Goal: Task Accomplishment & Management: Use online tool/utility

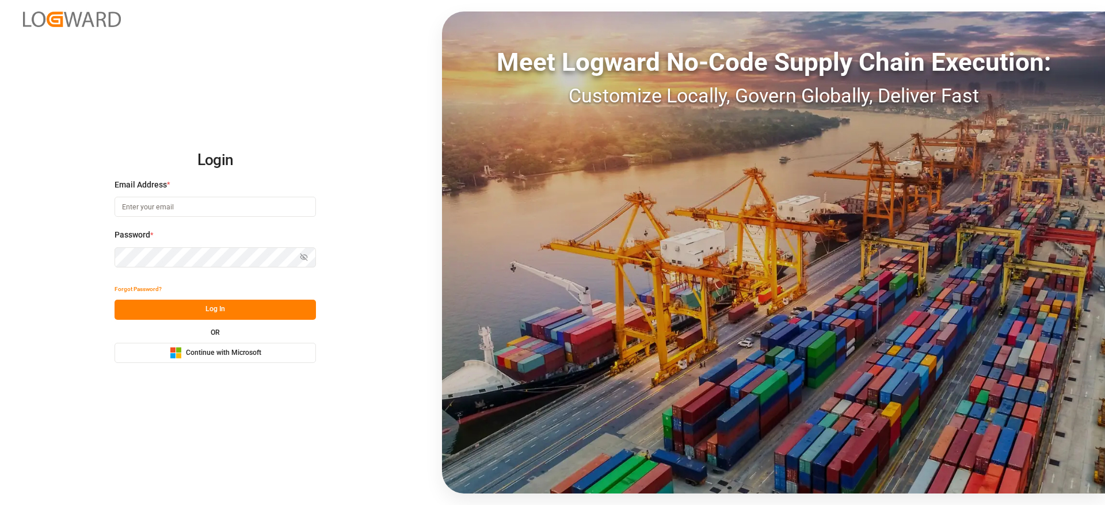
click at [252, 350] on span "Continue with Microsoft" at bounding box center [223, 353] width 75 height 10
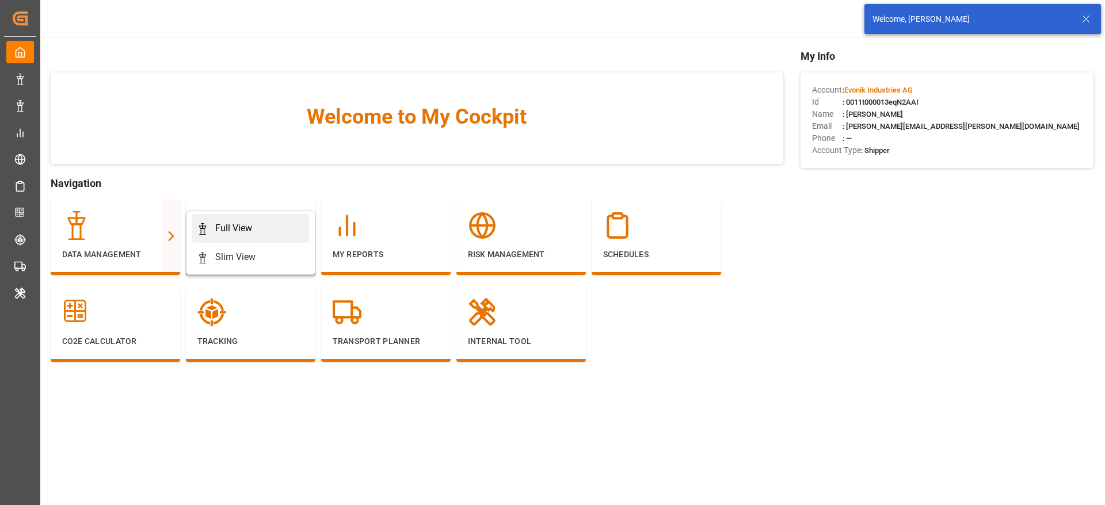
click at [231, 223] on div "Full View" at bounding box center [233, 229] width 37 height 14
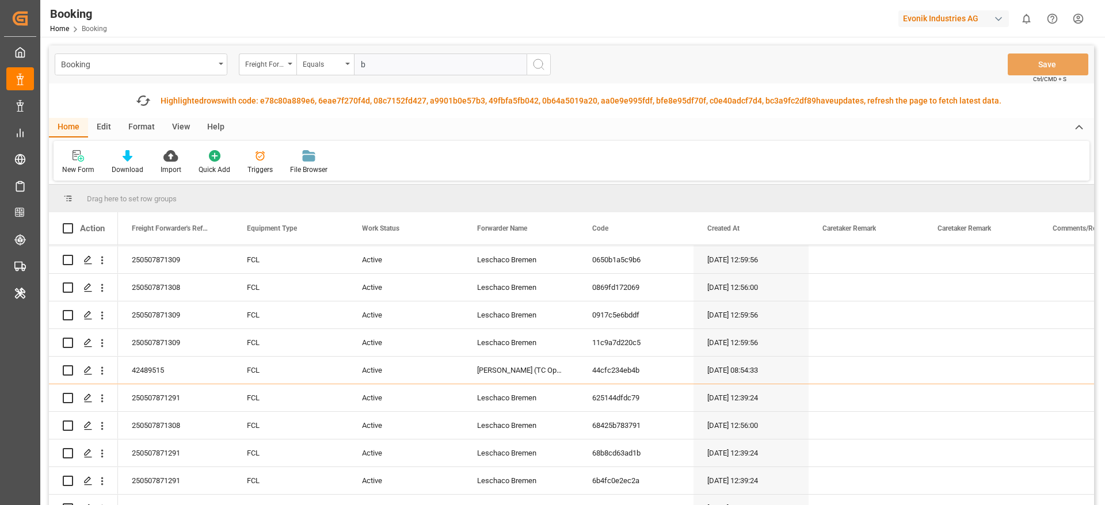
scroll to position [2500, 0]
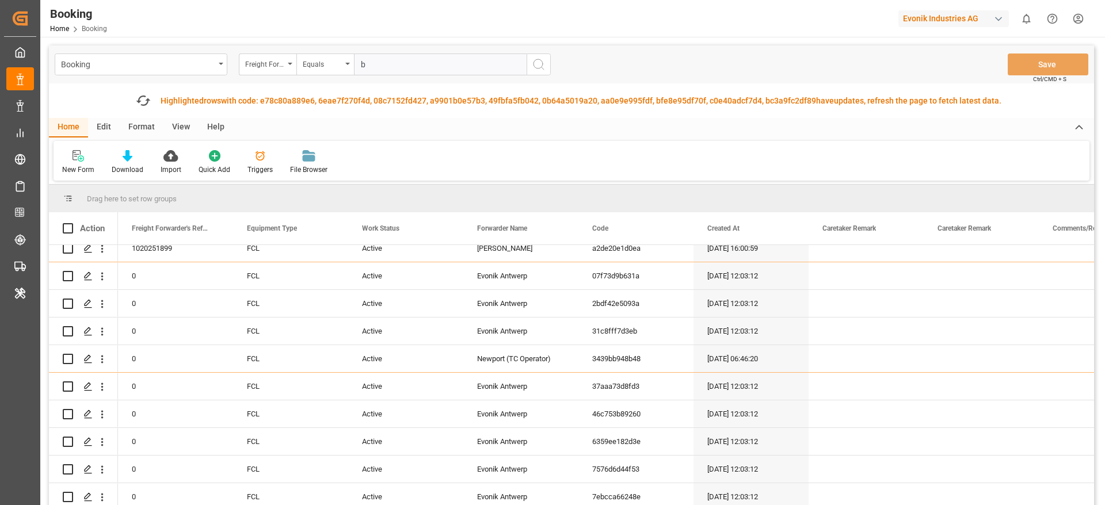
type input "b"
click at [138, 125] on div "Format" at bounding box center [142, 128] width 44 height 20
click at [76, 166] on div "Filter Rows" at bounding box center [79, 170] width 34 height 10
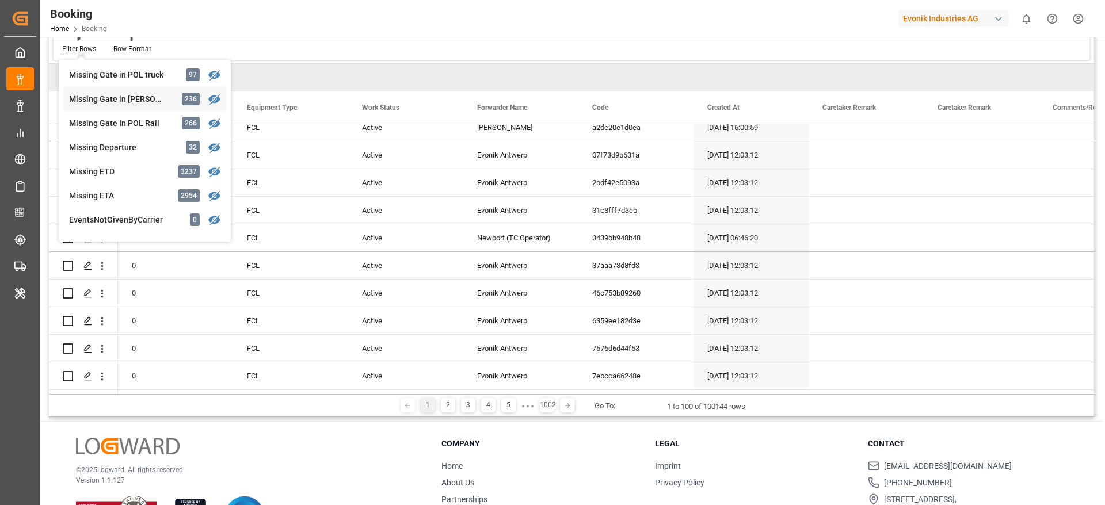
scroll to position [173, 0]
click at [161, 91] on div "Missing Gate in POL truck" at bounding box center [119, 97] width 101 height 12
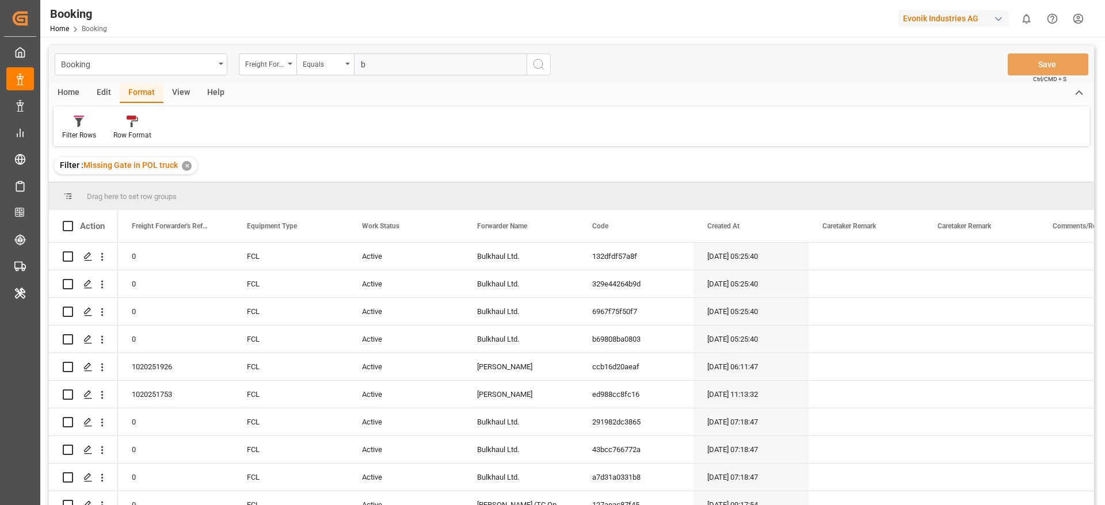
click at [186, 93] on div "View" at bounding box center [180, 93] width 35 height 20
click at [74, 131] on div "Default" at bounding box center [73, 135] width 22 height 10
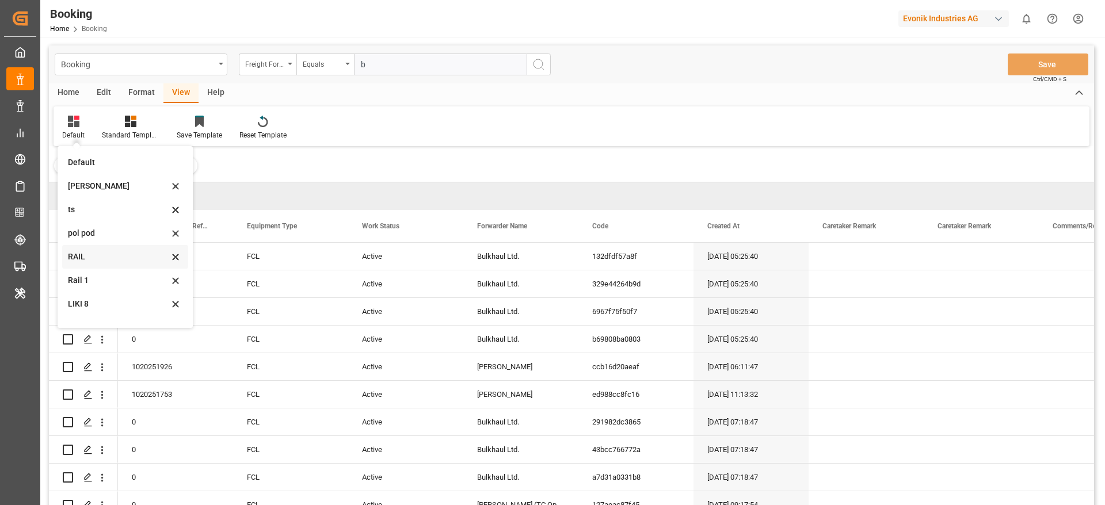
scroll to position [16, 0]
click at [103, 175] on div "Likitha" at bounding box center [118, 170] width 101 height 12
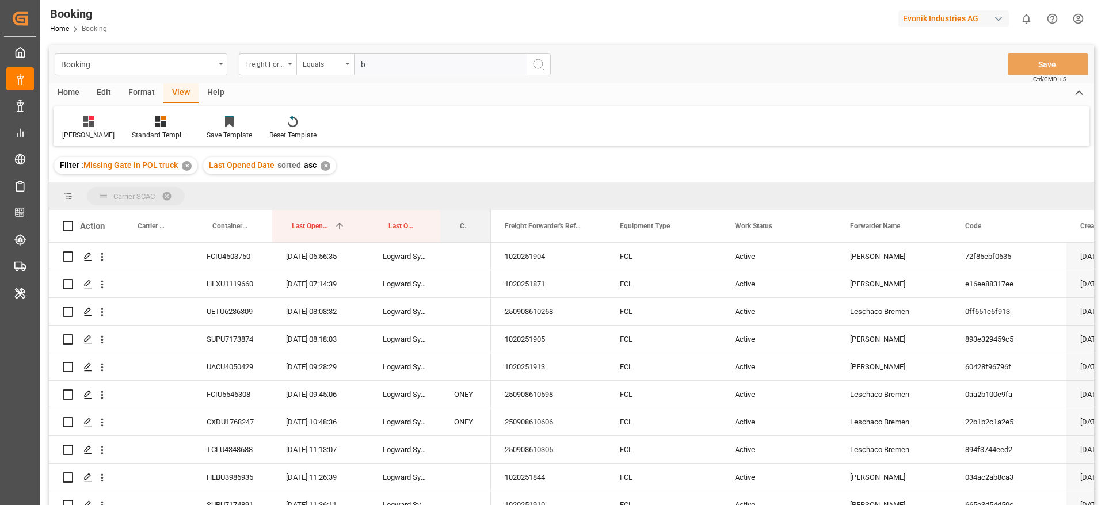
drag, startPoint x: 461, startPoint y: 222, endPoint x: 465, endPoint y: 204, distance: 18.2
click at [465, 204] on div "Carrier SCAC" at bounding box center [571, 196] width 1045 height 28
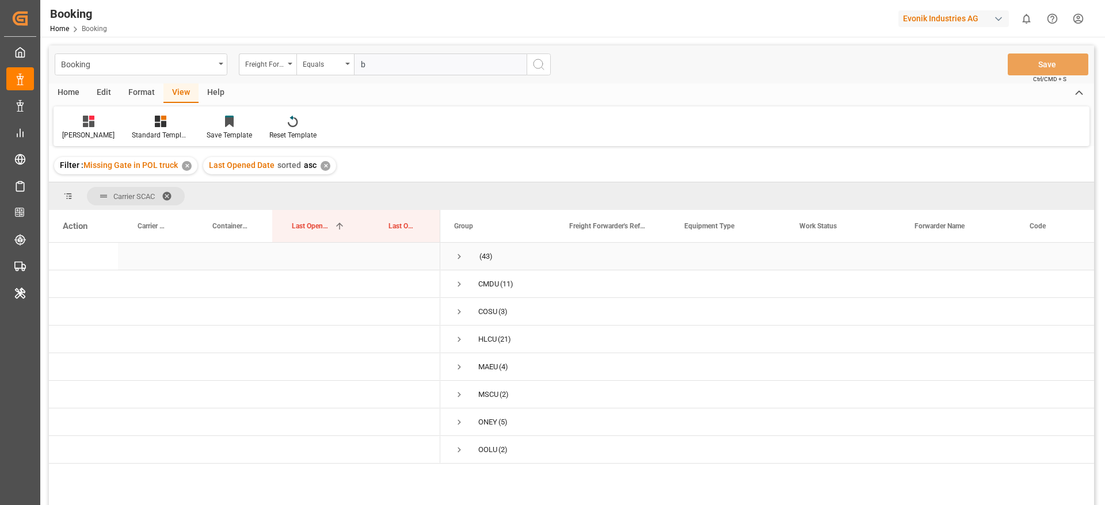
click at [471, 255] on span "(43)" at bounding box center [497, 256] width 87 height 26
click at [461, 255] on span "Press SPACE to select this row." at bounding box center [459, 256] width 10 height 10
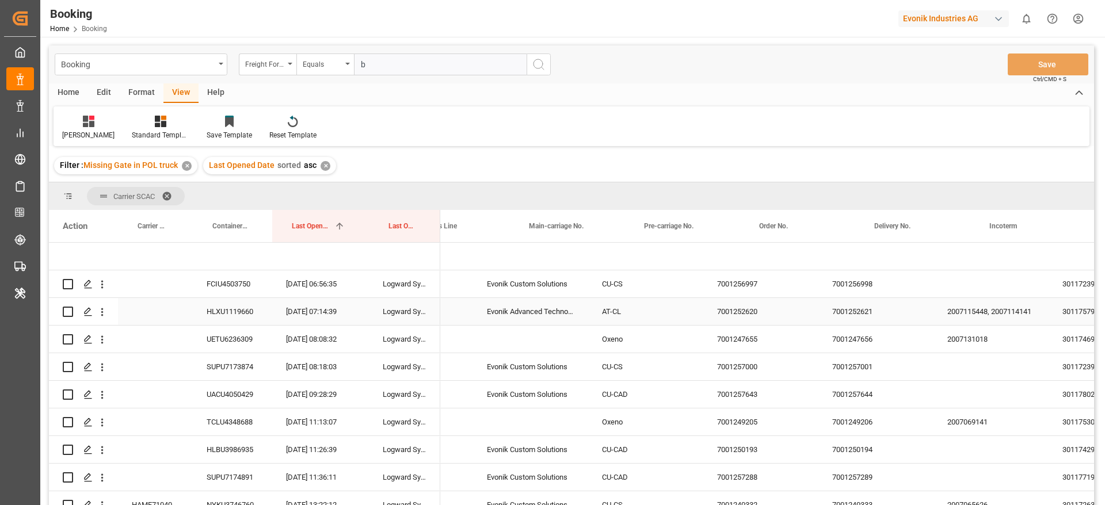
scroll to position [0, 1700]
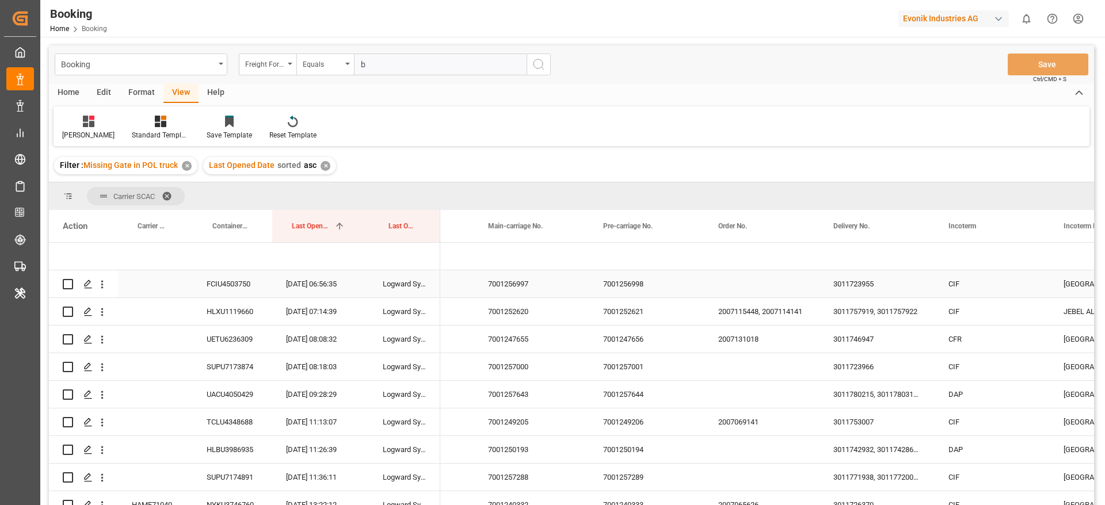
click at [540, 280] on div "7001256997" at bounding box center [531, 283] width 115 height 27
click at [861, 282] on div "3011723955" at bounding box center [876, 283] width 115 height 27
click at [105, 288] on icon "open menu" at bounding box center [102, 284] width 12 height 12
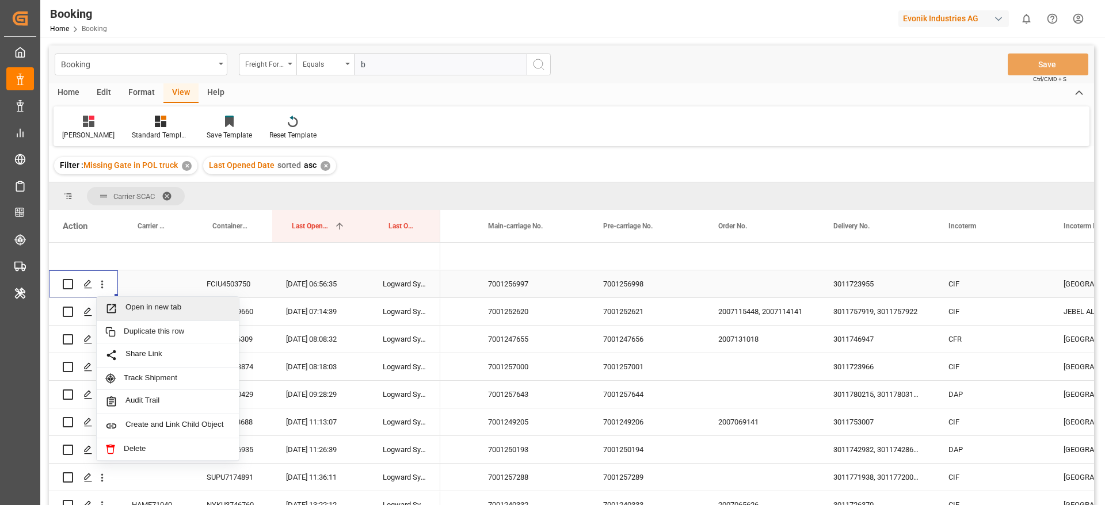
click at [131, 308] on span "Open in new tab" at bounding box center [177, 309] width 105 height 12
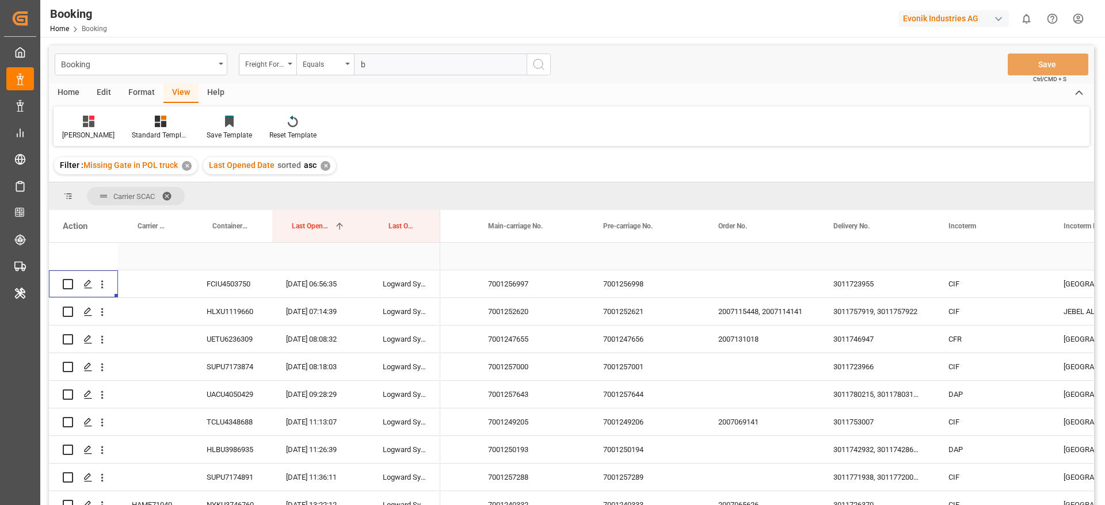
click at [507, 306] on div "7001252620" at bounding box center [531, 311] width 115 height 27
click at [751, 320] on div "2007115448, 2007114141" at bounding box center [761, 311] width 115 height 27
click at [851, 296] on div "3011723955" at bounding box center [876, 283] width 115 height 27
click at [850, 306] on div "3011757919, 3011757922" at bounding box center [876, 311] width 115 height 27
click at [101, 314] on icon "open menu" at bounding box center [102, 312] width 12 height 12
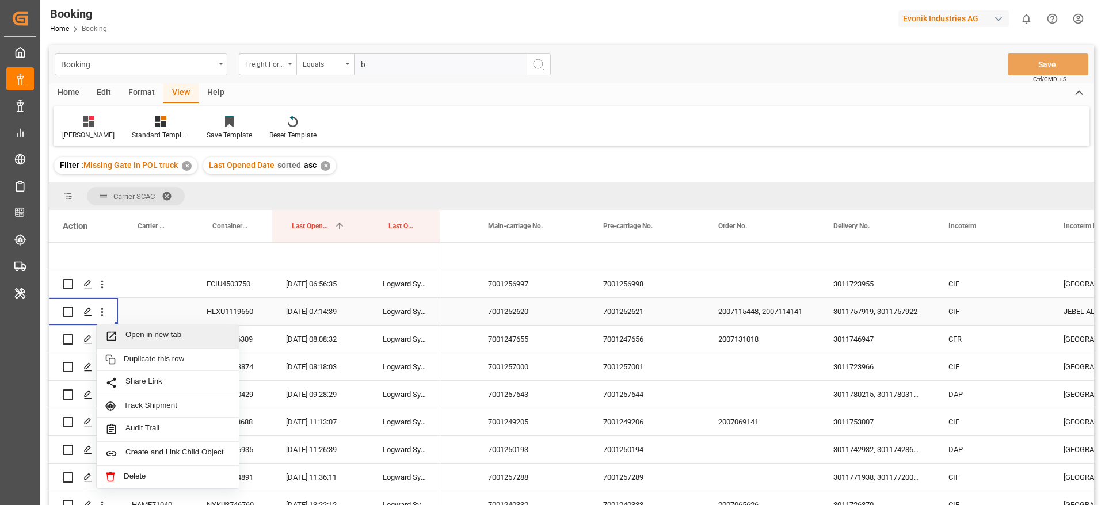
click at [117, 331] on span "Press SPACE to select this row." at bounding box center [115, 336] width 20 height 12
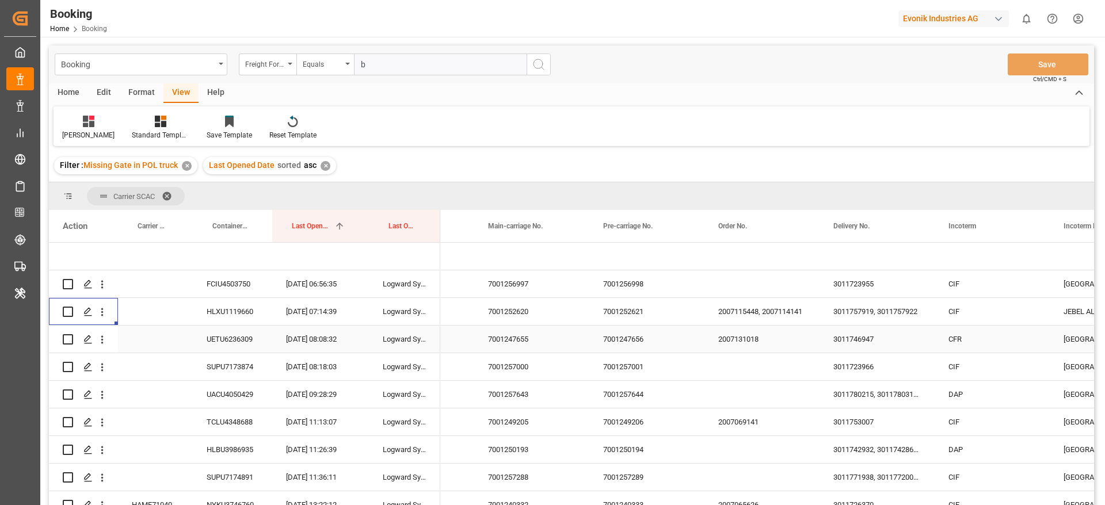
click at [463, 349] on div "Oxeno" at bounding box center [416, 339] width 115 height 27
click at [478, 343] on div "7001247655" at bounding box center [531, 339] width 115 height 27
click at [831, 336] on div "3011746947" at bounding box center [876, 339] width 115 height 27
click at [108, 347] on button "open menu" at bounding box center [102, 340] width 12 height 22
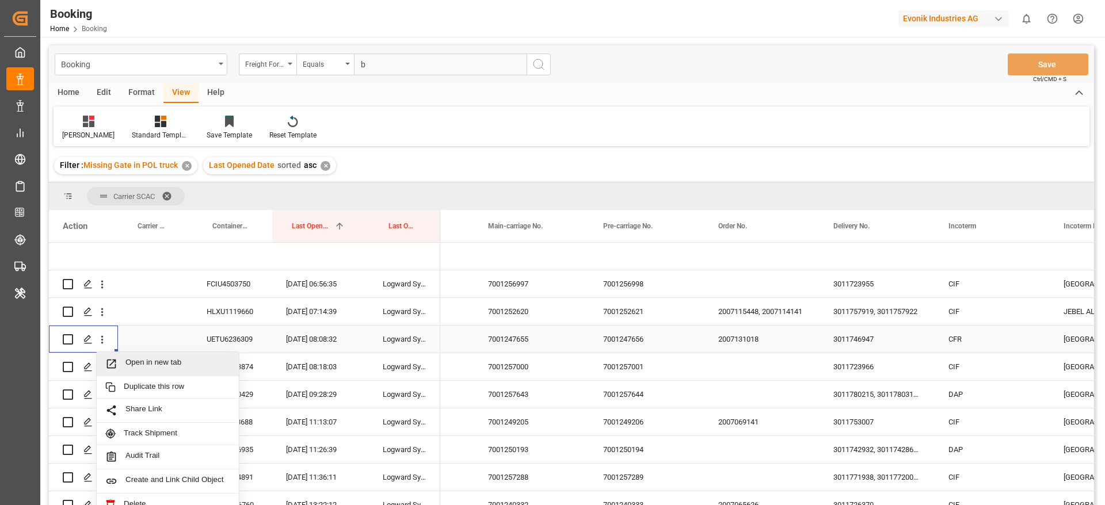
click at [146, 363] on span "Open in new tab" at bounding box center [177, 364] width 105 height 12
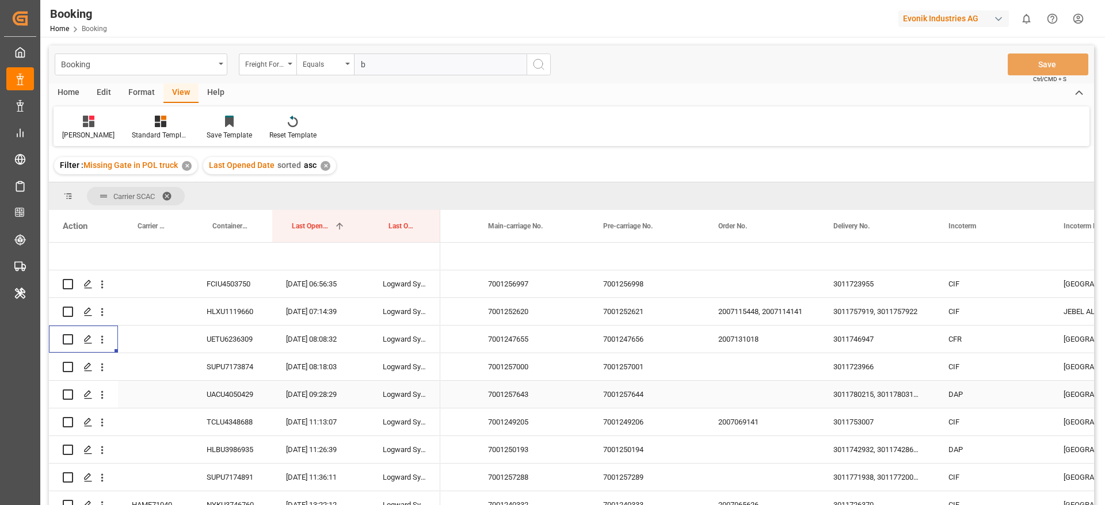
click at [513, 367] on div "7001257000" at bounding box center [531, 366] width 115 height 27
click at [858, 371] on div "3011723966" at bounding box center [876, 366] width 115 height 27
click at [102, 367] on icon "open menu" at bounding box center [102, 368] width 2 height 8
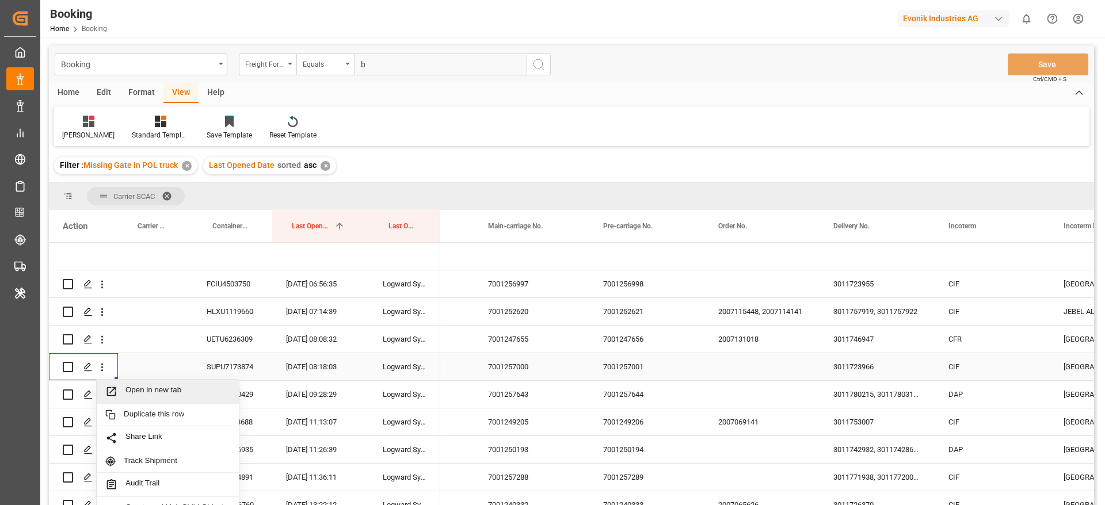
click at [134, 387] on span "Open in new tab" at bounding box center [177, 391] width 105 height 12
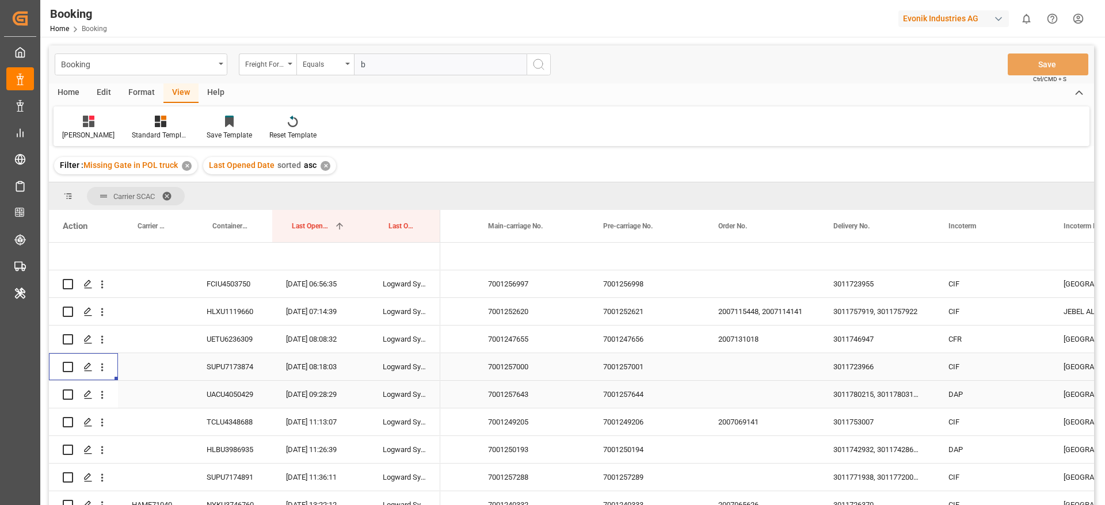
click at [490, 381] on div "7001257643" at bounding box center [531, 394] width 115 height 27
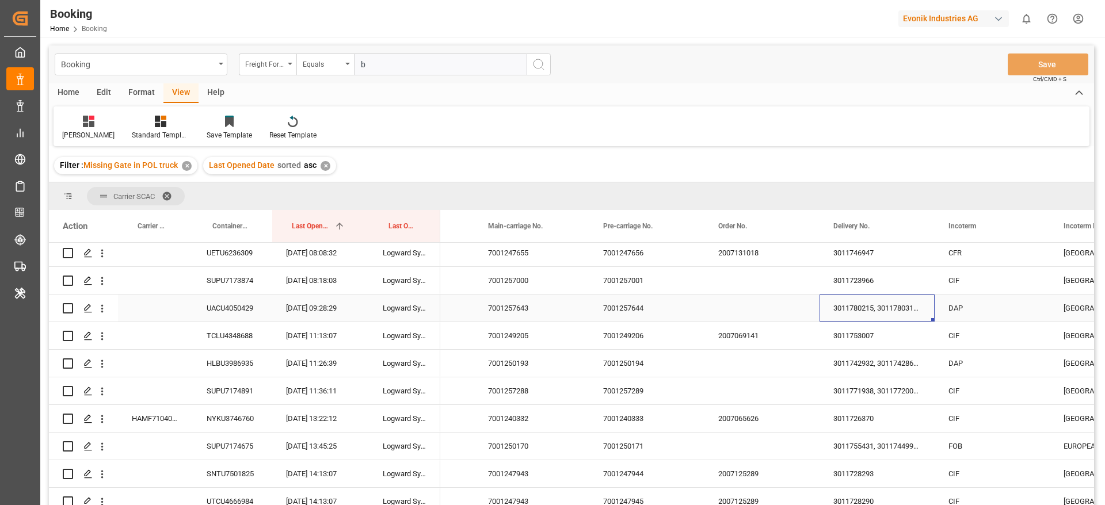
click at [880, 307] on div "3011780215, 3011780311, 3011780278, 3011780224" at bounding box center [876, 308] width 115 height 27
click at [108, 309] on div "Press SPACE to select this row." at bounding box center [101, 308] width 29 height 22
click at [105, 310] on icon "open menu" at bounding box center [102, 309] width 12 height 12
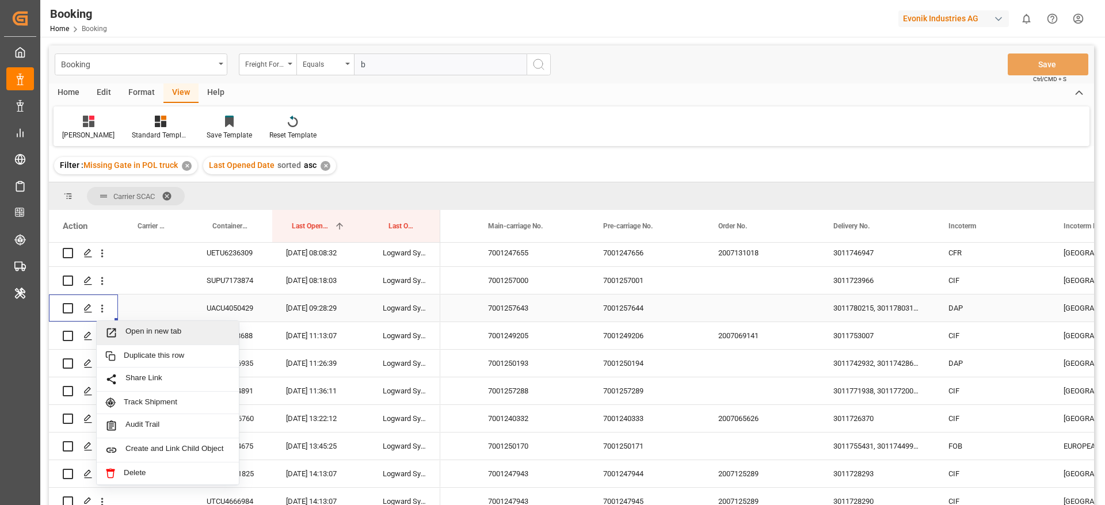
drag, startPoint x: 112, startPoint y: 319, endPoint x: 136, endPoint y: 330, distance: 26.5
click at [136, 330] on span "Open in new tab" at bounding box center [177, 333] width 105 height 12
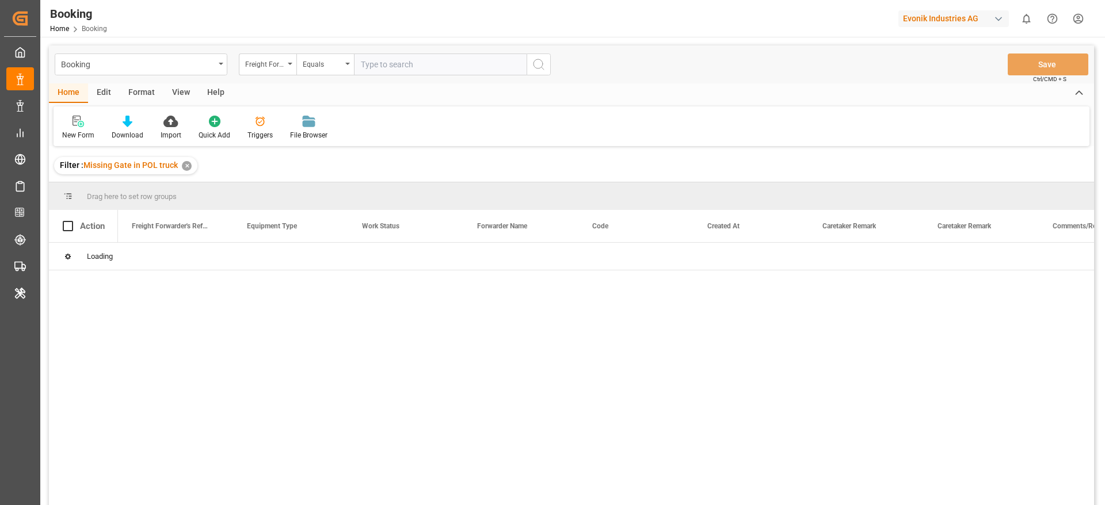
click at [188, 161] on div "✕" at bounding box center [187, 166] width 10 height 10
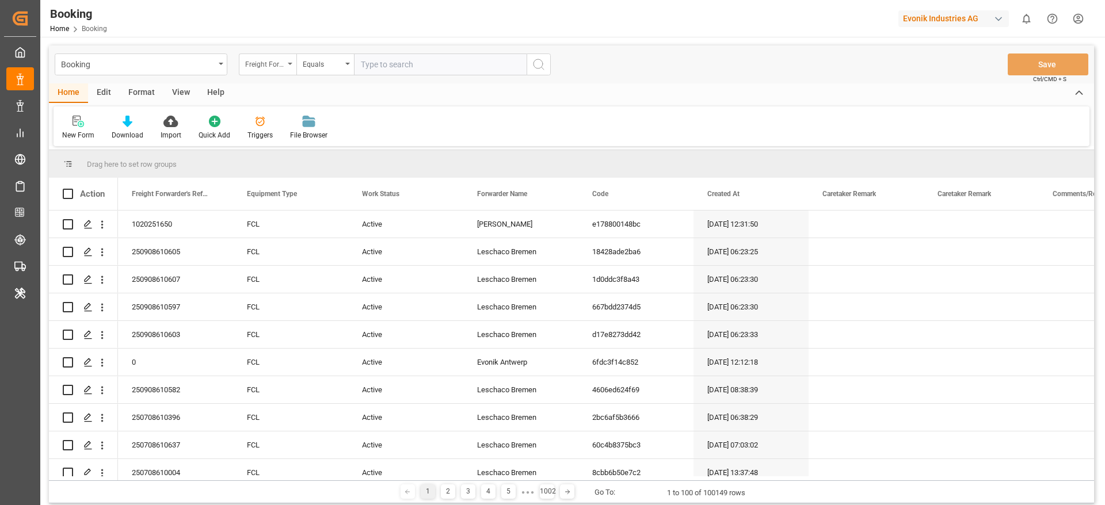
click at [258, 59] on div "Freight Forwarder's Reference No." at bounding box center [264, 62] width 39 height 13
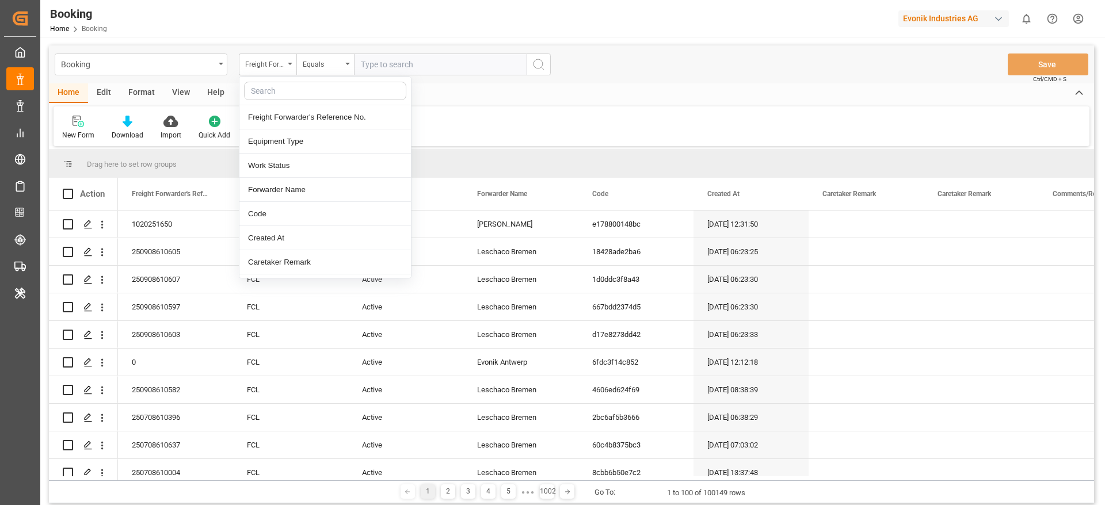
click at [264, 78] on div at bounding box center [324, 91] width 171 height 28
click at [263, 91] on input "text" at bounding box center [325, 91] width 162 height 18
type input "main"
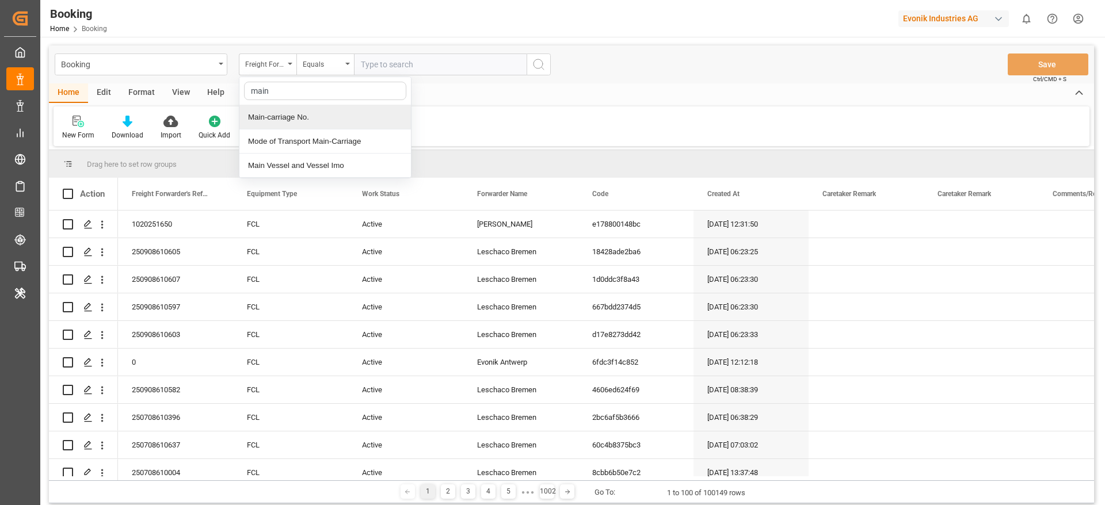
click at [287, 116] on div "Main-carriage No." at bounding box center [324, 117] width 171 height 24
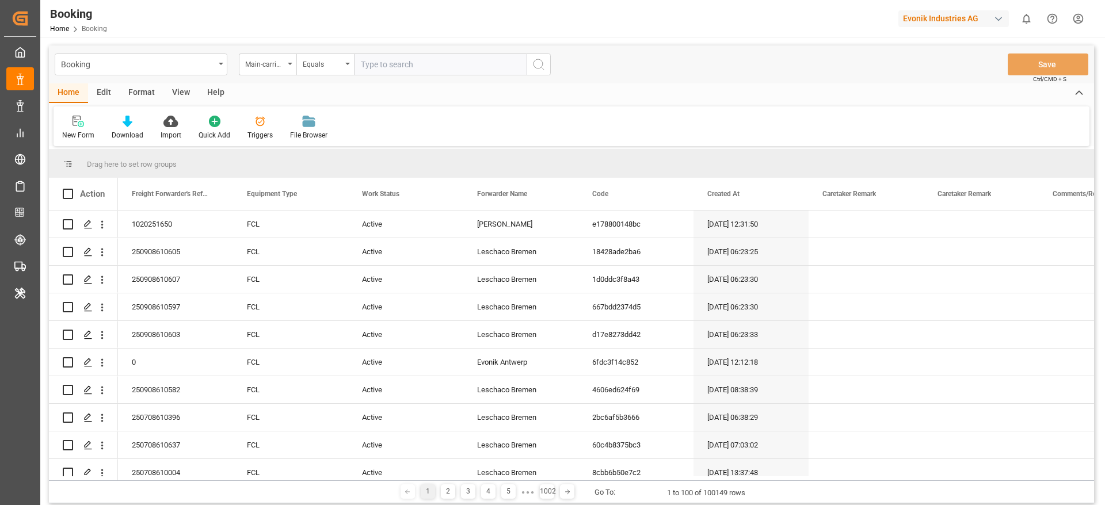
click at [419, 71] on input "text" at bounding box center [440, 65] width 173 height 22
paste input "7001256997"
type input "7001256997"
click at [557, 71] on div "Booking Main-carriage No. Equals 7001256997 Save Ctrl/CMD + S" at bounding box center [571, 64] width 1045 height 38
click at [518, 67] on input "7001256997" at bounding box center [440, 65] width 173 height 22
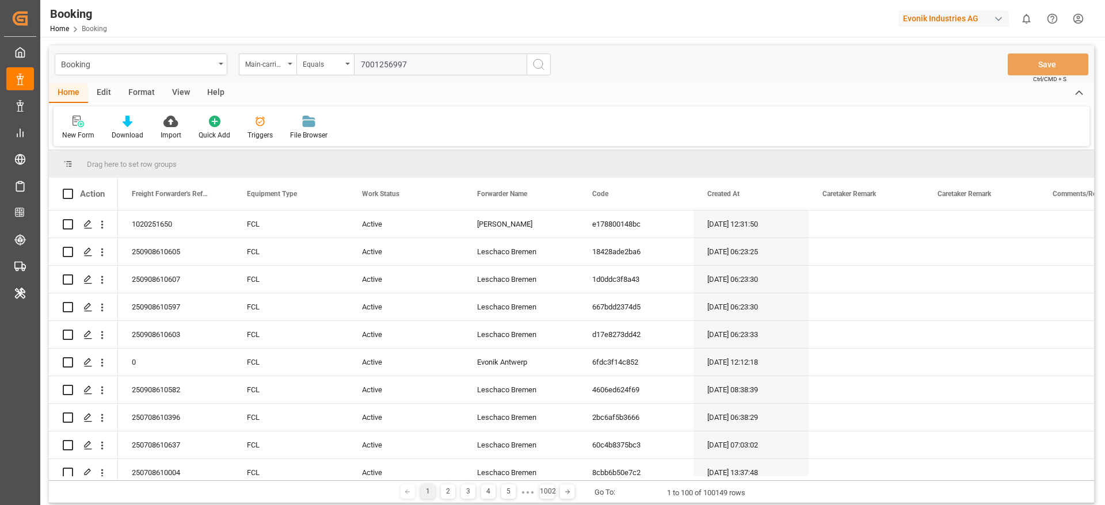
click at [543, 69] on line "search button" at bounding box center [542, 68] width 2 height 2
click at [273, 63] on div "Freight Forwarder's Reference No." at bounding box center [264, 62] width 39 height 13
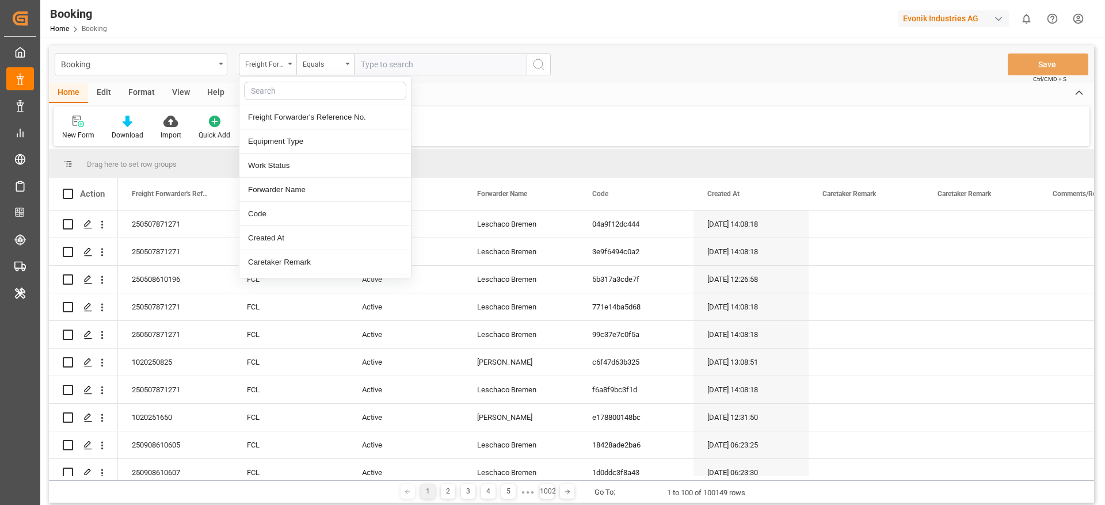
click at [274, 83] on input "text" at bounding box center [325, 91] width 162 height 18
type input "de"
click at [283, 235] on div "Delivery No." at bounding box center [324, 238] width 171 height 24
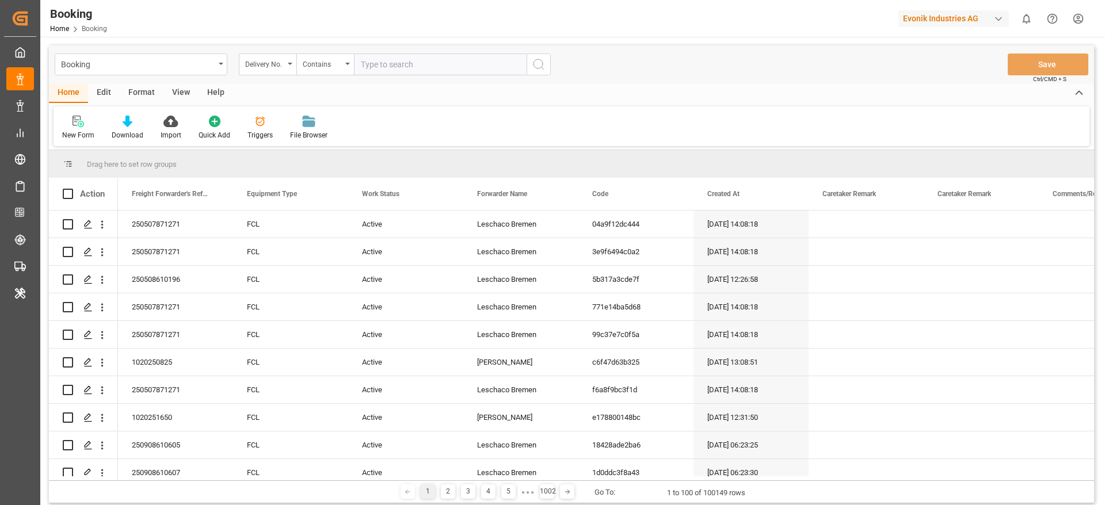
click at [409, 68] on input "text" at bounding box center [440, 65] width 173 height 22
paste input "3011723955"
type input "3011723955"
click at [543, 60] on icon "search button" at bounding box center [539, 65] width 14 height 14
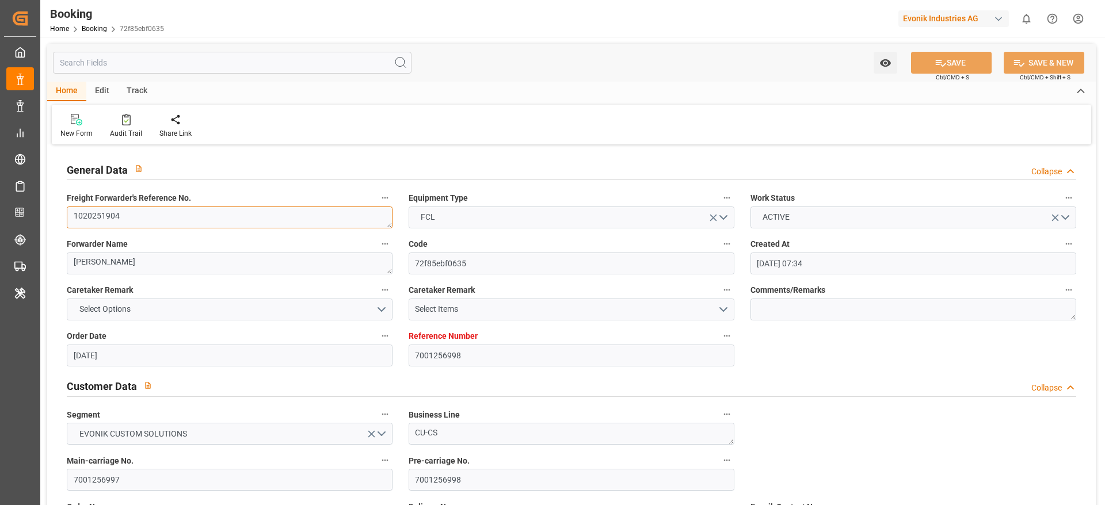
click at [166, 227] on textarea "1020251904" at bounding box center [230, 218] width 326 height 22
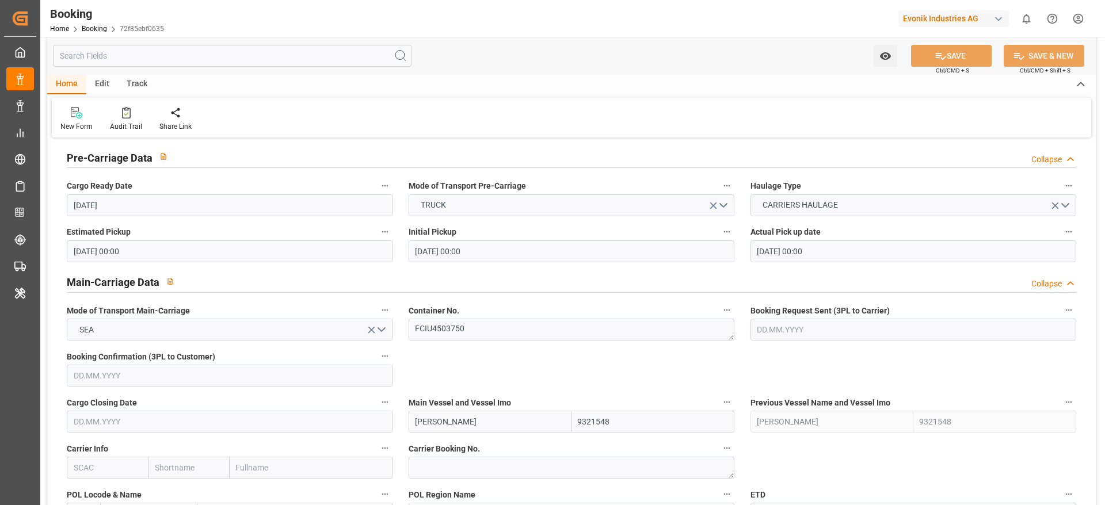
scroll to position [690, 0]
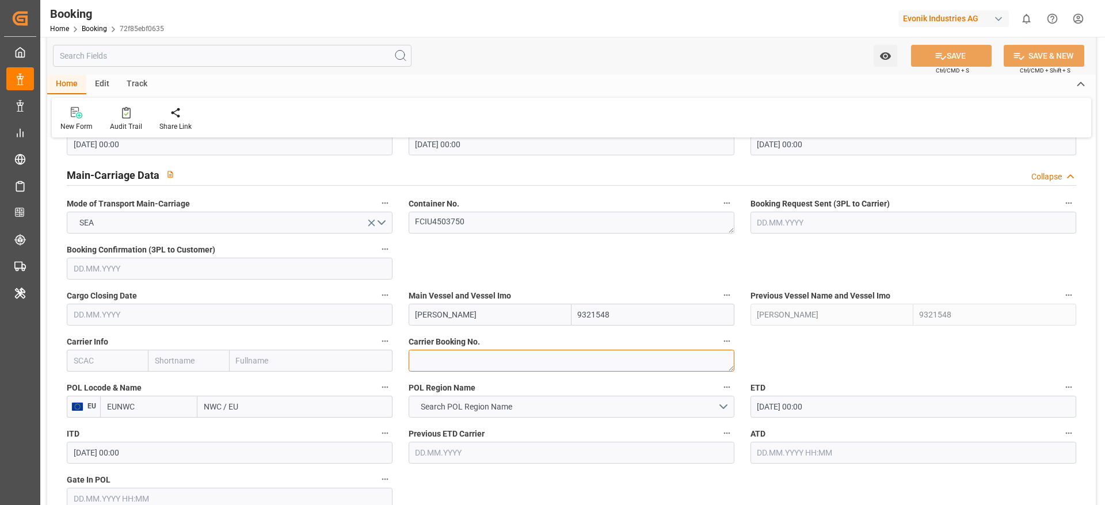
click at [456, 363] on textarea at bounding box center [572, 361] width 326 height 22
paste textarea "29609034"
type textarea "29609034"
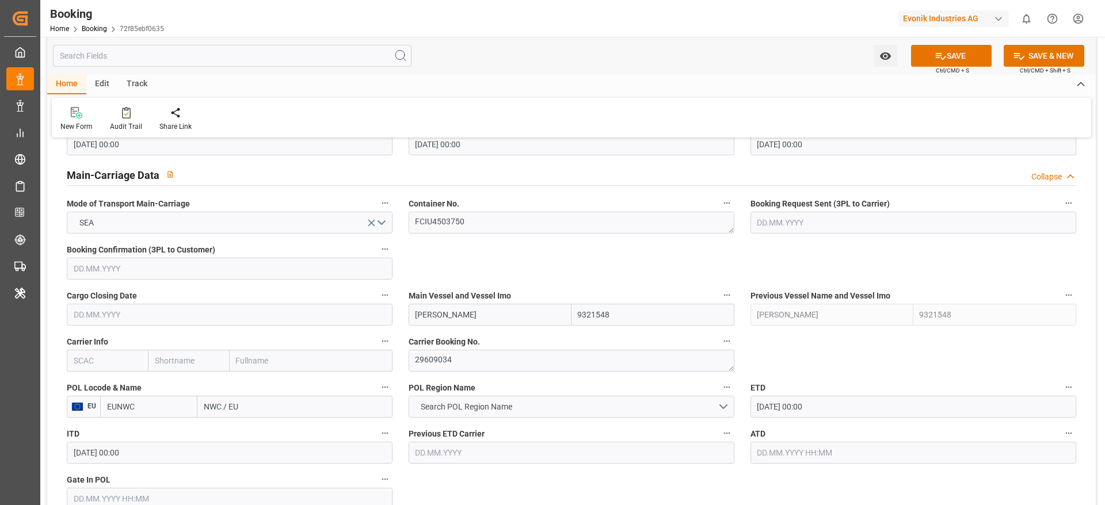
click at [193, 361] on input "text" at bounding box center [188, 361] width 81 height 22
type input "hlcu"
click at [187, 390] on b "Hapag [PERSON_NAME]" at bounding box center [186, 391] width 62 height 21
type input "HLCU"
type input "Hapag [PERSON_NAME]"
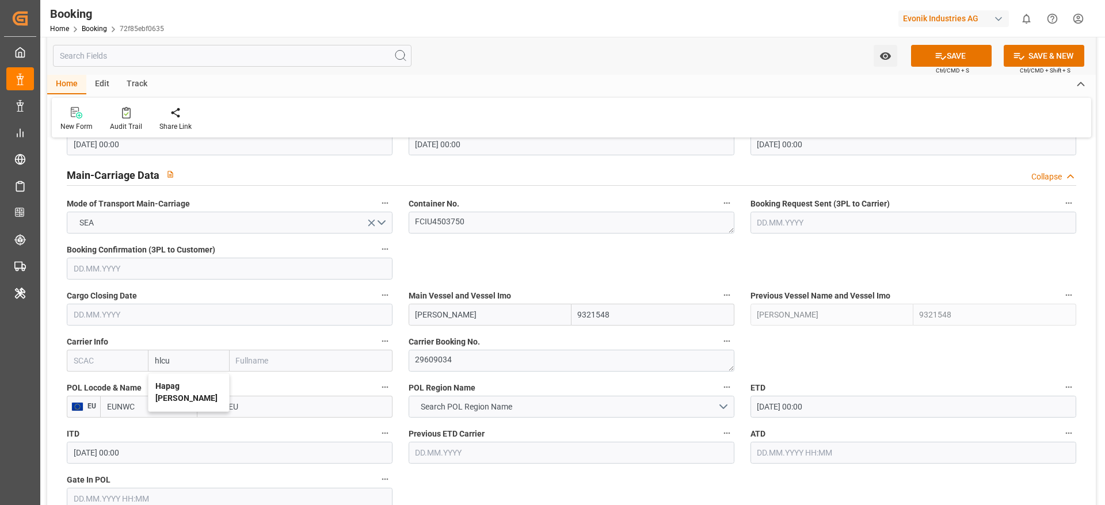
type input "Hapag [PERSON_NAME] Aktiengesellschaft"
type input "Hapag [PERSON_NAME]"
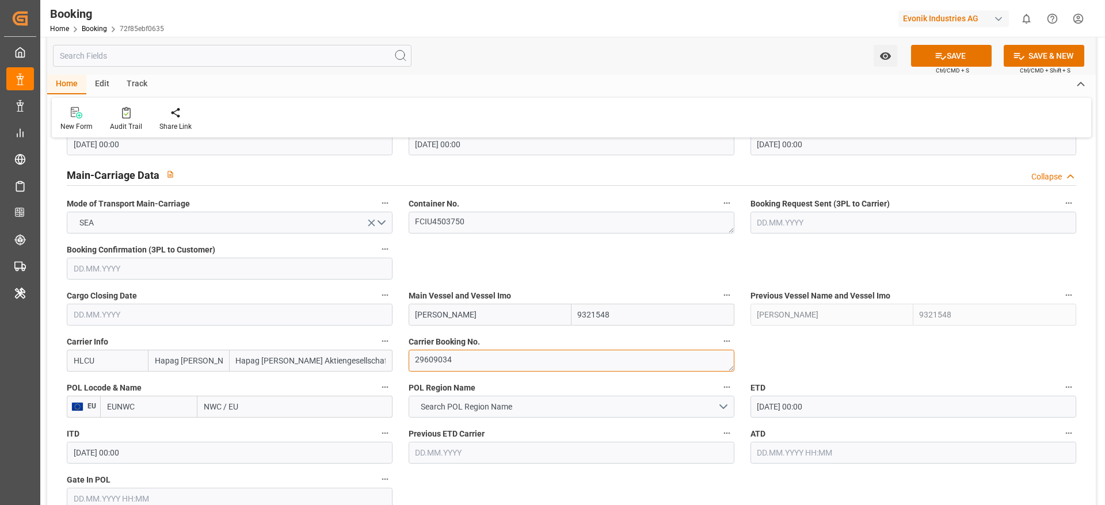
click at [461, 363] on textarea "29609034" at bounding box center [572, 361] width 326 height 22
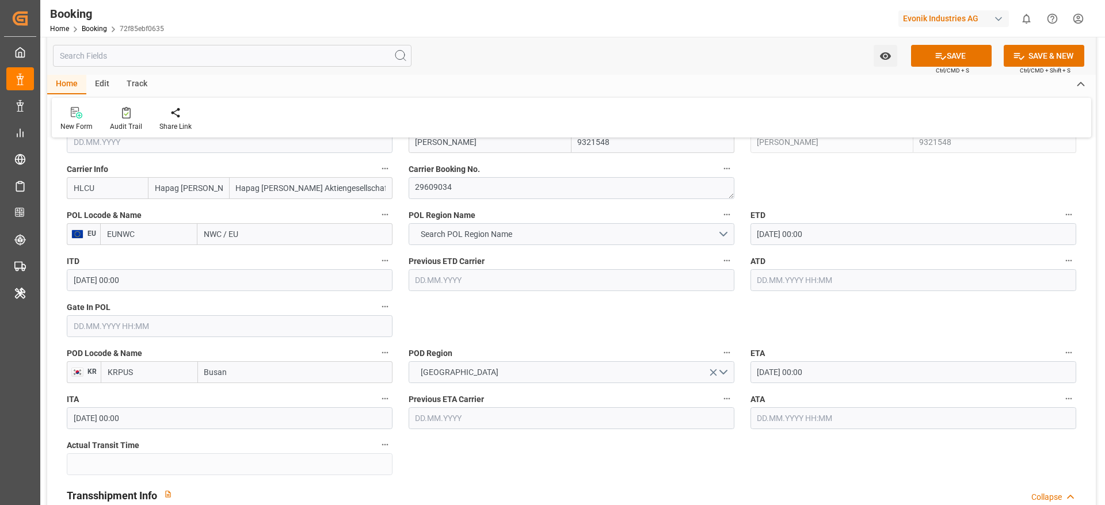
click at [253, 240] on input "NWC / EU" at bounding box center [294, 234] width 195 height 22
paste input "[GEOGRAPHIC_DATA]"
type input "[GEOGRAPHIC_DATA]"
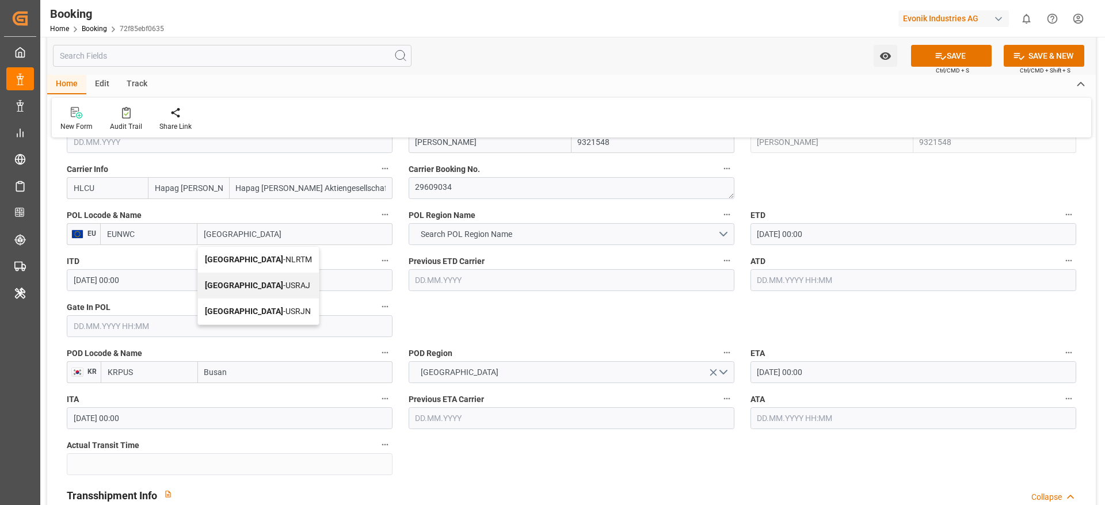
click at [251, 258] on span "[GEOGRAPHIC_DATA] - NLRTM" at bounding box center [258, 259] width 107 height 9
type input "NLRTM"
type input "[GEOGRAPHIC_DATA]"
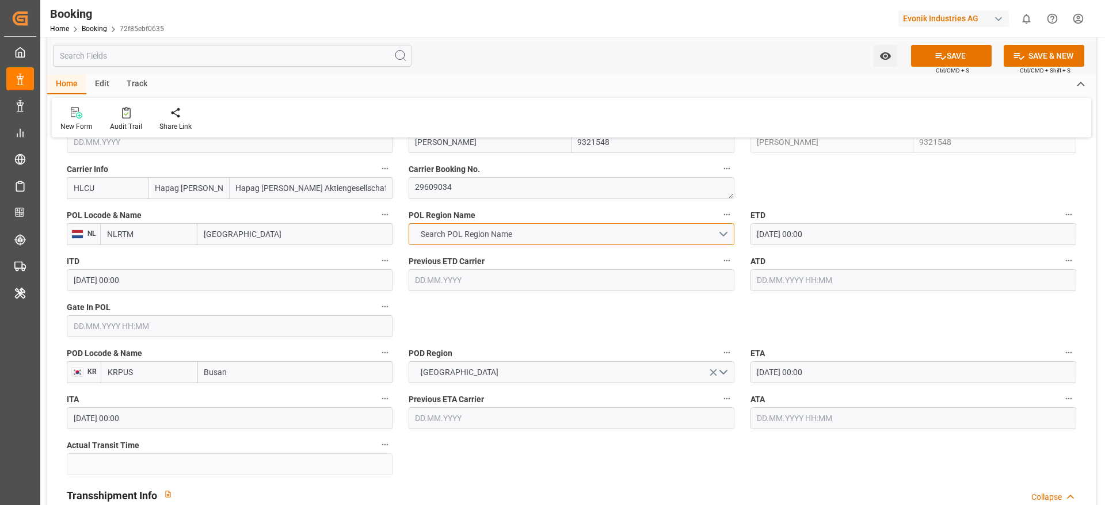
click at [431, 234] on span "Search POL Region Name" at bounding box center [466, 234] width 103 height 12
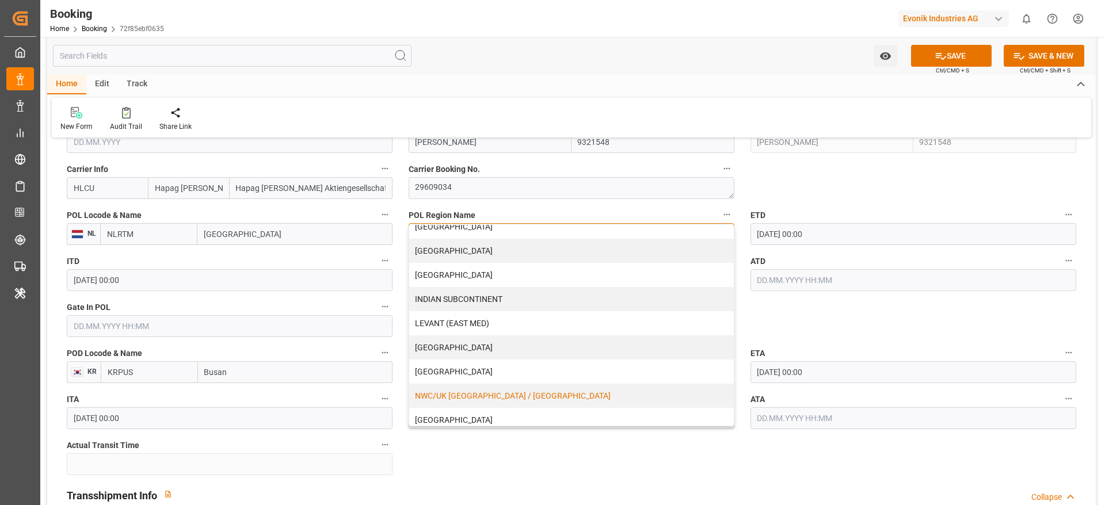
scroll to position [234, 0]
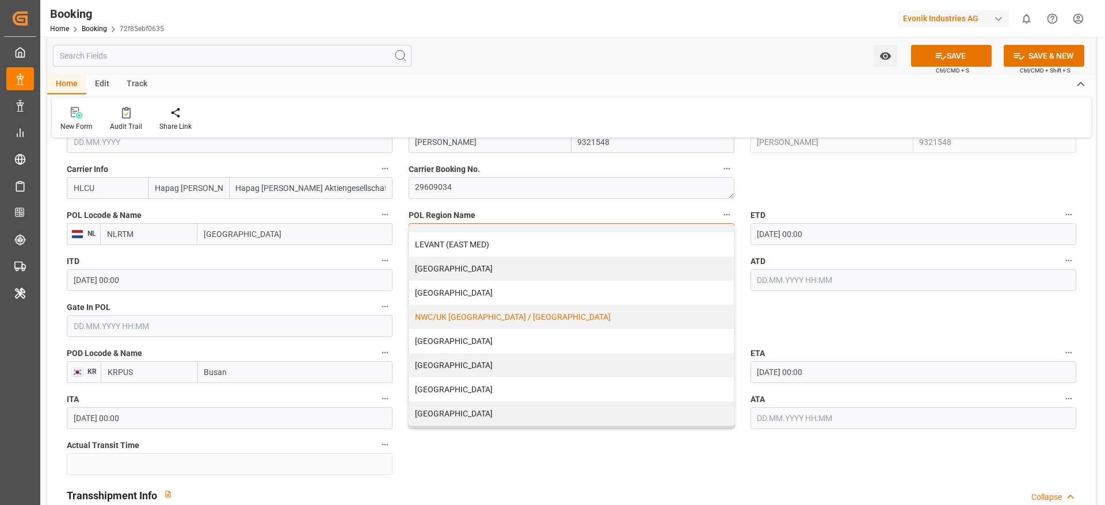
click at [451, 326] on div "NWC/UK NORTH WEST CONTINENT / UK" at bounding box center [571, 317] width 325 height 24
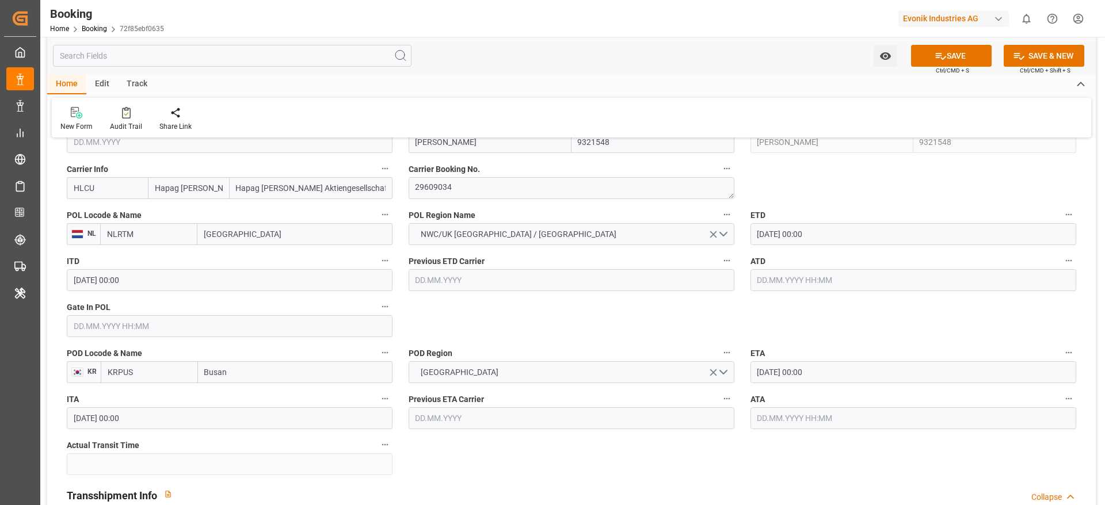
click at [253, 318] on input "text" at bounding box center [230, 326] width 326 height 22
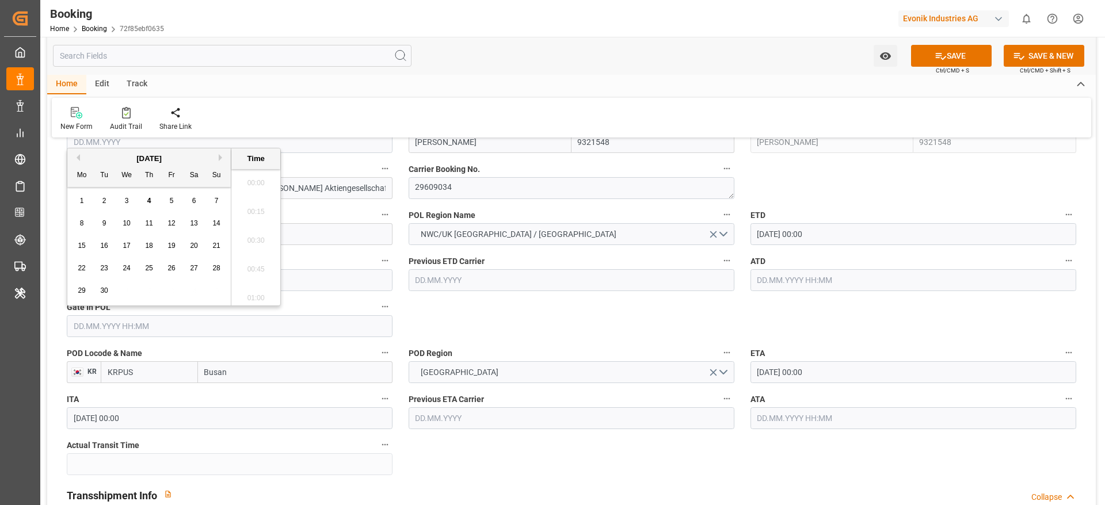
scroll to position [1414, 0]
click at [100, 196] on div "2" at bounding box center [104, 201] width 14 height 14
type input "[DATE] 00:00"
click at [781, 210] on label "ETD" at bounding box center [913, 215] width 326 height 16
click at [1061, 210] on button "ETD" at bounding box center [1068, 214] width 15 height 15
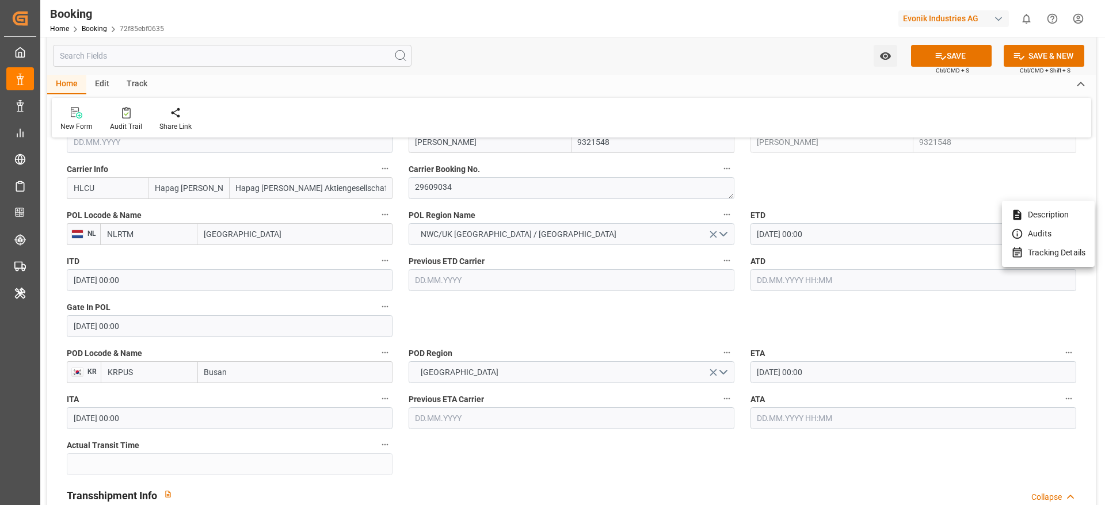
click at [776, 239] on div at bounding box center [552, 252] width 1105 height 505
click at [818, 238] on div "Description Audits Tracking Details" at bounding box center [552, 252] width 1105 height 505
click at [798, 236] on input "07.09.2025 00:00" at bounding box center [913, 234] width 326 height 22
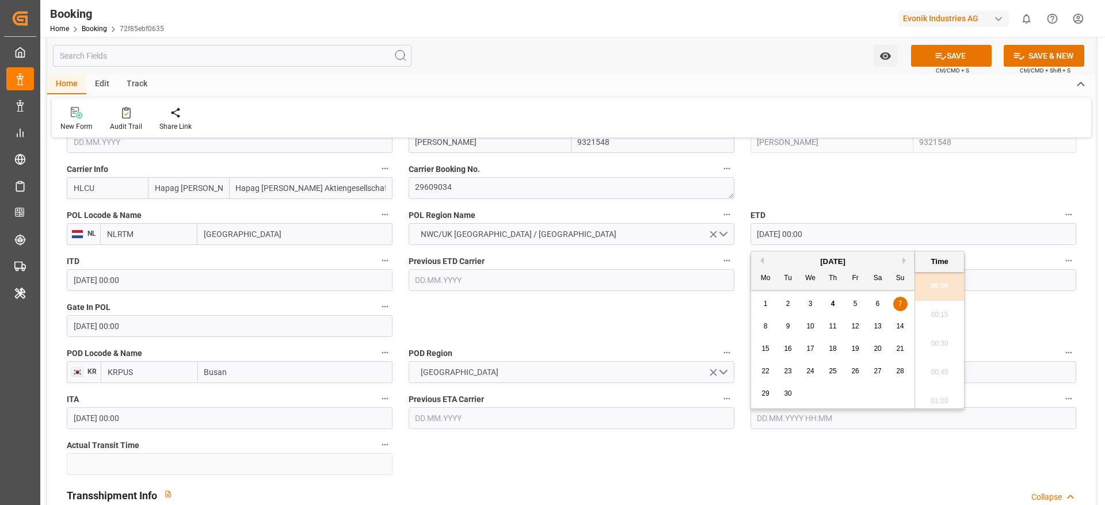
click at [876, 306] on span "6" at bounding box center [878, 304] width 4 height 8
type input "06.09.2025 00:00"
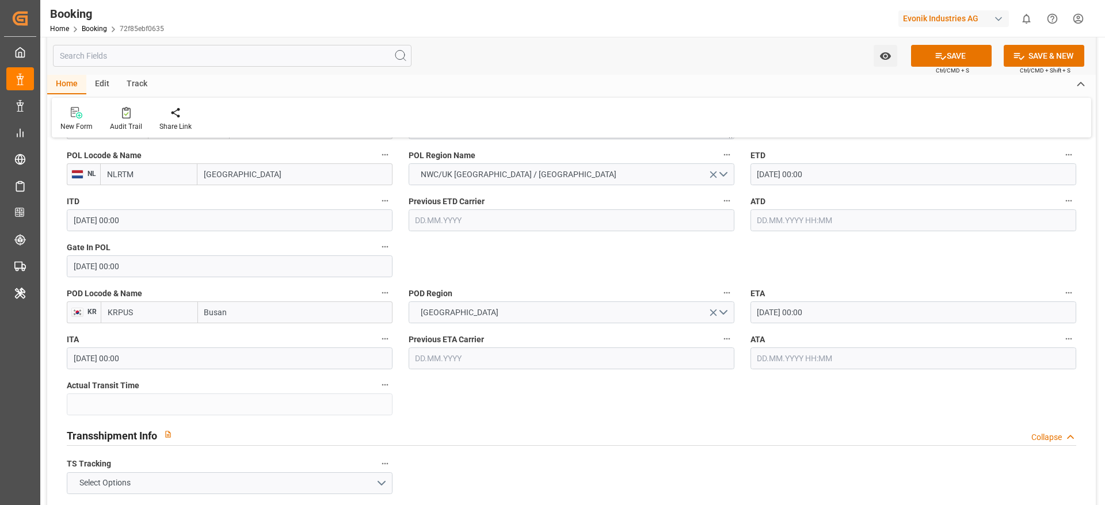
scroll to position [949, 0]
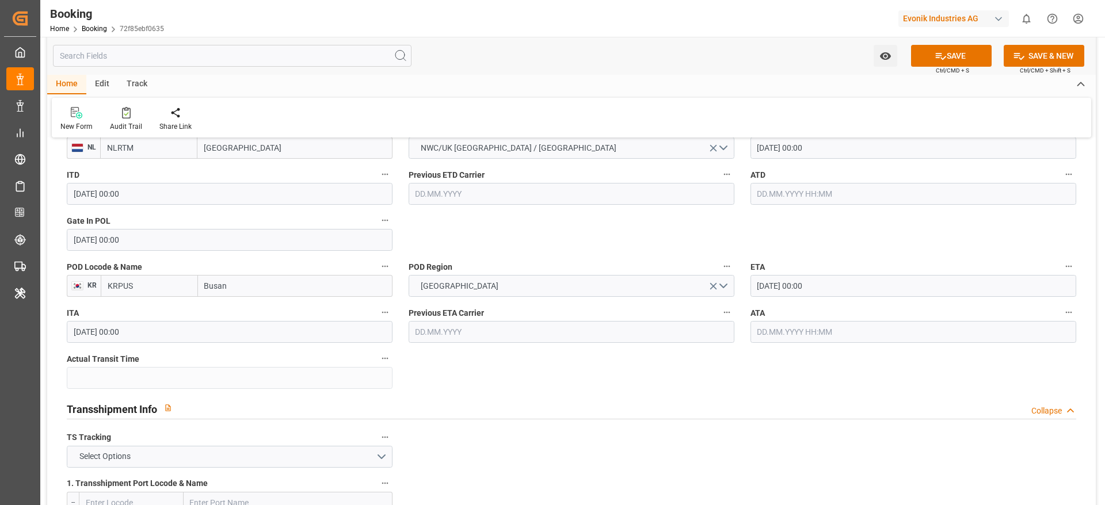
click at [784, 285] on input "26.09.2025 00:00" at bounding box center [913, 286] width 326 height 22
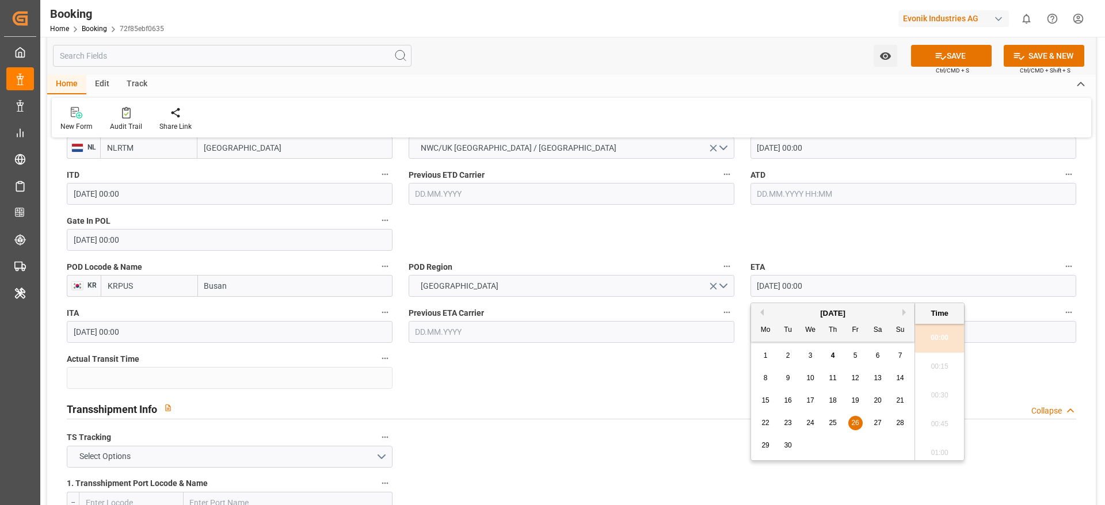
click at [908, 312] on button "Next Month" at bounding box center [905, 312] width 7 height 7
click at [878, 420] on span "25" at bounding box center [876, 423] width 7 height 8
type input "25.10.2025 00:00"
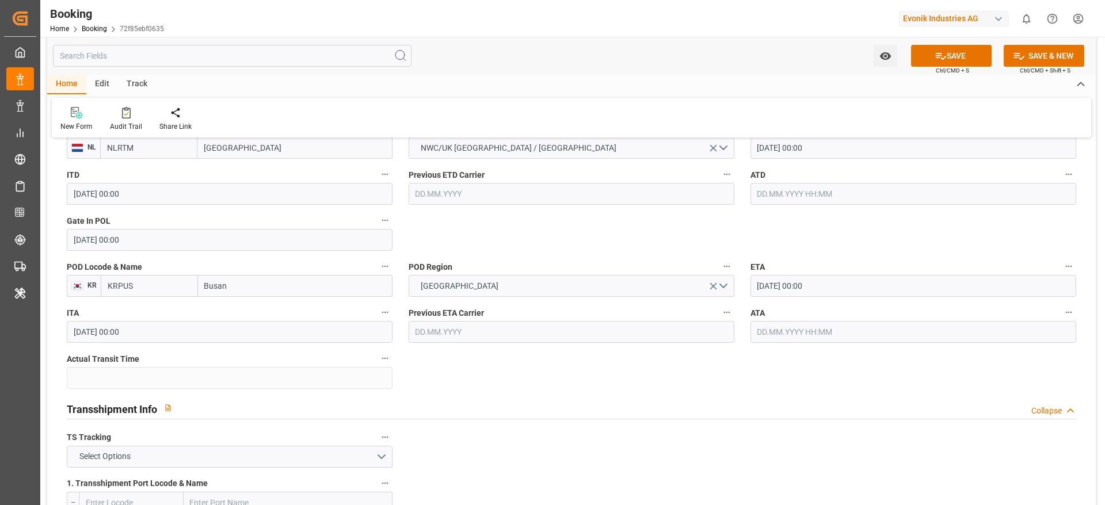
scroll to position [1208, 0]
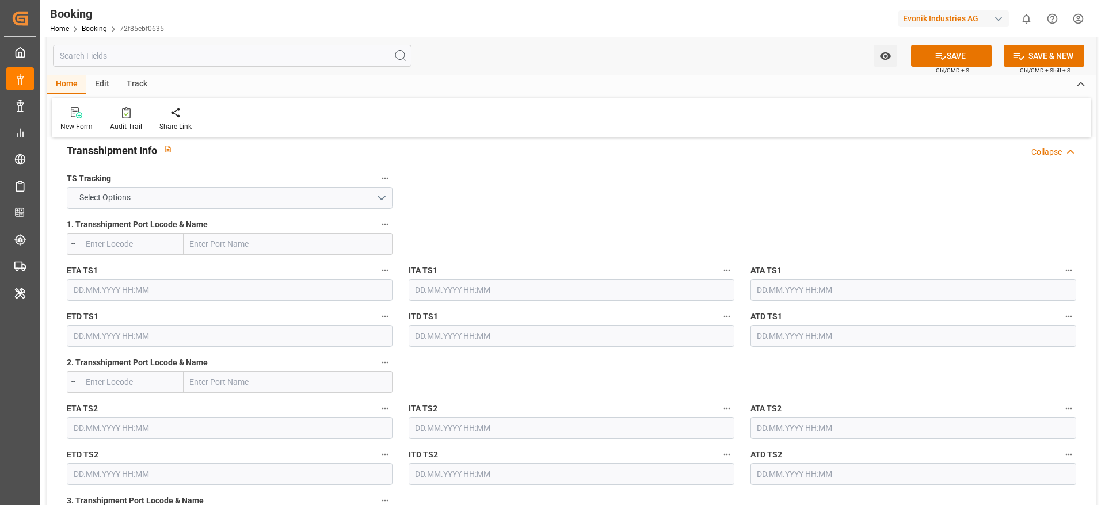
click at [226, 249] on input "text" at bounding box center [288, 244] width 209 height 22
paste input "[GEOGRAPHIC_DATA]"
type input "[GEOGRAPHIC_DATA]"
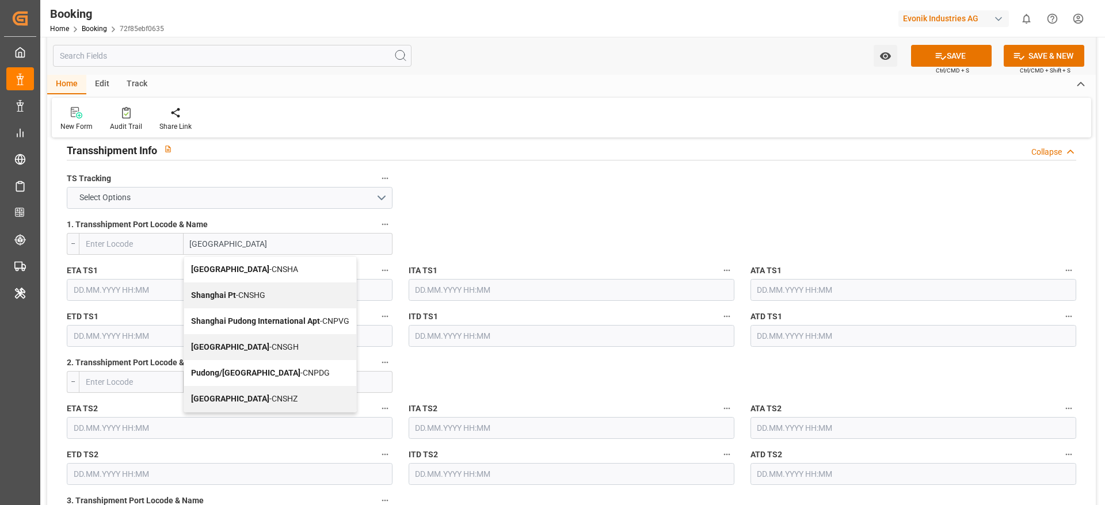
click at [252, 273] on span "Shanghai - CNSHA" at bounding box center [244, 269] width 107 height 9
type input "CNSHA"
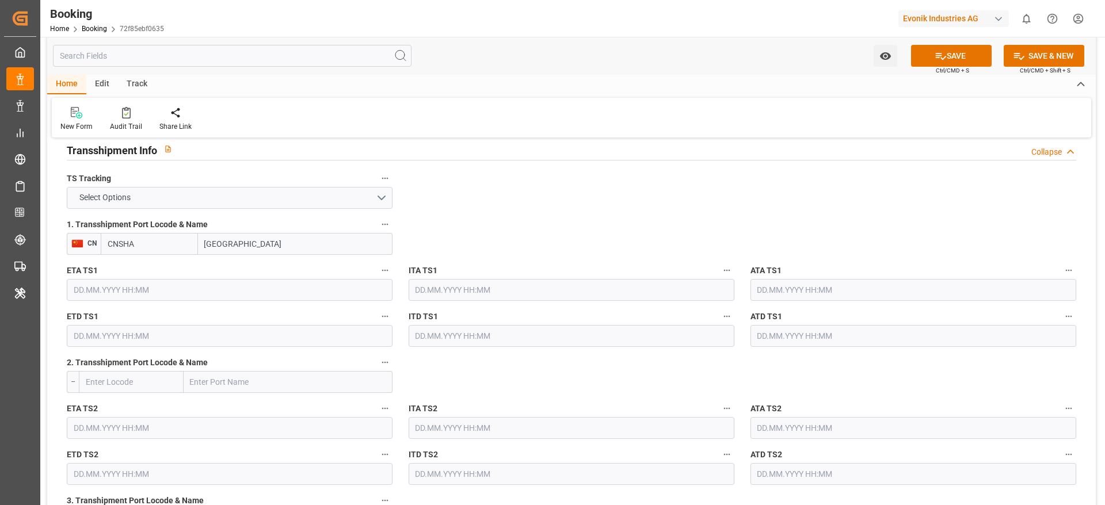
type input "[GEOGRAPHIC_DATA]"
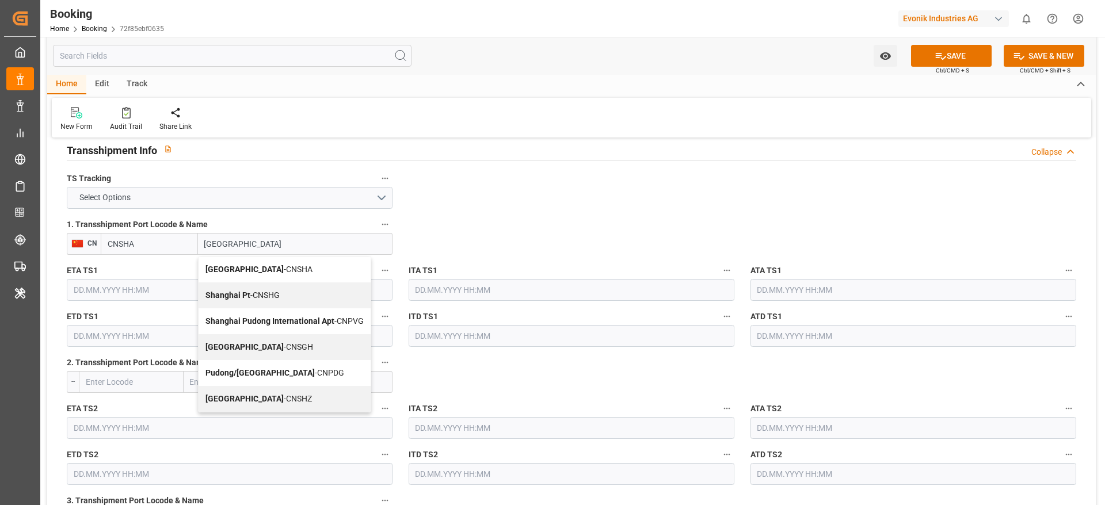
drag, startPoint x: 261, startPoint y: 344, endPoint x: 249, endPoint y: 331, distance: 17.5
click at [260, 344] on span "Shanghai - CNSGH" at bounding box center [259, 346] width 108 height 9
type input "CNSGH"
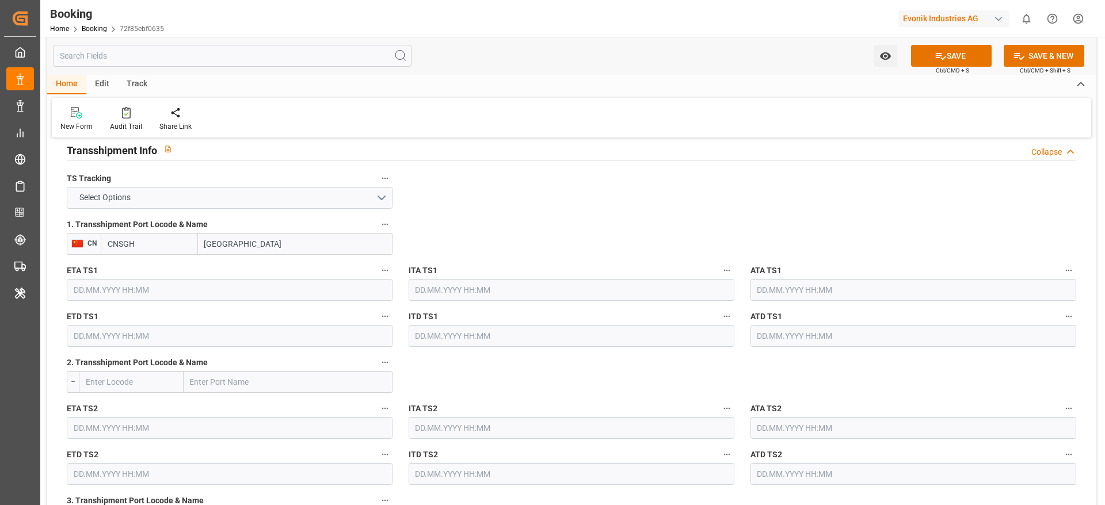
type input "[GEOGRAPHIC_DATA]"
click at [228, 185] on label "TS Tracking" at bounding box center [230, 179] width 326 height 16
click at [377, 185] on button "TS Tracking" at bounding box center [384, 178] width 15 height 15
click at [233, 202] on div at bounding box center [552, 252] width 1105 height 505
click at [258, 200] on button "Select Options" at bounding box center [230, 198] width 326 height 22
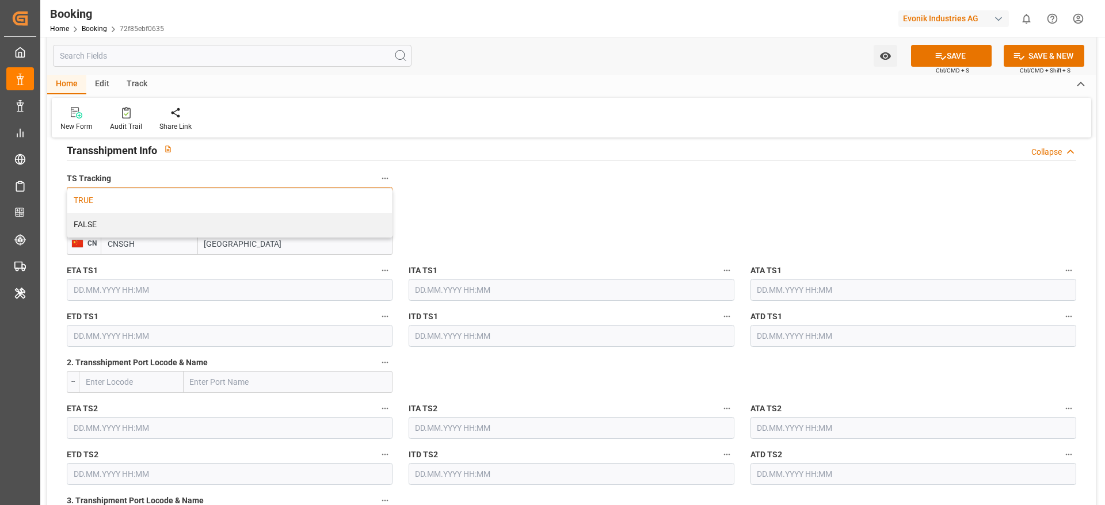
click at [268, 199] on div "TRUE" at bounding box center [229, 201] width 325 height 24
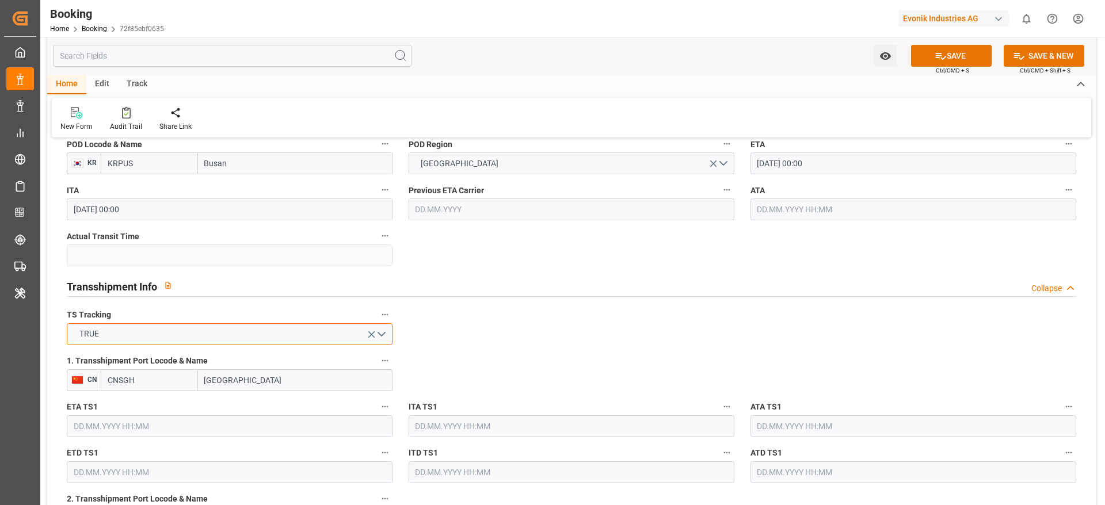
scroll to position [1036, 0]
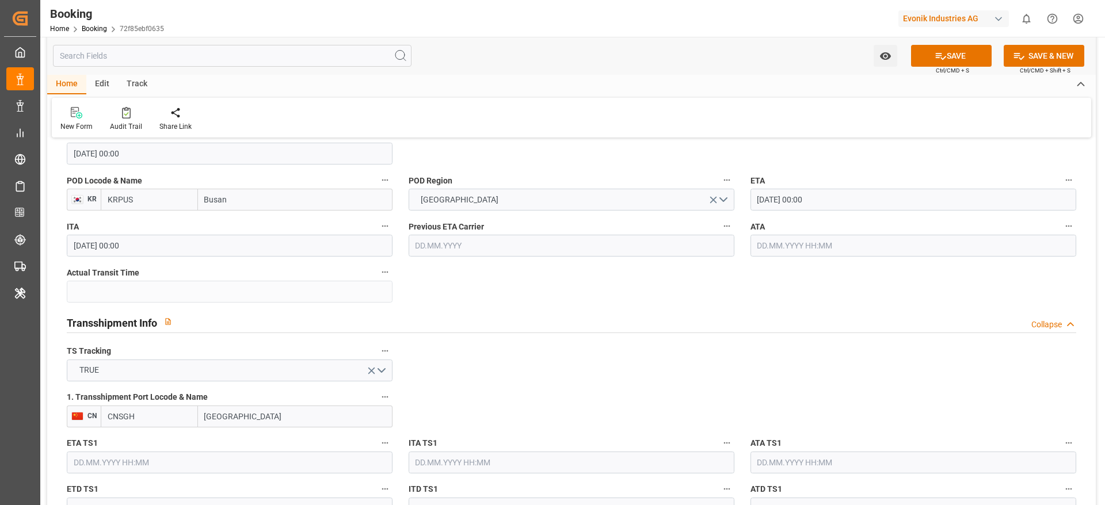
click at [843, 192] on input "25.10.2025 00:00" at bounding box center [913, 200] width 326 height 22
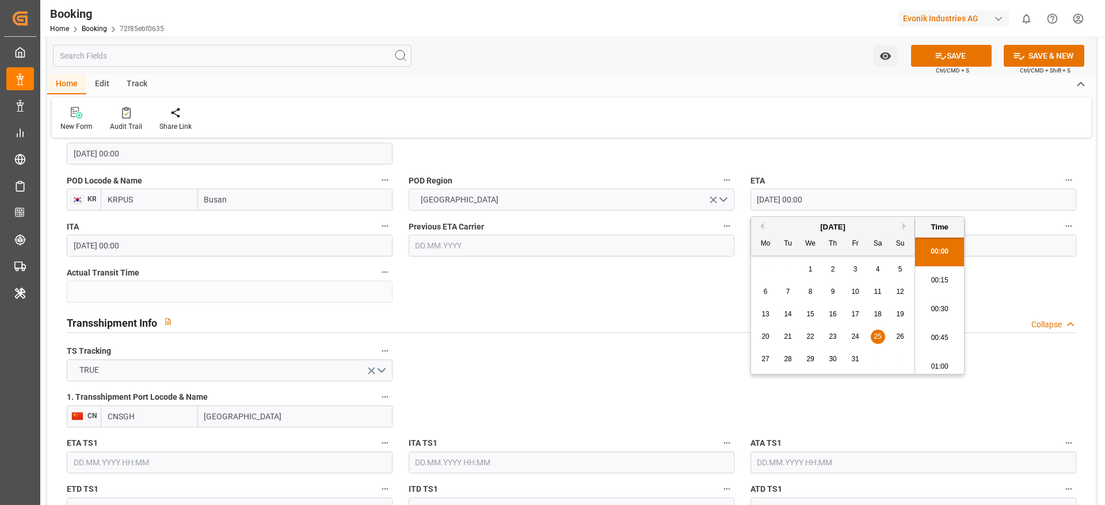
click at [833, 193] on input "25.10.2025 00:00" at bounding box center [913, 200] width 326 height 22
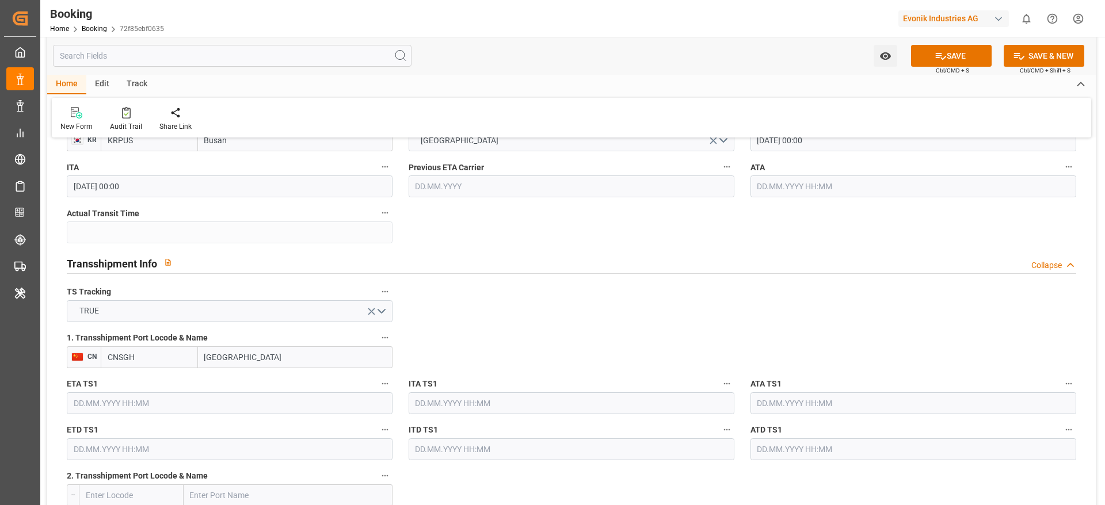
scroll to position [1122, 0]
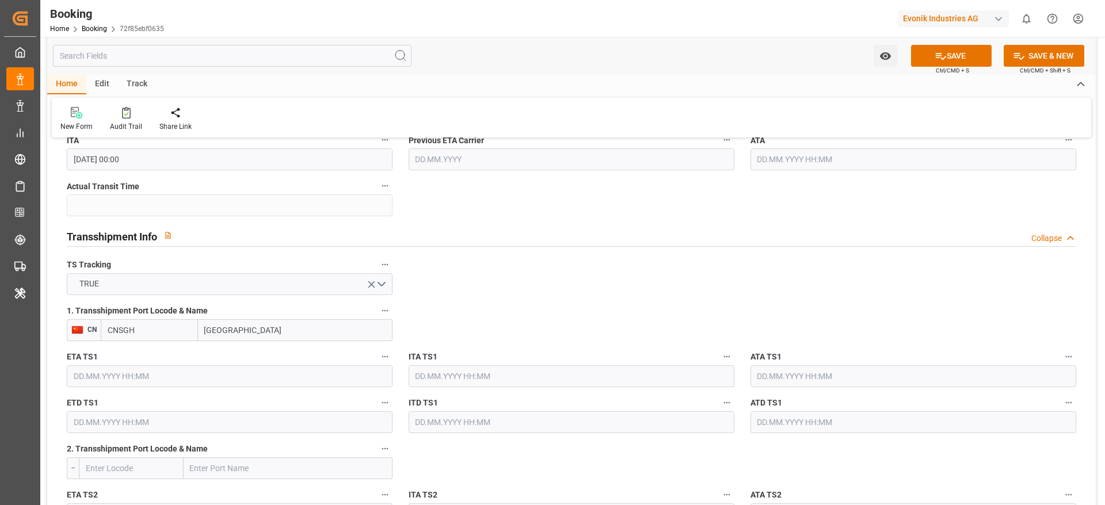
click at [202, 374] on input "text" at bounding box center [230, 376] width 326 height 22
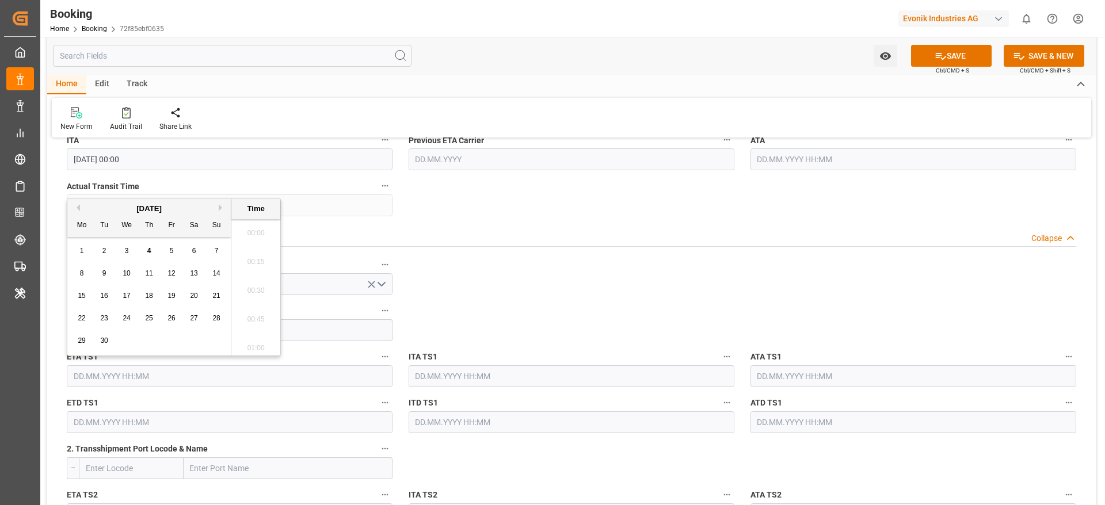
paste input "25.10.2025 00:00"
click at [195, 298] on span "18" at bounding box center [193, 296] width 7 height 8
type input "18.10.2025 00:00"
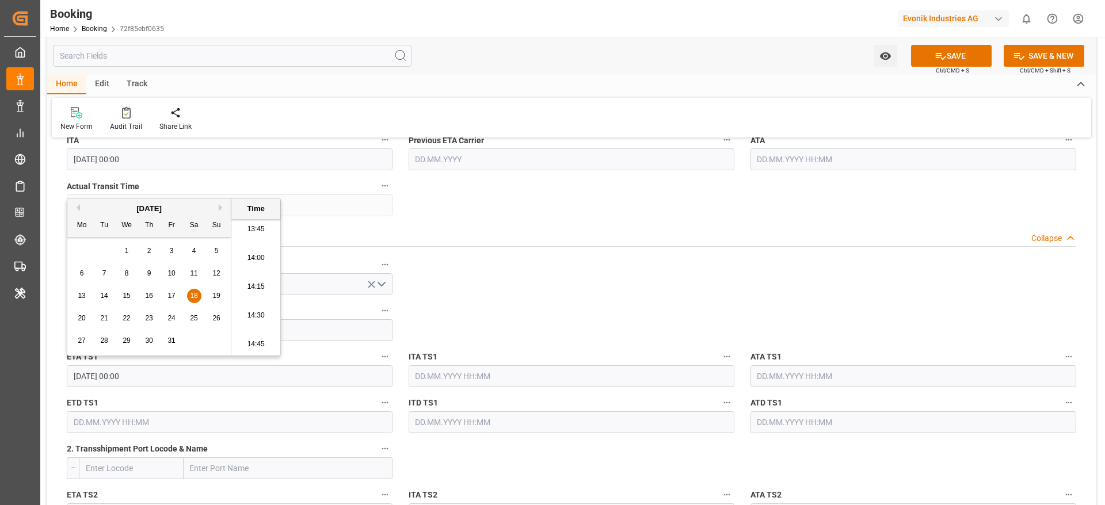
click at [226, 426] on input "text" at bounding box center [230, 422] width 326 height 22
paste input "25.10.2025 00:00"
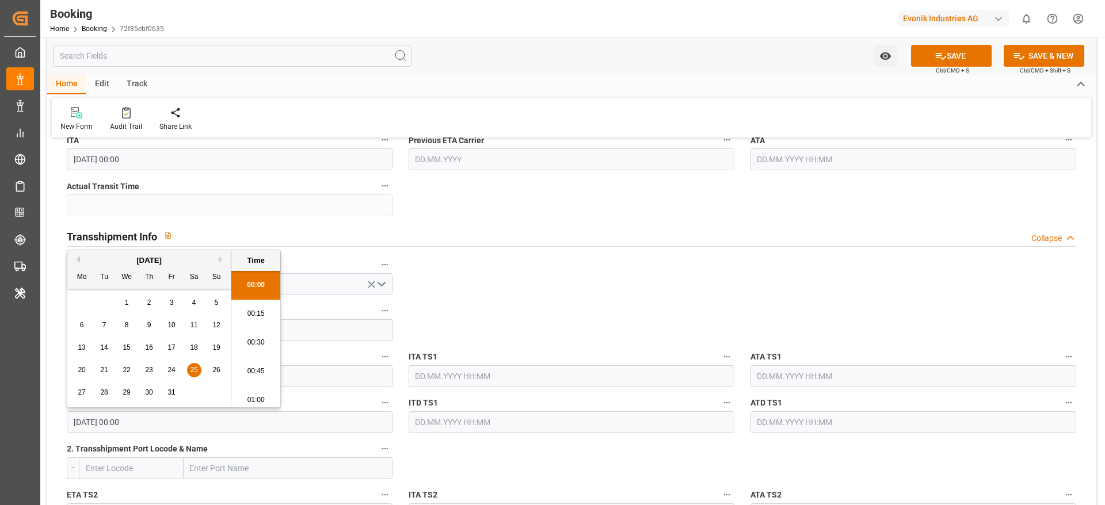
scroll to position [1414, 0]
click at [142, 361] on div "23" at bounding box center [149, 365] width 14 height 14
type input "23.10.2025 00:00"
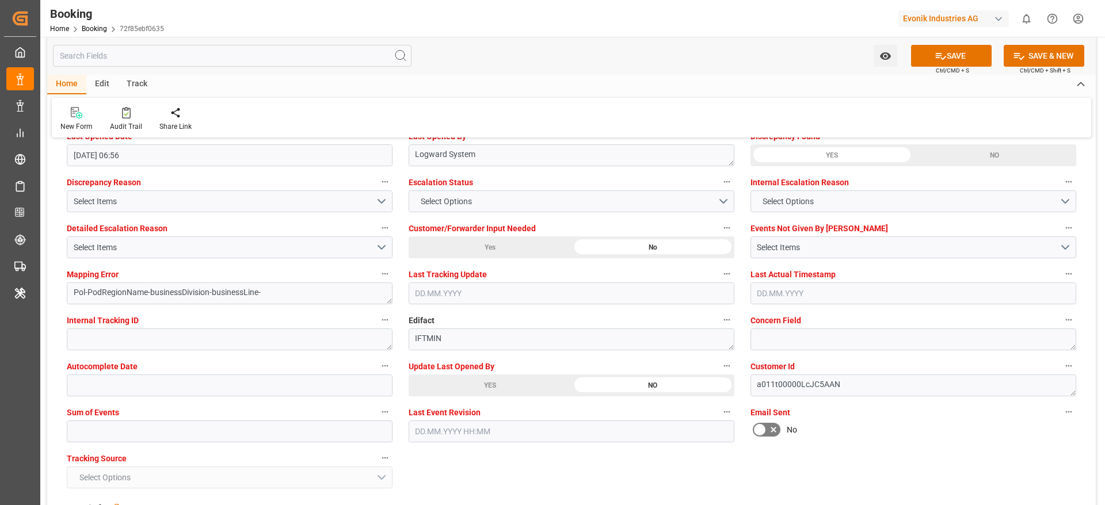
scroll to position [2158, 0]
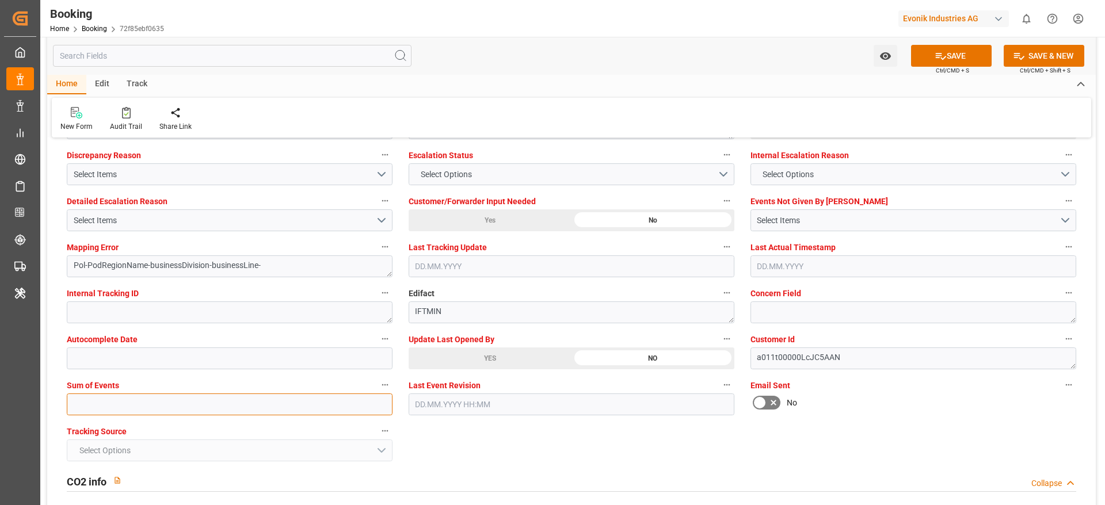
click at [371, 406] on input "text" at bounding box center [230, 405] width 326 height 22
type input "0"
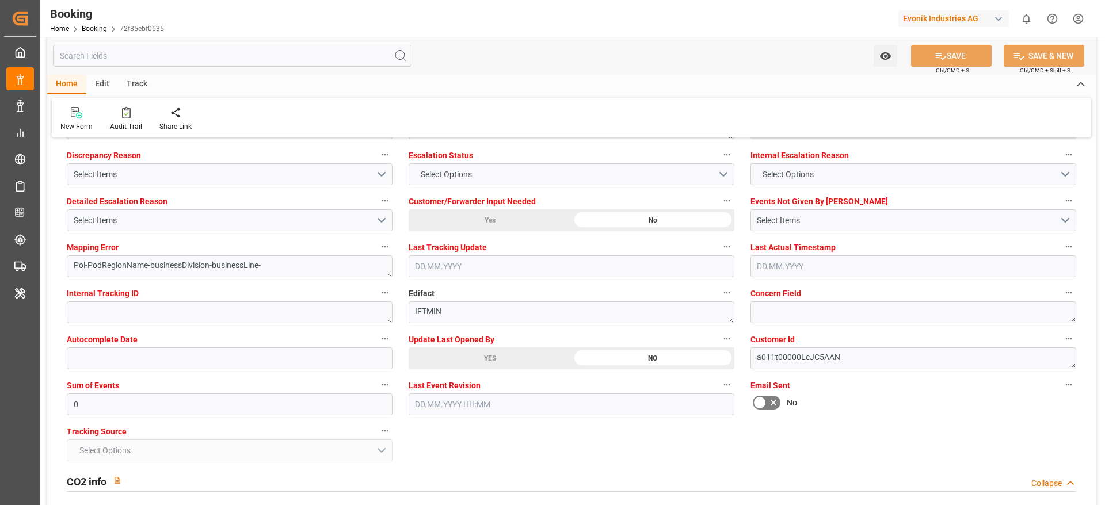
type textarea "NWC/[GEOGRAPHIC_DATA] [GEOGRAPHIC_DATA] Continent / [GEOGRAPHIC_DATA]-CS"
type textarea "[PERSON_NAME]"
type textarea "businessDivision-businessLine-"
type textarea "Yes"
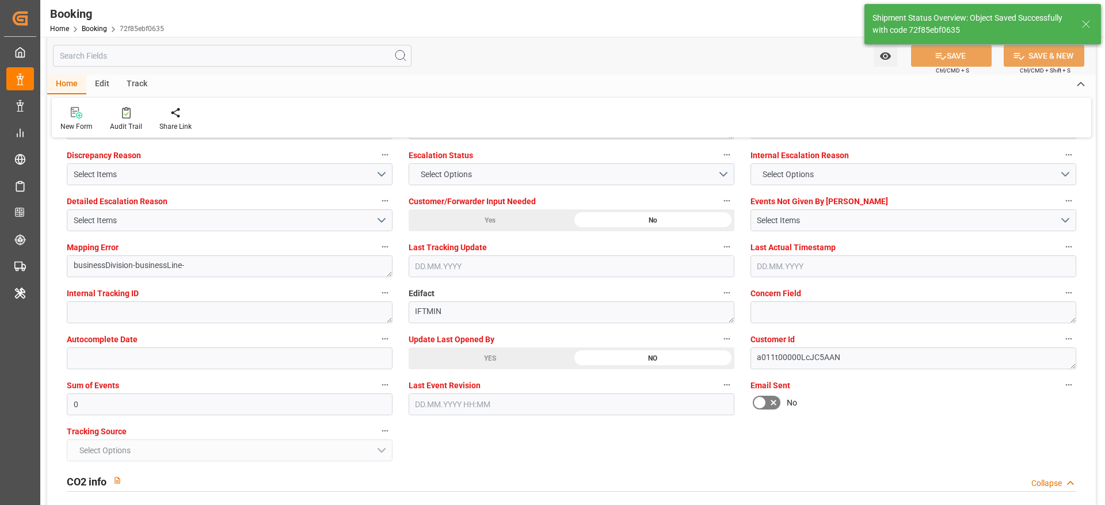
type input "18.10.2025 00:00"
type input "23.10.2025 00:00"
type input "04.09.2025 07:17"
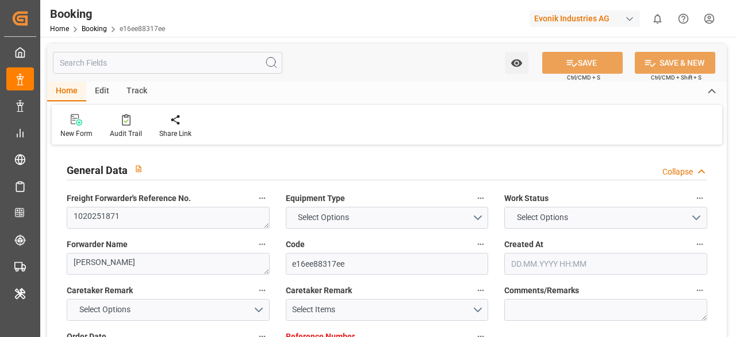
type input "7001252621"
type input "9667150"
type input "EUNWC"
type input "AEJEA"
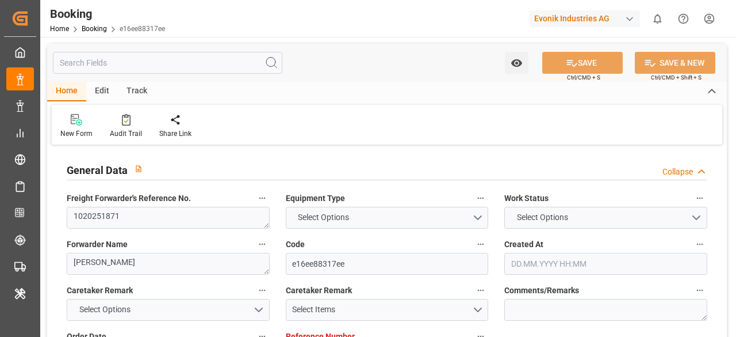
type input "[DATE] 12:54"
type input "[DATE]"
type input "[DATE] 00:00"
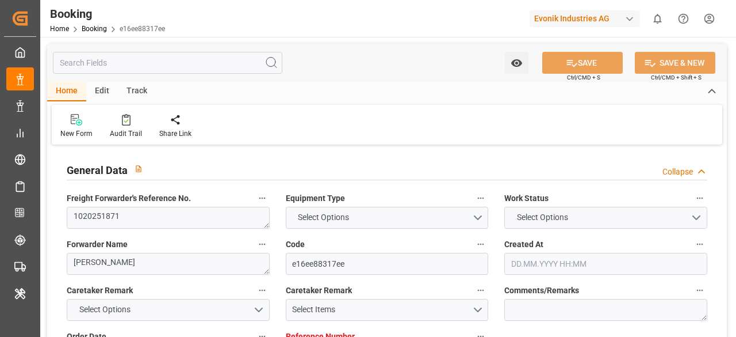
type input "[DATE] 00:00"
type input "[DATE]"
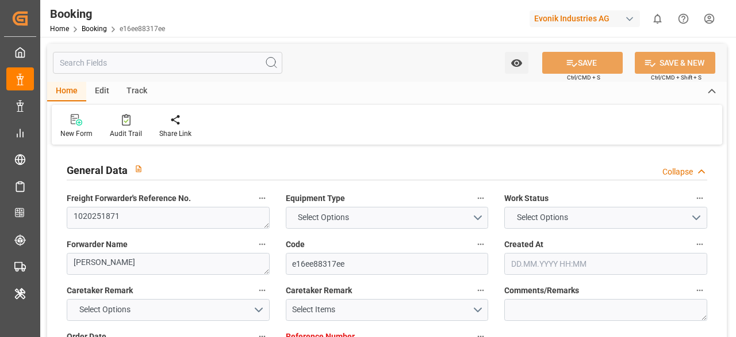
type input "[DATE] 07:14"
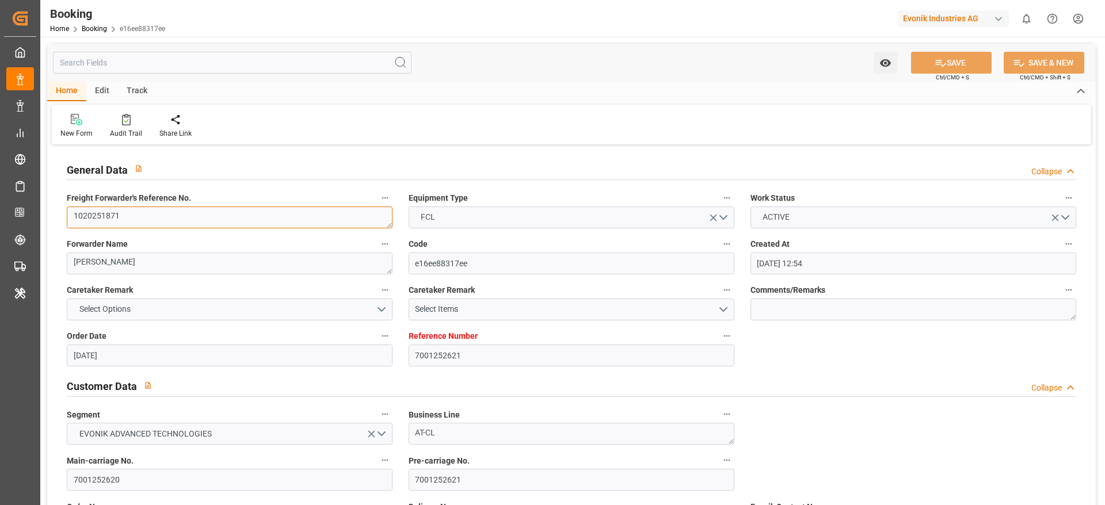
click at [155, 213] on textarea "1020251871" at bounding box center [230, 218] width 326 height 22
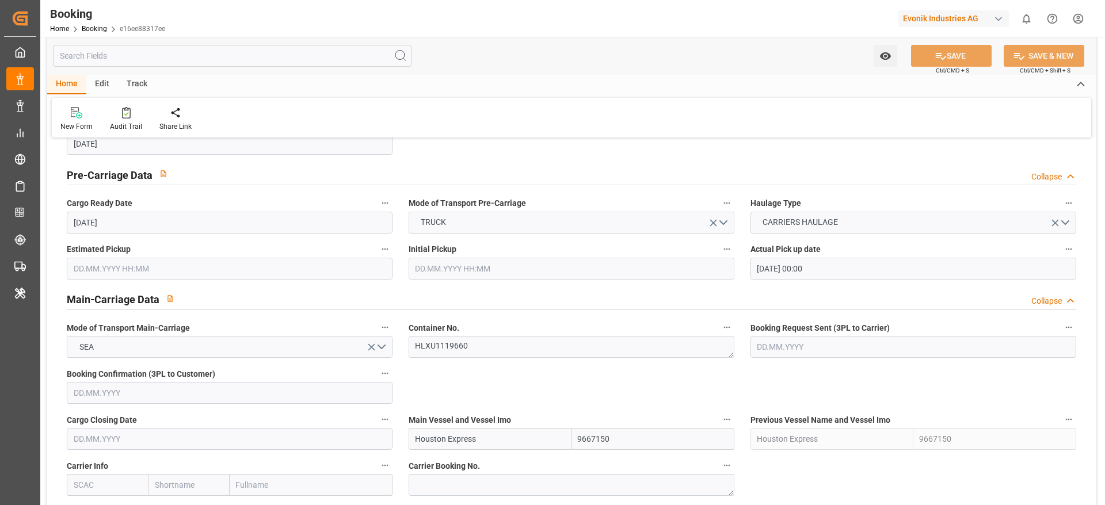
scroll to position [690, 0]
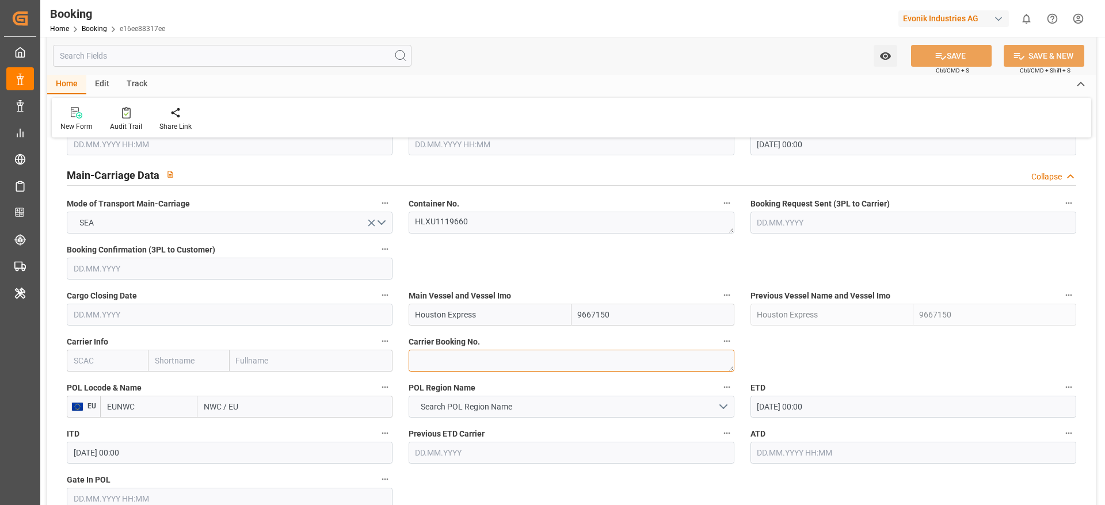
click at [441, 336] on textarea at bounding box center [572, 361] width 326 height 22
paste textarea "41084668"
type textarea "41084668"
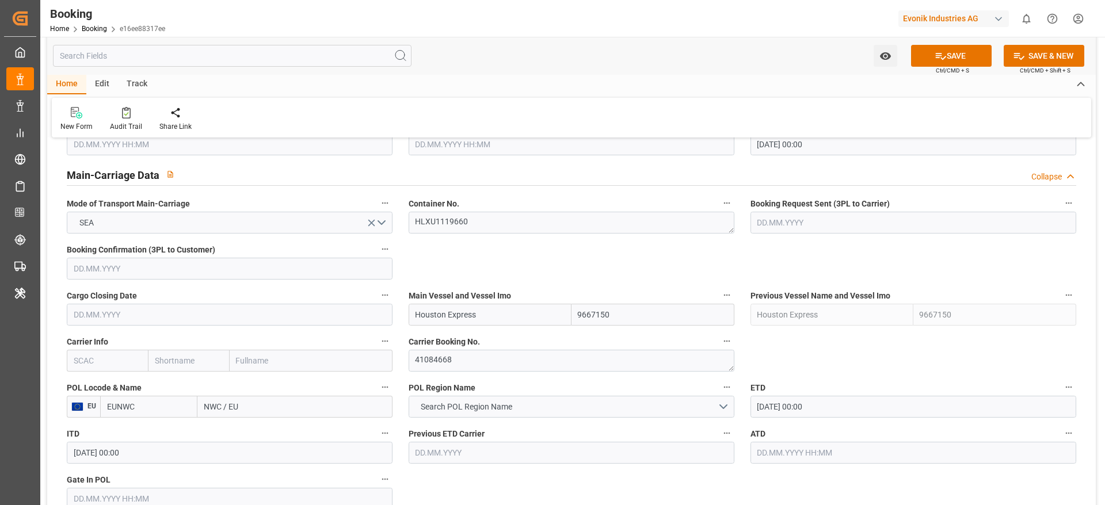
click at [216, 336] on input "text" at bounding box center [188, 361] width 81 height 22
type input "hlcu"
click at [155, 336] on div "Hapag [PERSON_NAME]" at bounding box center [188, 392] width 80 height 38
type input "HLCU"
type input "Hapag [PERSON_NAME]"
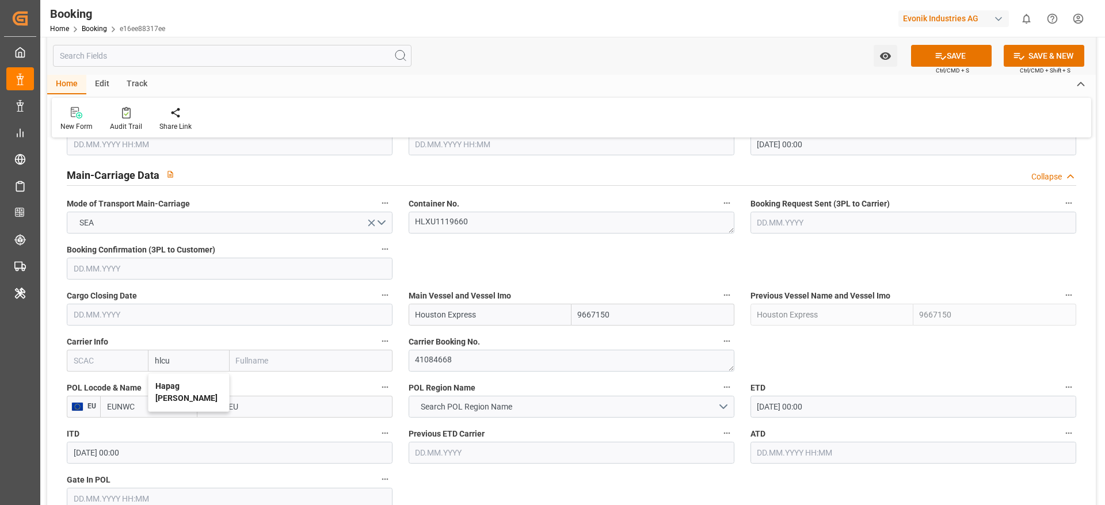
type input "Hapag [PERSON_NAME] Aktiengesellschaft"
type input "Hapag [PERSON_NAME]"
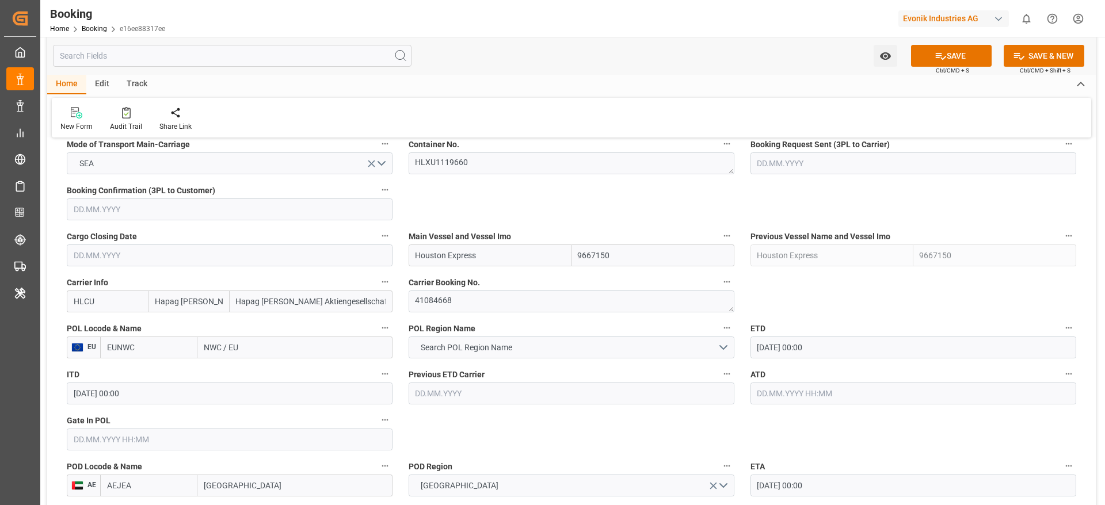
scroll to position [777, 0]
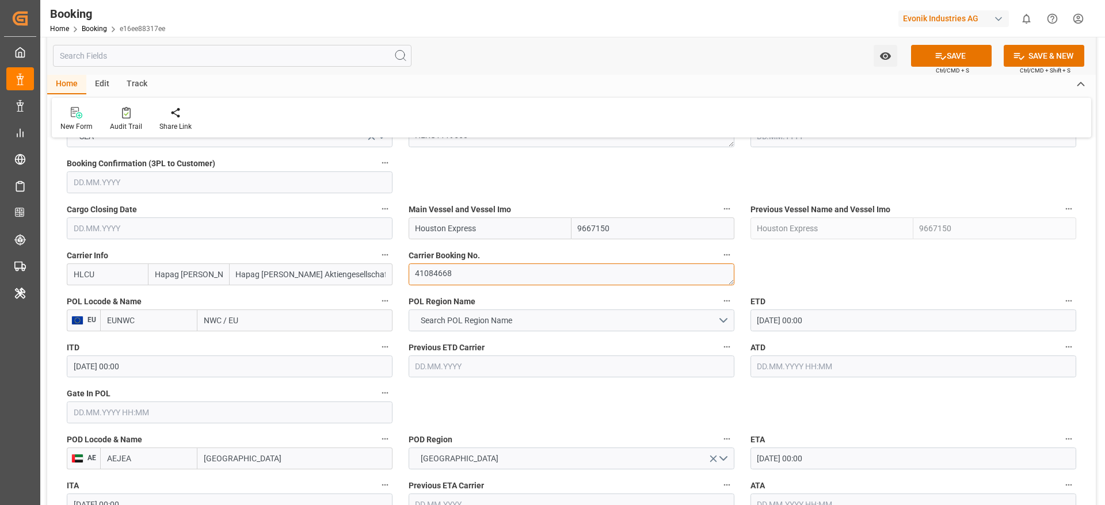
click at [460, 265] on textarea "41084668" at bounding box center [572, 275] width 326 height 22
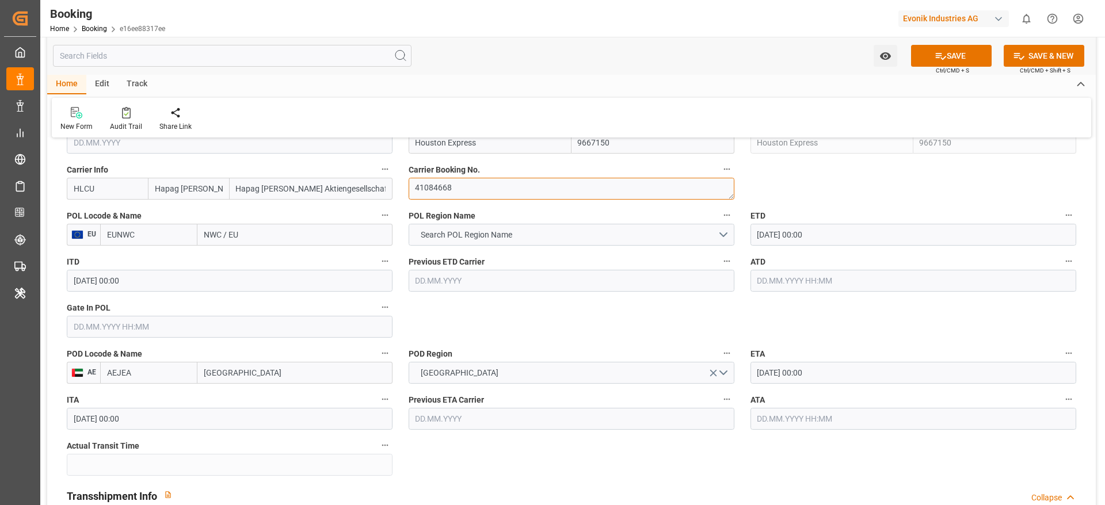
scroll to position [863, 0]
click at [281, 235] on input "NWC / EU" at bounding box center [294, 234] width 195 height 22
paste input "[GEOGRAPHIC_DATA]"
click at [281, 235] on input "NWC / EU" at bounding box center [294, 234] width 195 height 22
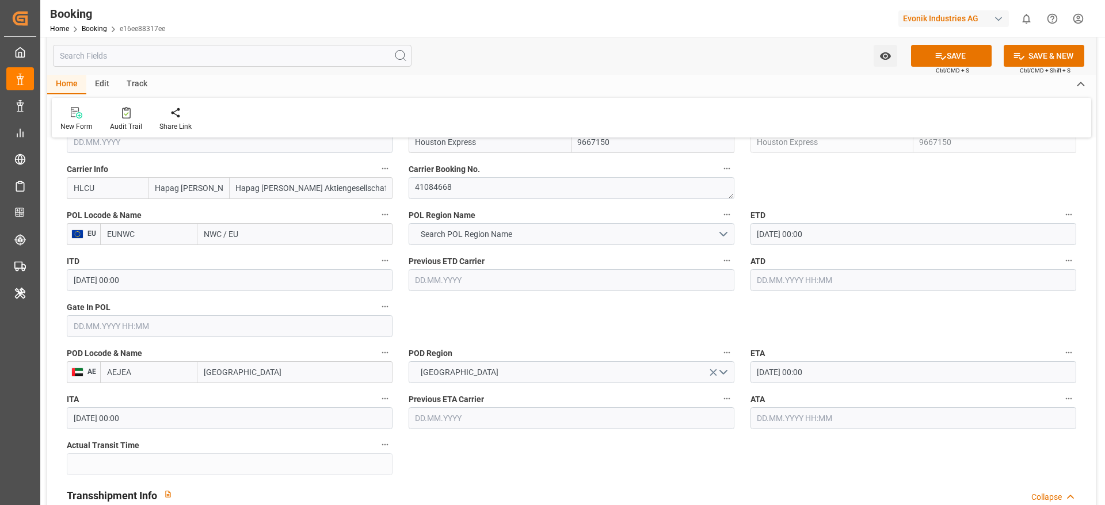
type input "[GEOGRAPHIC_DATA]"
click at [242, 266] on div "Rotterdam - NLRTM" at bounding box center [258, 260] width 121 height 26
type input "NLRTM"
type input "Rotterdam"
click at [226, 326] on input "text" at bounding box center [230, 326] width 326 height 22
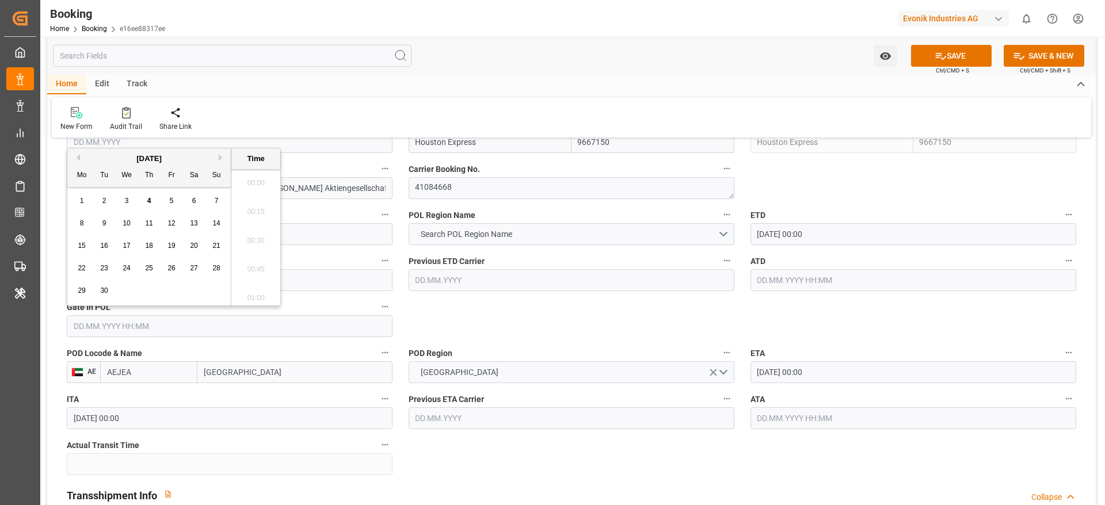
scroll to position [1414, 0]
click at [77, 158] on button "Previous Month" at bounding box center [76, 157] width 7 height 7
click at [188, 291] on div "30" at bounding box center [194, 291] width 14 height 14
type input "30.08.2025 00:00"
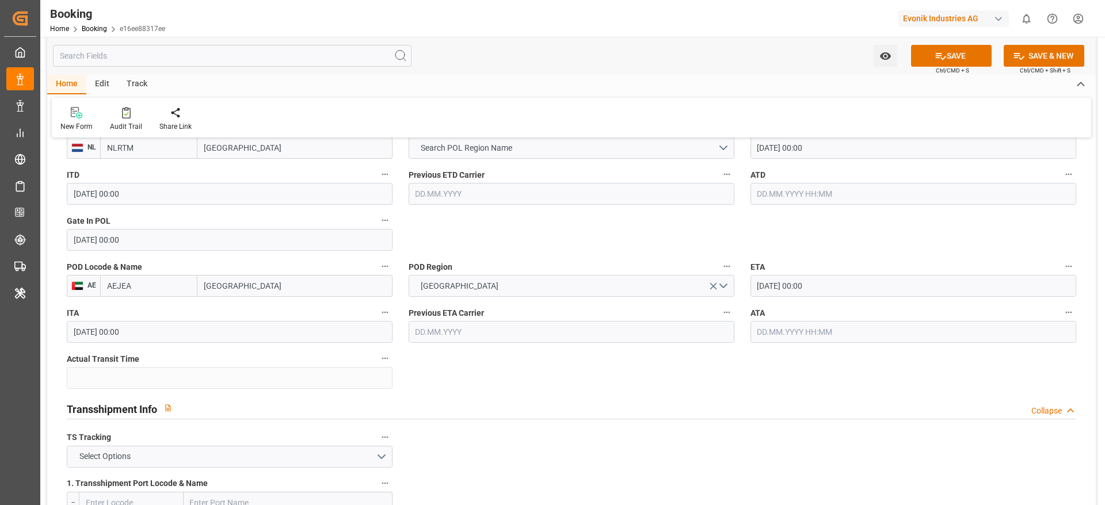
scroll to position [1122, 0]
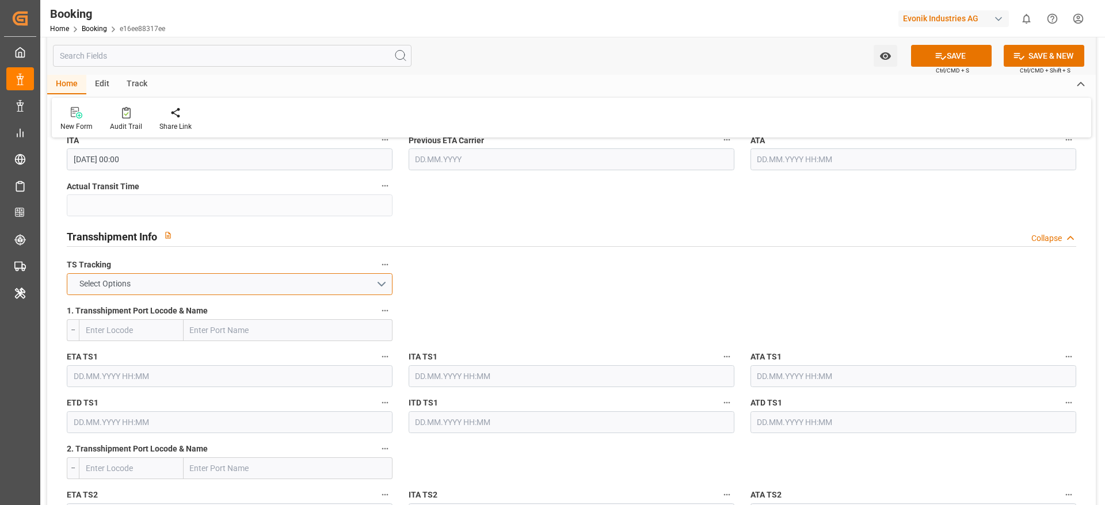
click at [276, 280] on button "Select Options" at bounding box center [230, 284] width 326 height 22
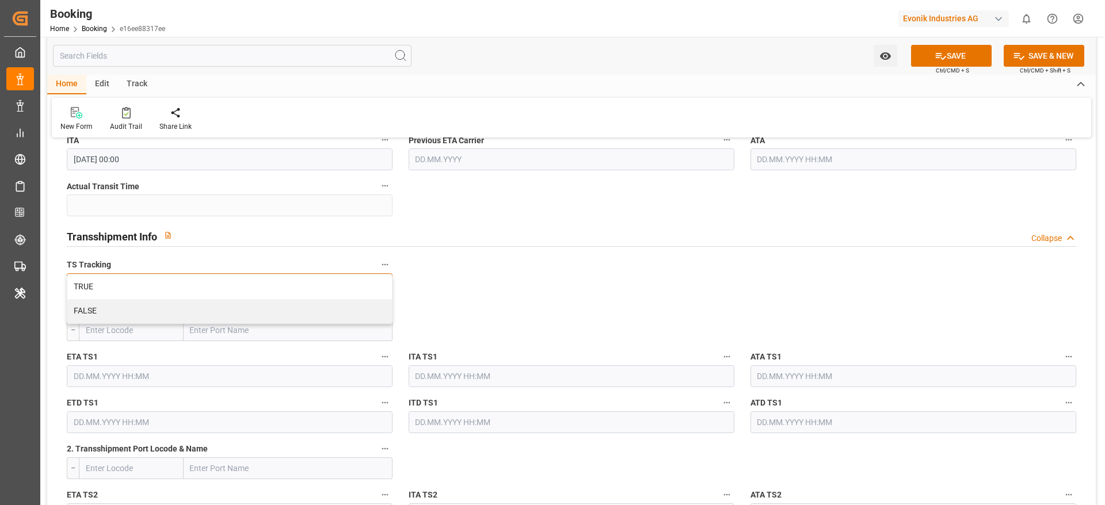
click at [276, 311] on div "FALSE" at bounding box center [229, 311] width 325 height 24
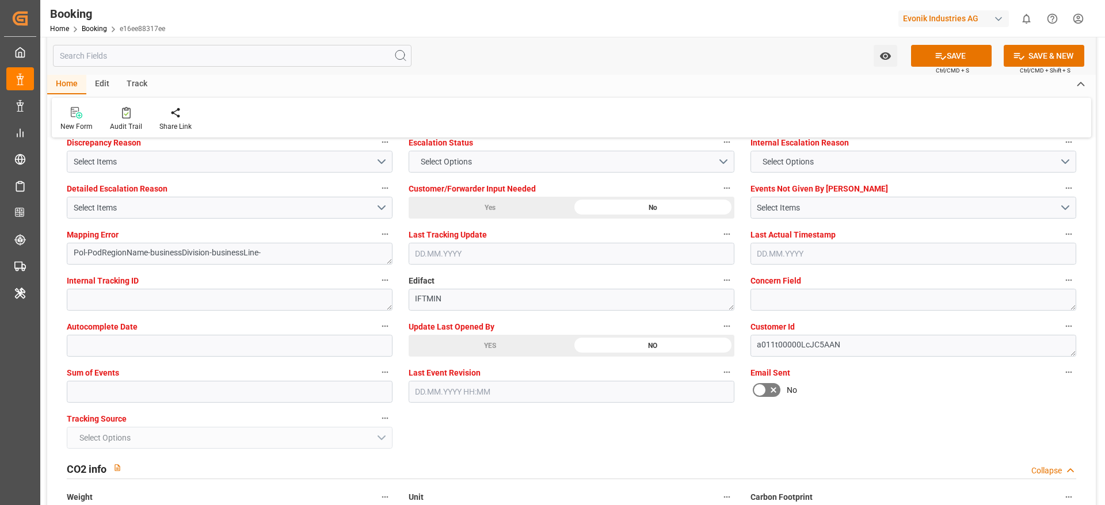
scroll to position [2244, 0]
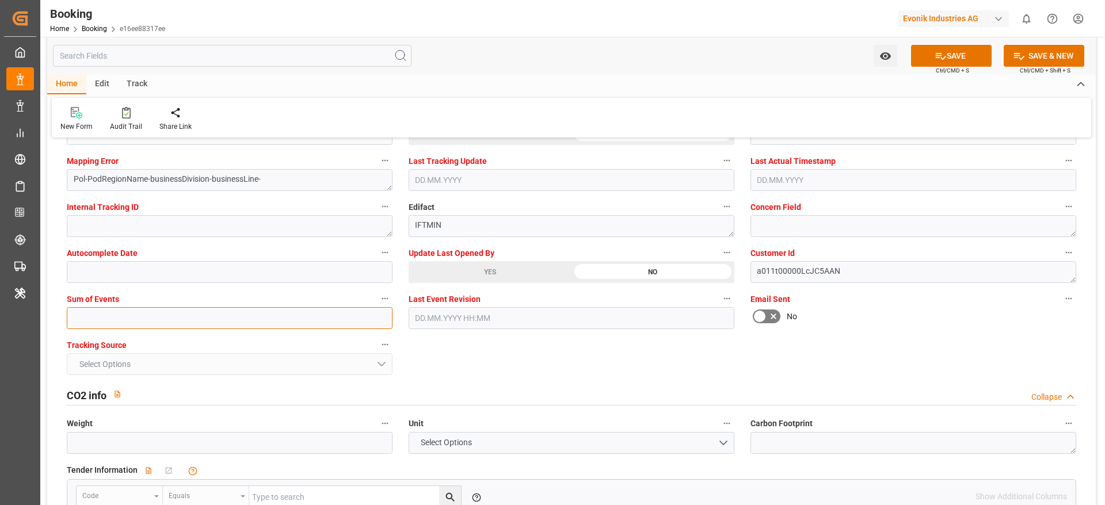
click at [238, 312] on input "text" at bounding box center [230, 318] width 326 height 22
type input "0"
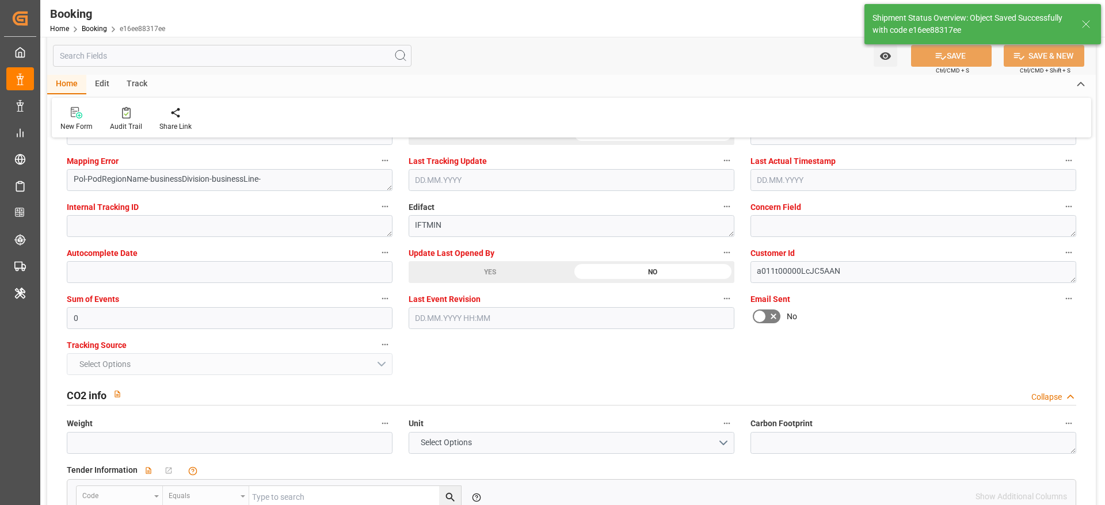
type input "04.09.2025 07:17"
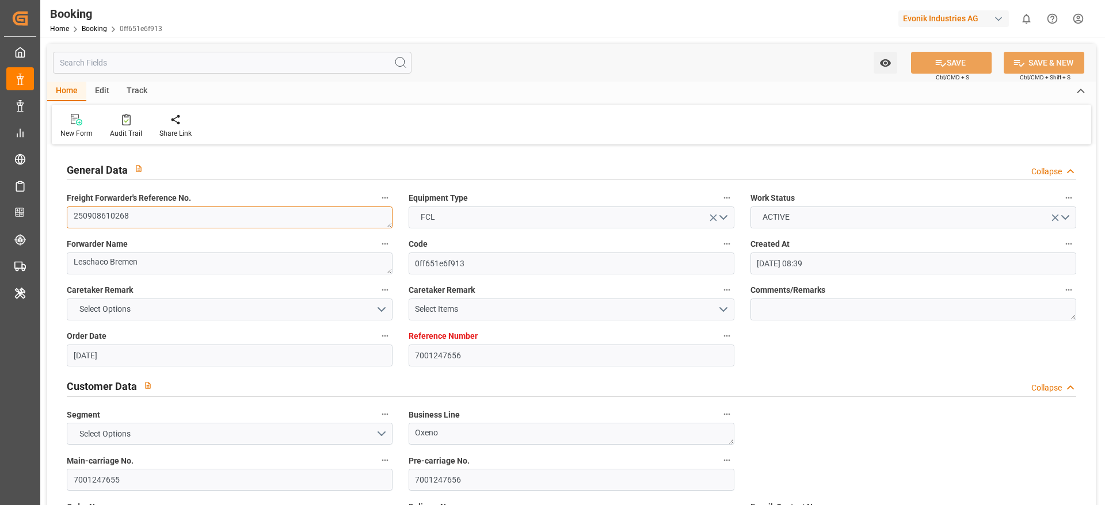
click at [162, 208] on textarea "250908610268" at bounding box center [230, 218] width 326 height 22
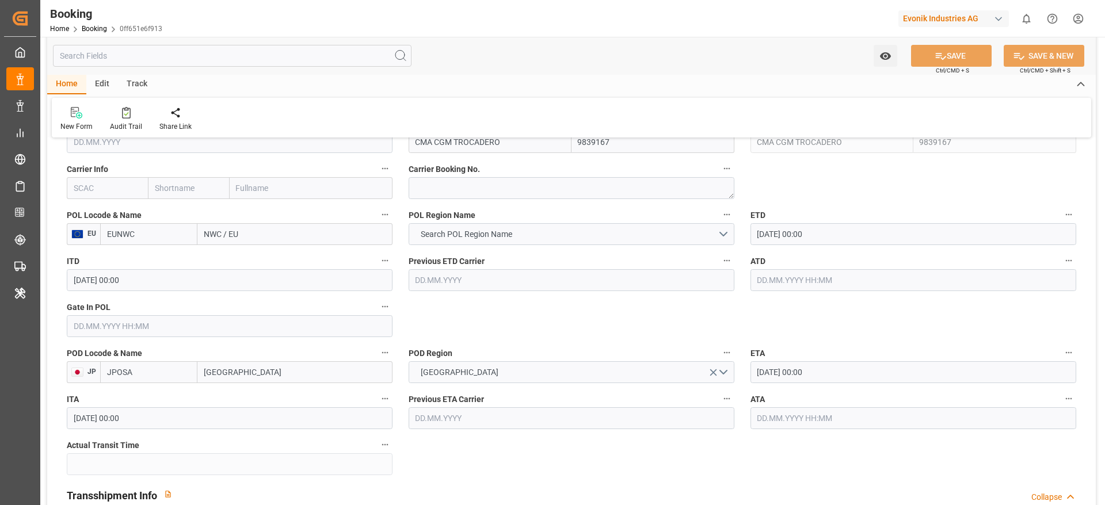
scroll to position [1122, 0]
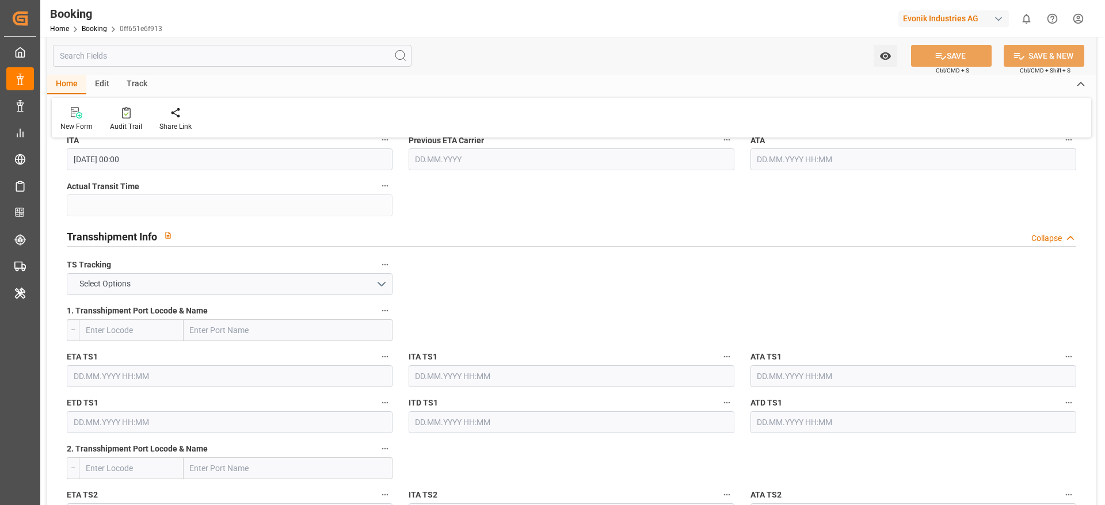
click at [813, 425] on input "text" at bounding box center [913, 422] width 326 height 22
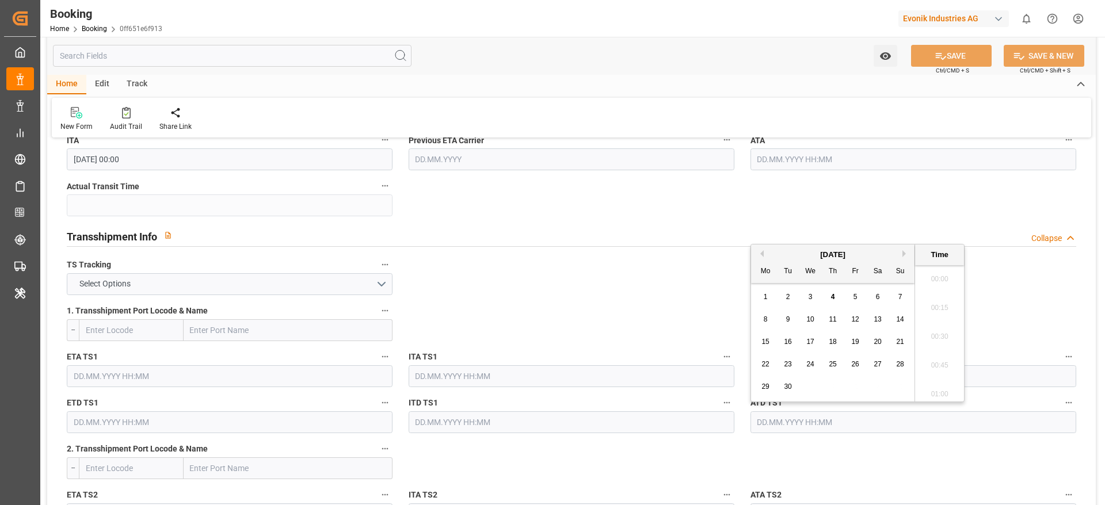
scroll to position [1385, 0]
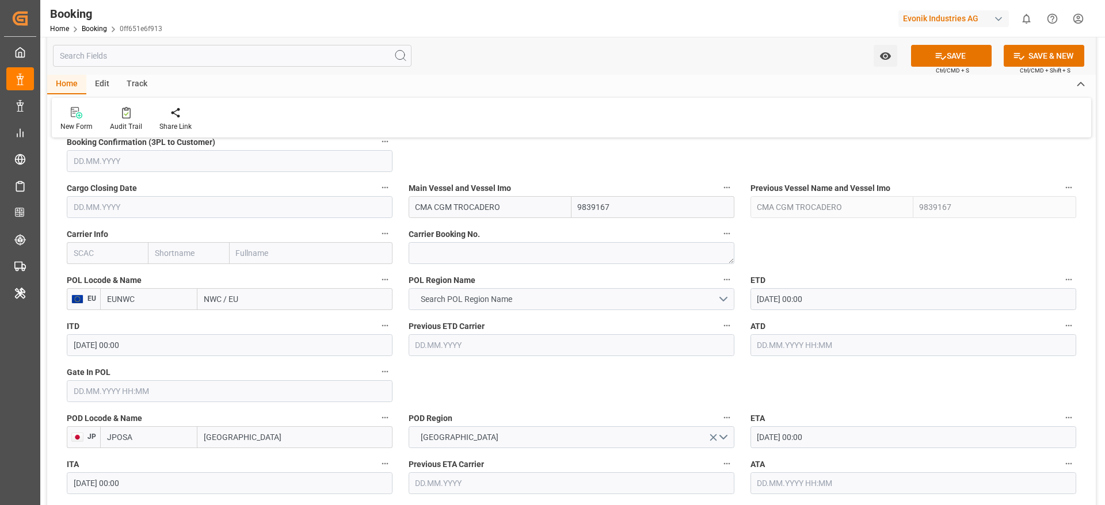
scroll to position [777, 0]
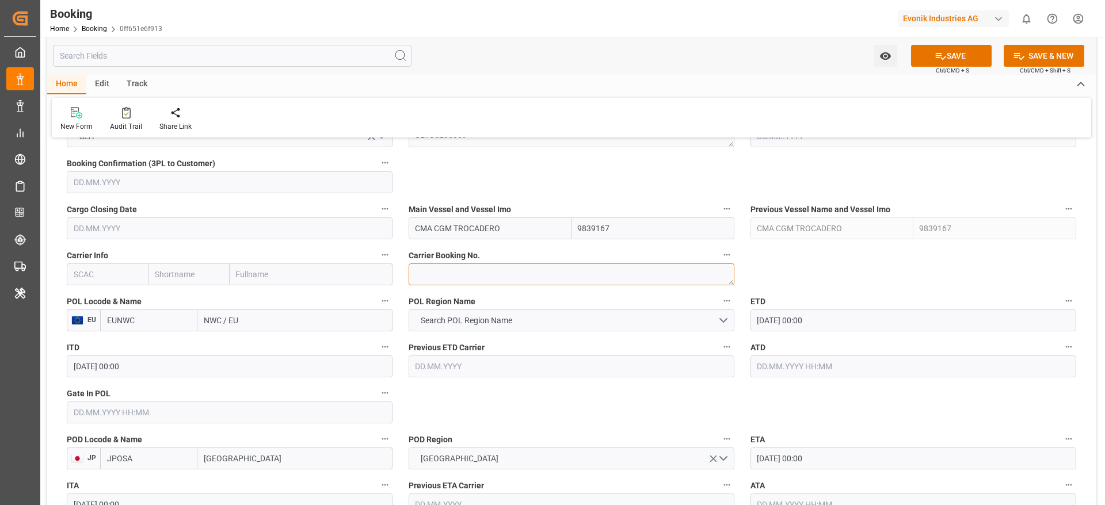
click at [458, 271] on textarea at bounding box center [572, 275] width 326 height 22
paste textarea "HBG2025861"
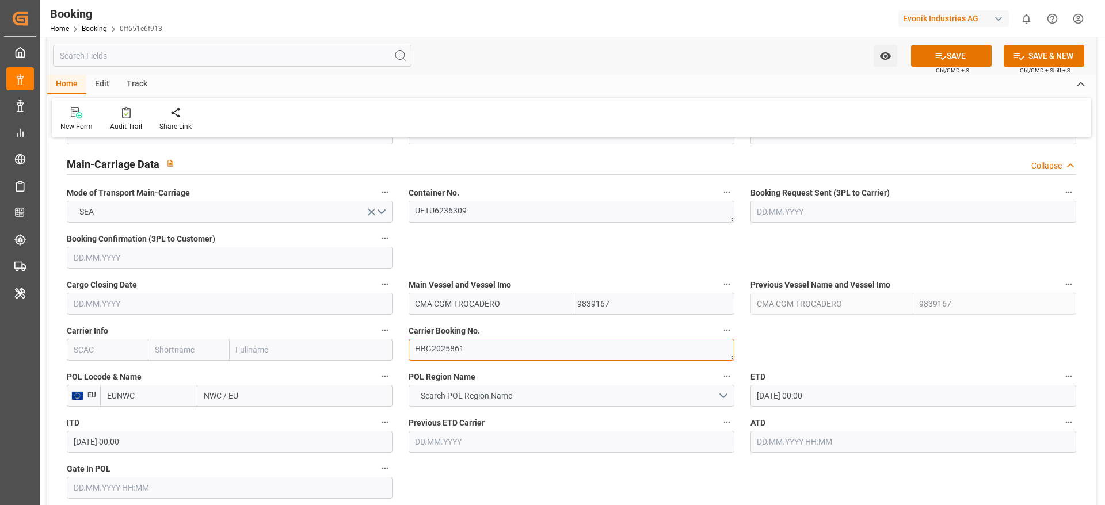
scroll to position [604, 0]
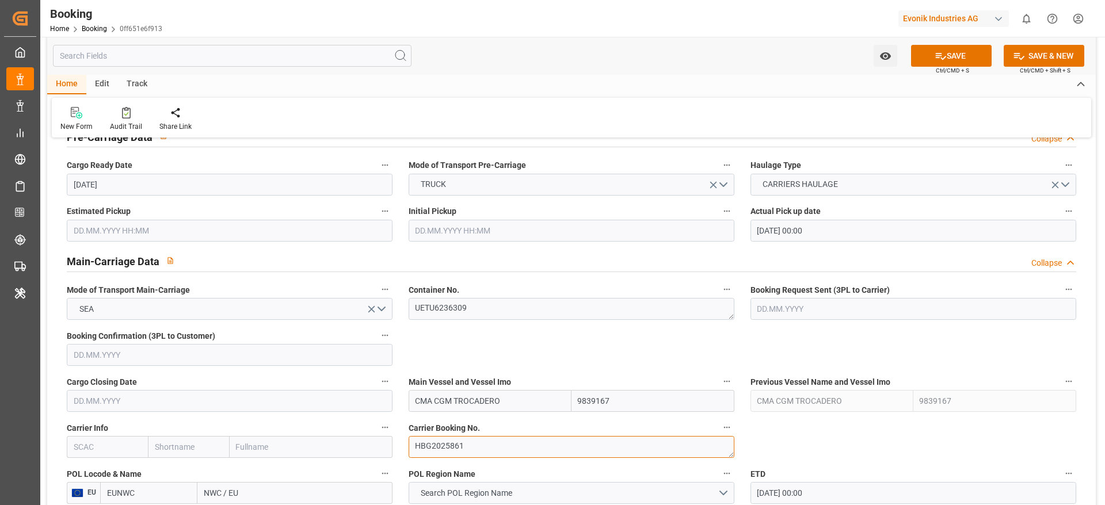
type textarea "HBG2025861"
click at [187, 445] on input "text" at bounding box center [188, 447] width 81 height 22
type input "cmdu"
click at [171, 461] on div "CMACGM" at bounding box center [172, 473] width 49 height 26
type input "CMDU"
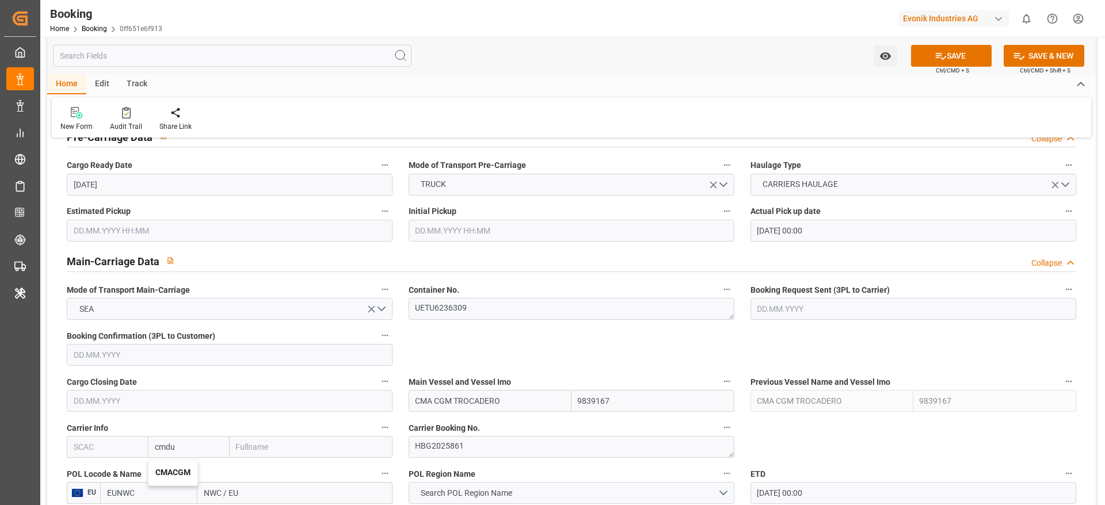
type input "CMACGM"
type input "CMA CGM Group"
type input "CMACGM"
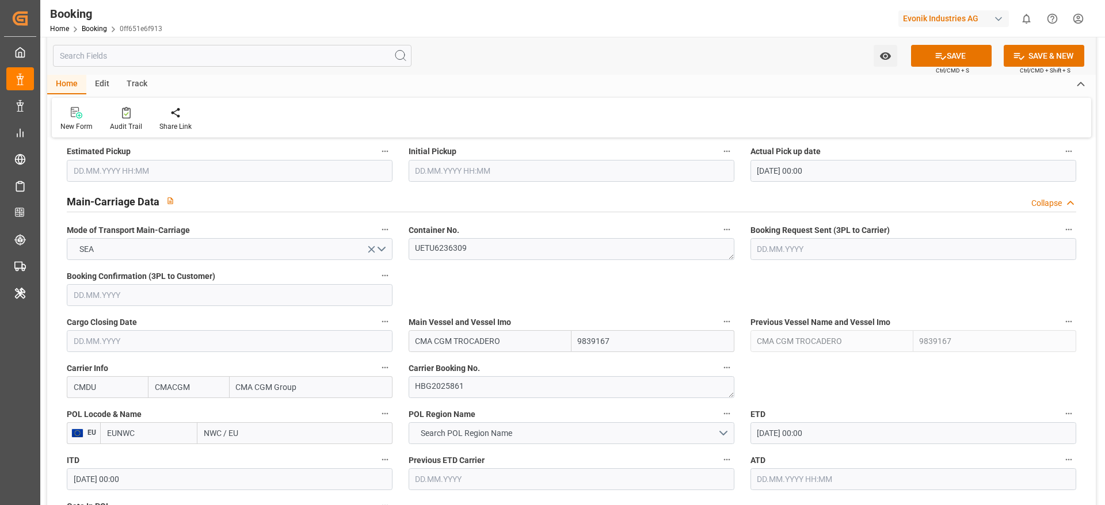
scroll to position [690, 0]
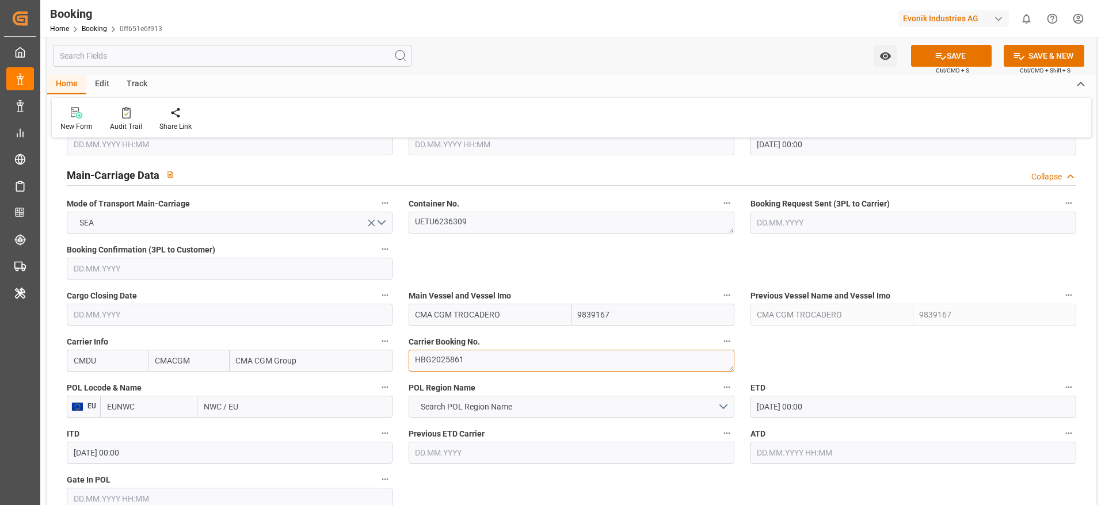
click at [475, 363] on textarea "HBG2025861" at bounding box center [572, 361] width 326 height 22
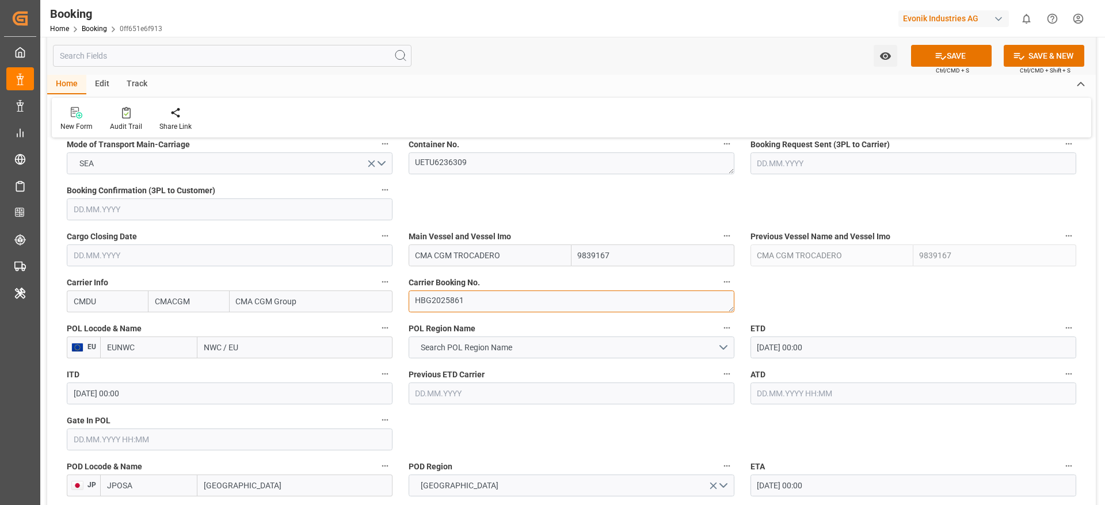
scroll to position [777, 0]
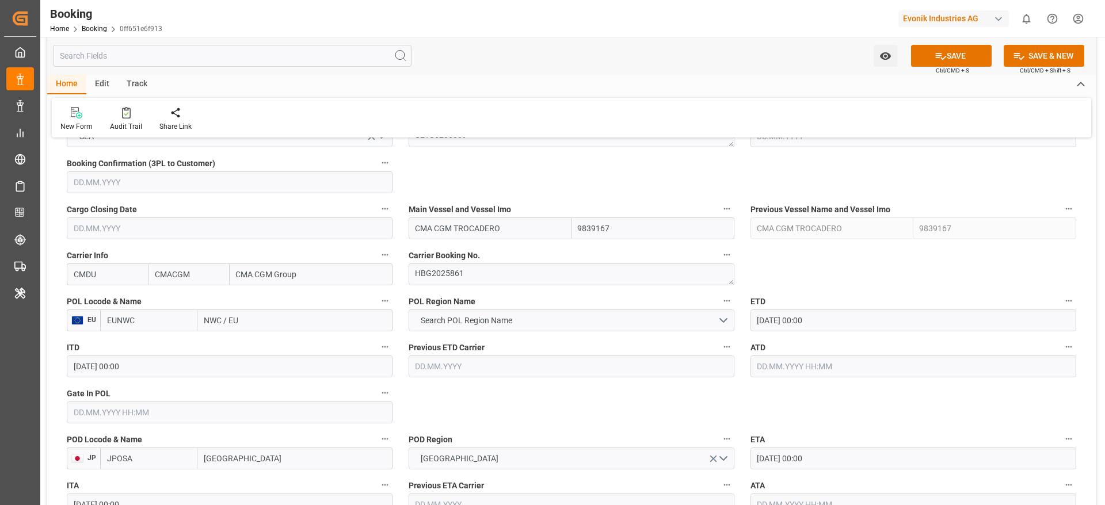
click at [241, 329] on input "NWC / EU" at bounding box center [294, 321] width 195 height 22
paste input "ANTWERP"
type input "ANTWERP"
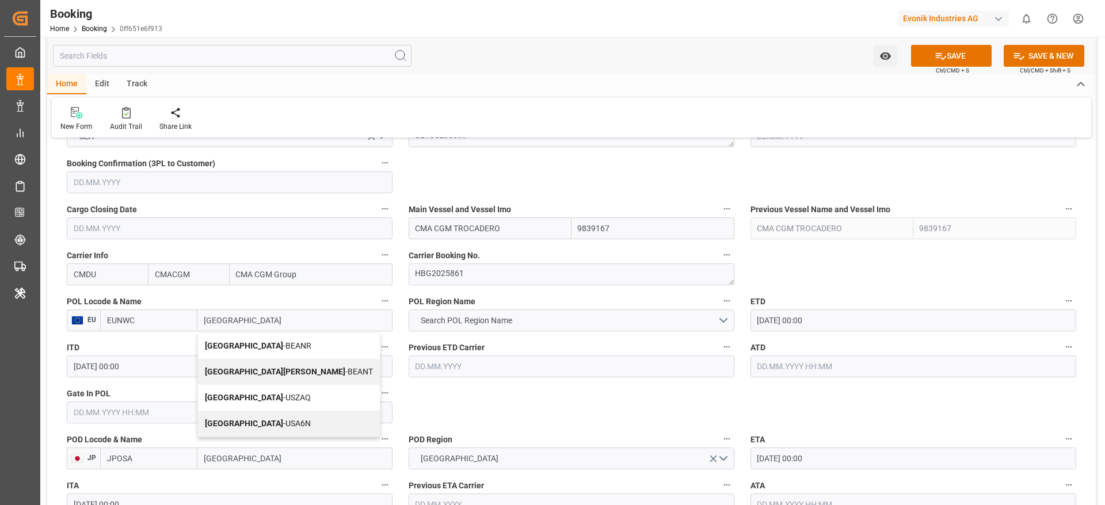
click at [252, 346] on span "Antwerp - BEANR" at bounding box center [258, 345] width 106 height 9
type input "BEANR"
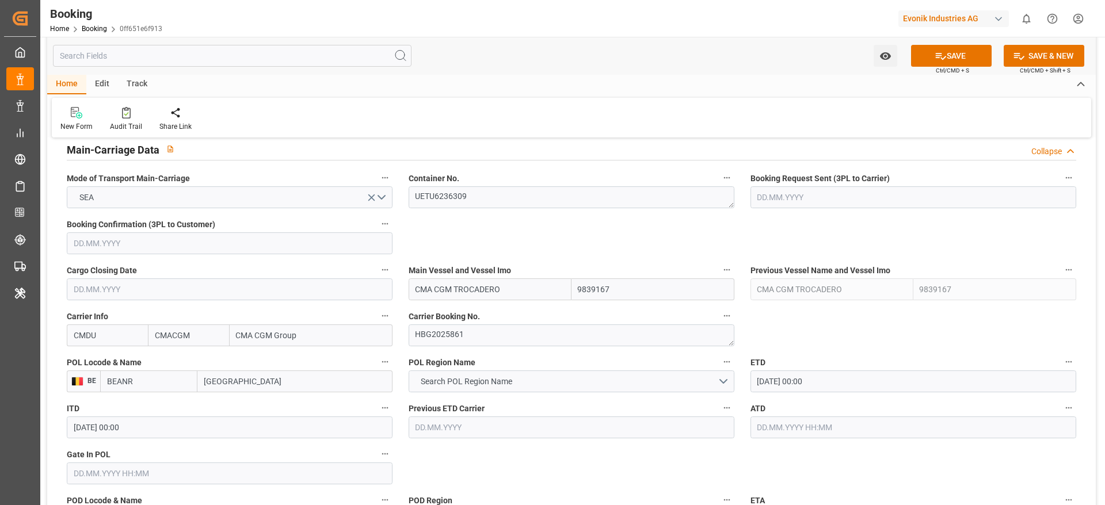
scroll to position [690, 0]
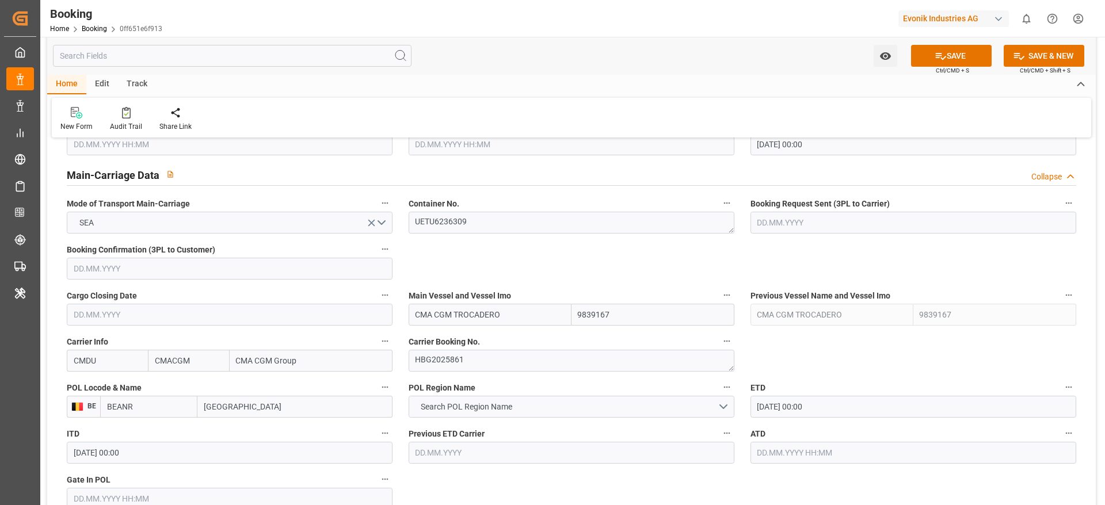
type input "Antwerp"
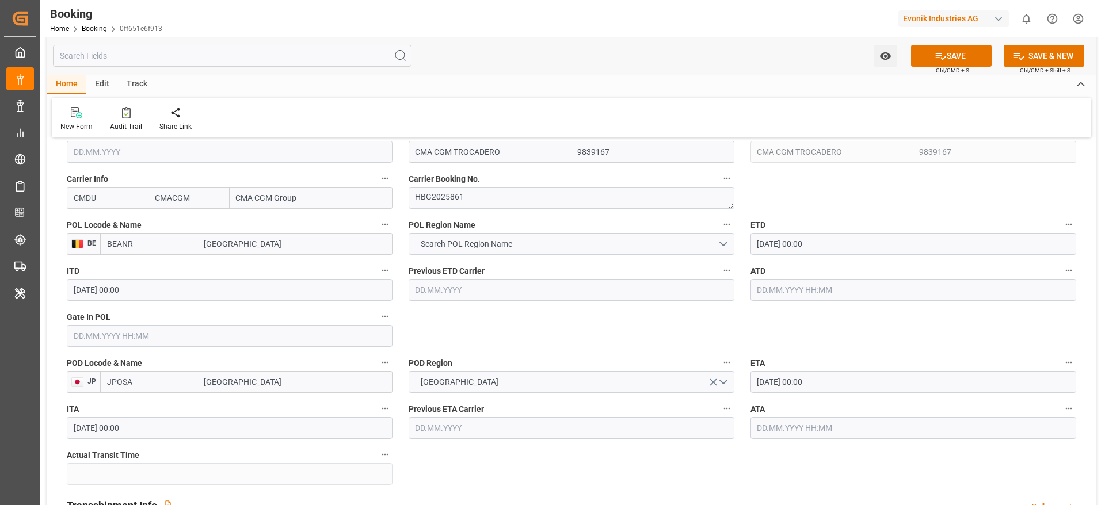
scroll to position [863, 0]
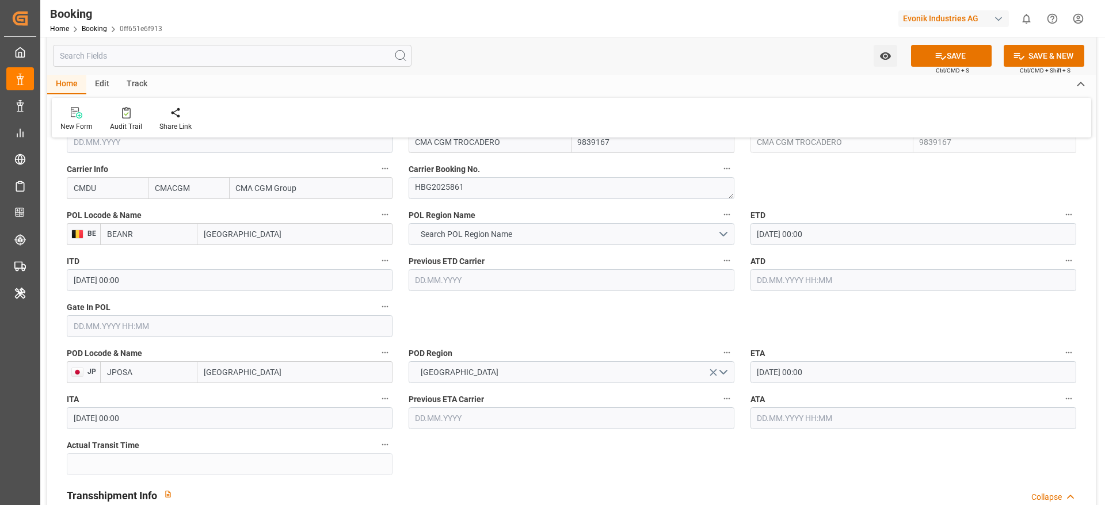
click at [773, 230] on input "12.09.2025 00:00" at bounding box center [913, 234] width 326 height 22
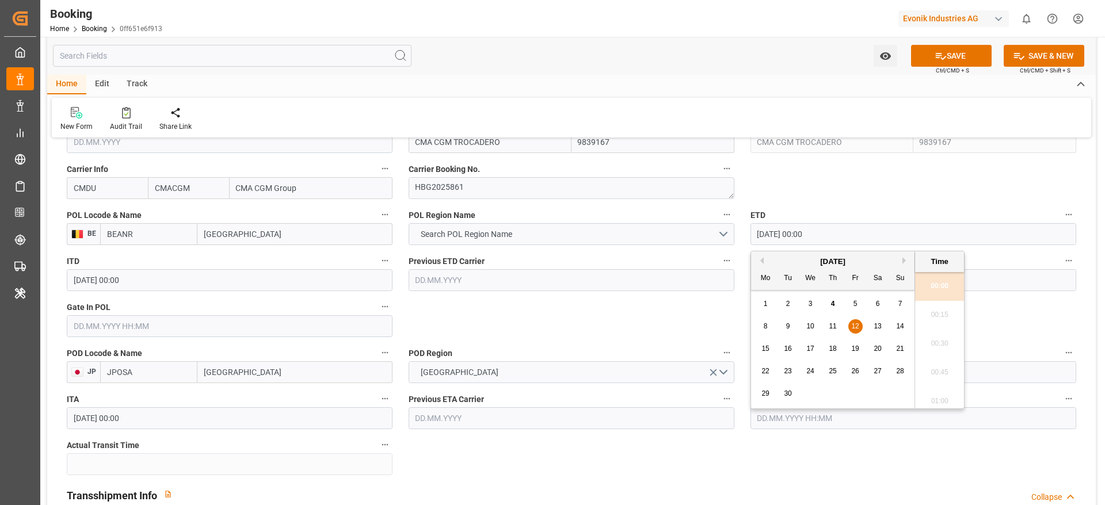
click at [899, 324] on span "14" at bounding box center [899, 326] width 7 height 8
type input "14.09.2025 00:00"
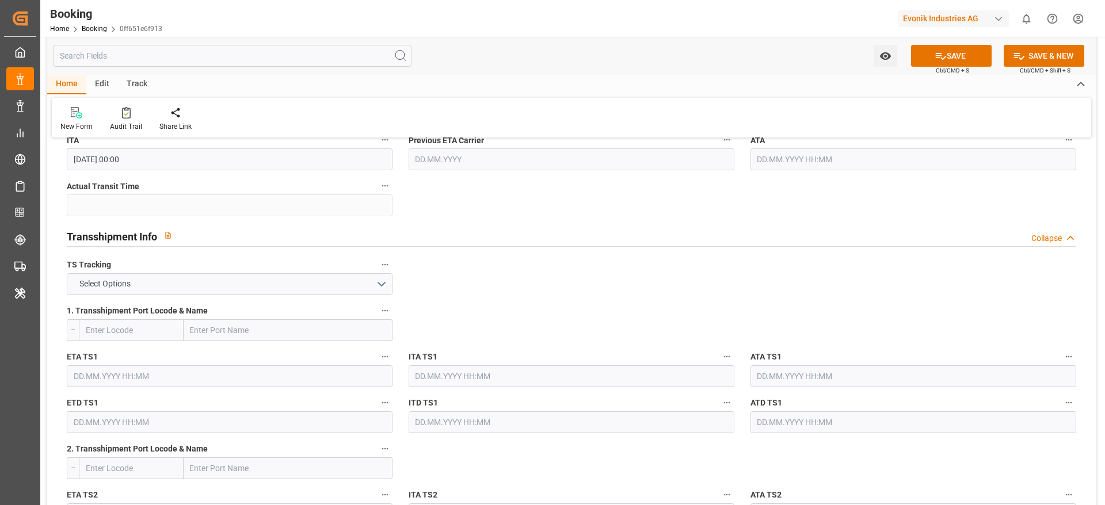
scroll to position [1208, 0]
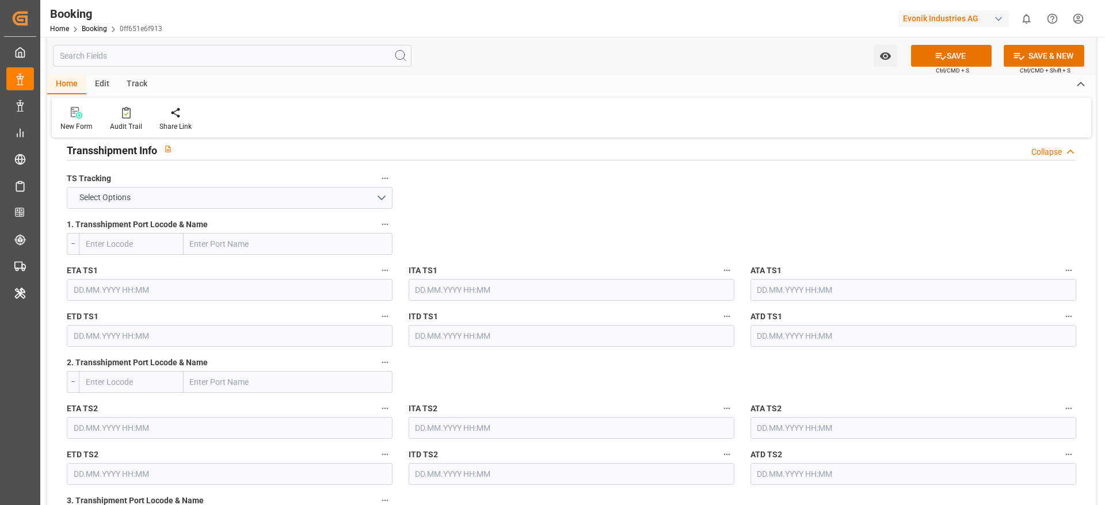
click at [258, 242] on input "text" at bounding box center [288, 244] width 209 height 22
paste input "NINGBO"
type input "NINGBO"
click at [220, 313] on div "Ningbo Pt - CNNBG" at bounding box center [262, 321] width 156 height 26
type input "CNNBG"
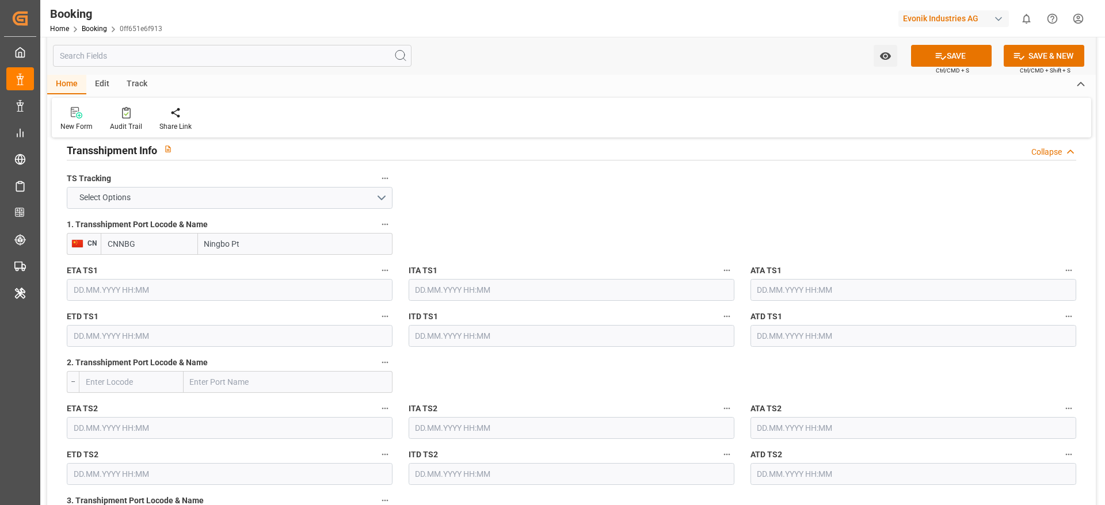
type input "Ningbo Pt"
click at [174, 286] on input "text" at bounding box center [230, 290] width 326 height 22
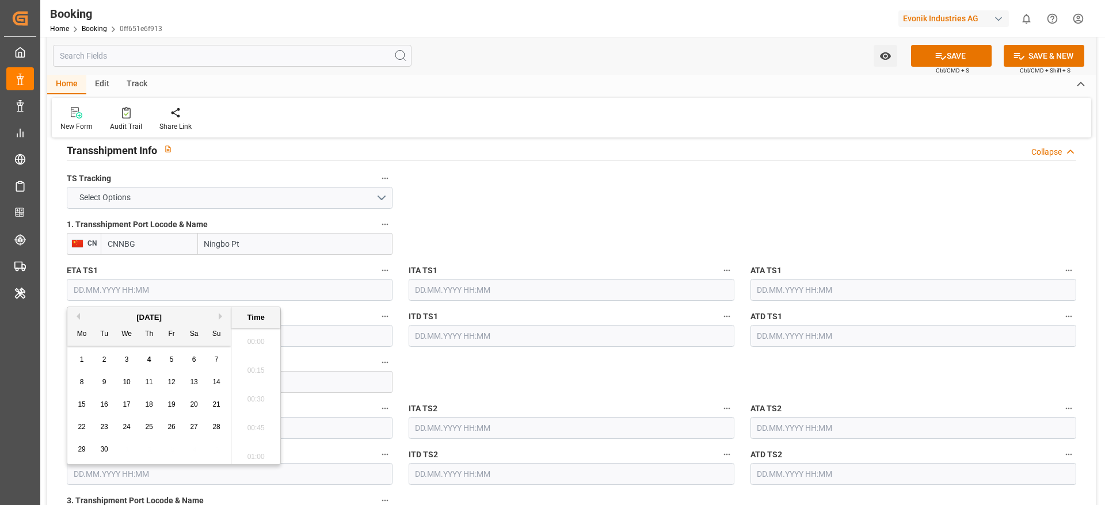
scroll to position [1414, 0]
click at [217, 317] on div "[DATE]" at bounding box center [148, 318] width 163 height 12
click at [222, 317] on button "Next Month" at bounding box center [222, 316] width 7 height 7
click at [220, 318] on button "Next Month" at bounding box center [222, 316] width 7 height 7
click at [217, 361] on span "2" at bounding box center [217, 360] width 4 height 8
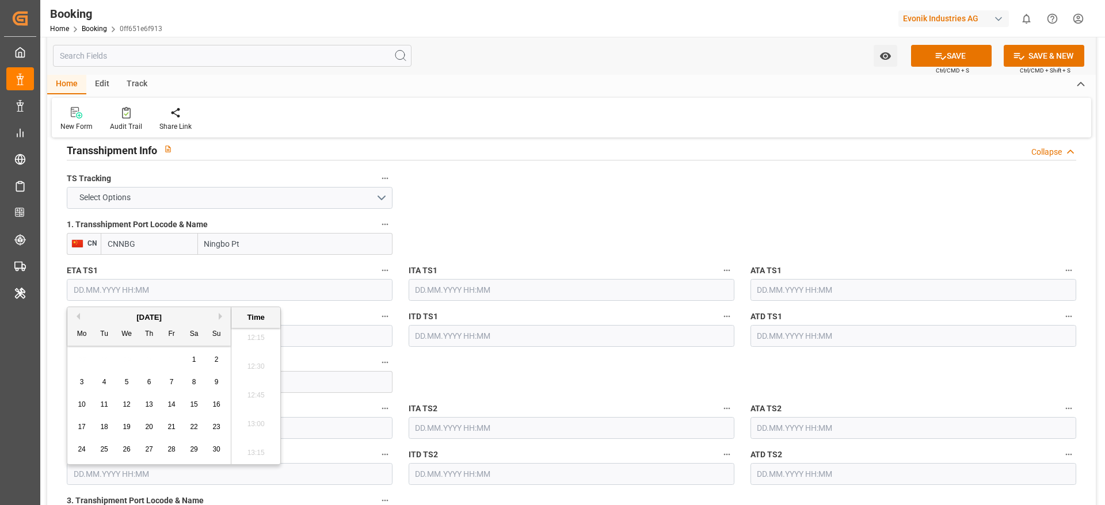
type input "02.11.2025 00:00"
click at [240, 281] on input "02.11.2025 00:00" at bounding box center [230, 290] width 326 height 22
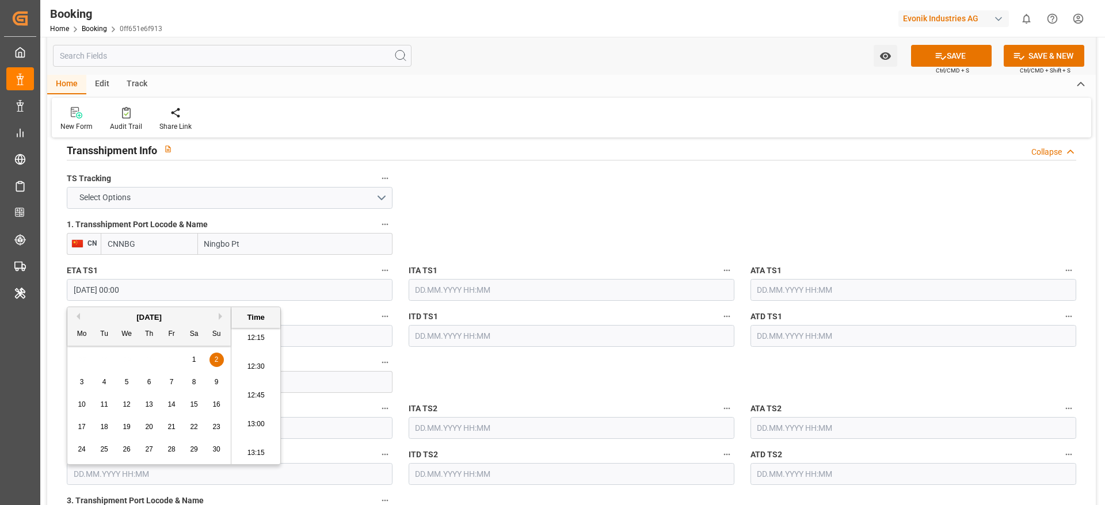
click at [303, 343] on input "text" at bounding box center [230, 336] width 326 height 22
paste input "02.11.2025 00:00"
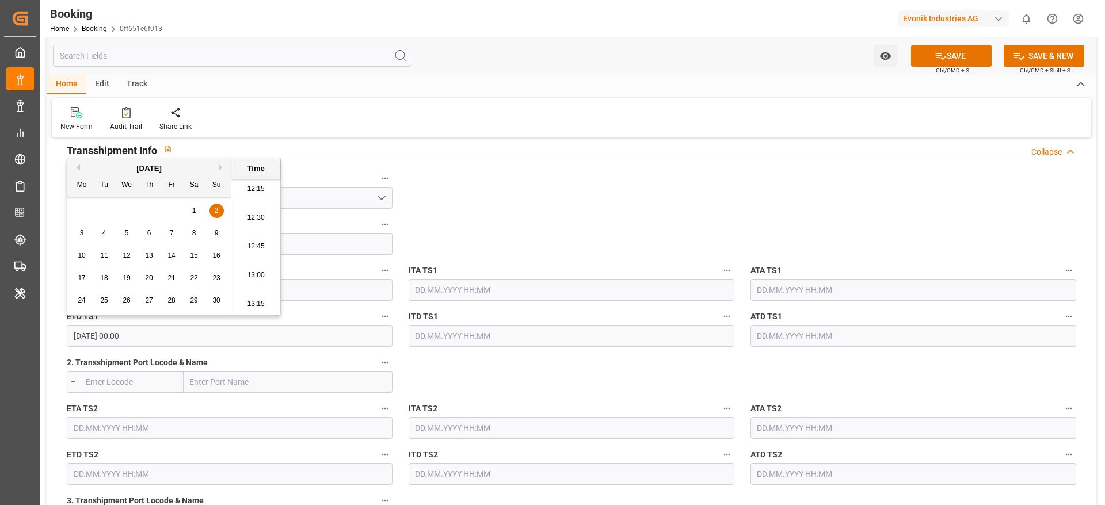
click at [170, 235] on span "7" at bounding box center [172, 233] width 4 height 8
type input "07.11.2025 00:00"
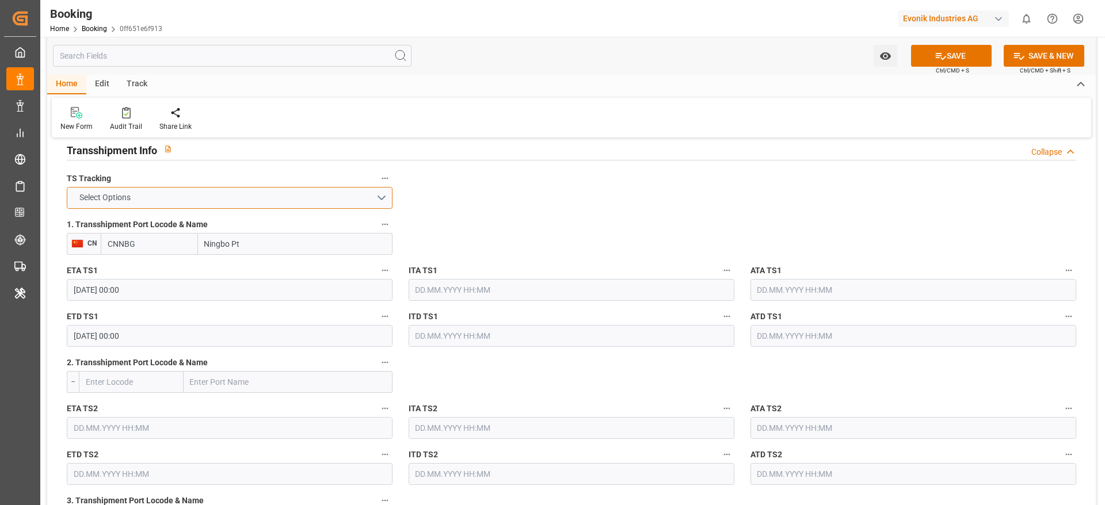
click at [327, 201] on button "Select Options" at bounding box center [230, 198] width 326 height 22
click at [327, 201] on div "TRUE" at bounding box center [229, 201] width 325 height 24
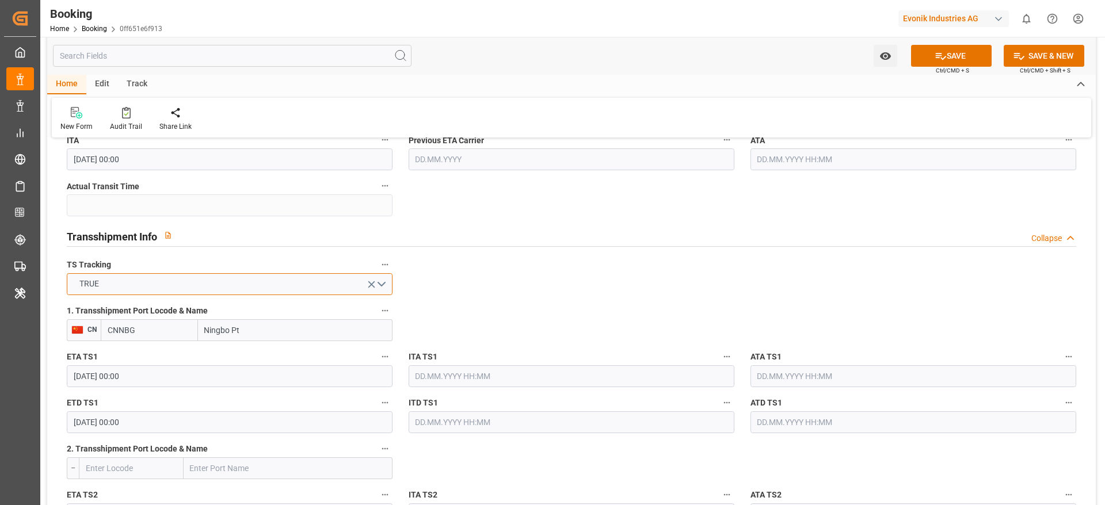
scroll to position [1036, 0]
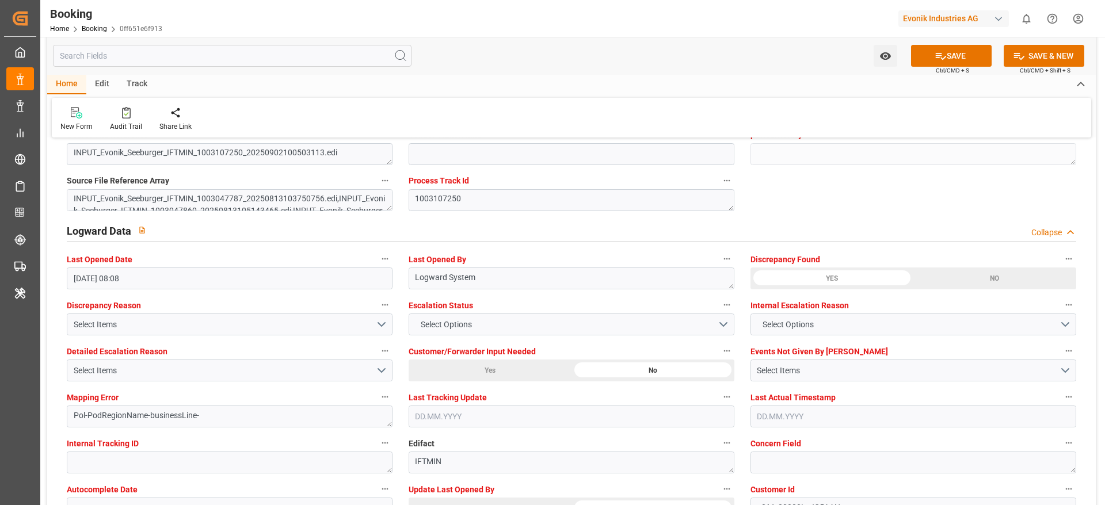
scroll to position [2158, 0]
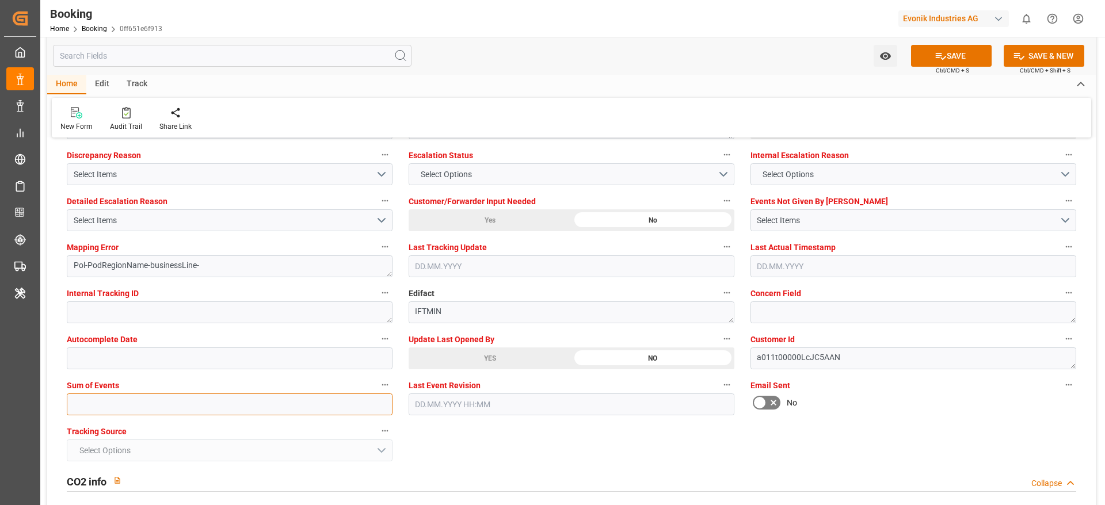
click at [195, 394] on input "text" at bounding box center [230, 405] width 326 height 22
type input "0"
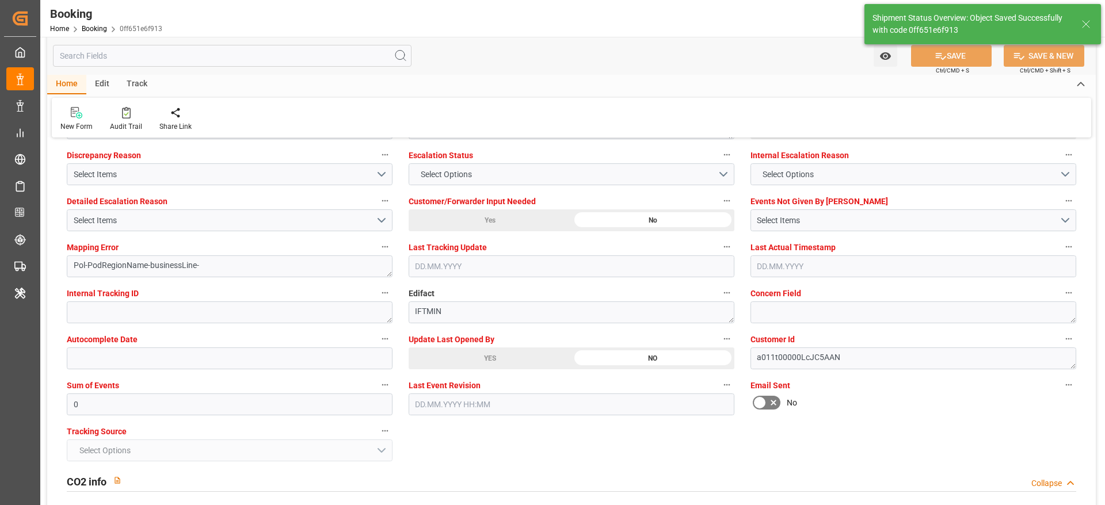
type input "02.11.2025 00:00"
type input "07.11.2025 00:00"
type input "04.09.2025 07:20"
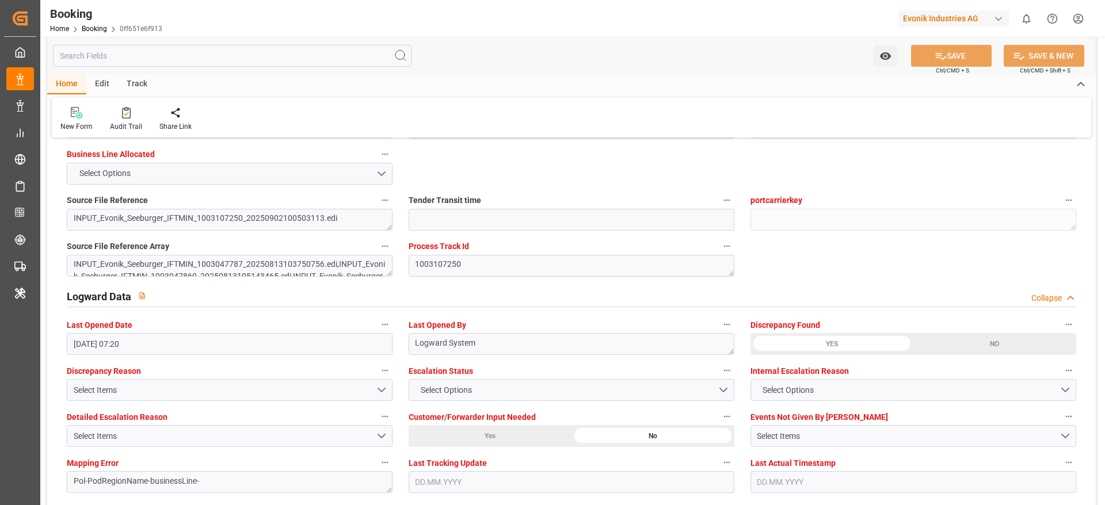
scroll to position [1941, 0]
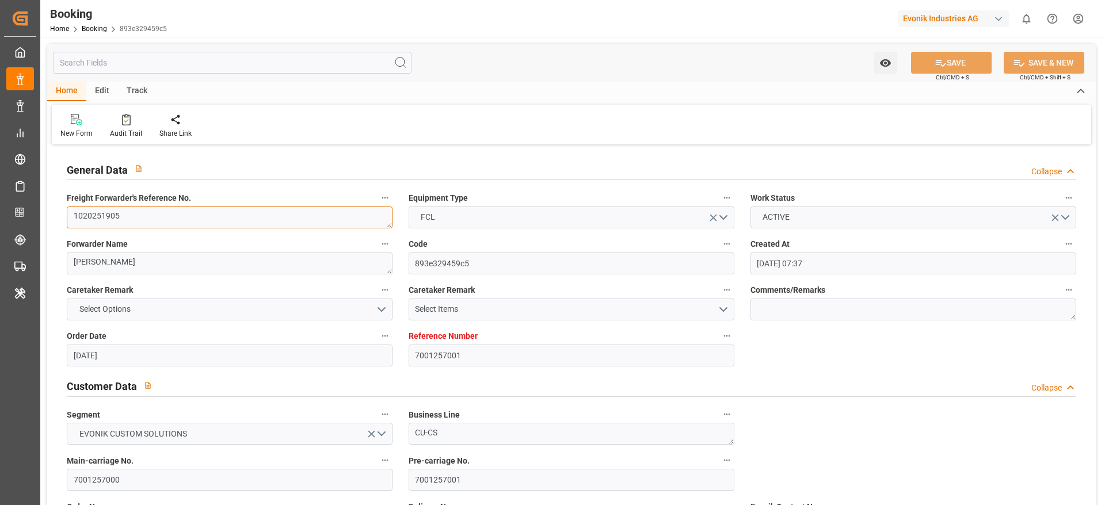
click at [155, 226] on textarea "1020251905" at bounding box center [230, 218] width 326 height 22
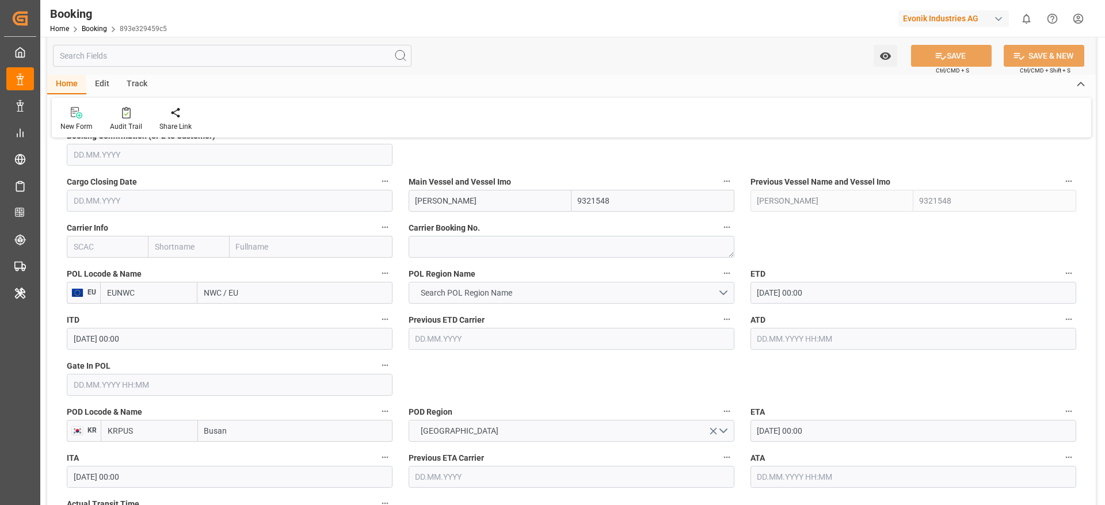
scroll to position [777, 0]
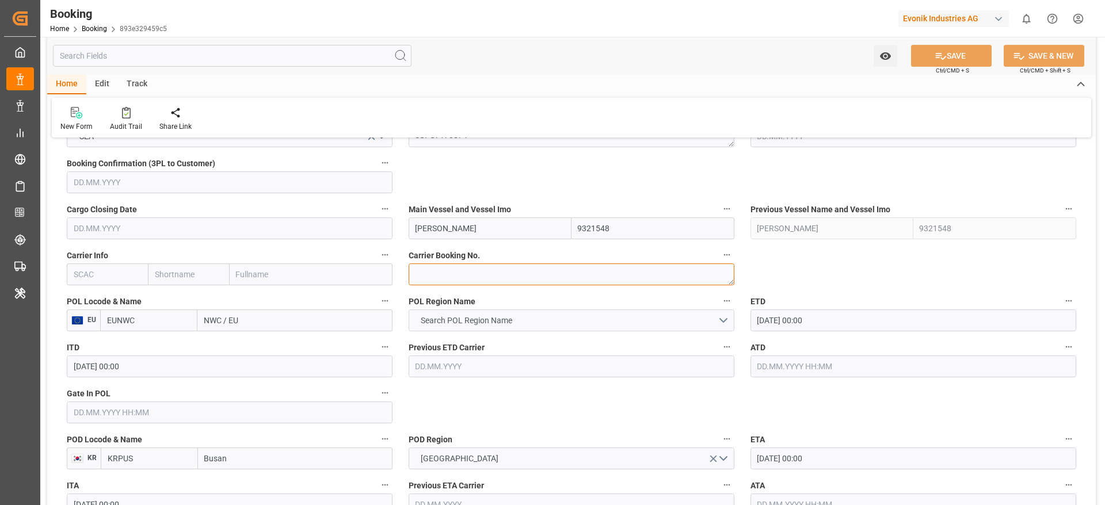
click at [442, 276] on textarea at bounding box center [572, 275] width 326 height 22
paste textarea "37359665"
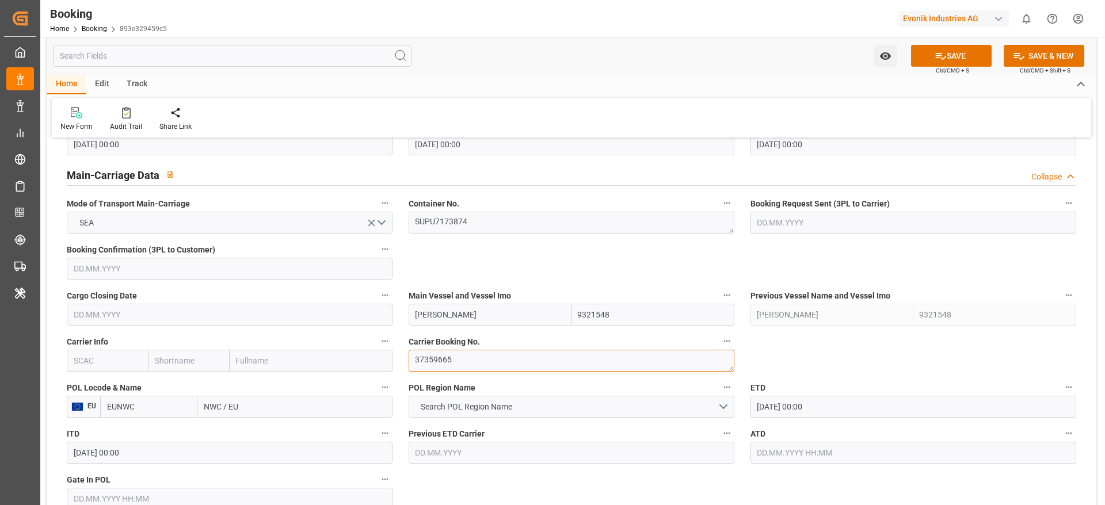
type textarea "37359665"
click at [203, 359] on input "text" at bounding box center [188, 361] width 81 height 22
type input "hlcu"
click at [186, 377] on div "Hapag [PERSON_NAME]" at bounding box center [188, 392] width 80 height 38
type input "HLCU"
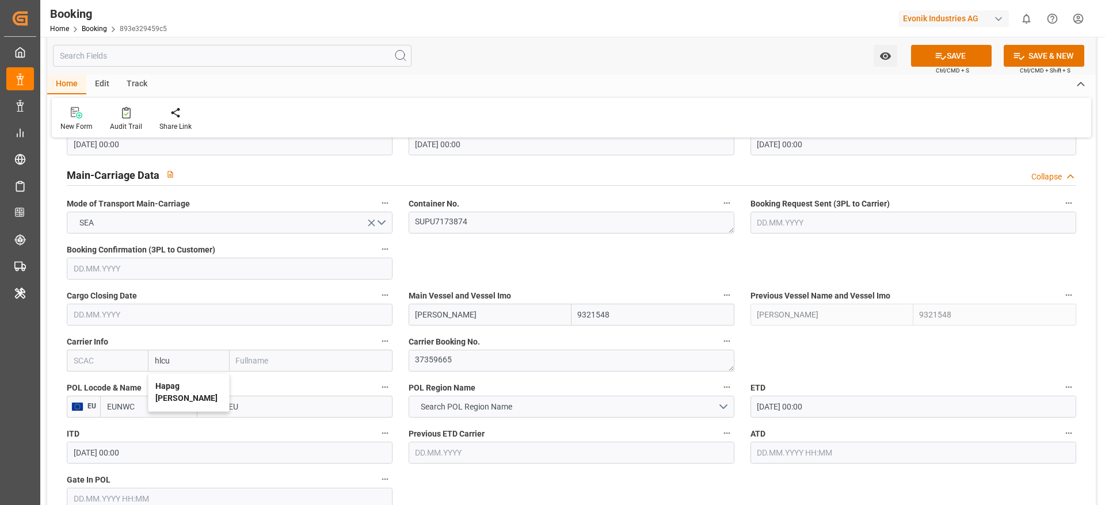
type input "Hapag [PERSON_NAME]"
type input "Hapag [PERSON_NAME] Aktiengesellschaft"
type input "Hapag [PERSON_NAME]"
click at [439, 308] on input "[PERSON_NAME]" at bounding box center [490, 315] width 163 height 22
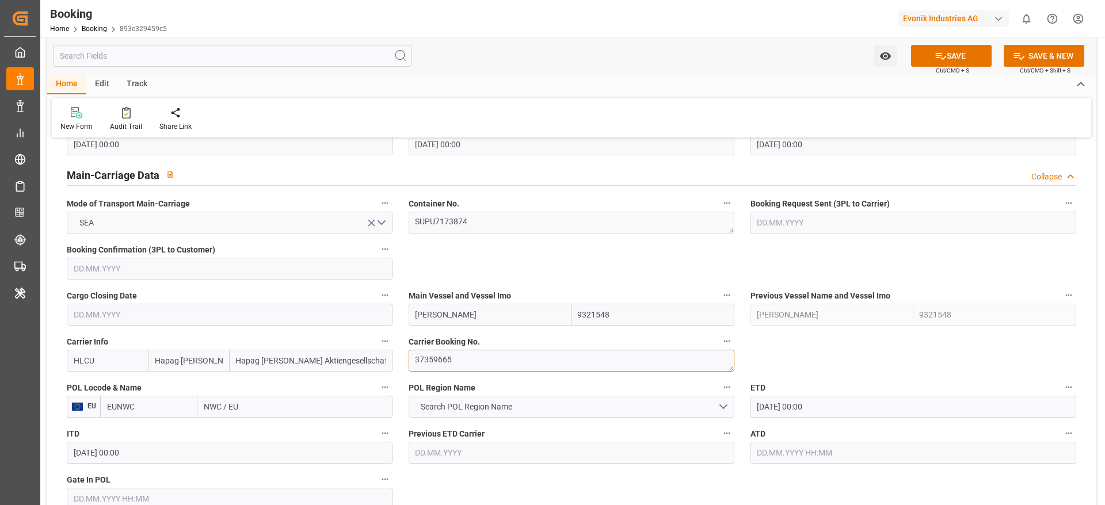
click at [454, 350] on textarea "37359665" at bounding box center [572, 361] width 326 height 22
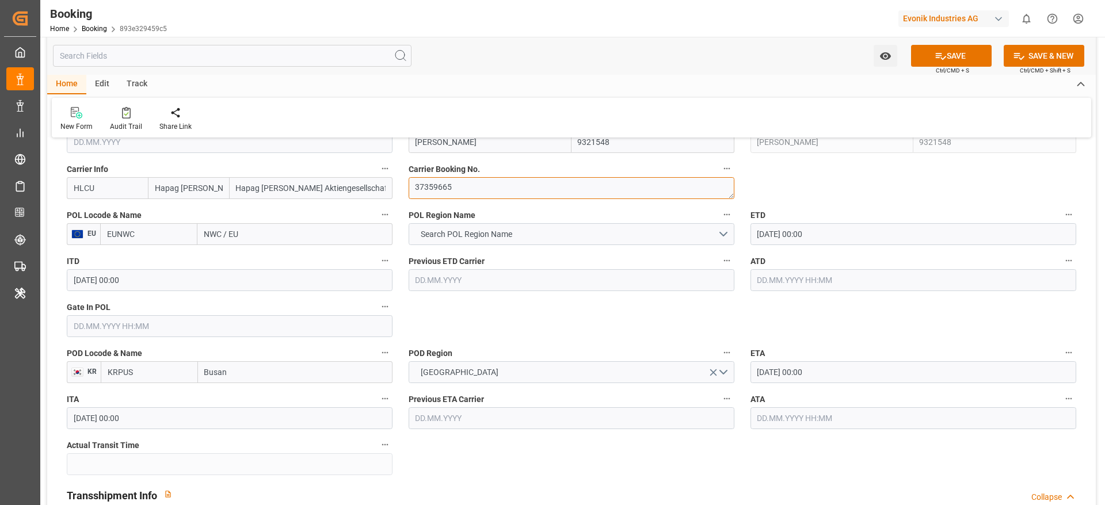
scroll to position [694, 0]
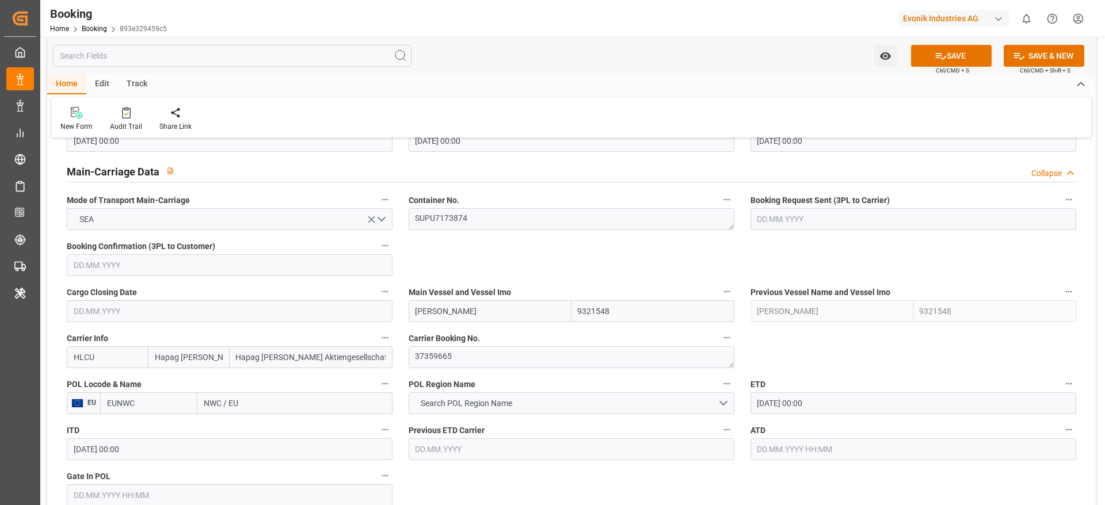
click at [257, 405] on input "NWC / EU" at bounding box center [294, 403] width 195 height 22
paste input "[GEOGRAPHIC_DATA]"
click at [259, 423] on label "ITD" at bounding box center [230, 430] width 326 height 16
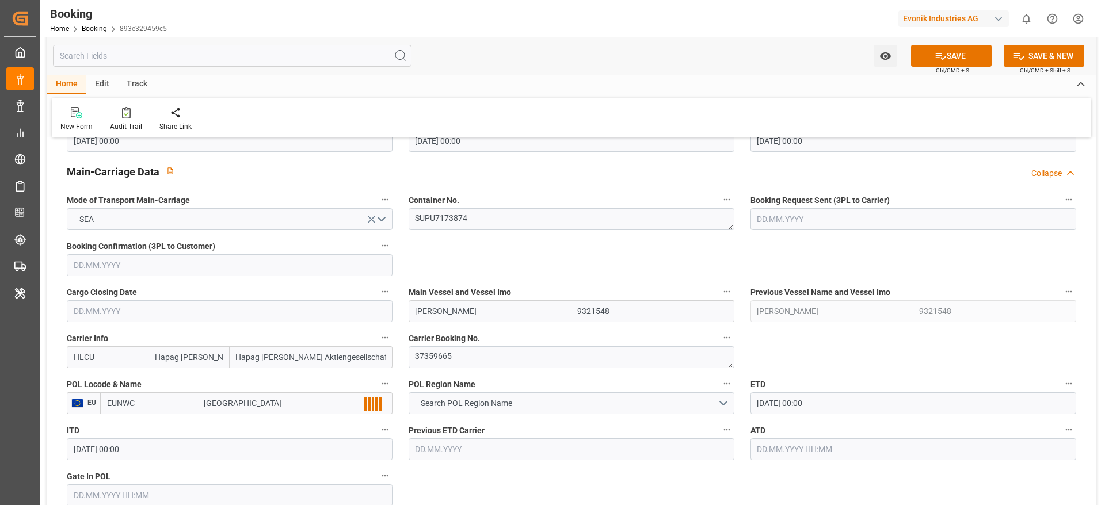
click at [377, 423] on button "ITD" at bounding box center [384, 429] width 15 height 15
click at [273, 404] on div at bounding box center [552, 252] width 1105 height 505
click at [273, 404] on input "ROTTERDAM" at bounding box center [294, 403] width 195 height 22
click at [279, 402] on input "[GEOGRAPHIC_DATA]" at bounding box center [294, 403] width 195 height 22
type input "[GEOGRAPHIC_DATA]"
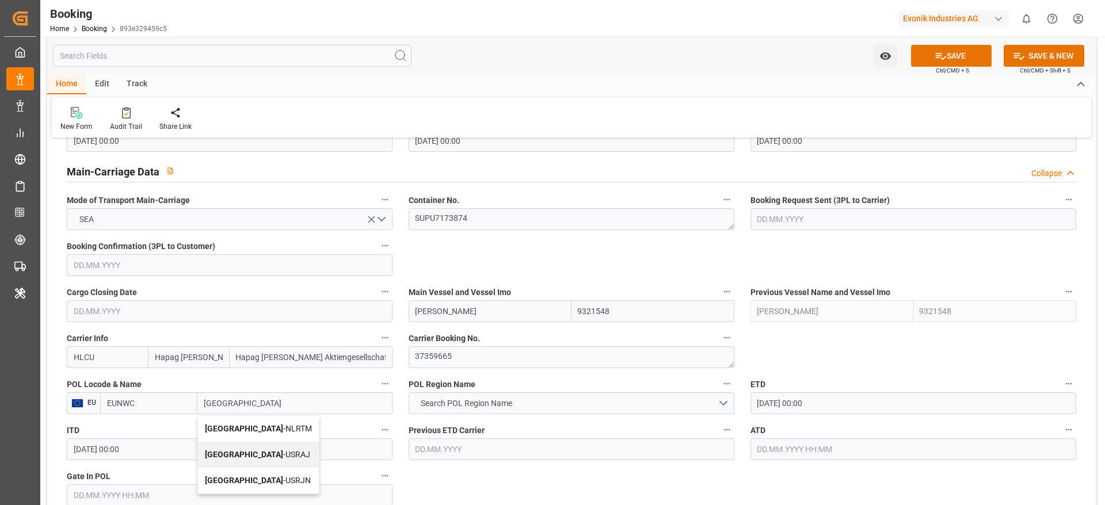
click at [268, 427] on span "[GEOGRAPHIC_DATA] - NLRTM" at bounding box center [258, 428] width 107 height 9
type input "NLRTM"
type input "[GEOGRAPHIC_DATA]"
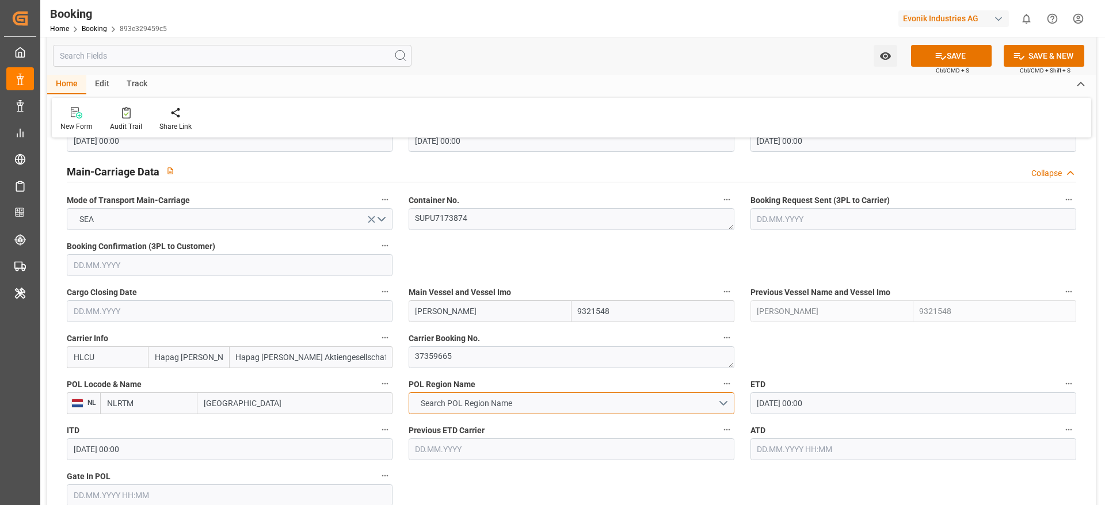
click at [441, 408] on span "Search POL Region Name" at bounding box center [466, 404] width 103 height 12
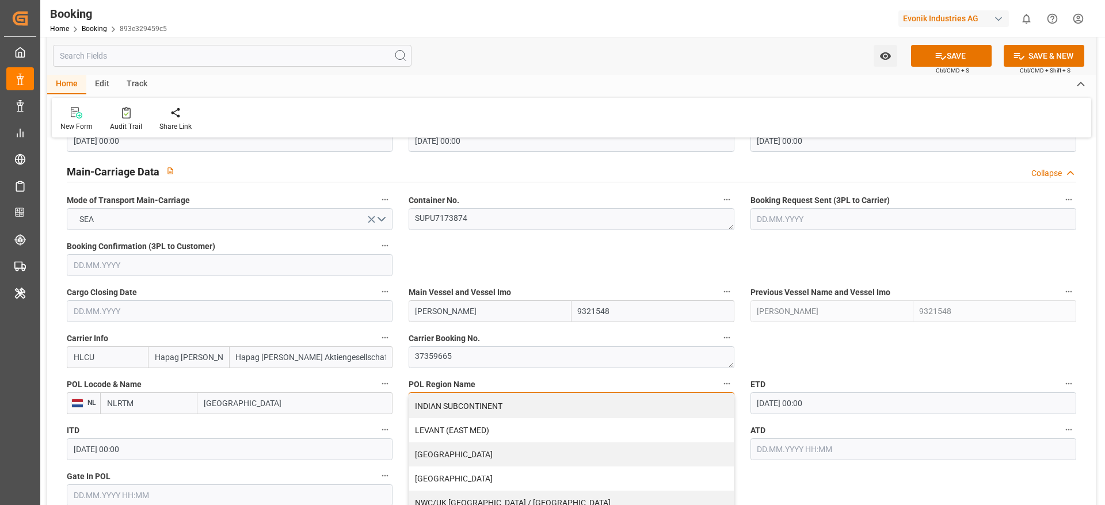
scroll to position [234, 0]
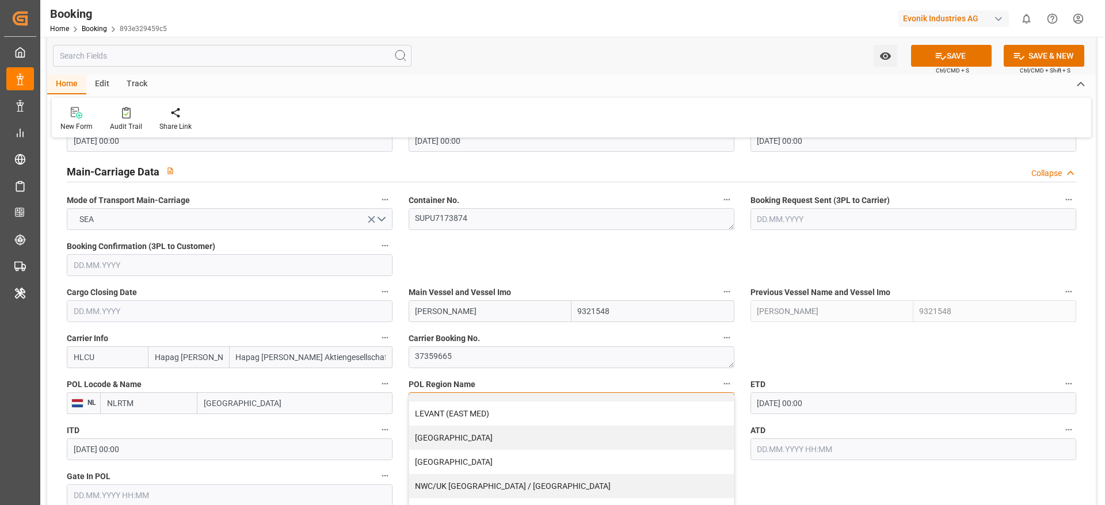
click at [464, 498] on div "[GEOGRAPHIC_DATA]" at bounding box center [571, 510] width 325 height 24
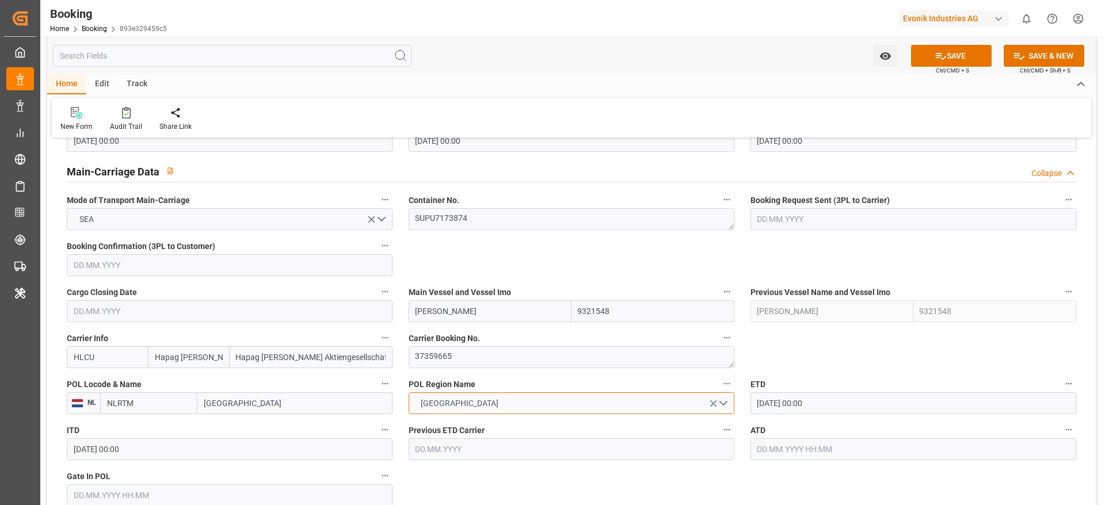
click at [453, 408] on span "[GEOGRAPHIC_DATA]" at bounding box center [459, 404] width 89 height 12
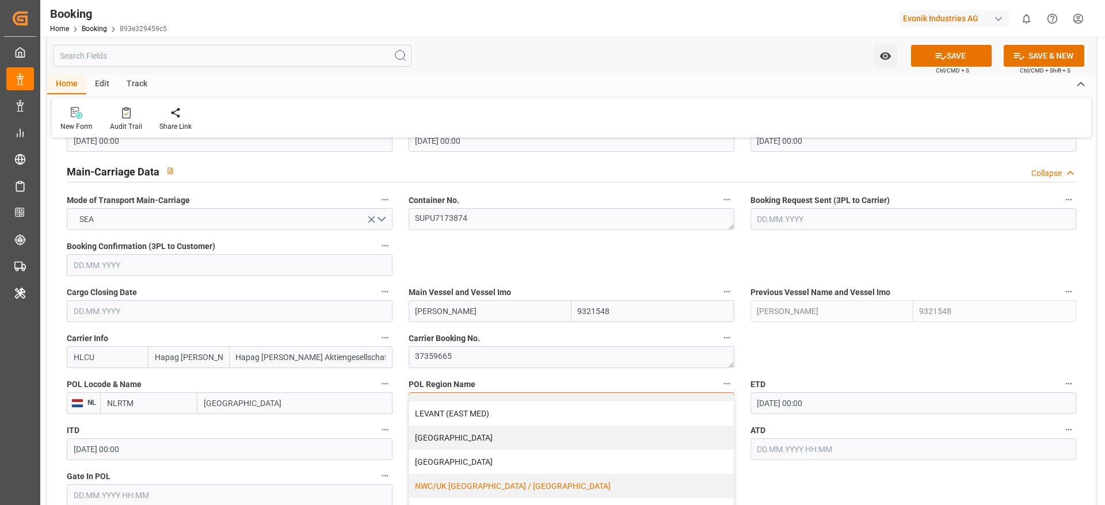
click at [459, 480] on div "NWC/UK [GEOGRAPHIC_DATA] / [GEOGRAPHIC_DATA]" at bounding box center [571, 486] width 325 height 24
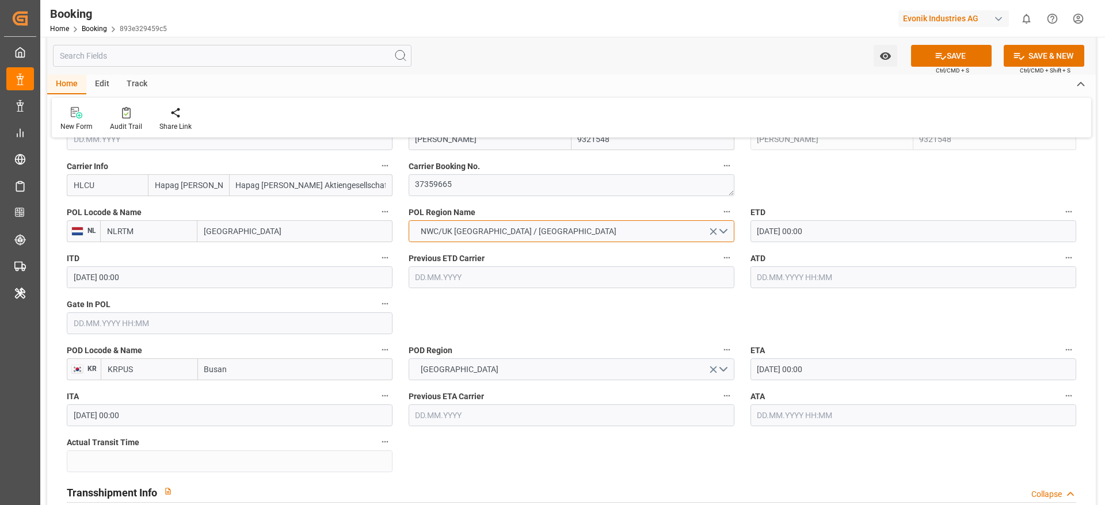
scroll to position [867, 0]
click at [776, 232] on input "09.09.2025 00:00" at bounding box center [913, 231] width 326 height 22
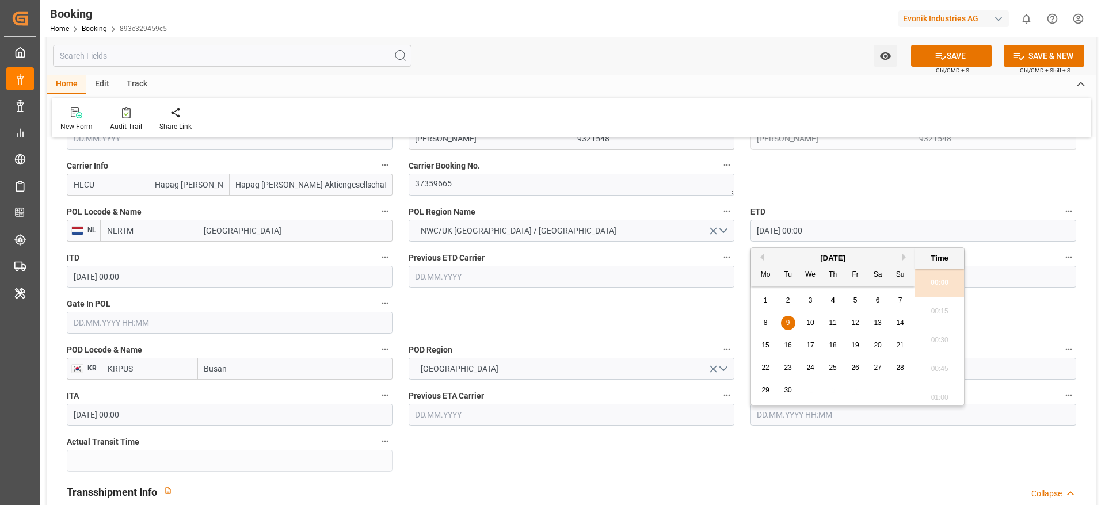
click at [877, 301] on span "6" at bounding box center [878, 300] width 4 height 8
type input "[DATE] 00:00"
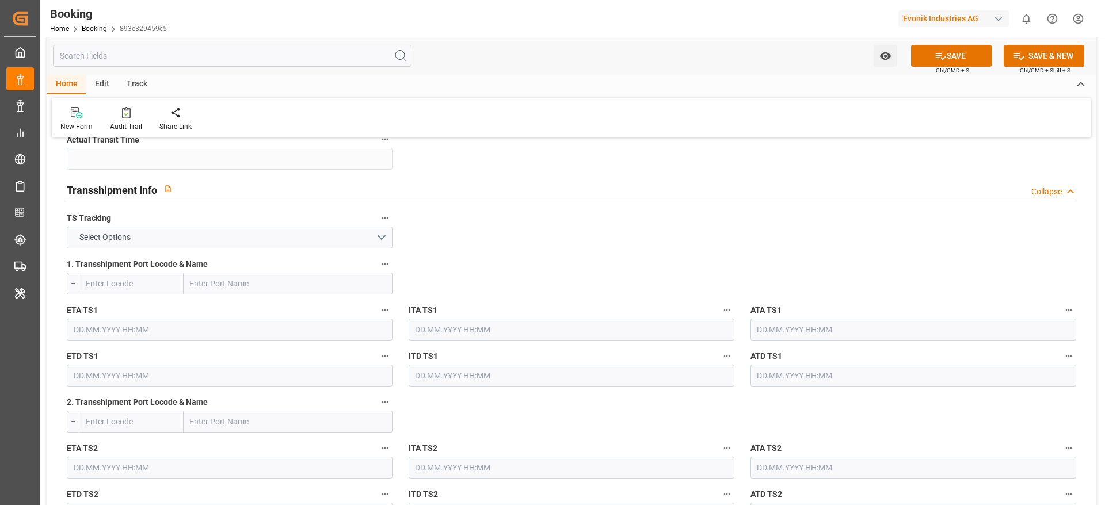
scroll to position [1170, 0]
click at [269, 275] on input "text" at bounding box center [288, 283] width 209 height 22
paste input "SHANGHAI"
type input "SHANGHAI"
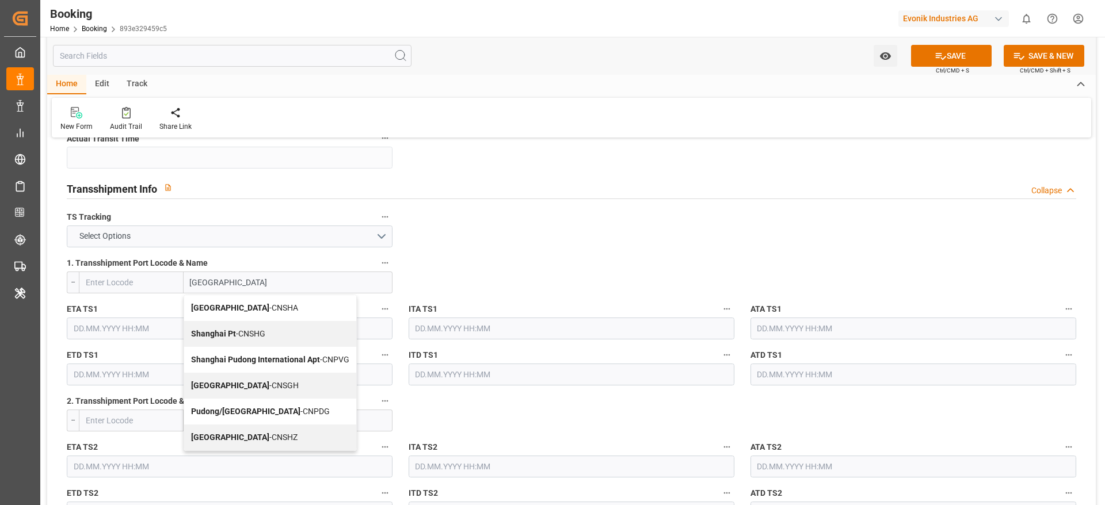
click at [226, 386] on span "Shanghai - CNSGH" at bounding box center [245, 385] width 108 height 9
type input "CNSGH"
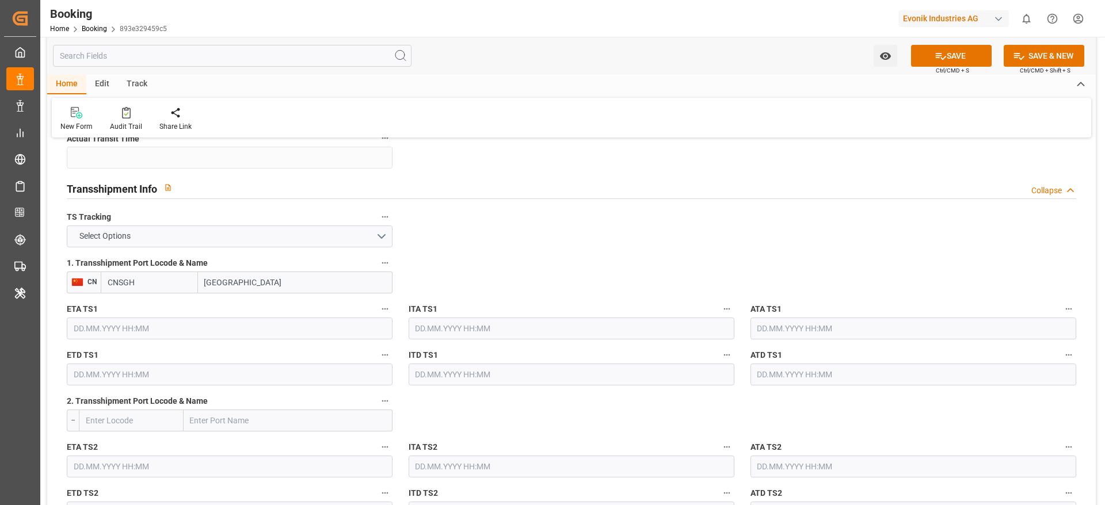
type input "Shanghai"
click at [224, 319] on input "text" at bounding box center [230, 329] width 326 height 22
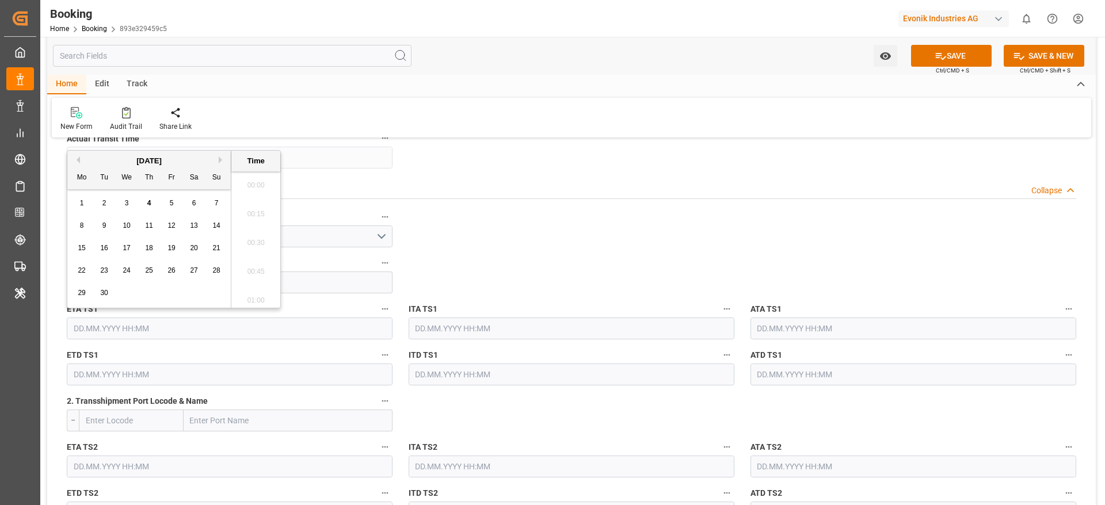
scroll to position [1442, 0]
click at [222, 161] on button "Next Month" at bounding box center [222, 160] width 7 height 7
click at [216, 270] on span "26" at bounding box center [215, 270] width 7 height 8
type input "26.10.2025 00:00"
click at [171, 332] on input "26.10.2025 00:00" at bounding box center [230, 329] width 326 height 22
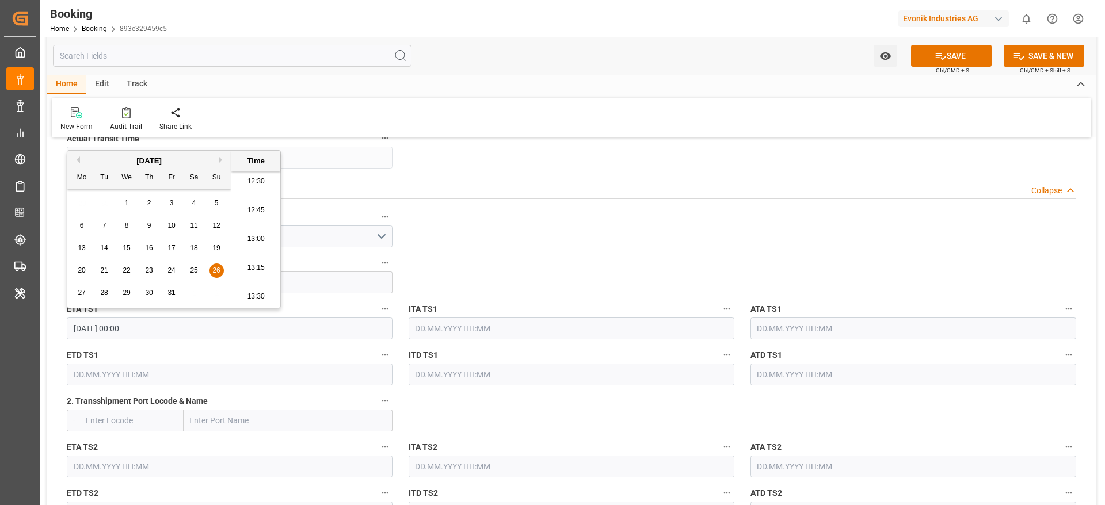
click at [171, 332] on input "26.10.2025 00:00" at bounding box center [230, 329] width 326 height 22
click at [179, 379] on input "text" at bounding box center [230, 375] width 326 height 22
paste input "26.10.2025 00:00"
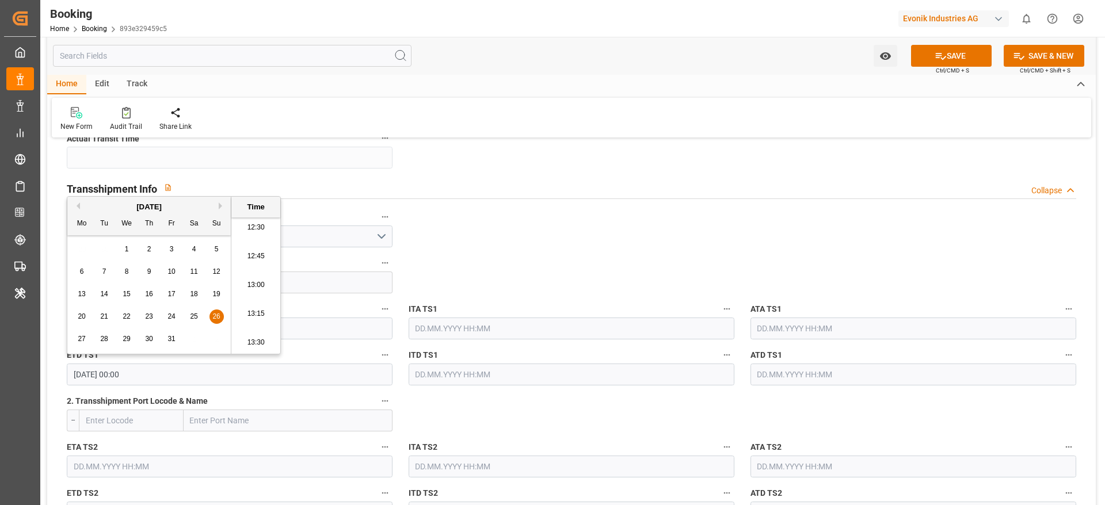
click at [86, 337] on div "27" at bounding box center [82, 340] width 14 height 14
type input "27.10.2025 00:00"
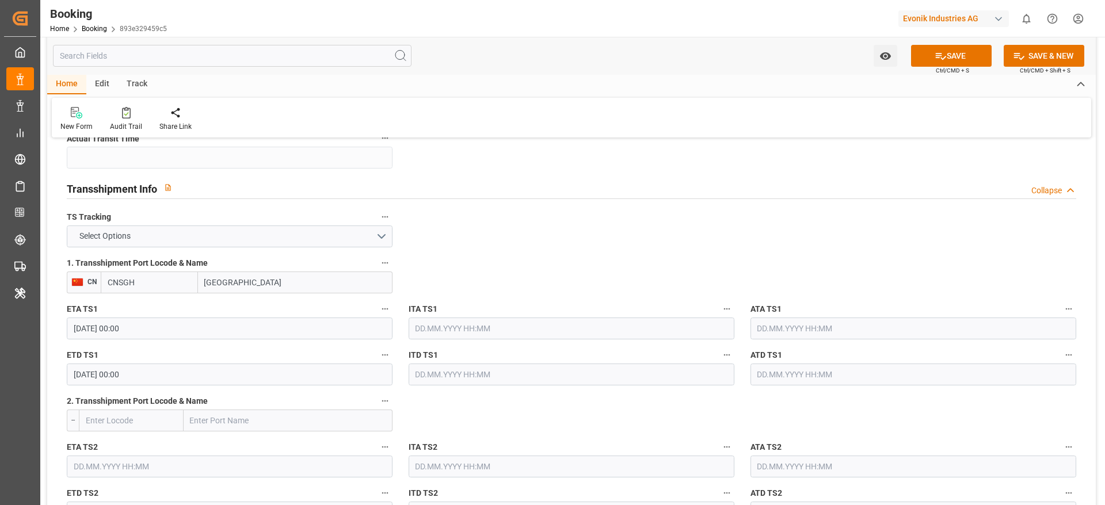
drag, startPoint x: 440, startPoint y: 247, endPoint x: 422, endPoint y: 247, distance: 17.8
click at [353, 239] on button "Select Options" at bounding box center [230, 237] width 326 height 22
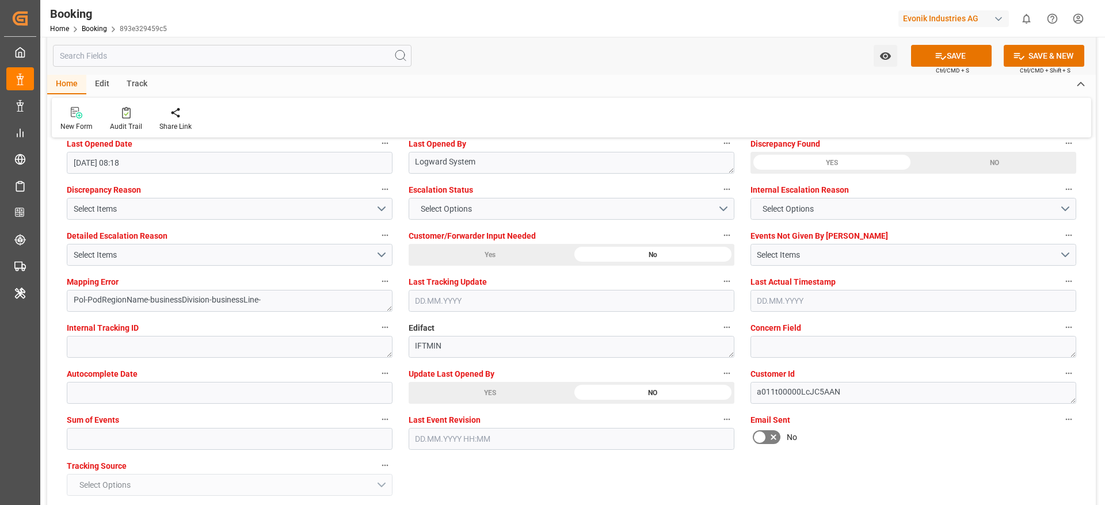
scroll to position [2124, 0]
click at [301, 438] on input "text" at bounding box center [230, 438] width 326 height 22
type input "9"
type input "0"
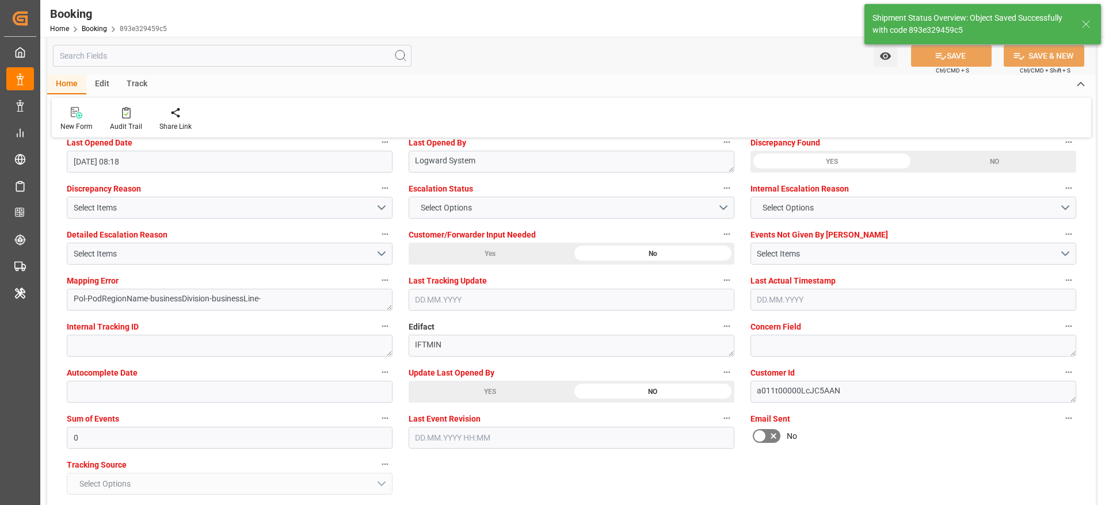
type textarea "NWC/UK North West Continent / UK_KRPUS_HLCU_CU-CS"
type textarea "[PERSON_NAME]"
type textarea "businessDivision-businessLine-"
type textarea "Yes"
type input "26.10.2025 00:00"
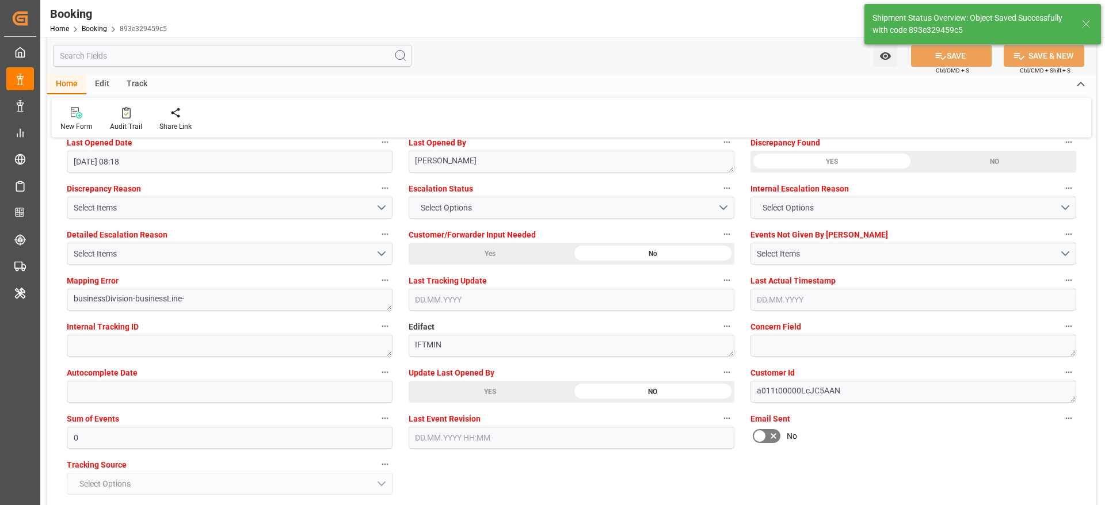
type input "27.10.2025 00:00"
type input "04.09.2025 07:39"
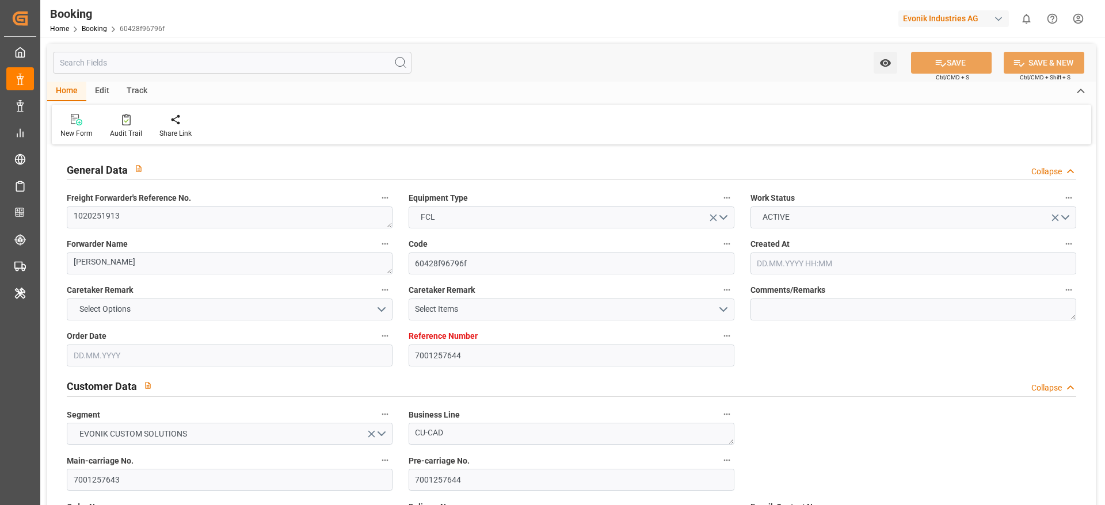
type input "[DATE] 16:07"
type input "[DATE]"
type input "[DATE] 00:00"
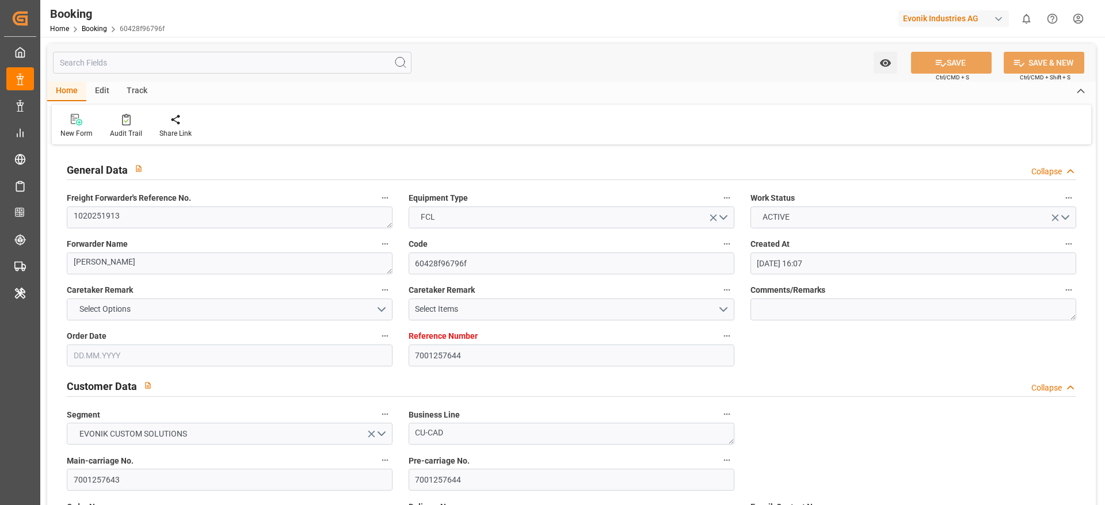
type input "[DATE] 00:00"
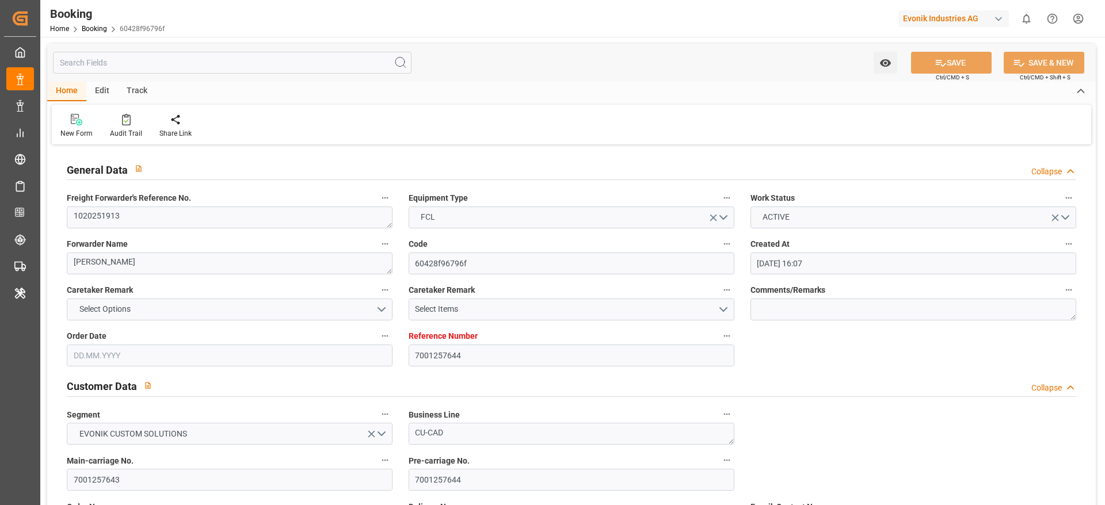
type input "[DATE] 00:00"
type input "[DATE] 09:28"
click at [148, 222] on textarea "1020251913" at bounding box center [230, 218] width 326 height 22
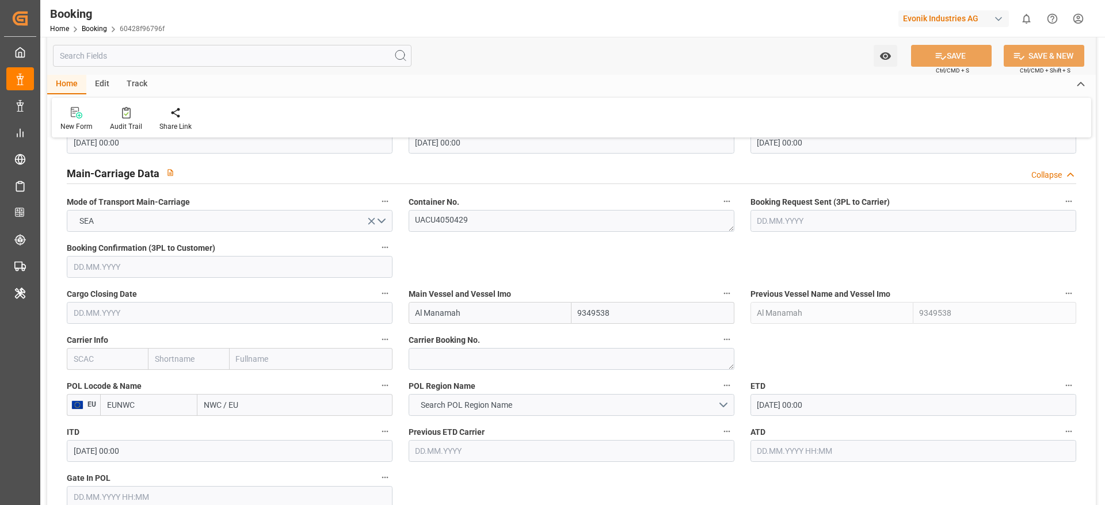
scroll to position [690, 0]
click at [438, 357] on textarea at bounding box center [572, 361] width 326 height 22
paste textarea "37232955"
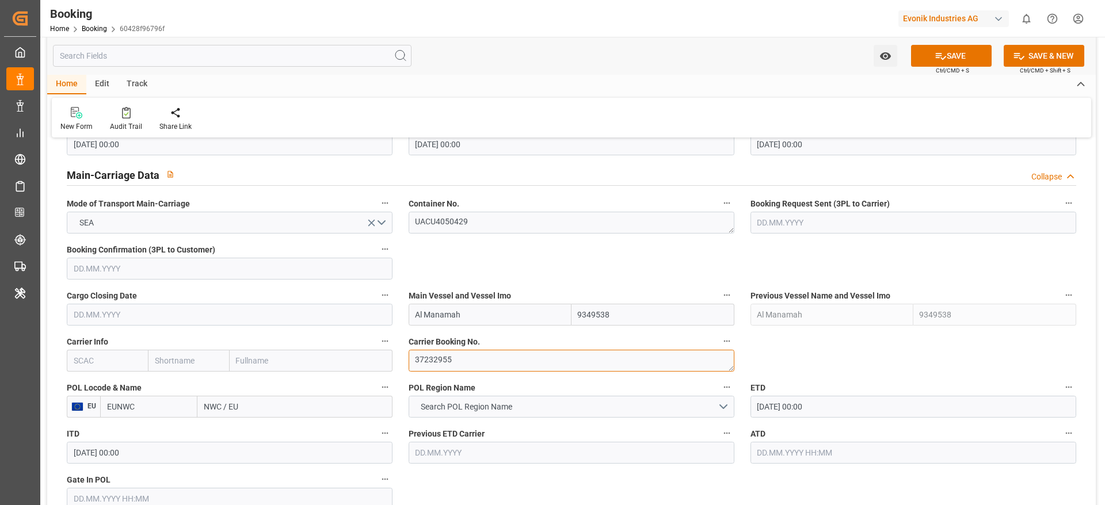
type textarea "37232955"
drag, startPoint x: 184, startPoint y: 363, endPoint x: 177, endPoint y: 362, distance: 7.6
click at [184, 362] on input "text" at bounding box center [188, 361] width 81 height 22
type input "hlcu"
click at [162, 383] on b "Hapag [PERSON_NAME]" at bounding box center [186, 391] width 62 height 21
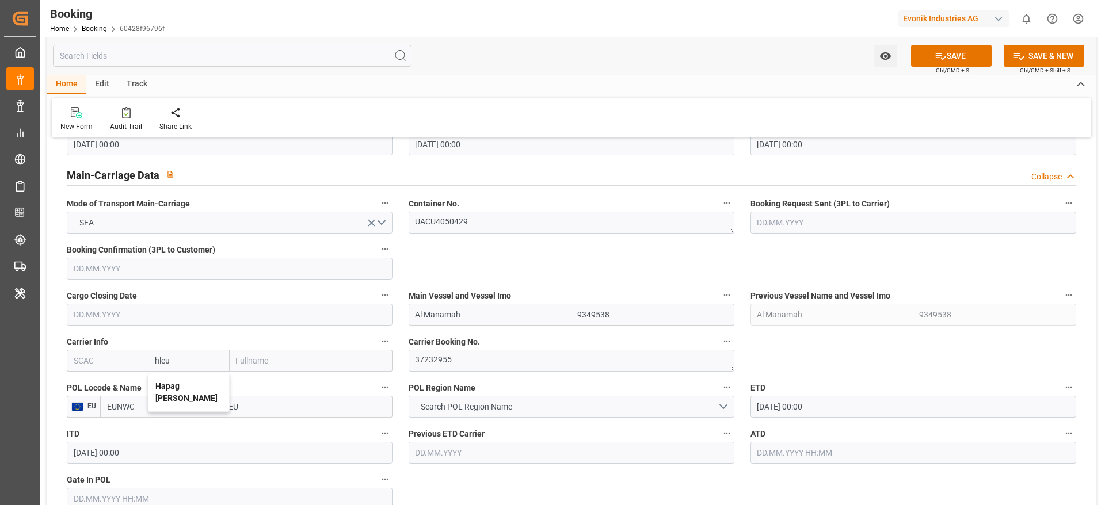
type input "HLCU"
type input "Hapag [PERSON_NAME]"
type input "Hapag [PERSON_NAME] Aktiengesellschaft"
type input "Hapag [PERSON_NAME]"
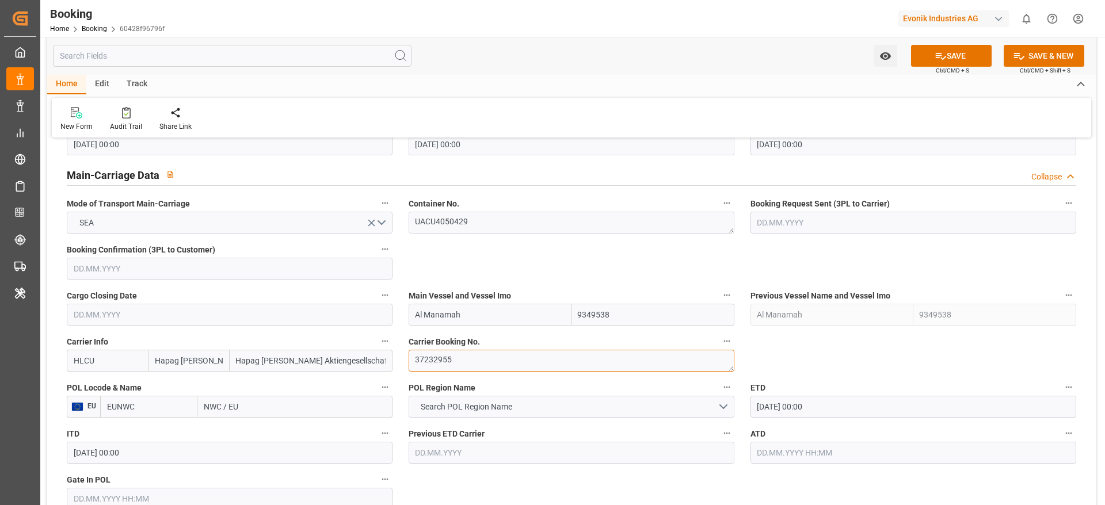
click at [471, 368] on textarea "37232955" at bounding box center [572, 361] width 326 height 22
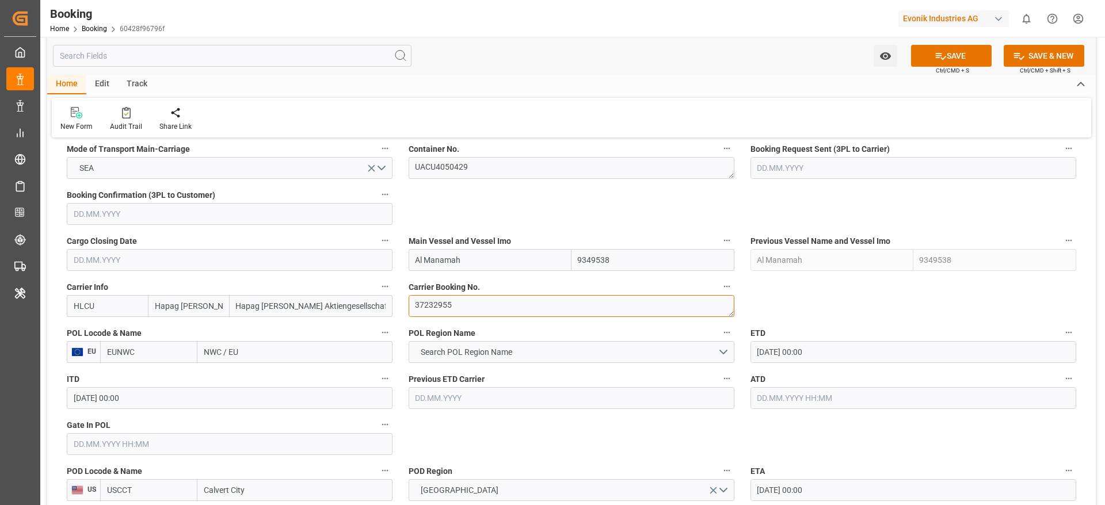
scroll to position [820, 0]
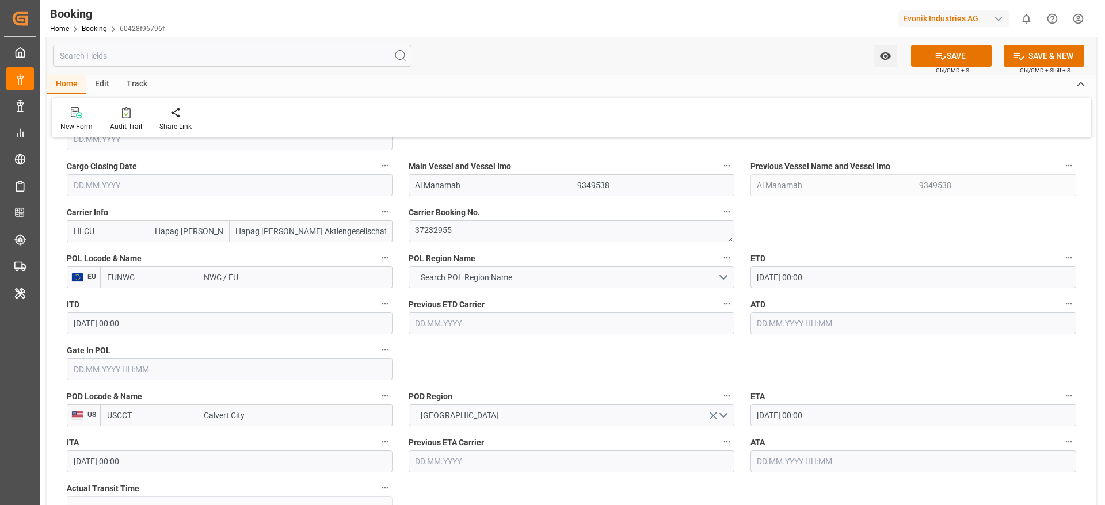
click at [241, 273] on input "NWC / EU" at bounding box center [294, 277] width 195 height 22
paste input "[GEOGRAPHIC_DATA]"
click at [239, 275] on input "NWC / [GEOGRAPHIC_DATA]" at bounding box center [294, 277] width 195 height 22
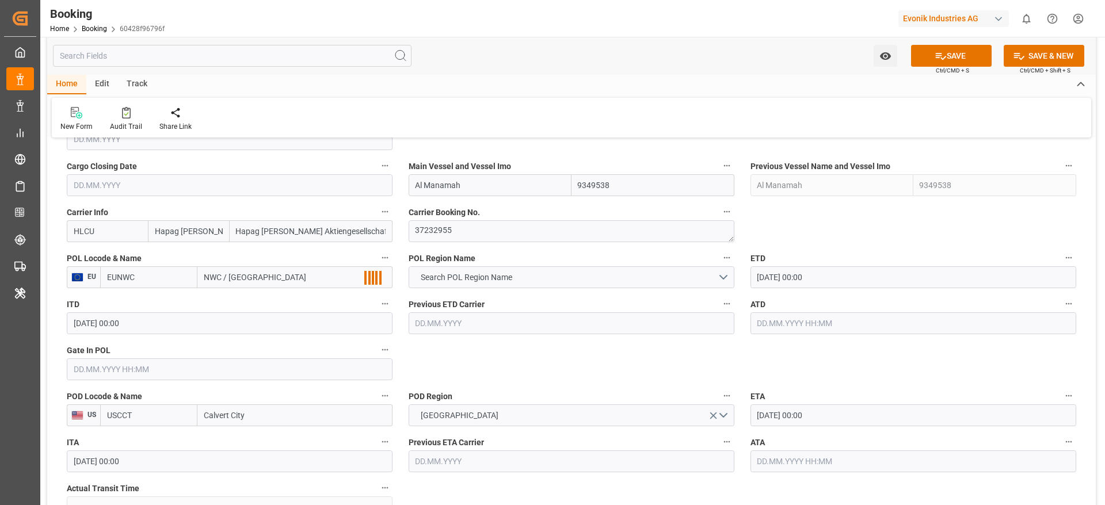
click at [239, 275] on input "NWC / [GEOGRAPHIC_DATA]" at bounding box center [294, 277] width 195 height 22
paste input "text"
type input "[GEOGRAPHIC_DATA]"
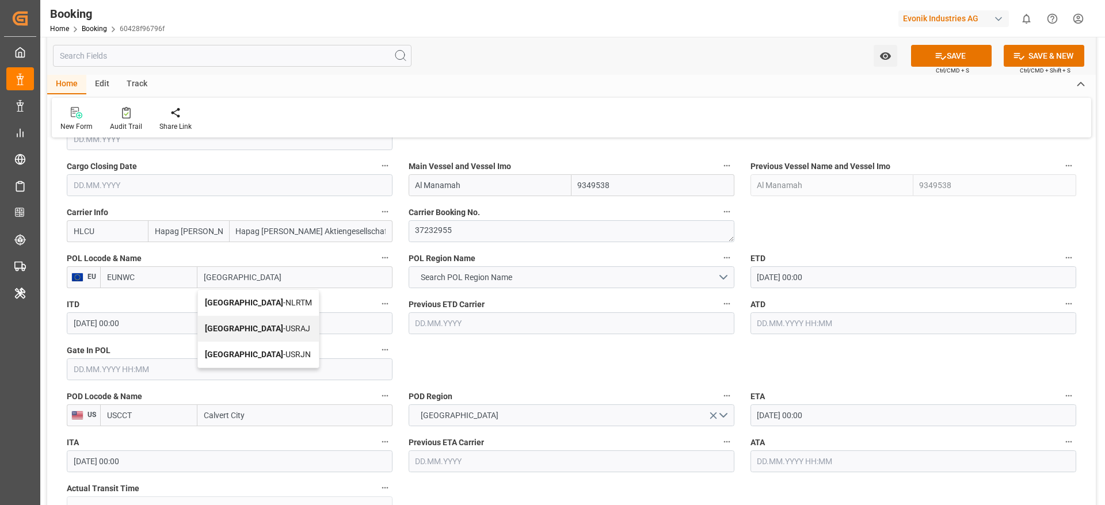
click at [245, 300] on span "[GEOGRAPHIC_DATA] - NLRTM" at bounding box center [258, 302] width 107 height 9
type input "NLRTM"
type input "[GEOGRAPHIC_DATA]"
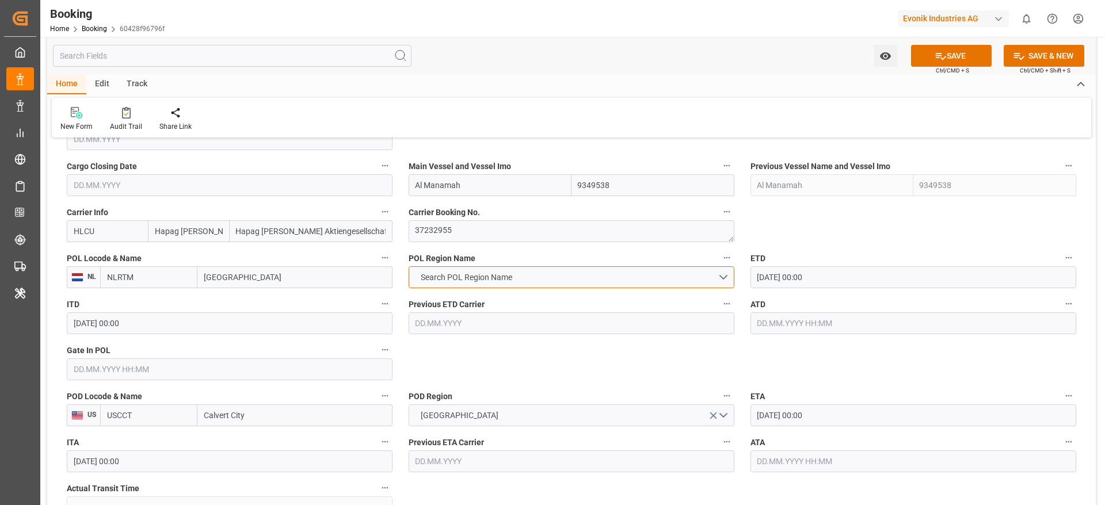
click at [434, 277] on span "Search POL Region Name" at bounding box center [466, 278] width 103 height 12
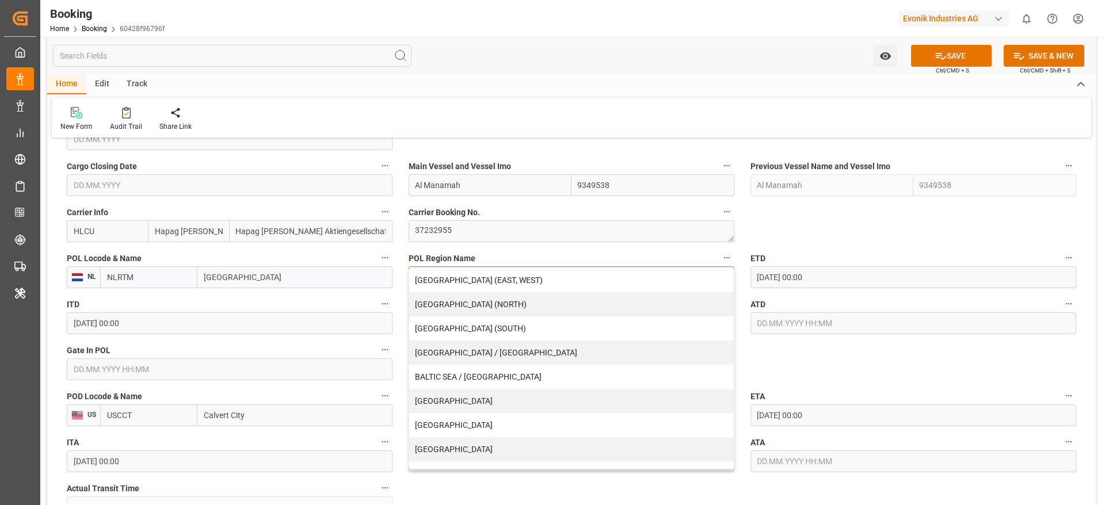
scroll to position [234, 0]
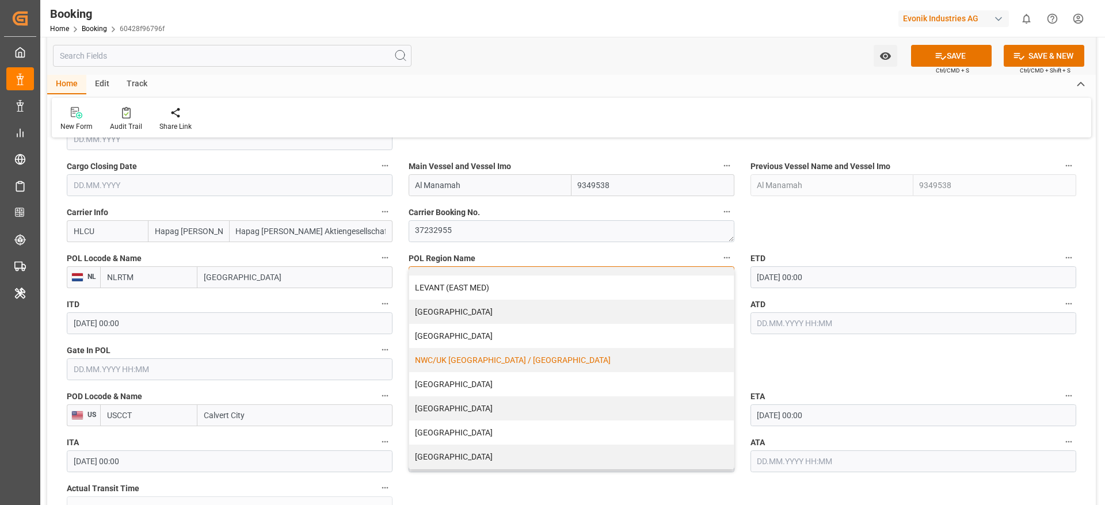
click at [451, 358] on div "NWC/UK [GEOGRAPHIC_DATA] / [GEOGRAPHIC_DATA]" at bounding box center [571, 360] width 325 height 24
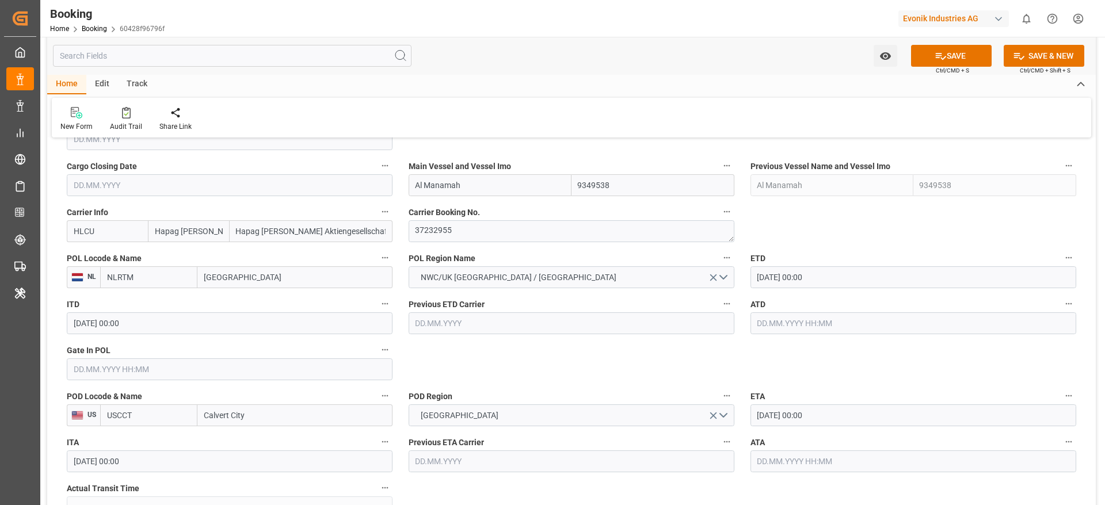
click at [172, 363] on input "text" at bounding box center [230, 369] width 326 height 22
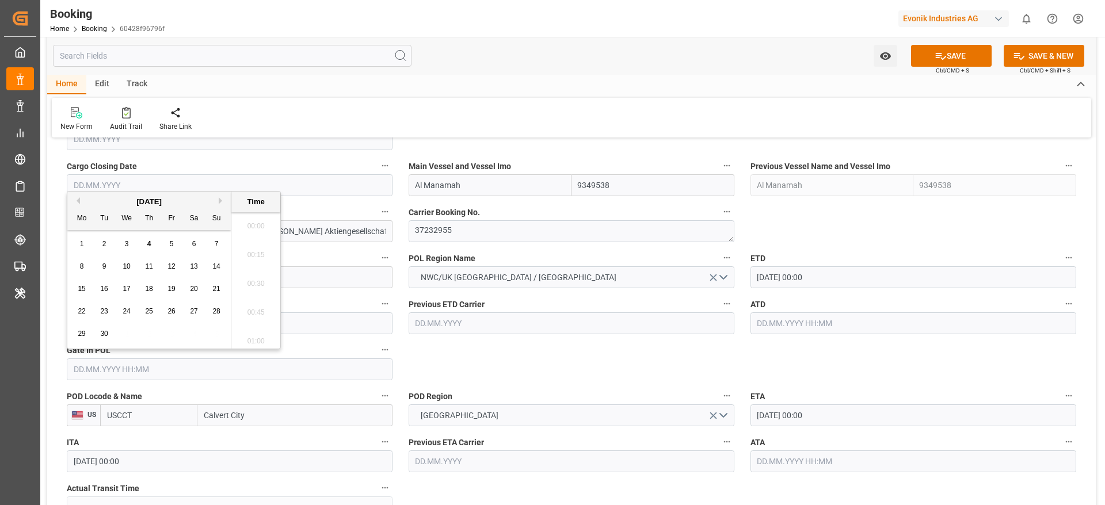
scroll to position [1442, 0]
click at [102, 246] on span "2" at bounding box center [104, 244] width 4 height 8
type input "[DATE] 00:00"
click at [781, 276] on input "[DATE] 00:00" at bounding box center [913, 277] width 326 height 22
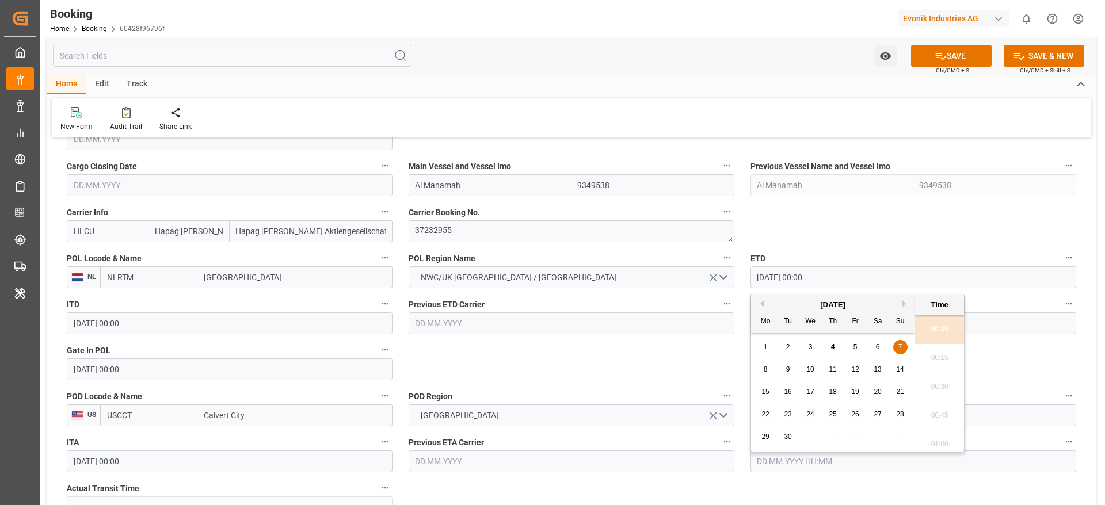
click at [764, 368] on span "8" at bounding box center [766, 369] width 4 height 8
type input "08.09.2025 00:00"
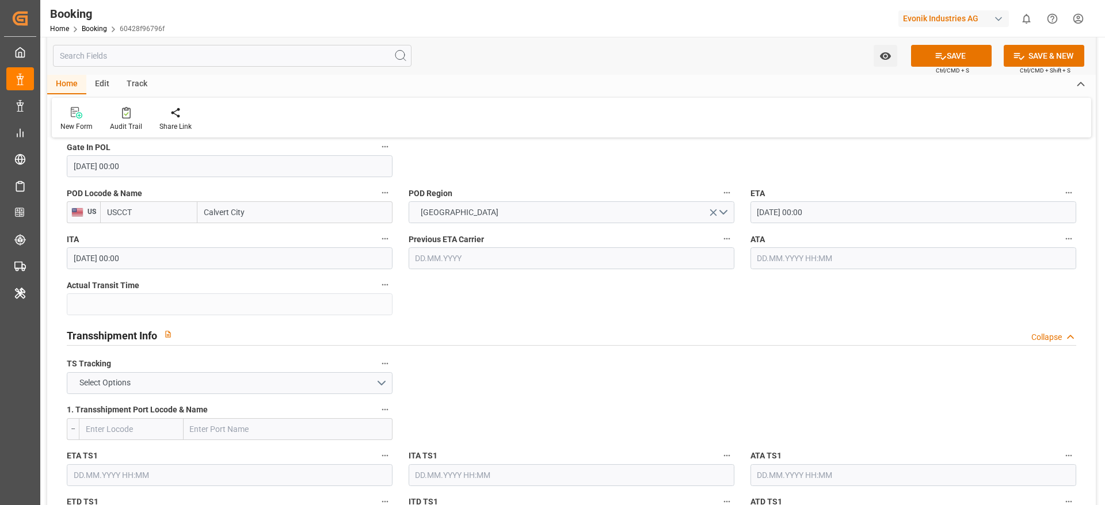
scroll to position [1024, 0]
click at [256, 216] on input "Calvert City" at bounding box center [294, 212] width 195 height 22
paste input "HARLESTON"
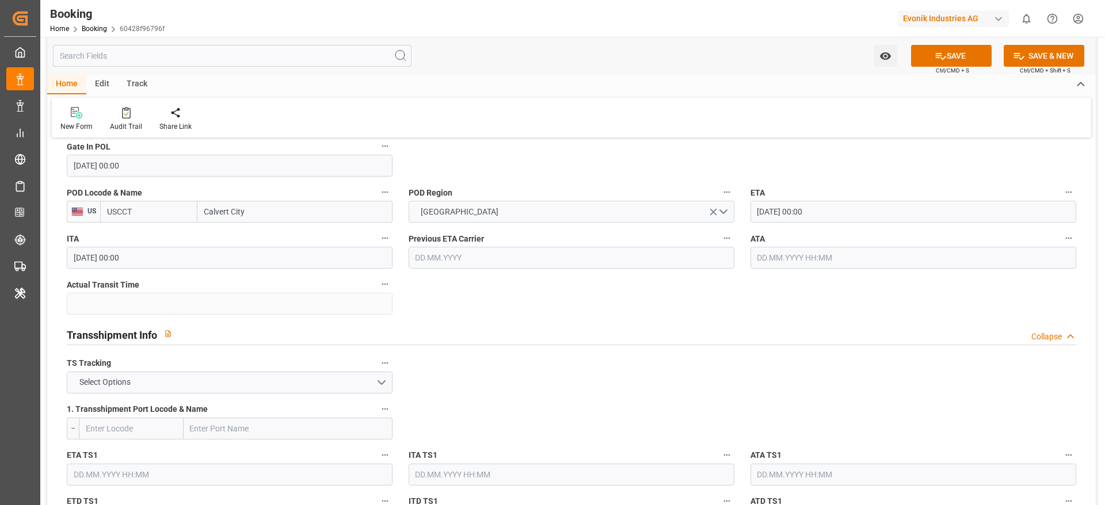
type input "CHARLESTON"
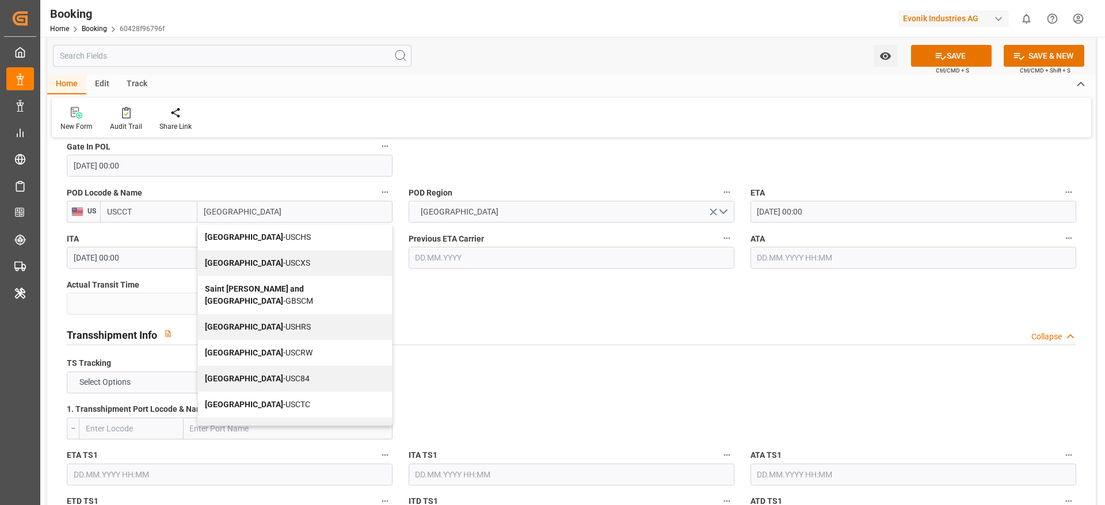
click at [256, 239] on span "Charleston - USCHS" at bounding box center [258, 236] width 106 height 9
type input "USCHS"
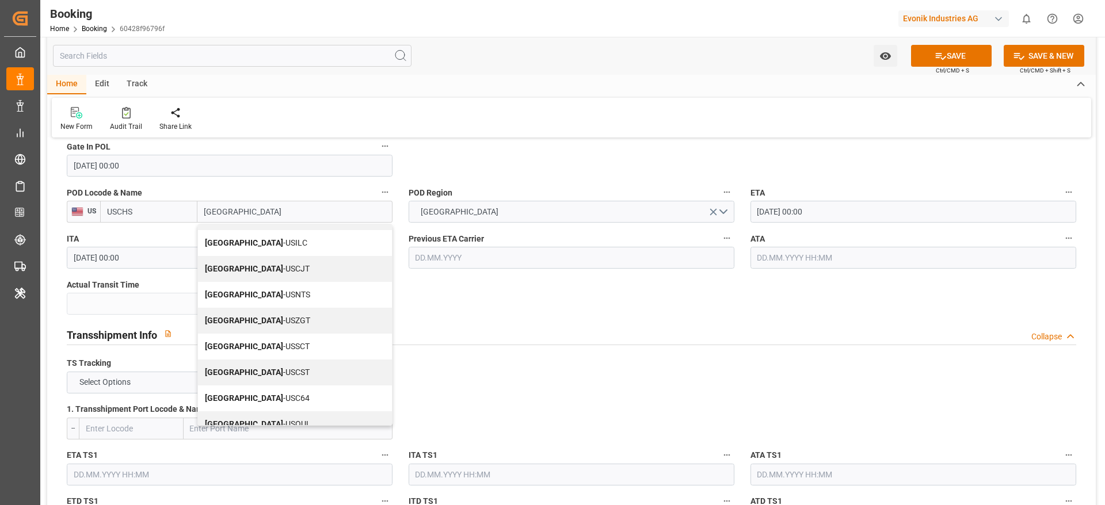
scroll to position [0, 0]
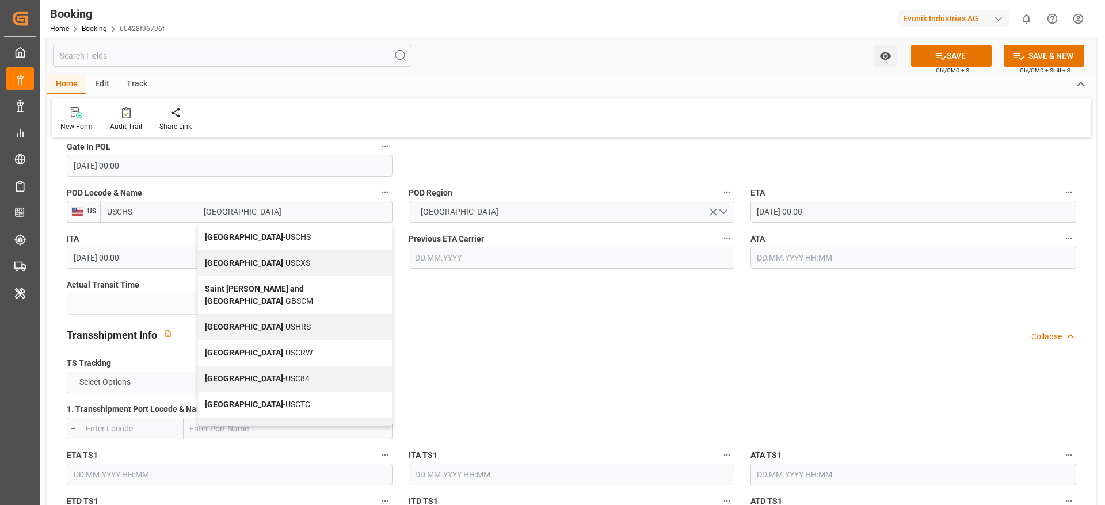
drag, startPoint x: 258, startPoint y: 234, endPoint x: 270, endPoint y: 230, distance: 13.5
click at [258, 235] on span "Charleston - USCHS" at bounding box center [258, 236] width 106 height 9
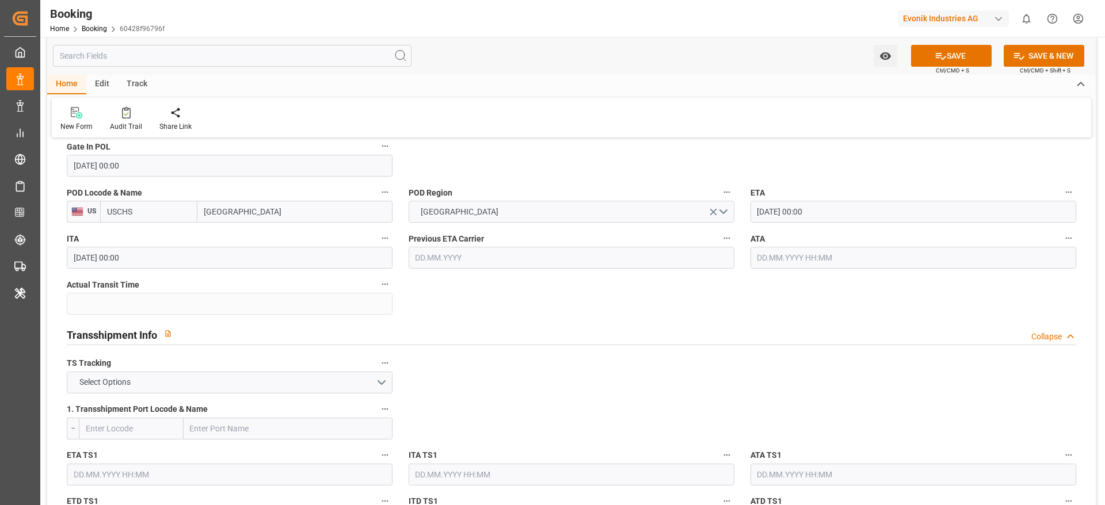
type input "Charleston"
click at [795, 215] on input "24.09.2025 00:00" at bounding box center [913, 212] width 326 height 22
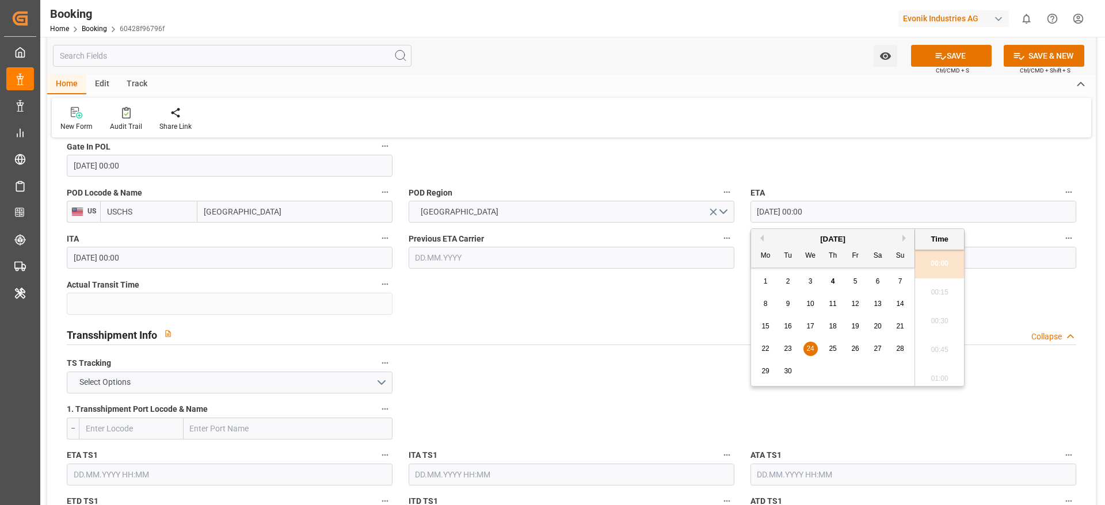
click at [796, 325] on div "15 16 17 18 19 20 21" at bounding box center [832, 326] width 157 height 22
click at [789, 325] on span "16" at bounding box center [787, 326] width 7 height 8
type input "16.09.2025 00:00"
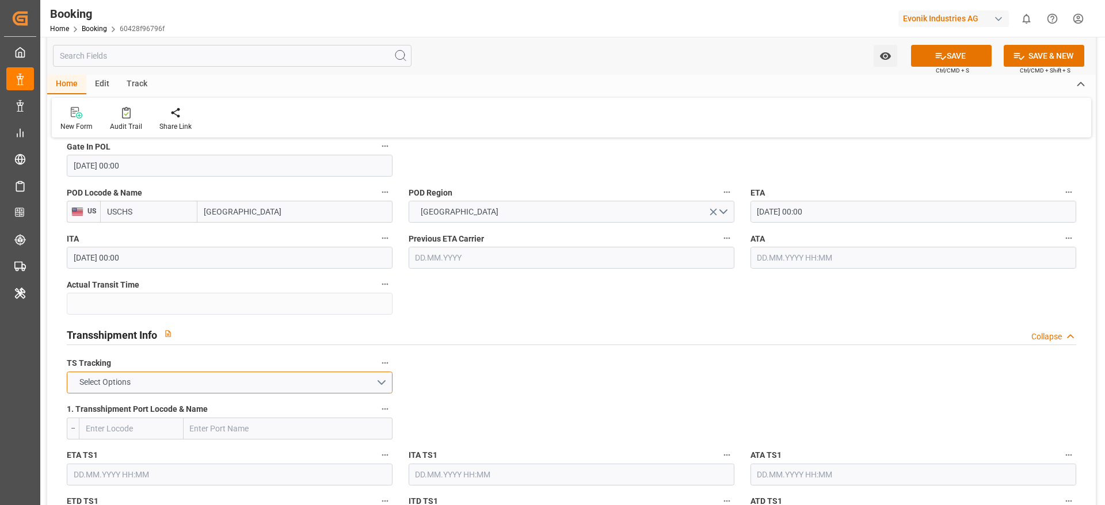
click at [375, 378] on button "Select Options" at bounding box center [230, 383] width 326 height 22
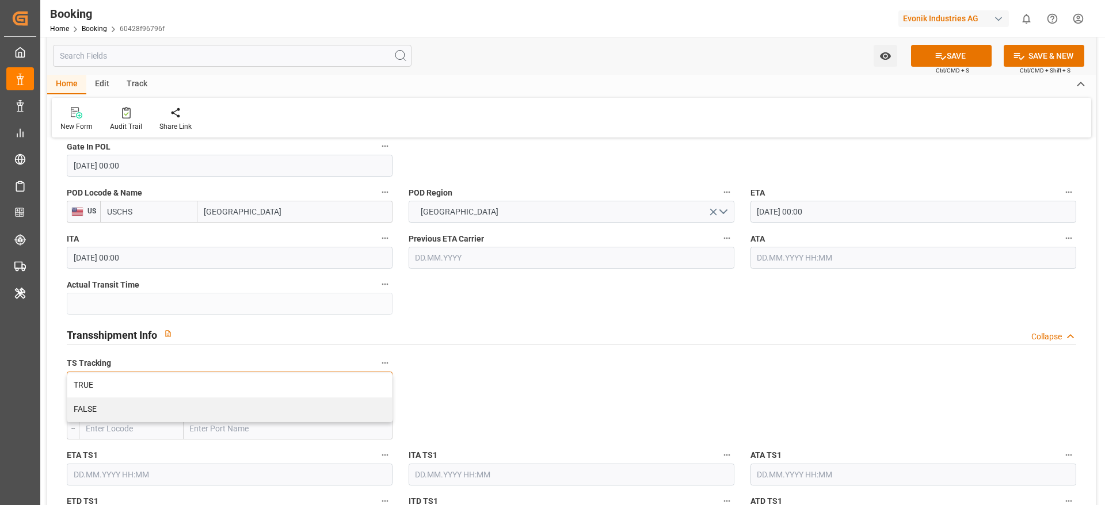
click at [365, 400] on div "FALSE" at bounding box center [229, 410] width 325 height 24
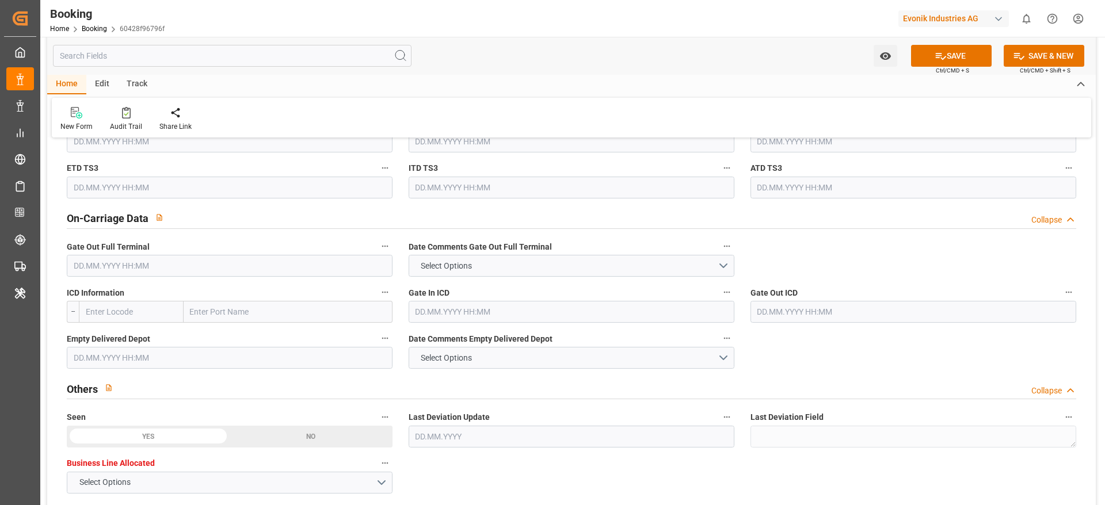
scroll to position [1652, 0]
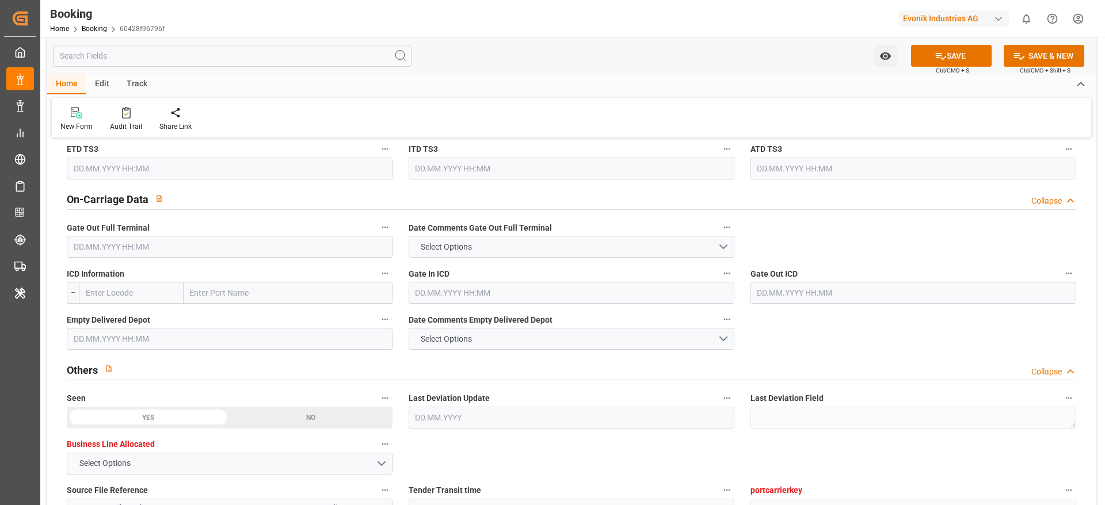
click at [243, 300] on input "text" at bounding box center [288, 293] width 209 height 22
paste input "MEMPHIS"
type input "MEMPHIS"
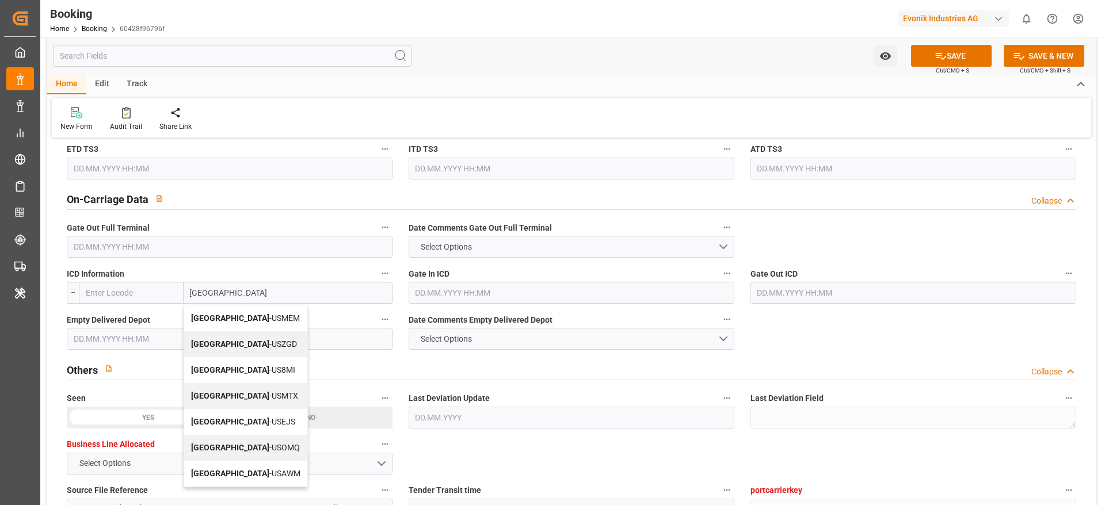
click at [244, 322] on span "Memphis - USMEM" at bounding box center [245, 318] width 109 height 9
type input "USMEM"
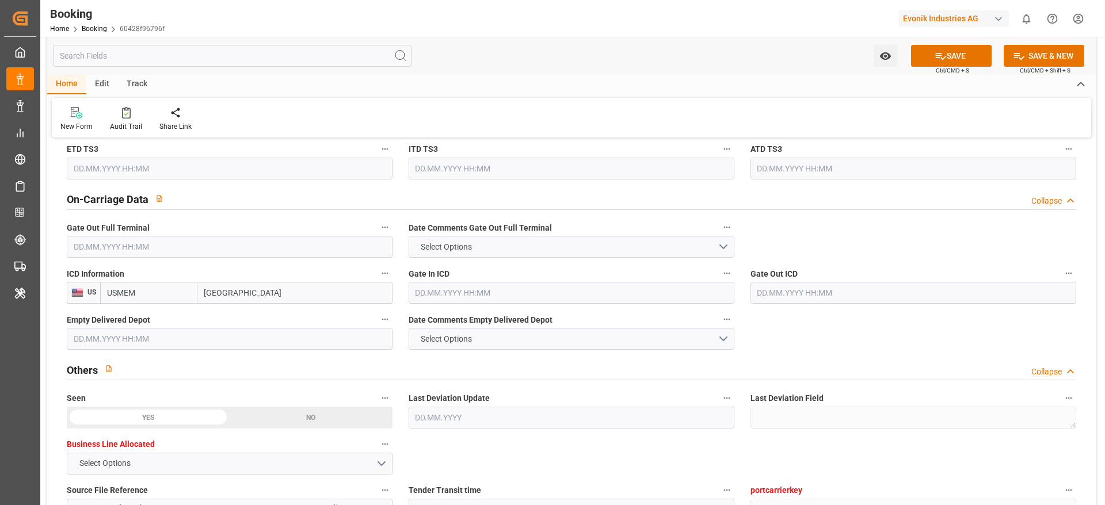
type input "Memphis"
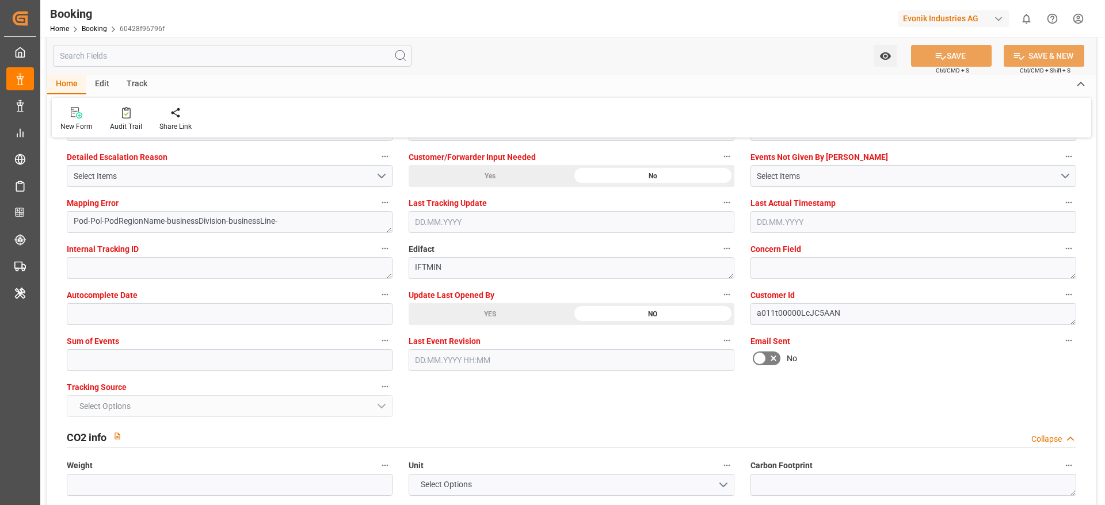
scroll to position [2201, 0]
click at [352, 373] on div "Sum of Events" at bounding box center [230, 353] width 342 height 46
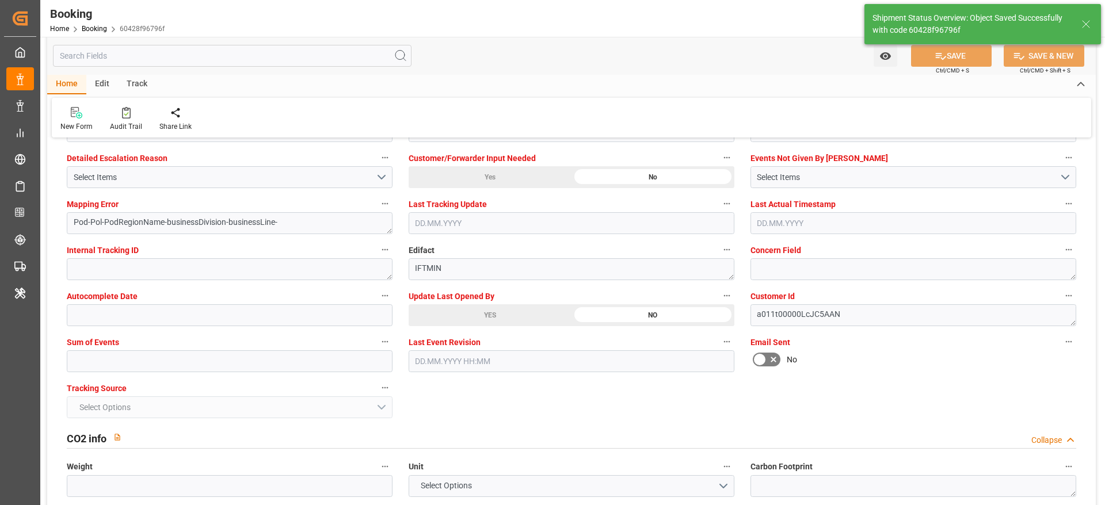
type textarea "NWC/UK North West Continent / UK_USCHS_HLCU_CU-CAD"
type textarea "[PERSON_NAME]"
type textarea "businessDivision-businessLine-"
type input "04.09.2025 07:41"
click at [350, 365] on input "text" at bounding box center [230, 361] width 326 height 22
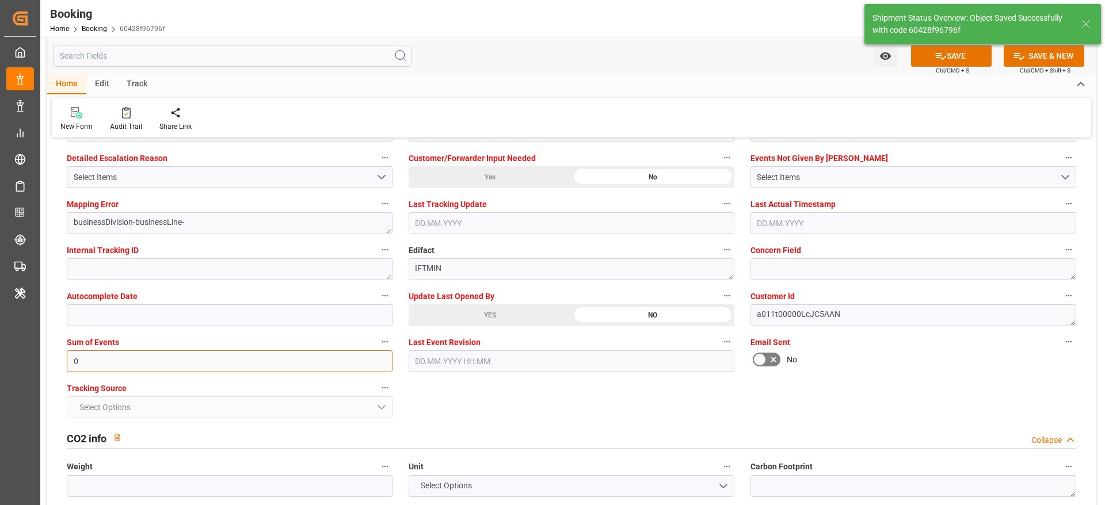
type input "0"
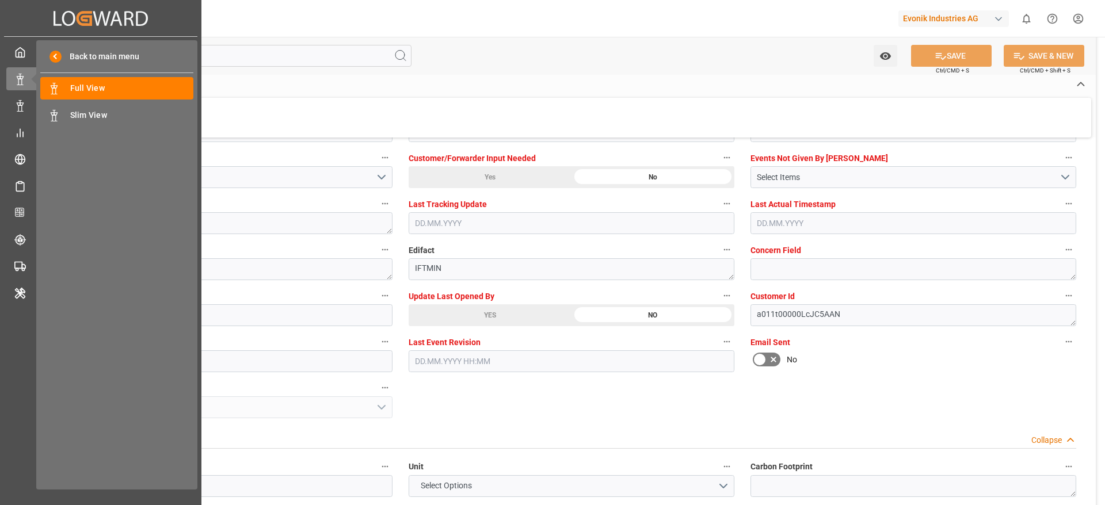
click at [25, 371] on div "My Cockpit My Cockpit Data Management Data Management Shipment Status Overview …" at bounding box center [100, 261] width 193 height 449
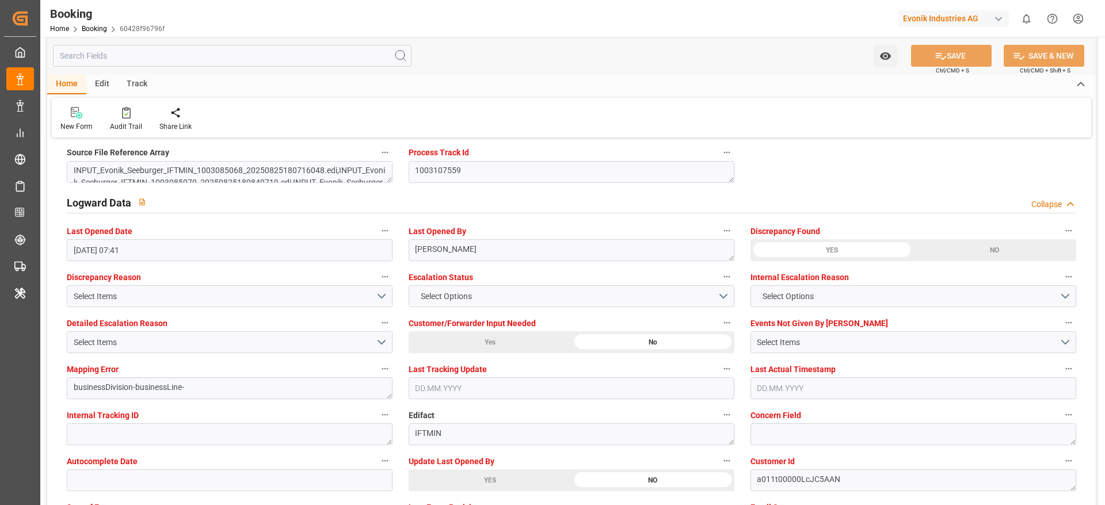
scroll to position [2028, 0]
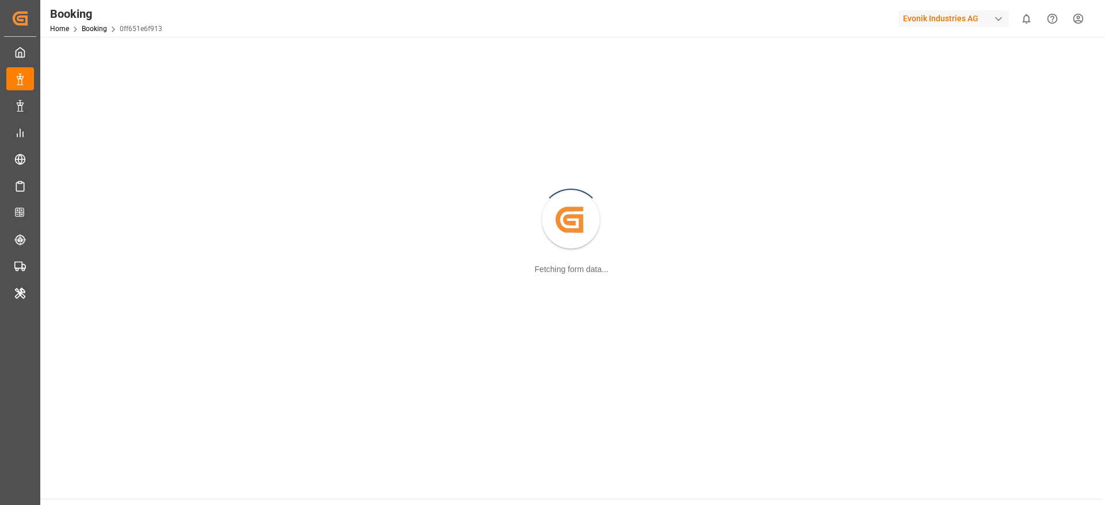
scroll to position [125, 0]
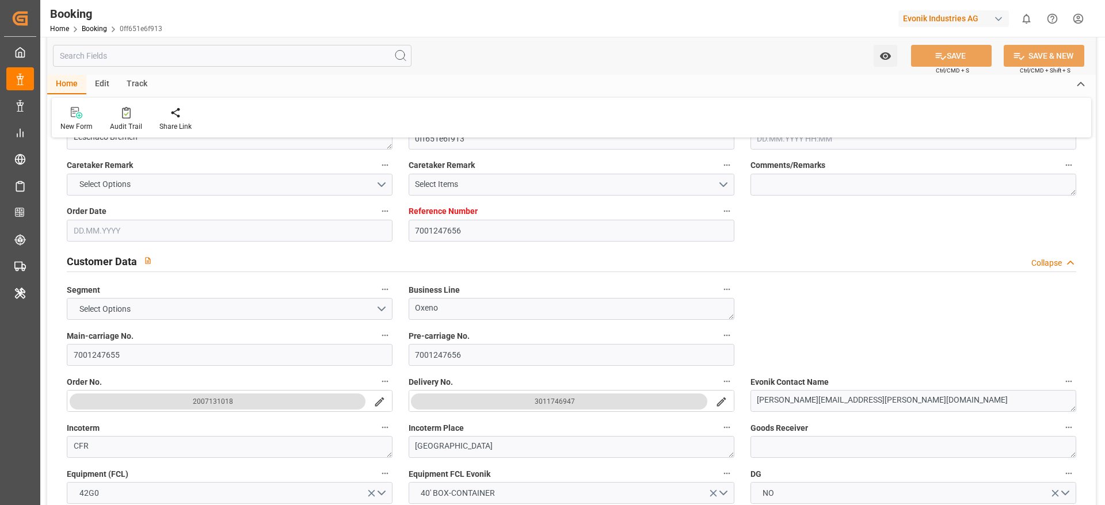
type input "7001247656"
type input "9839167"
type input "CMACGM"
type input "CMA CGM Group"
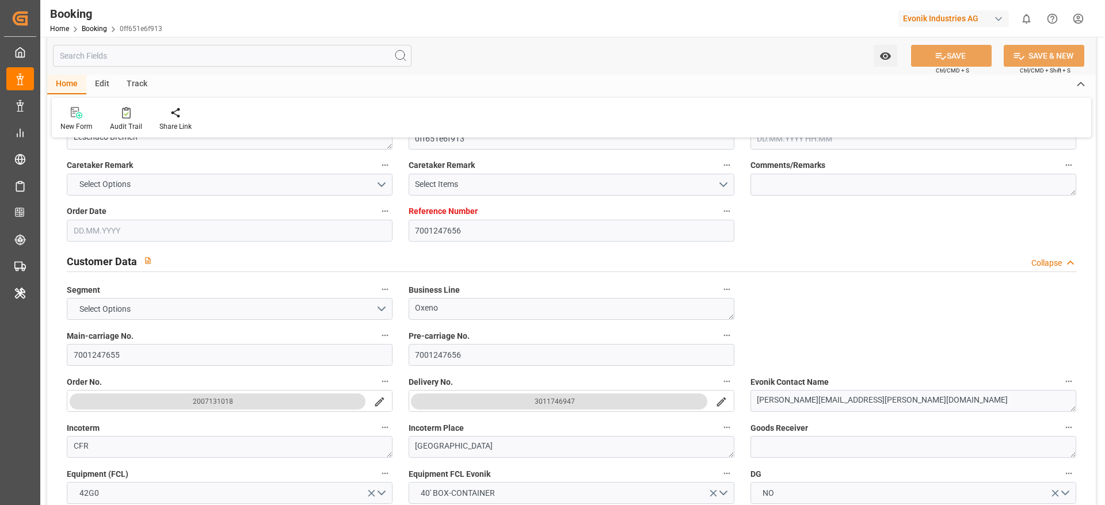
type input "BEANR"
type input "JPOSA"
type input "CNNBG"
type input "0"
type input "13.08.2025 08:39"
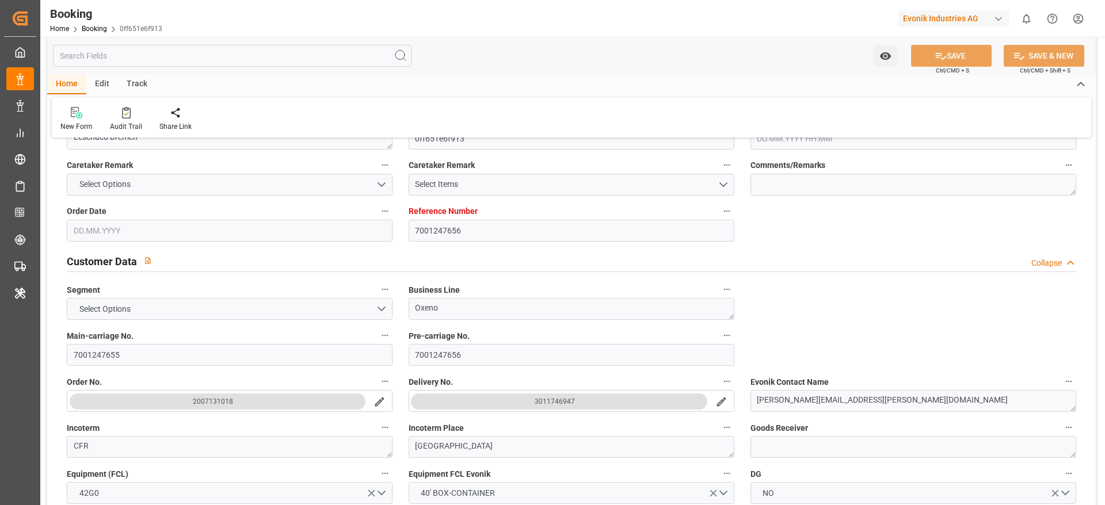
type input "13.08.2025"
type input "03.11.2025"
type input "01.09.2025"
type input "[DATE] 00:00"
type input "14.09.2025 00:00"
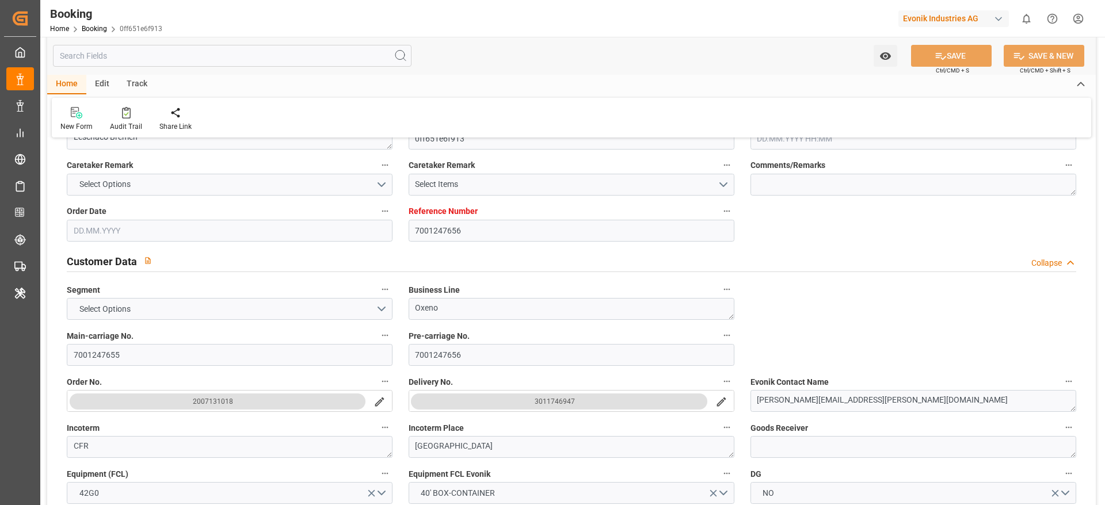
type input "12.09.2025 00:00"
type input "10.11.2025 00:00"
type input "02.11.2025 00:00"
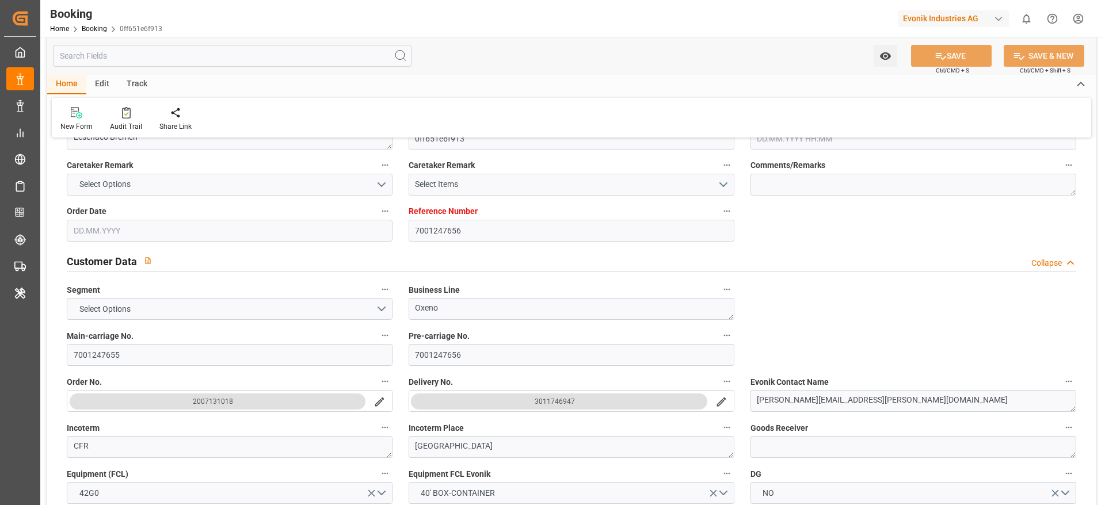
type input "07.11.2025 00:00"
type input "18.08.2025"
type input "04.09.2025 07:20"
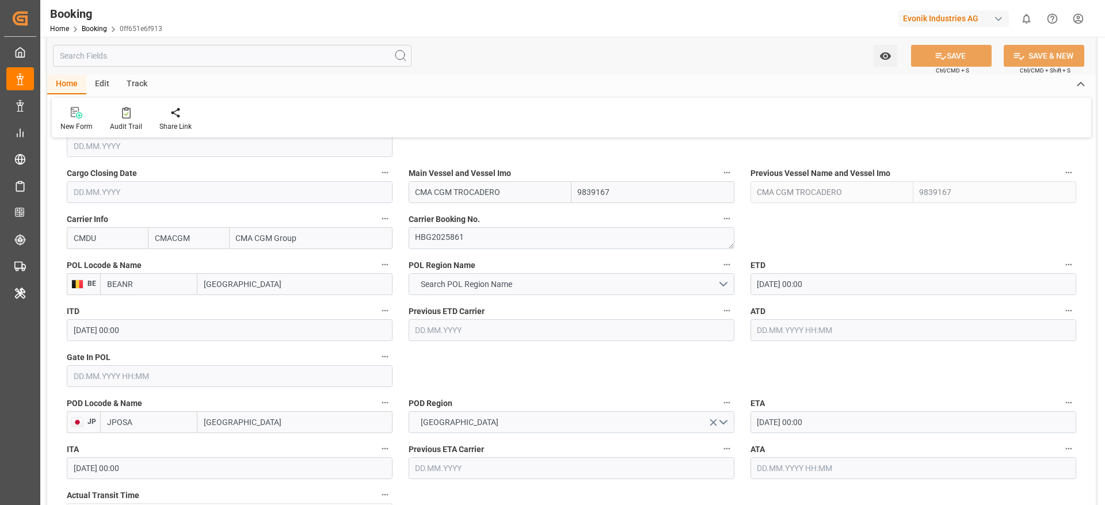
scroll to position [811, 0]
click at [496, 291] on span "Search POL Region Name" at bounding box center [466, 287] width 103 height 12
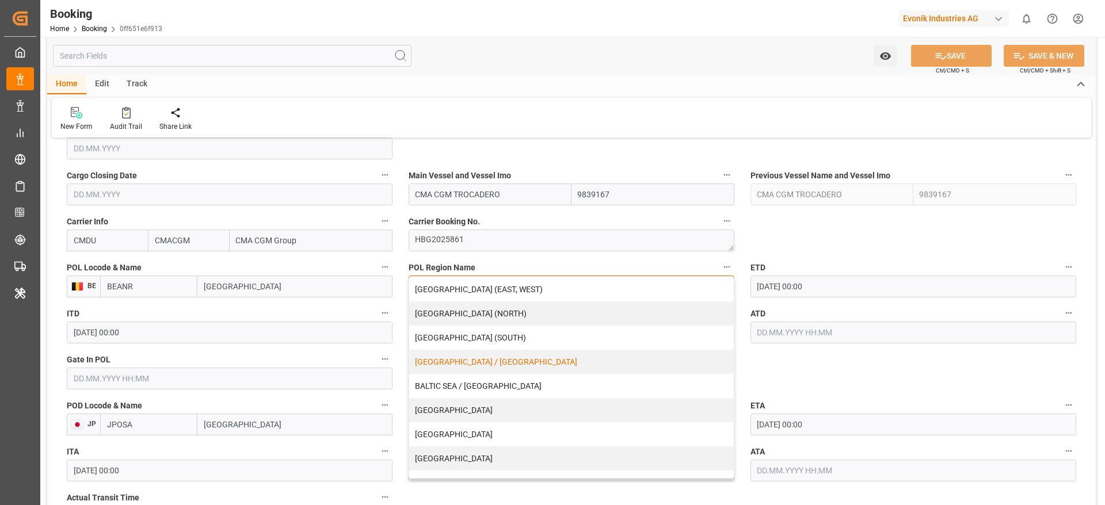
scroll to position [234, 0]
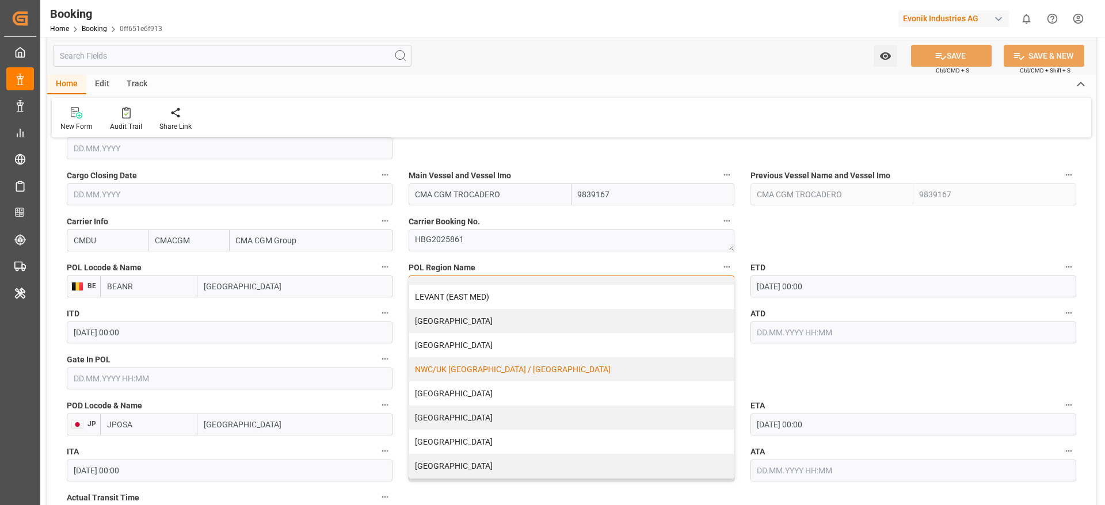
click at [498, 374] on div "NWC/UK NORTH WEST CONTINENT / UK" at bounding box center [571, 369] width 325 height 24
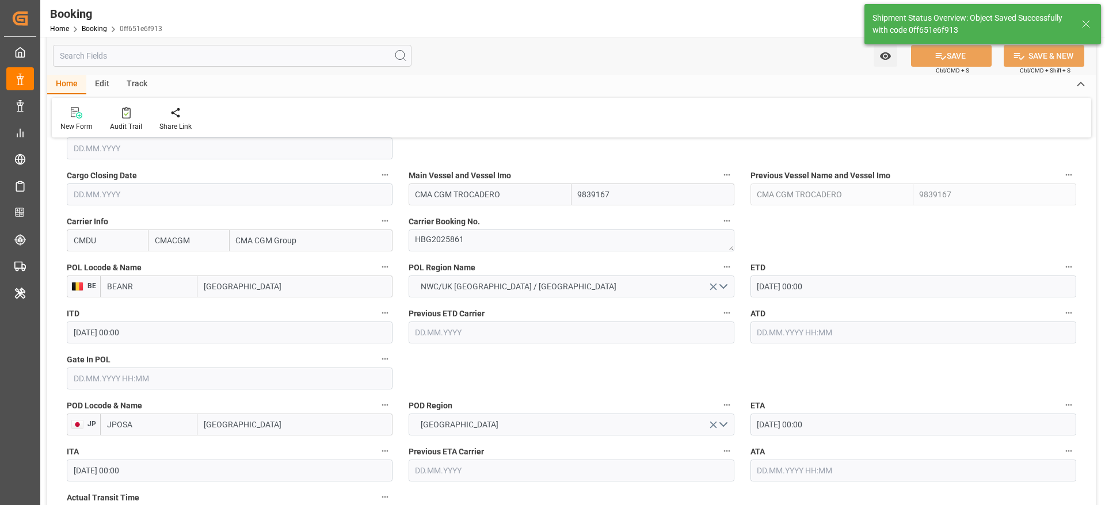
type textarea "NWC/UK North West Continent / UK_JPOSA_CMDU_Oxeno"
type input "04.09.2025 07:39"
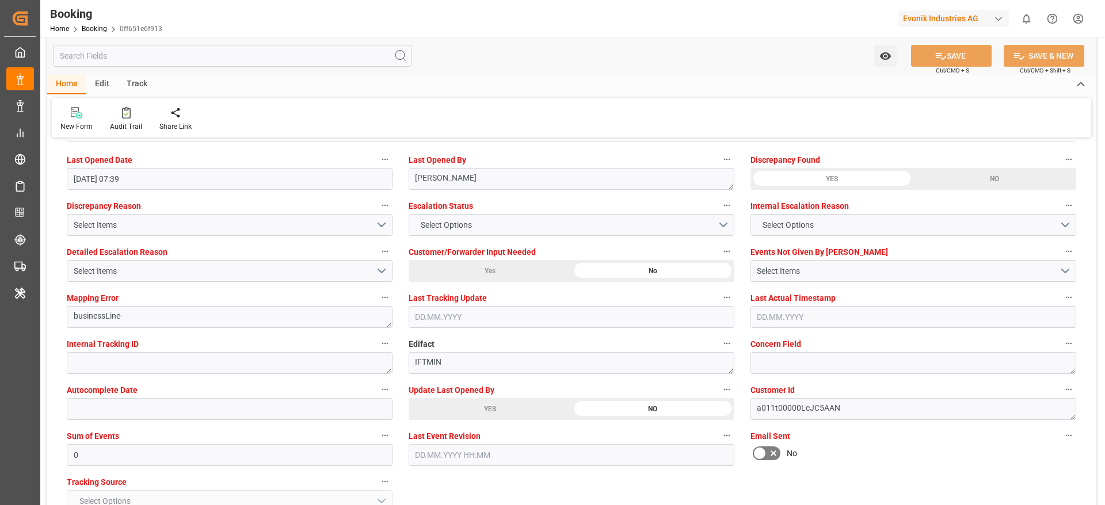
scroll to position [2083, 0]
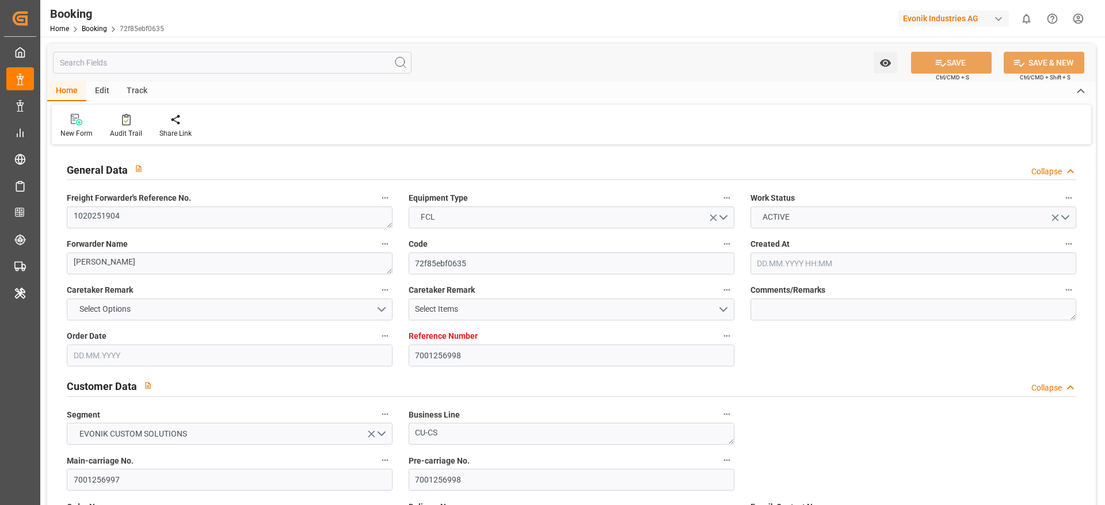
type input "7001256998"
type input "9321548"
type input "Hapag [PERSON_NAME]"
type input "Hapag [PERSON_NAME] Aktiengesellschaft"
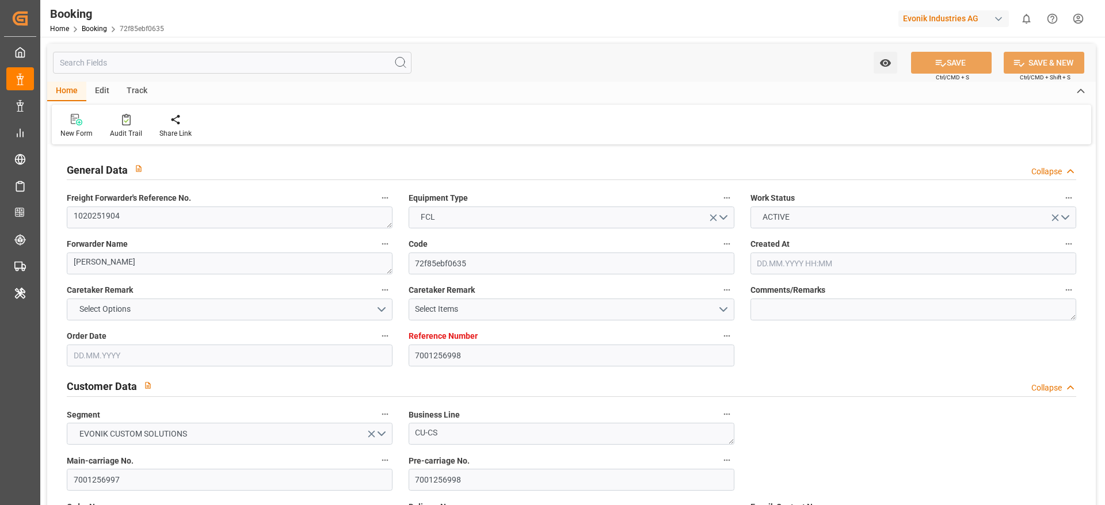
type input "NLRTM"
type input "KRPUS"
type input "CNSGH"
type input "0"
type input "[DATE] 07:34"
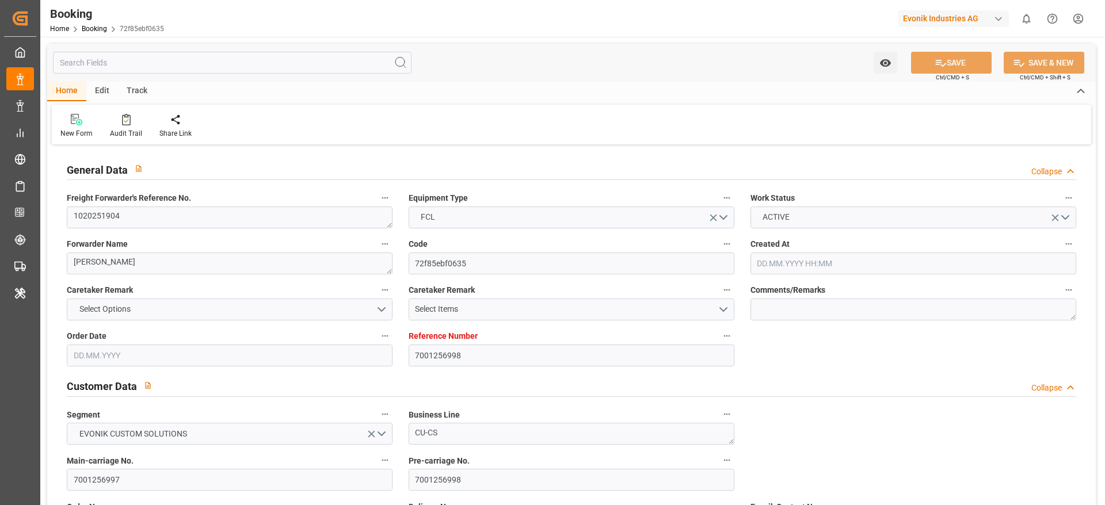
type input "[DATE]"
type input "26.08.2025"
type input "01.09.2025 00:00"
type input "26.08.2025 00:00"
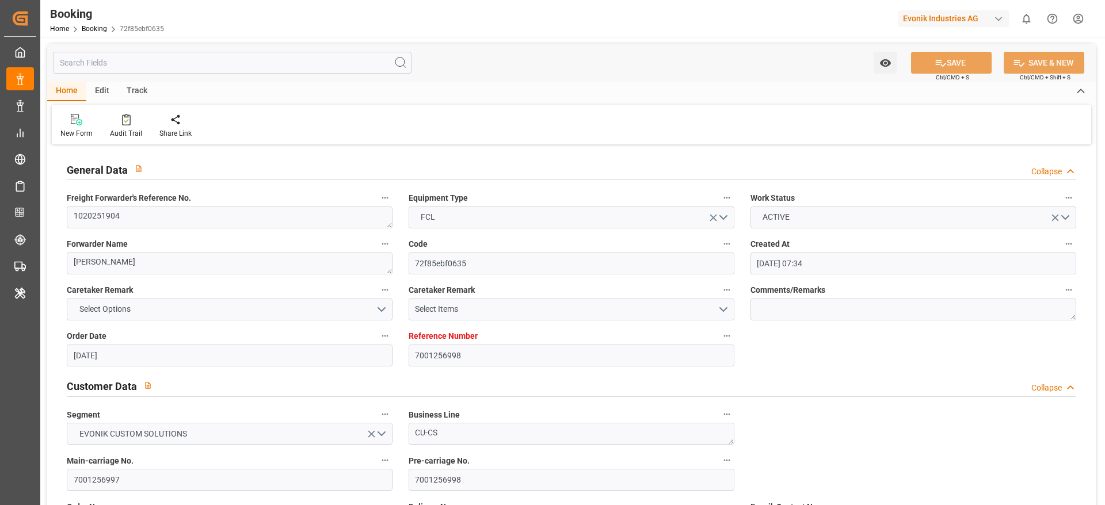
type input "[DATE] 00:00"
type input "06.09.2025 00:00"
type input "07.09.2025 00:00"
type input "[DATE] 00:00"
type input "25.10.2025 00:00"
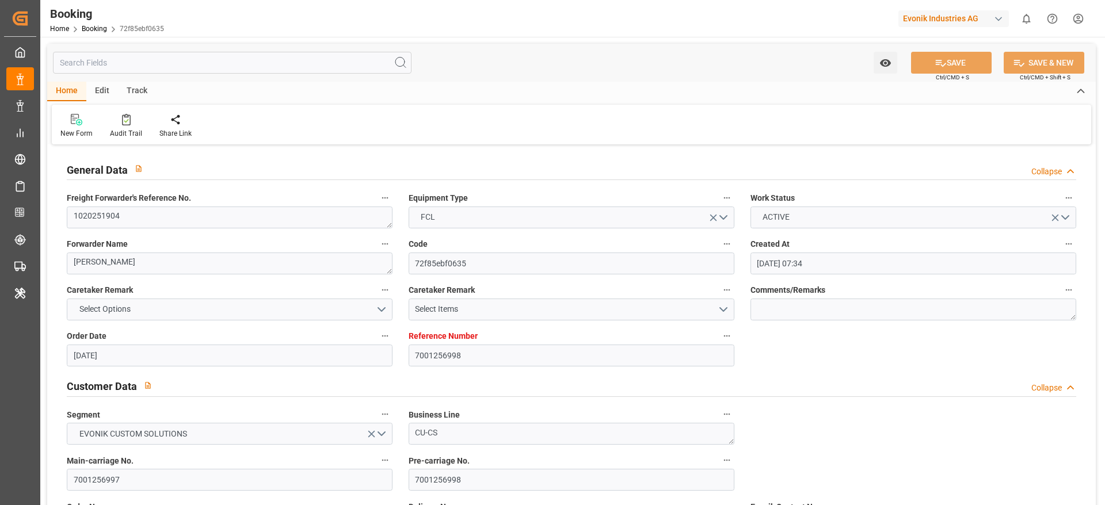
type input "30.10.2025 00:00"
type input "18.10.2025 00:00"
type input "23.10.2025 00:00"
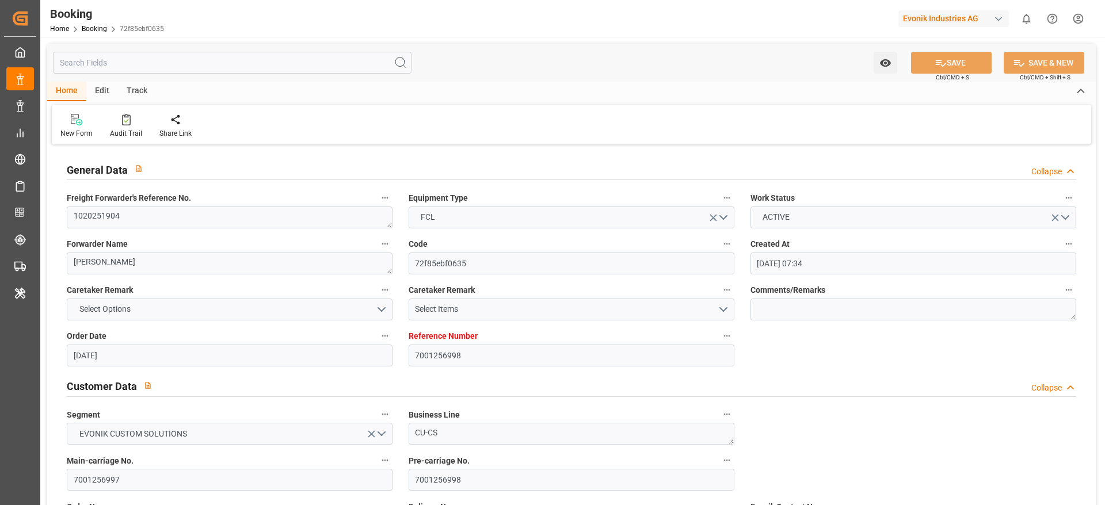
type input "[DATE] 07:17"
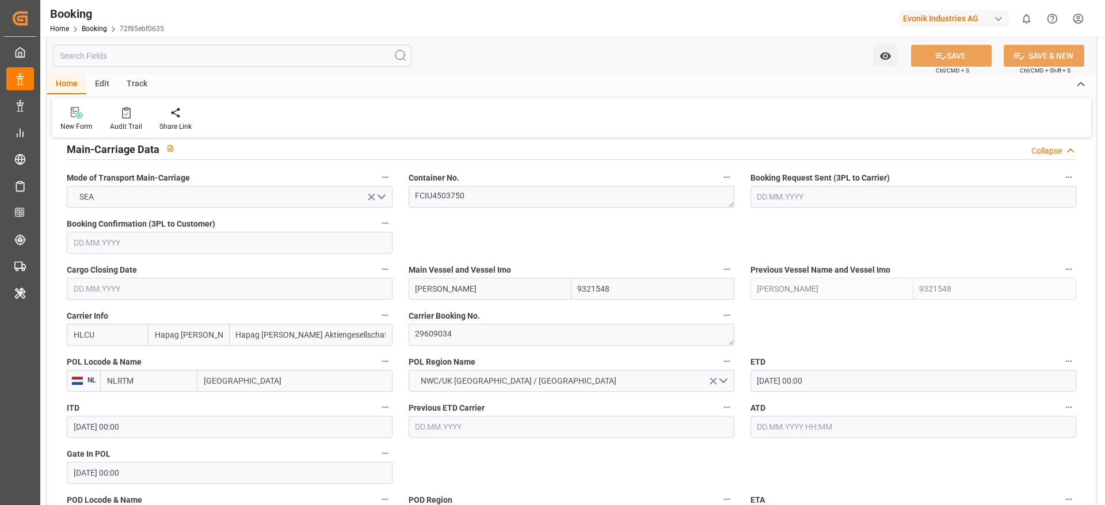
scroll to position [942, 0]
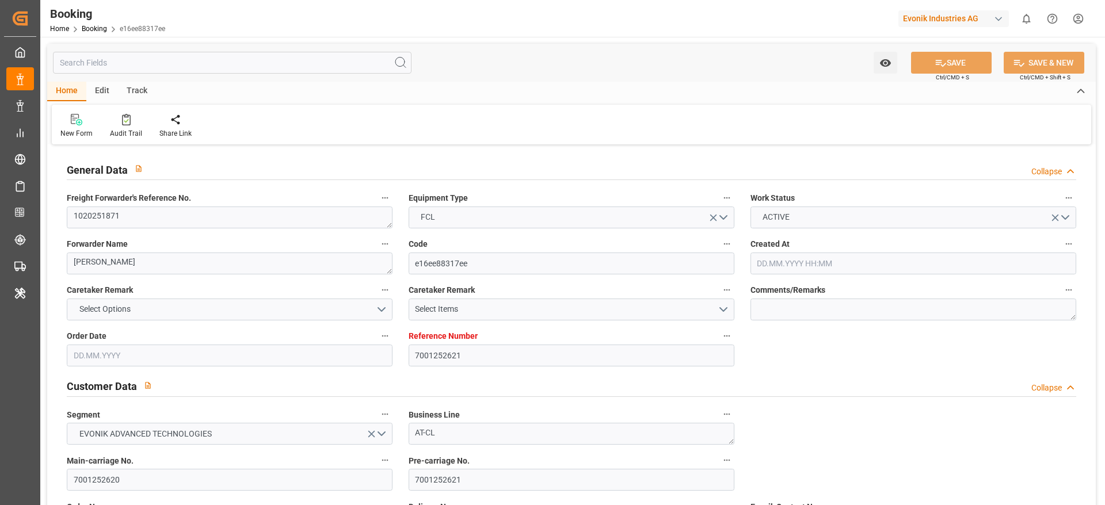
type input "7001252621"
type input "9667150"
type input "Hapag [PERSON_NAME]"
type input "Hapag [PERSON_NAME] Aktiengesellschaft"
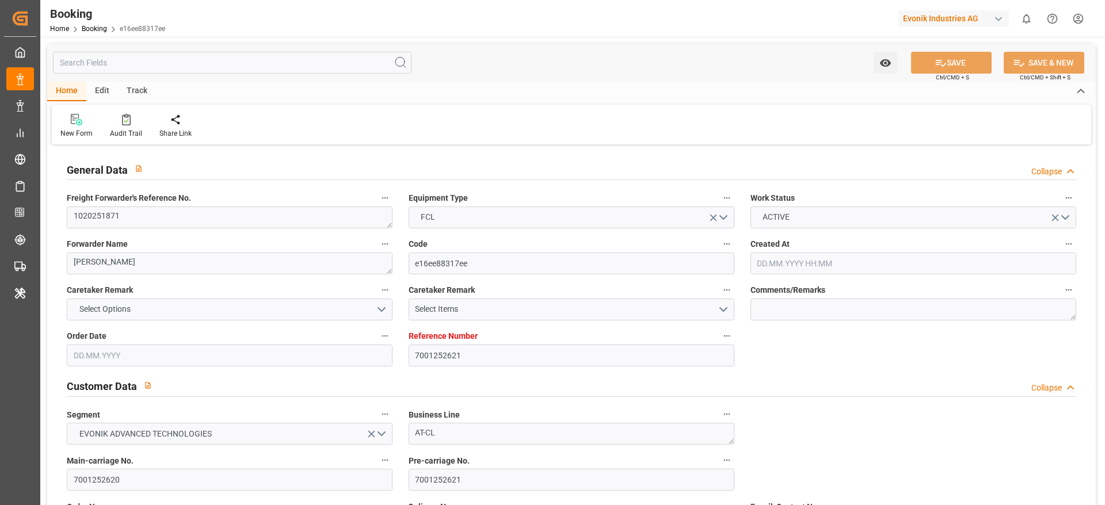
type input "NLRTM"
type input "AEJEA"
type input "0"
type input "[DATE] 12:54"
type input "[DATE]"
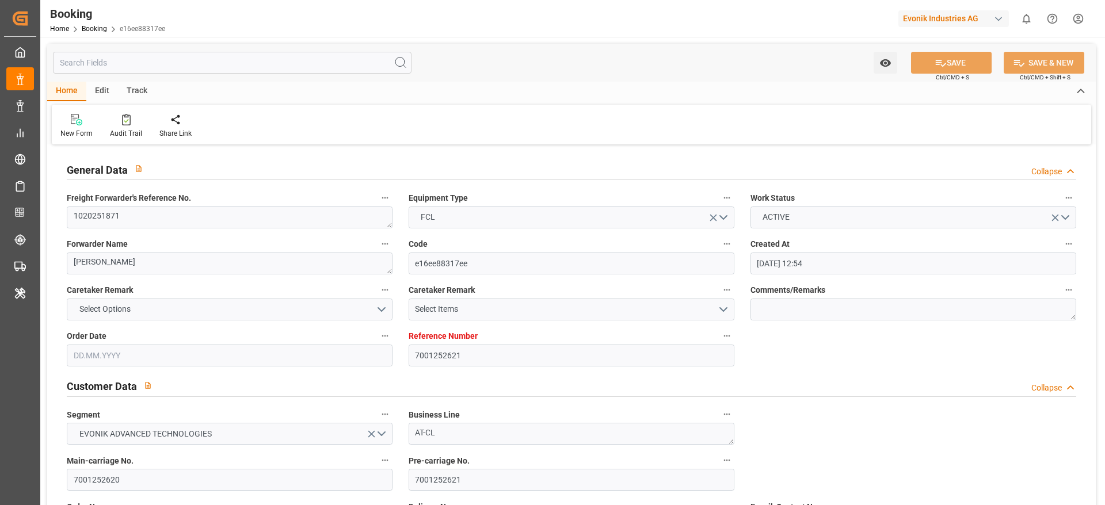
type input "[DATE]"
type input "02.09.2025 00:00"
type input "05.09.2025 00:00"
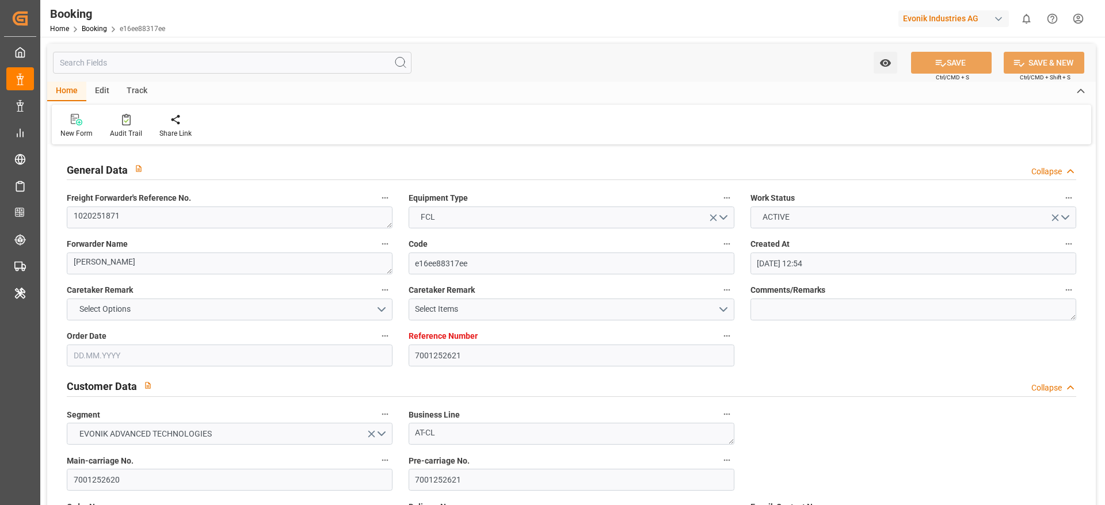
type input "30.08.2025 00:00"
type input "15.10.2025 00:00"
type input "20.08.2025"
type input "04.09.2025 07:17"
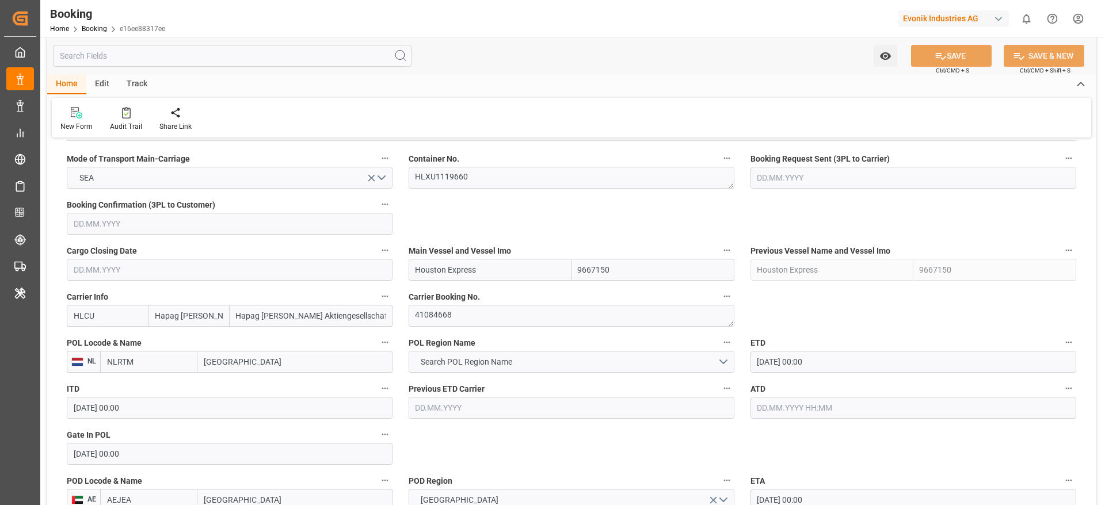
scroll to position [738, 0]
click at [476, 361] on span "Search POL Region Name" at bounding box center [466, 359] width 103 height 12
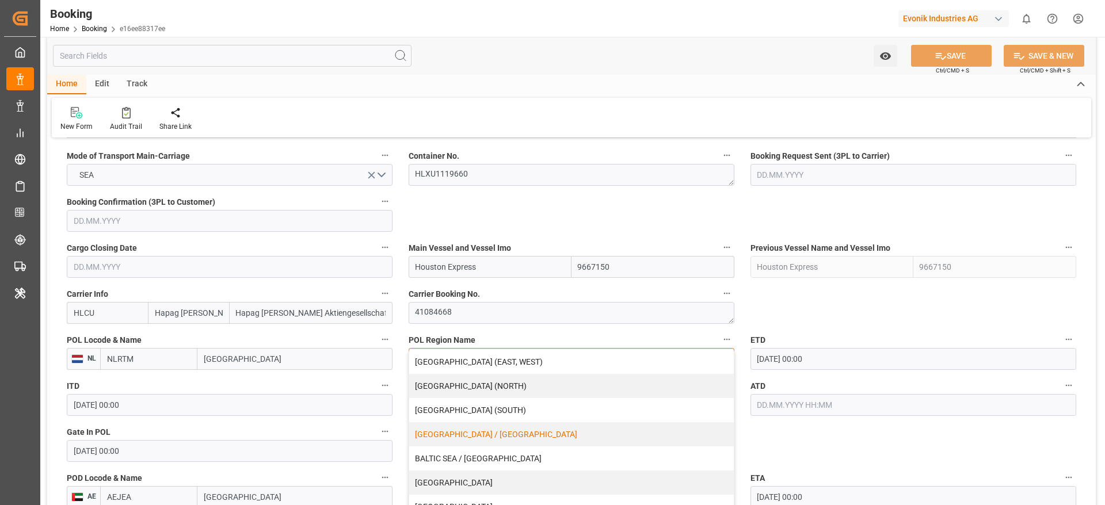
scroll to position [212, 0]
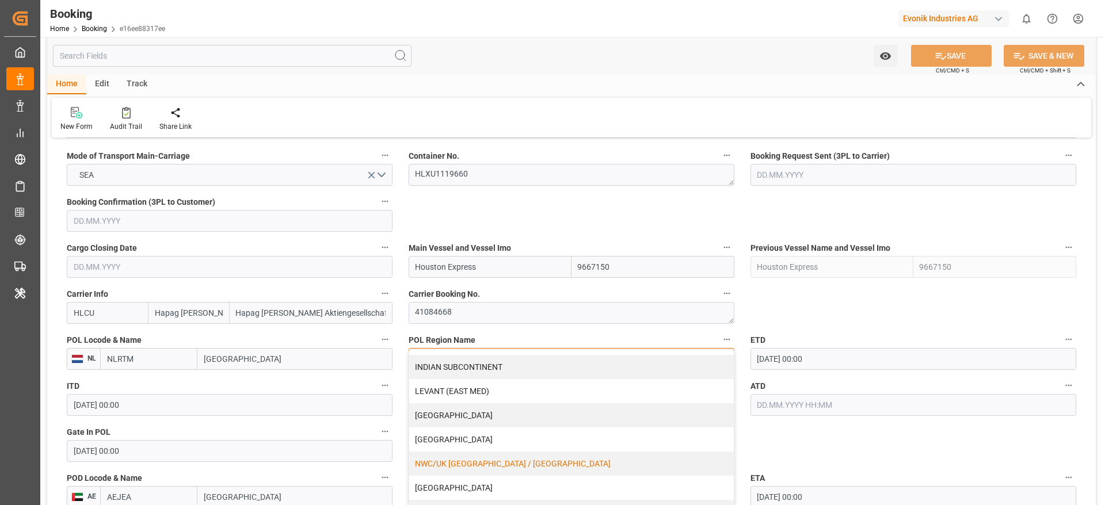
click at [503, 470] on div "NWC/UK NORTH WEST CONTINENT / UK" at bounding box center [571, 464] width 325 height 24
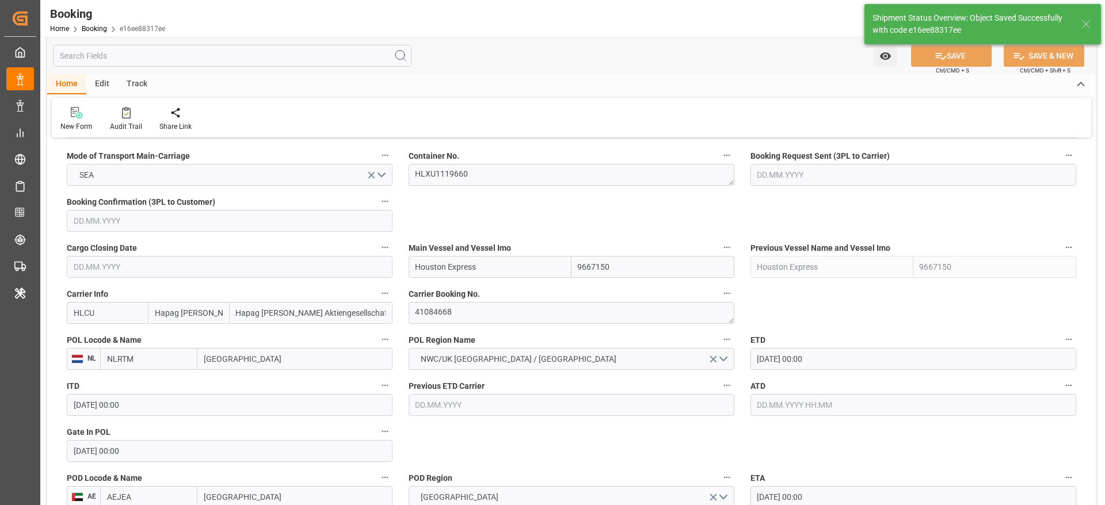
type textarea "NWC/UK North West Continent / UK_AEJEA_HLCU_AT-CL"
type input "04.09.2025 07:40"
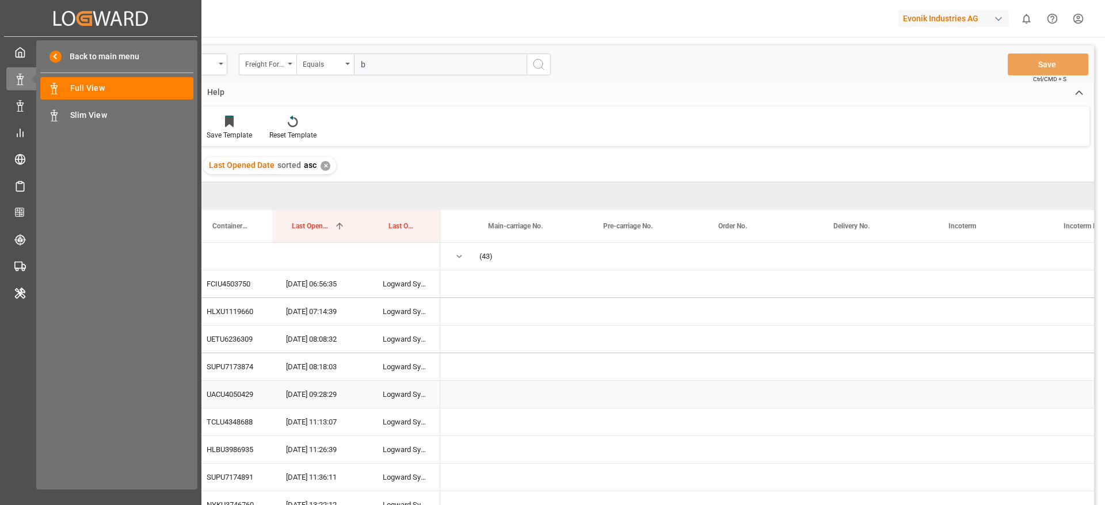
scroll to position [0, 1577]
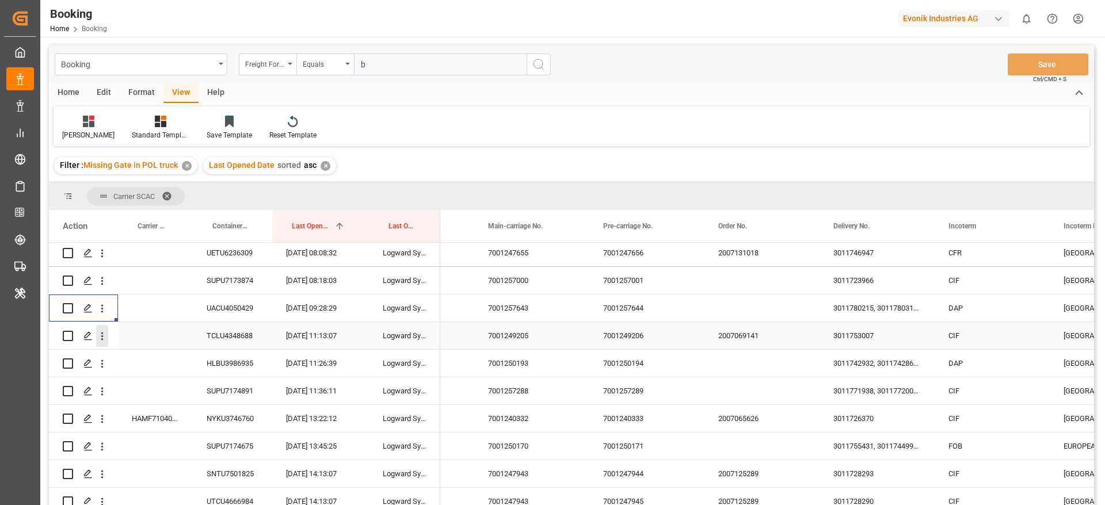
click at [107, 338] on icon "open menu" at bounding box center [102, 336] width 12 height 12
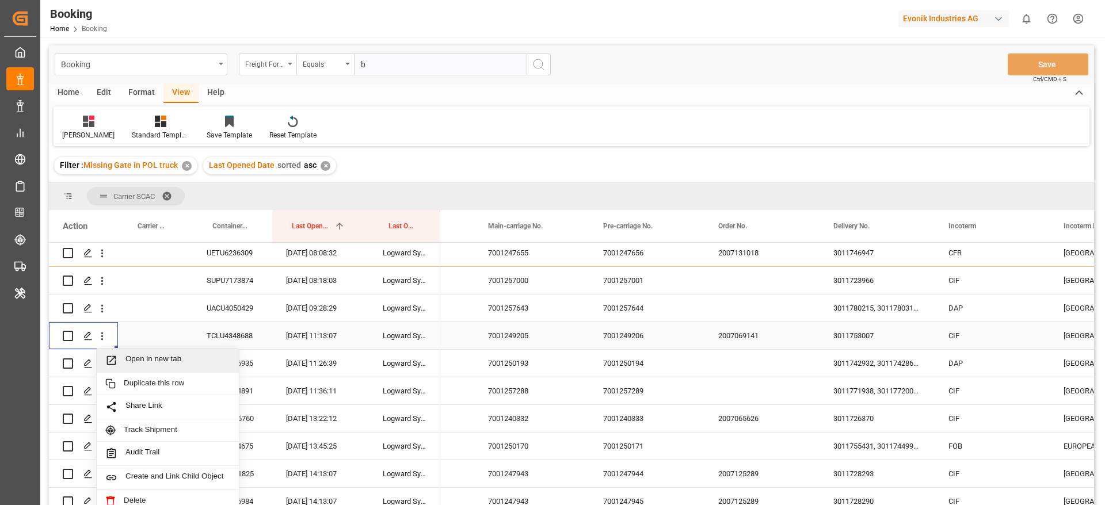
click at [128, 359] on span "Open in new tab" at bounding box center [177, 360] width 105 height 12
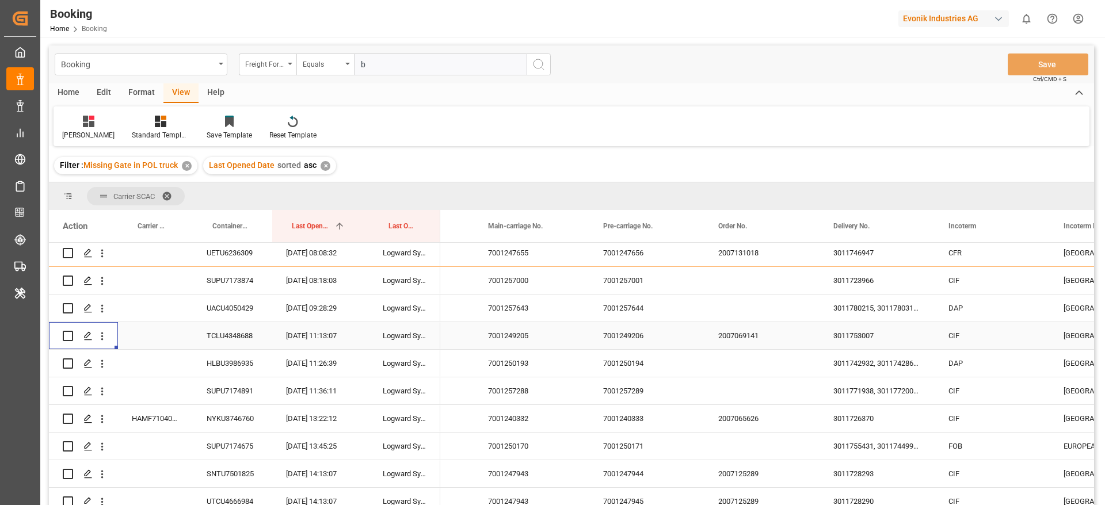
click at [512, 334] on div "7001249205" at bounding box center [531, 335] width 115 height 27
click at [843, 333] on div "3011753007" at bounding box center [876, 335] width 115 height 27
click at [492, 364] on div "7001250193" at bounding box center [531, 363] width 115 height 27
click at [104, 360] on icon "open menu" at bounding box center [102, 364] width 12 height 12
click at [147, 388] on div "Press SPACE to select this row." at bounding box center [155, 390] width 75 height 27
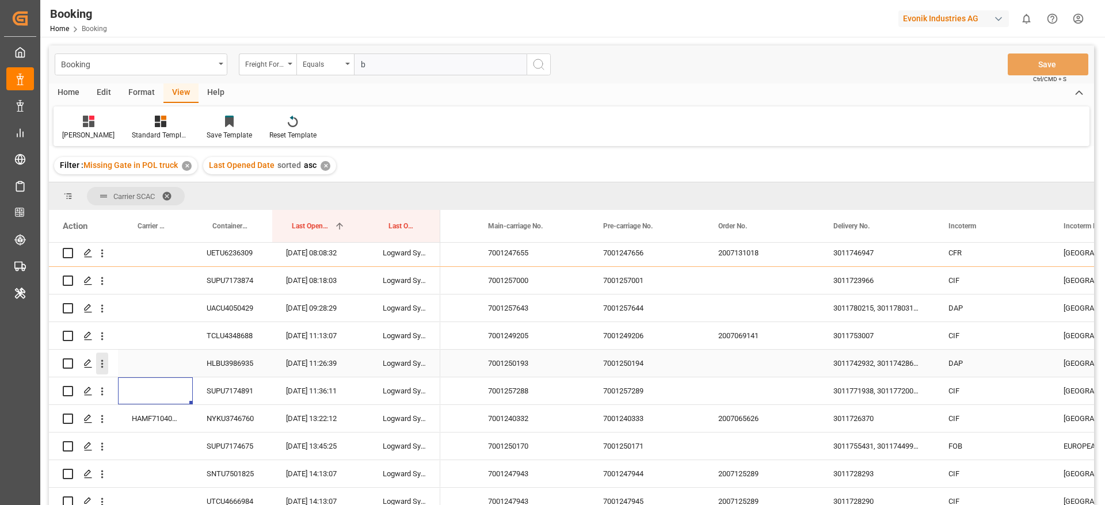
click at [104, 368] on icon "open menu" at bounding box center [102, 364] width 12 height 12
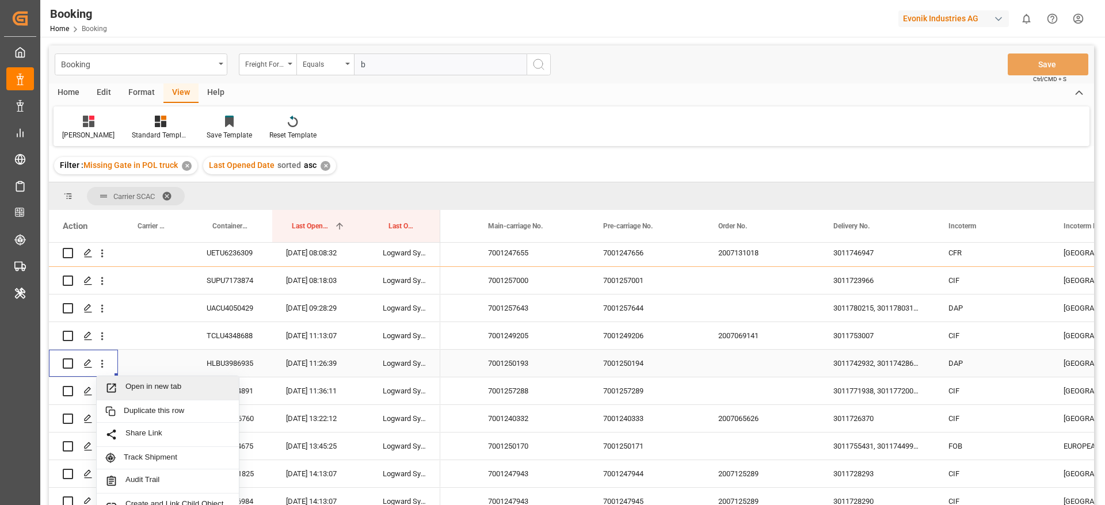
click at [123, 384] on span "Press SPACE to select this row." at bounding box center [115, 388] width 20 height 12
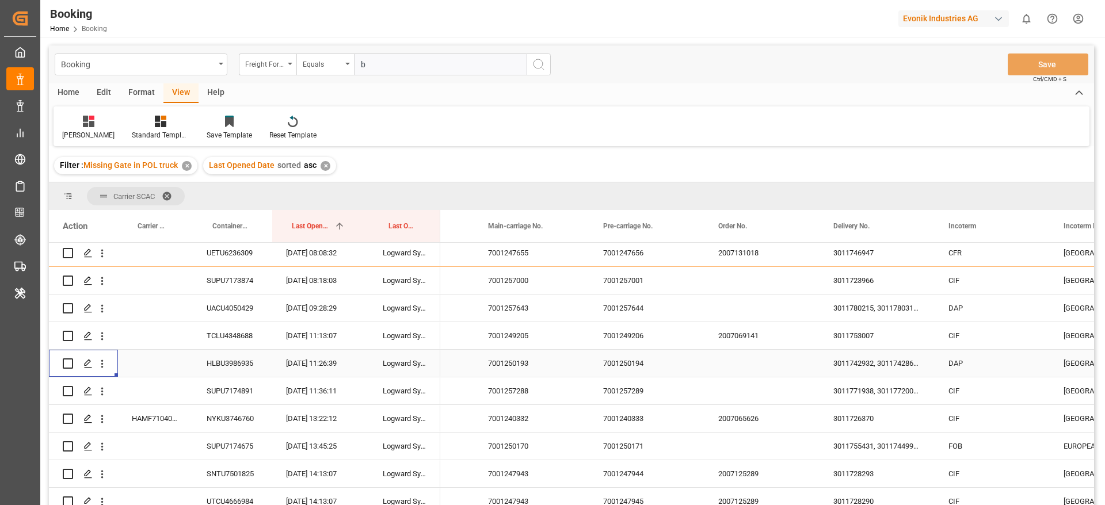
click at [846, 368] on div "3011742932, 3011742862, 3011742906, 3011742920, 3011742393, 3011742841, 3011742…" at bounding box center [876, 363] width 115 height 27
click at [522, 393] on div "7001257288" at bounding box center [531, 390] width 115 height 27
click at [105, 394] on icon "open menu" at bounding box center [102, 391] width 12 height 12
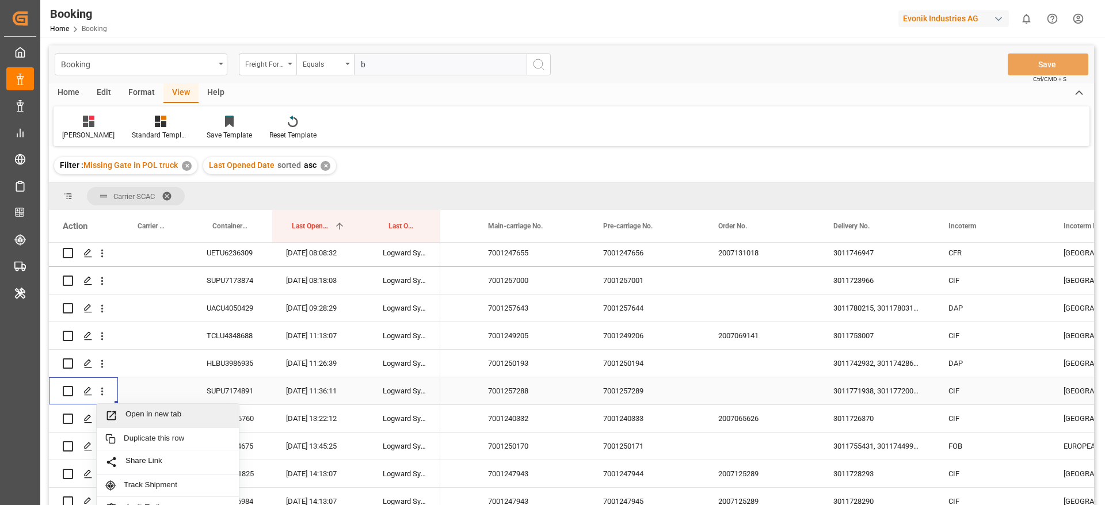
click at [133, 407] on div "Open in new tab" at bounding box center [168, 416] width 142 height 24
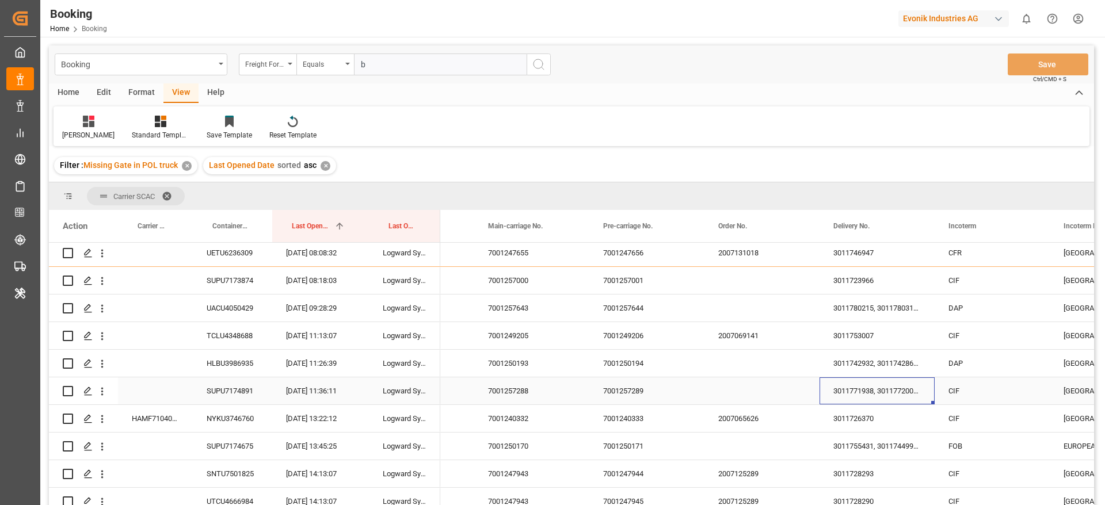
click at [875, 398] on div "3011771938, 3011772007, 3011749592, 3011771825, 3011749581, 3011753343, 3011771…" at bounding box center [876, 390] width 115 height 27
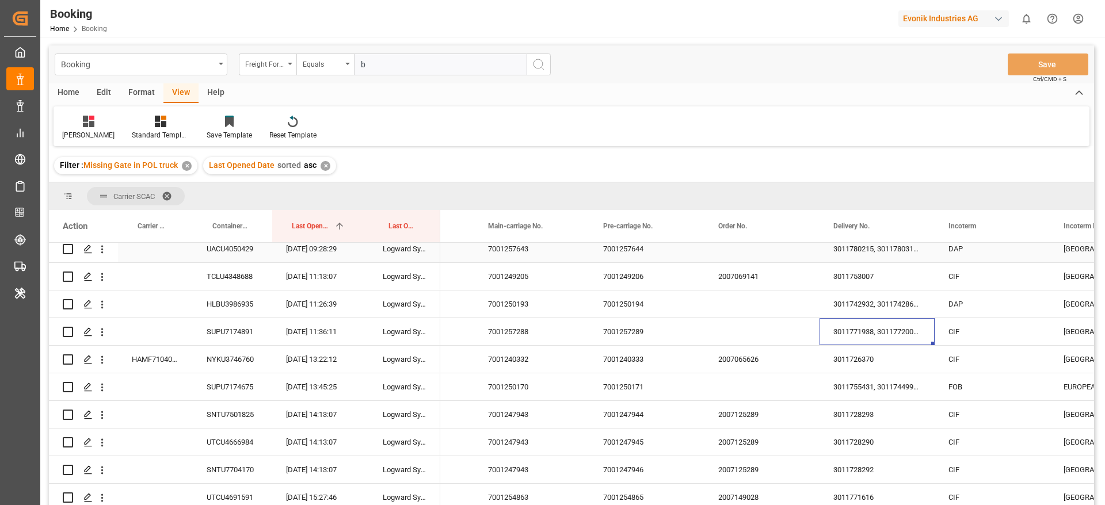
scroll to position [173, 0]
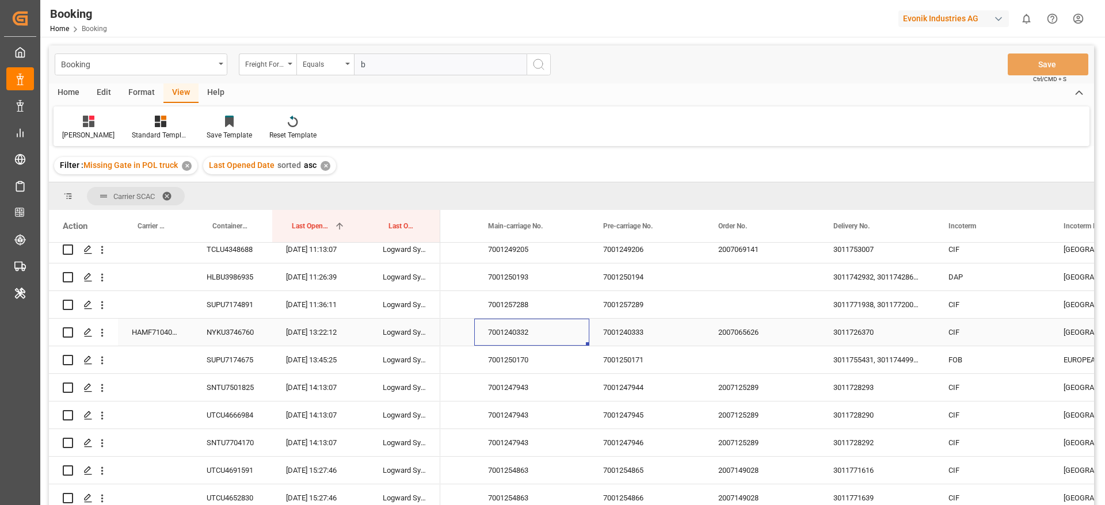
click at [537, 334] on div "7001240332" at bounding box center [531, 332] width 115 height 27
click at [104, 333] on icon "open menu" at bounding box center [102, 333] width 12 height 12
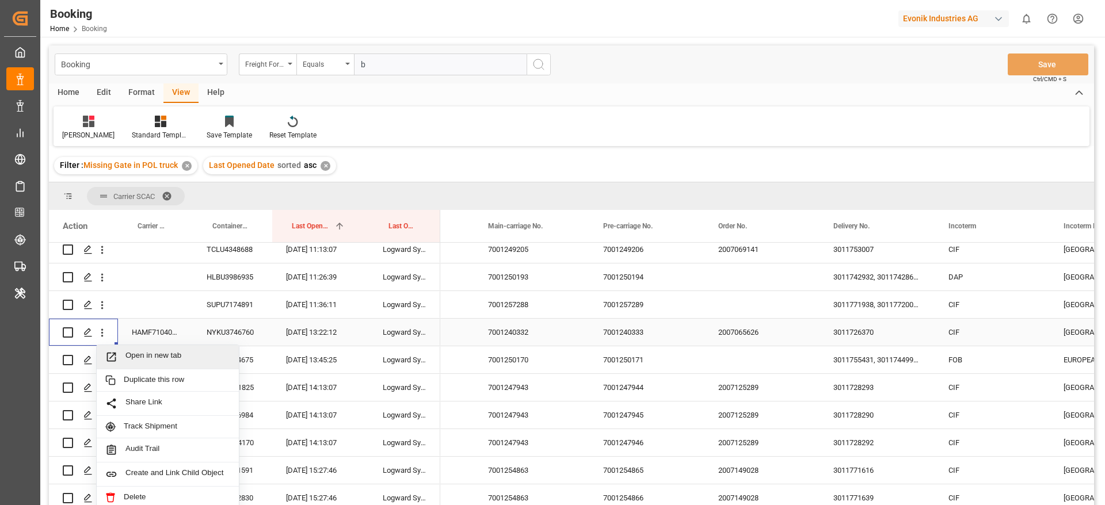
click at [148, 350] on div "Open in new tab" at bounding box center [168, 357] width 142 height 24
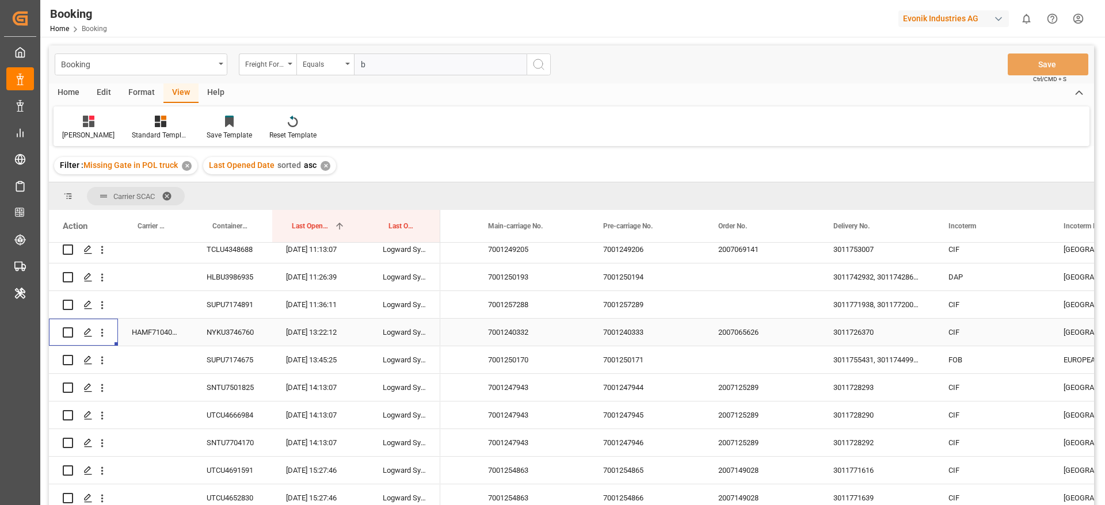
click at [854, 336] on div "3011726370" at bounding box center [876, 332] width 115 height 27
click at [527, 369] on div "7001250170" at bounding box center [531, 359] width 115 height 27
click at [106, 361] on icon "open menu" at bounding box center [102, 360] width 12 height 12
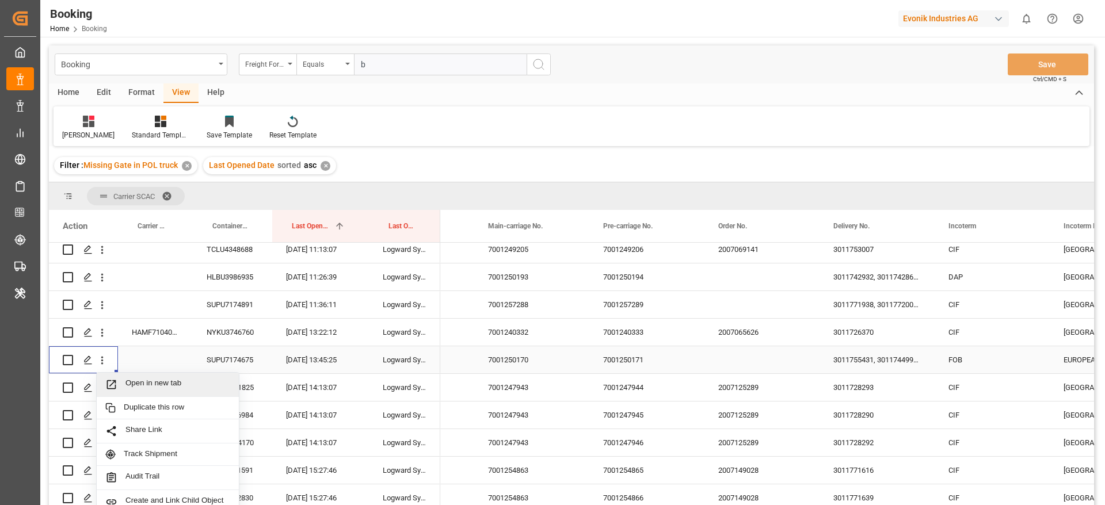
click at [151, 383] on span "Open in new tab" at bounding box center [177, 385] width 105 height 12
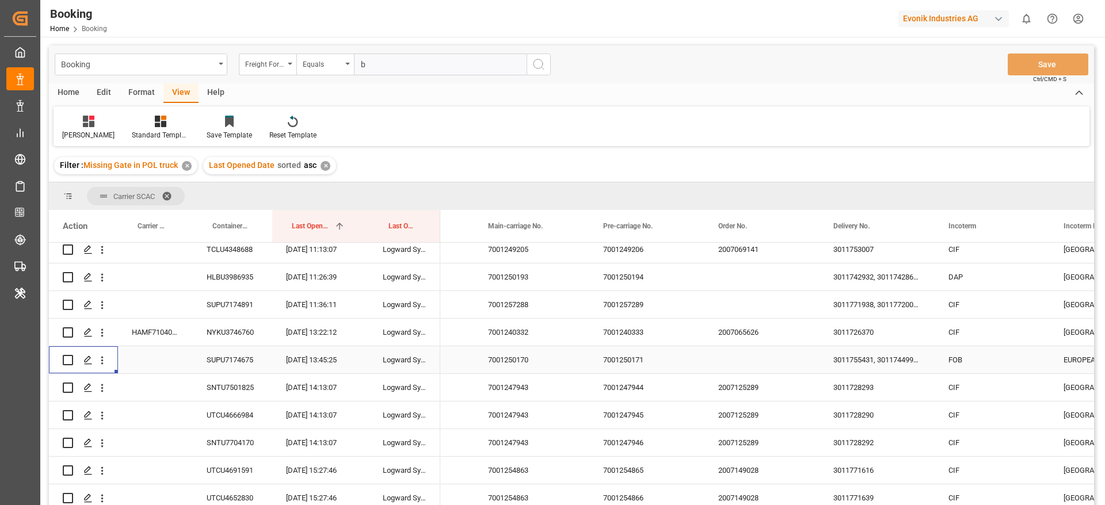
click at [835, 358] on div "3011755431, 3011744990, 3011741224, 3011744996, 3011756055, 3011745000, 3011745…" at bounding box center [876, 359] width 115 height 27
click at [247, 387] on div "SNTU7501825" at bounding box center [232, 387] width 79 height 27
click at [521, 391] on div "7001247943" at bounding box center [531, 387] width 115 height 27
click at [108, 388] on icon "open menu" at bounding box center [102, 388] width 12 height 12
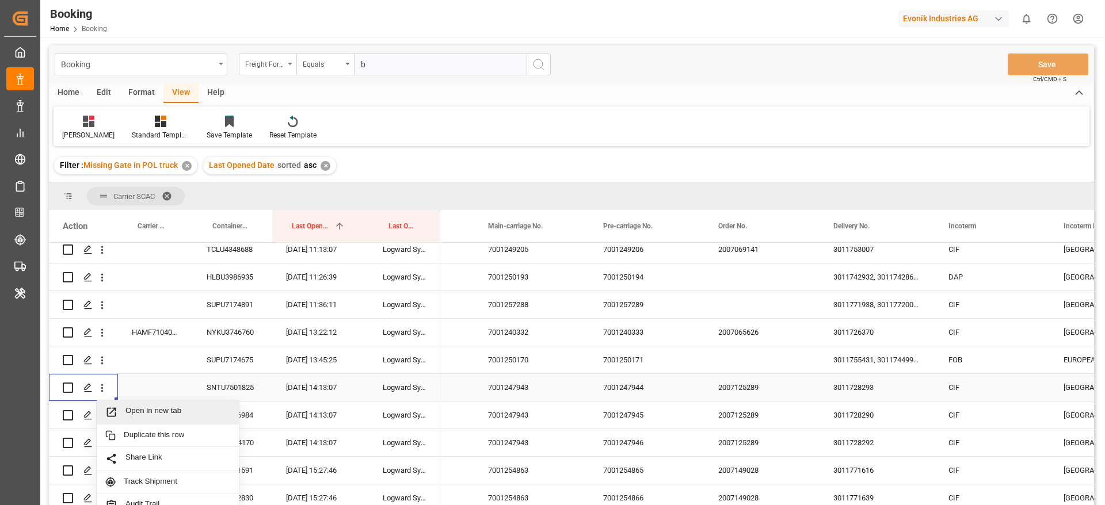
click at [146, 407] on span "Open in new tab" at bounding box center [177, 412] width 105 height 12
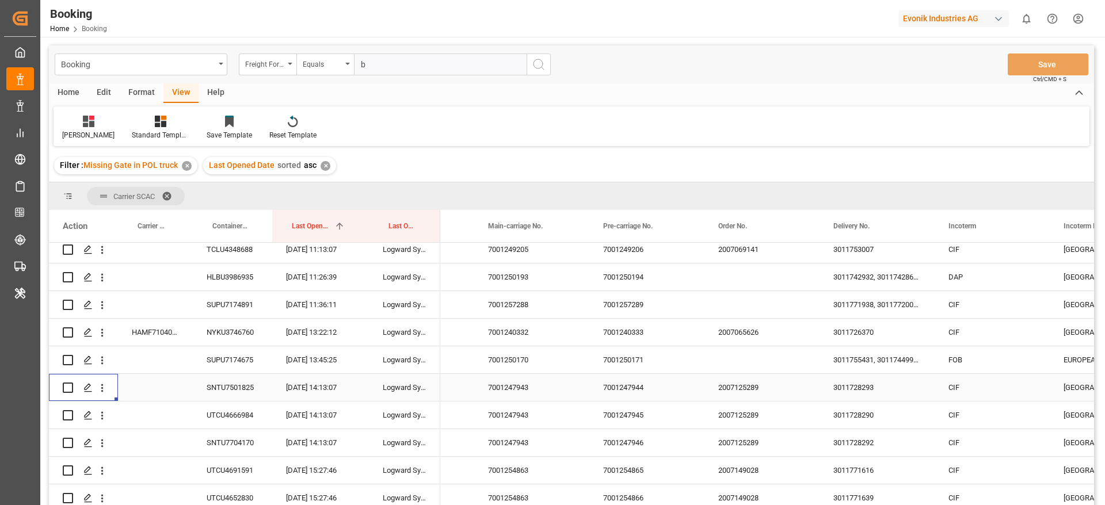
click at [863, 399] on div "3011728293" at bounding box center [876, 387] width 115 height 27
click at [499, 400] on div "7001247943" at bounding box center [531, 387] width 115 height 27
click at [509, 406] on div "7001247943" at bounding box center [531, 415] width 115 height 27
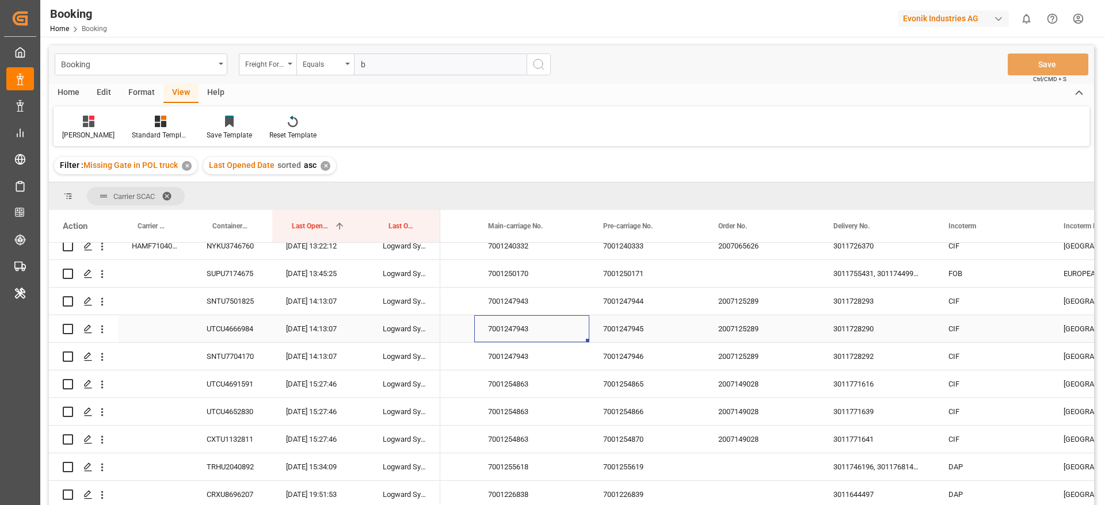
click at [862, 334] on div "3011728290" at bounding box center [876, 328] width 115 height 27
click at [101, 328] on icon "open menu" at bounding box center [102, 329] width 12 height 12
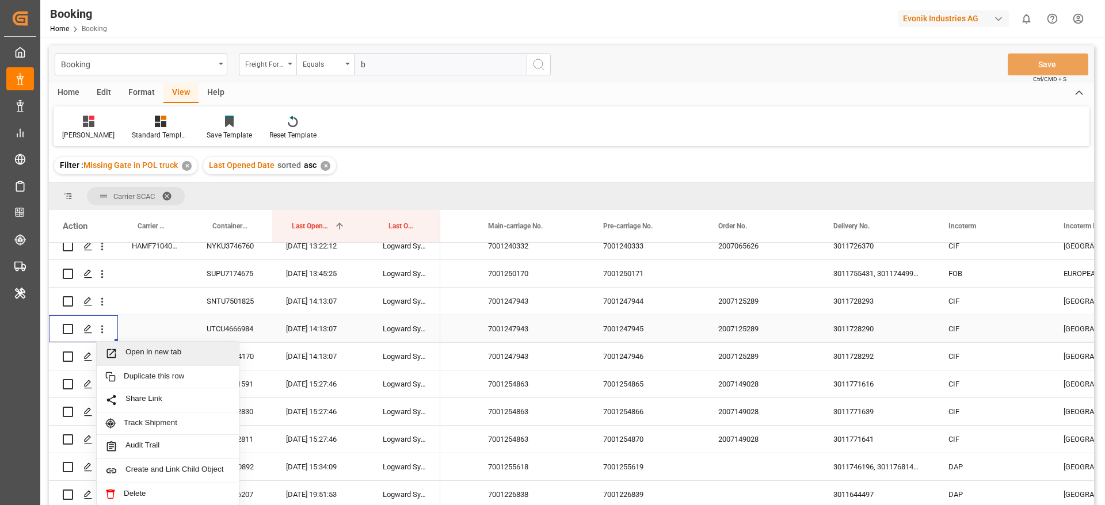
click at [135, 346] on div "Open in new tab" at bounding box center [168, 354] width 142 height 24
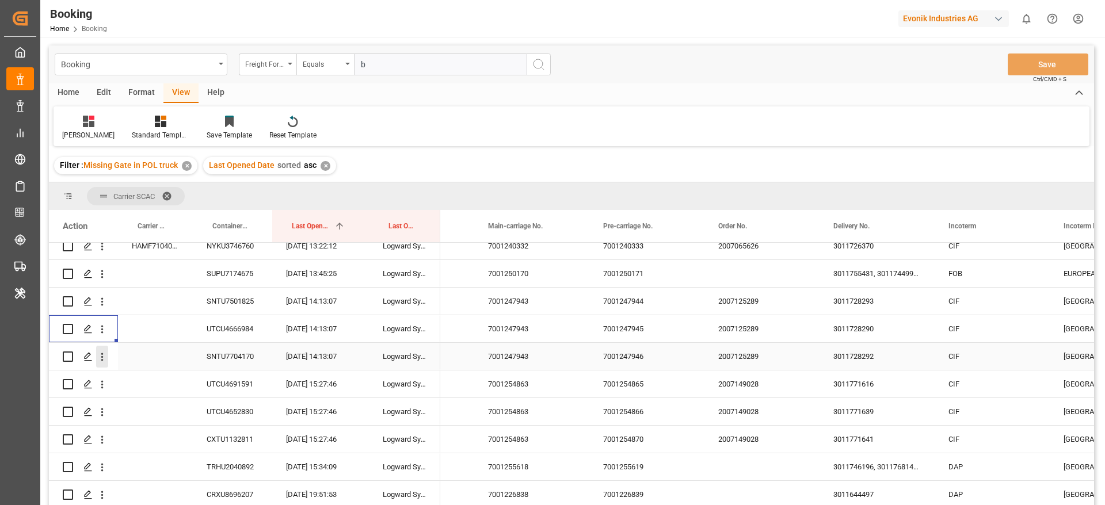
click at [102, 360] on icon "open menu" at bounding box center [102, 357] width 2 height 8
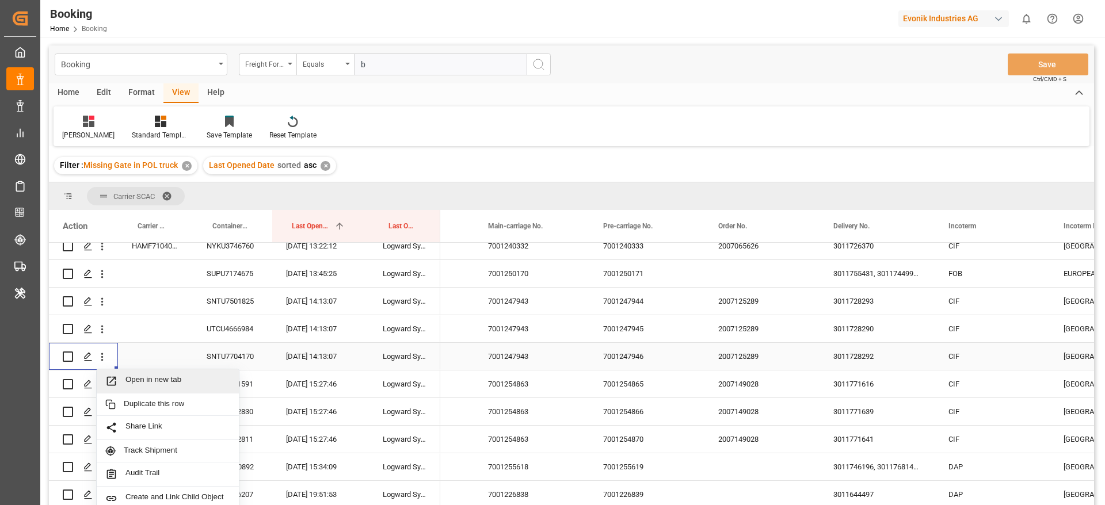
click at [120, 376] on span "Press SPACE to select this row." at bounding box center [115, 381] width 20 height 12
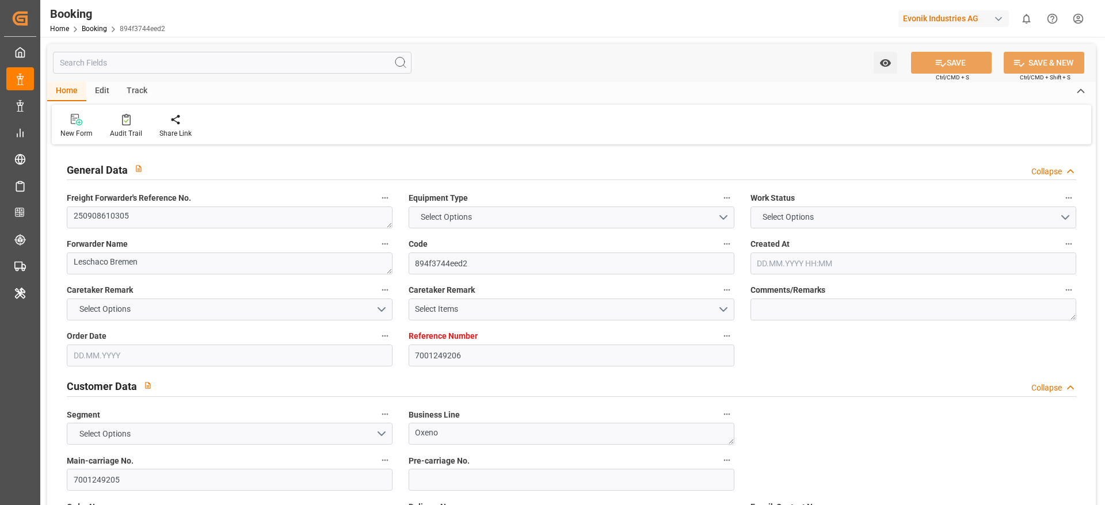
type input "7001249206"
type input "9629380"
type input "EUNWC"
type input "EGALY"
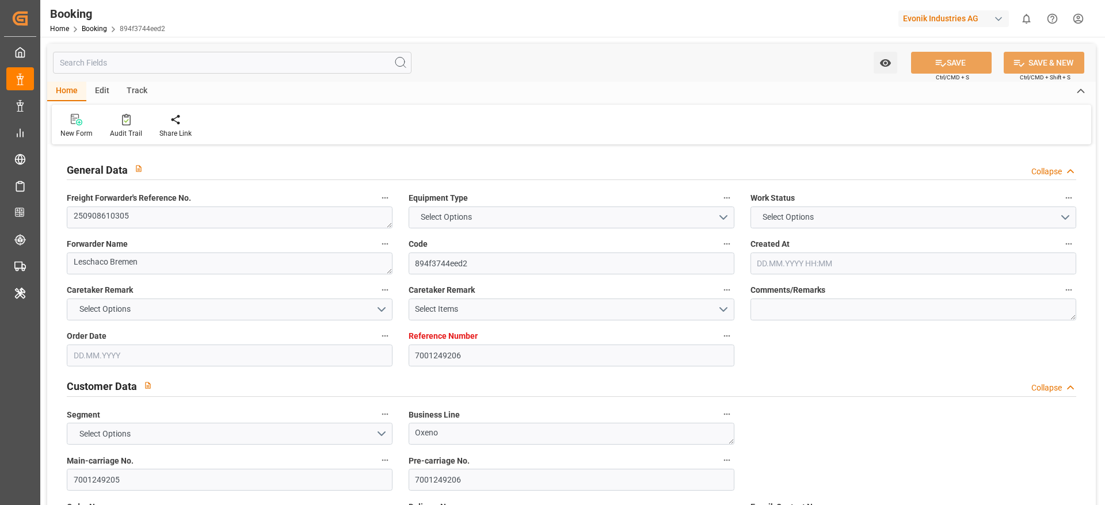
type input "[DATE] 12:56"
type input "[DATE]"
type input "[DATE] 00:00"
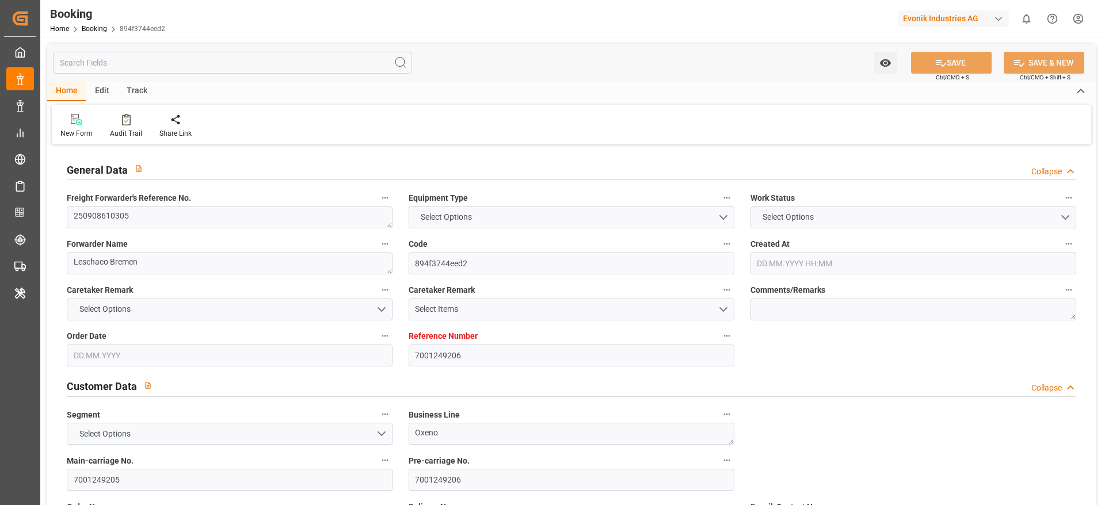
type input "[DATE] 00:00"
type input "[DATE]"
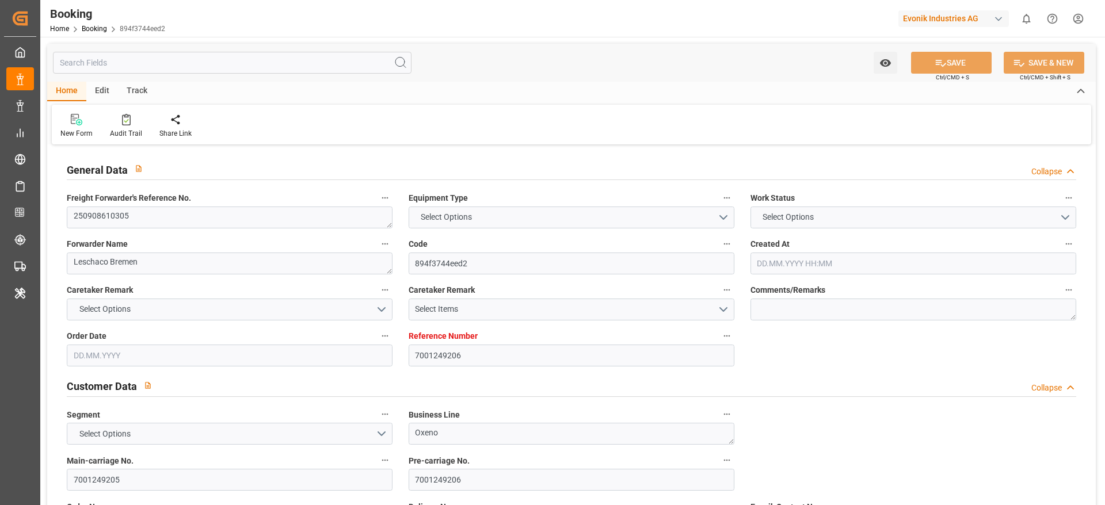
type input "[DATE] 11:13"
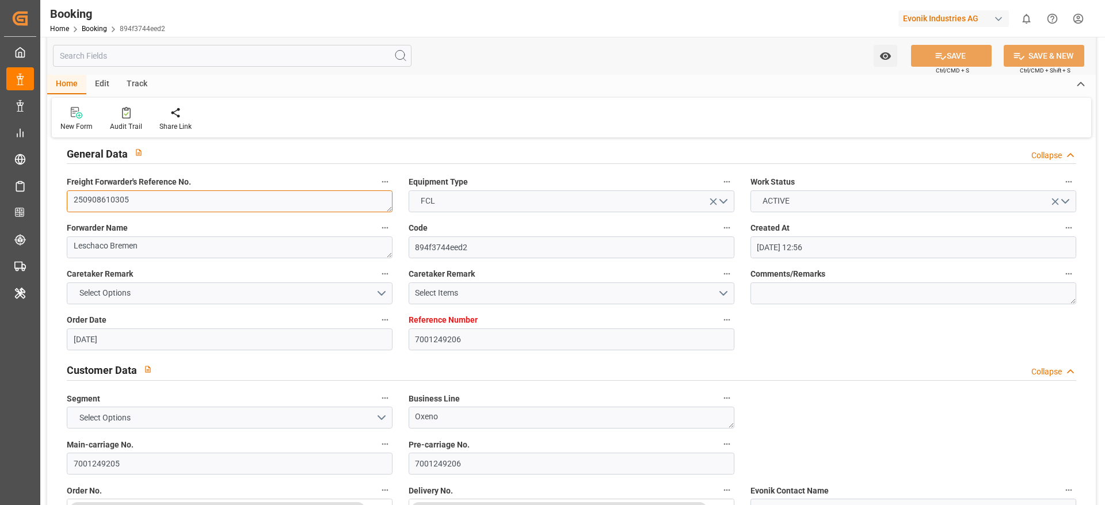
click at [175, 212] on textarea "250908610305" at bounding box center [230, 201] width 326 height 22
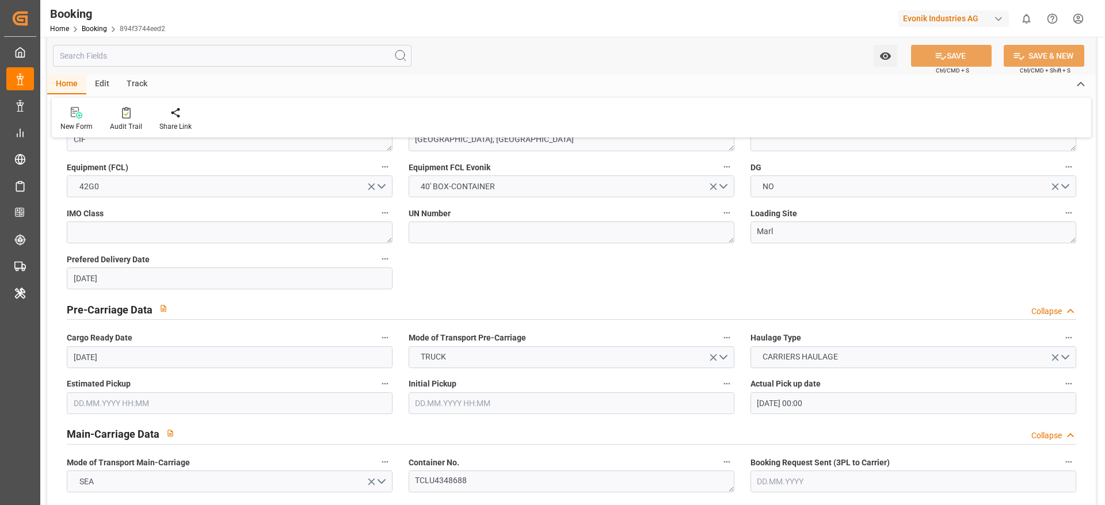
scroll to position [690, 0]
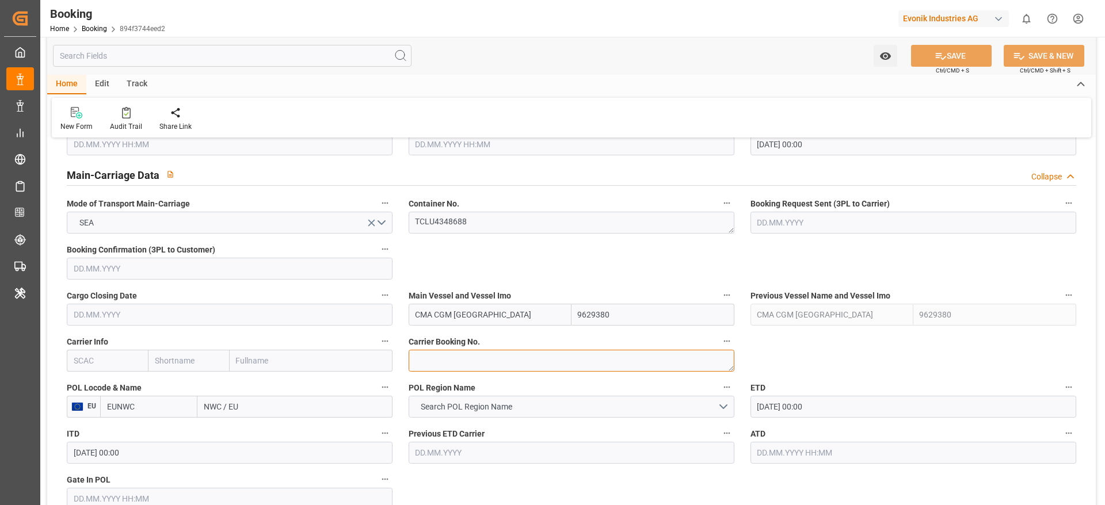
click at [446, 370] on textarea at bounding box center [572, 361] width 326 height 22
paste textarea "HBG2030009"
drag, startPoint x: 446, startPoint y: 370, endPoint x: 457, endPoint y: 364, distance: 12.6
click at [448, 367] on textarea "HBG2030009" at bounding box center [572, 361] width 326 height 22
type textarea "HBG2030009"
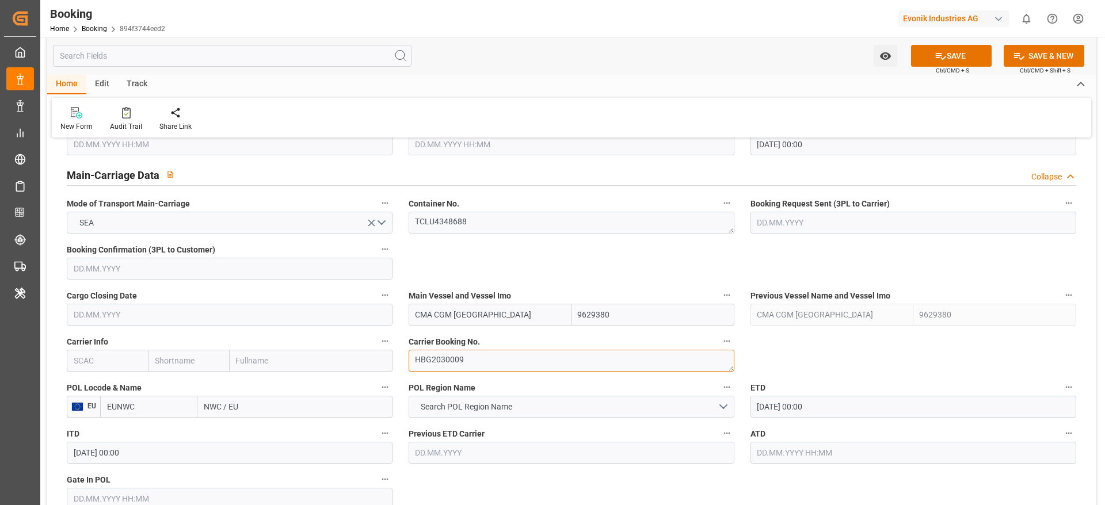
click at [417, 359] on textarea "HBG2030009" at bounding box center [572, 361] width 326 height 22
click at [414, 359] on textarea "HBG2030009" at bounding box center [572, 361] width 326 height 22
click at [189, 350] on input "text" at bounding box center [188, 361] width 81 height 22
click at [188, 359] on input "text" at bounding box center [188, 361] width 81 height 22
type input "cmdu"
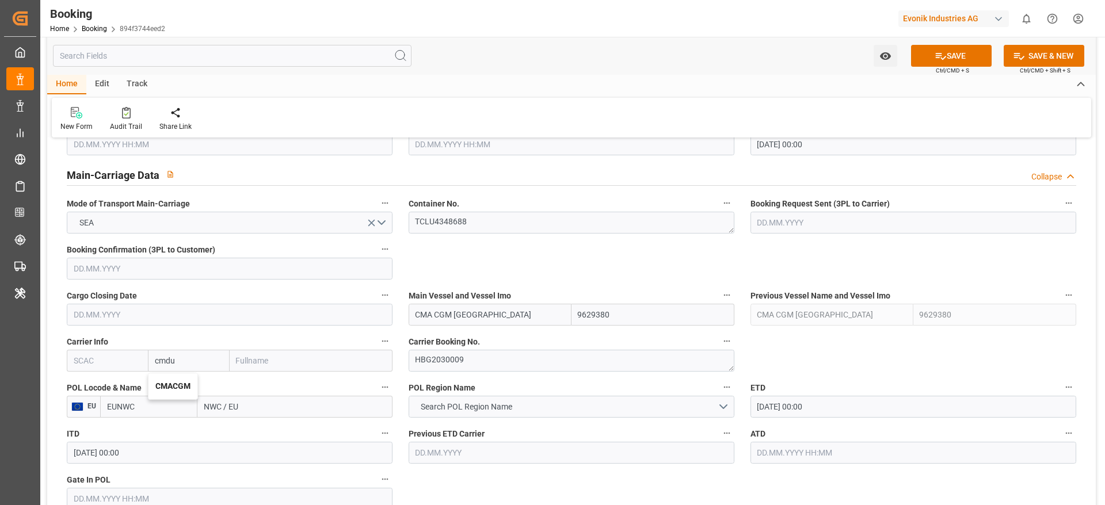
click at [180, 385] on b "CMACGM" at bounding box center [172, 385] width 35 height 9
type input "CMDU"
type input "CMACGM"
type input "CMA CGM Group"
type input "CMACGM"
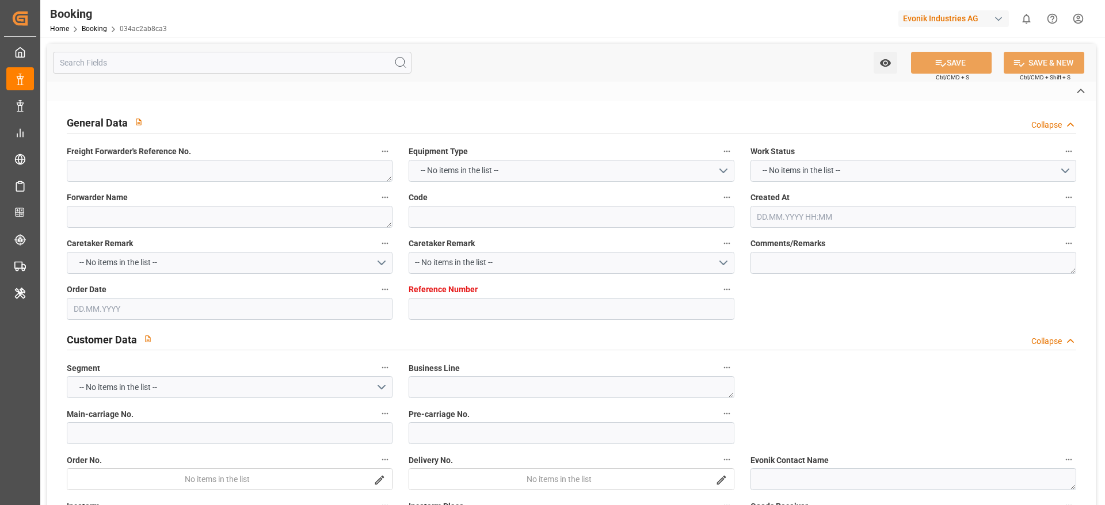
type textarea "1020251844"
type textarea "[PERSON_NAME]"
type input "034ac2ab8ca3"
type input "7001250194"
type textarea "CU-CAD"
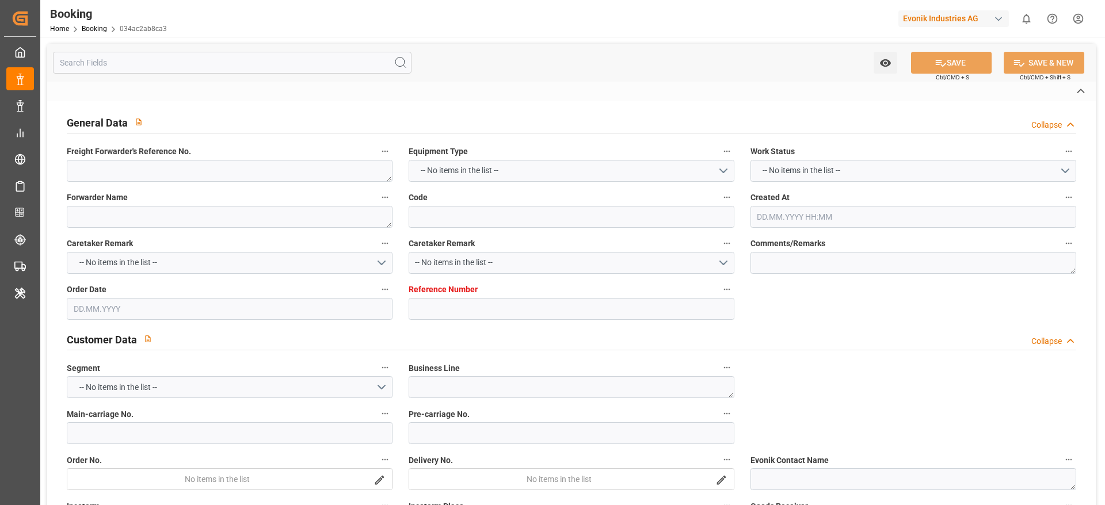
type input "7001250193"
type textarea "christina.deckert@evonik.com"
type textarea "DAP"
type textarea "CALVERT CITY, KY"
type textarea "Essen"
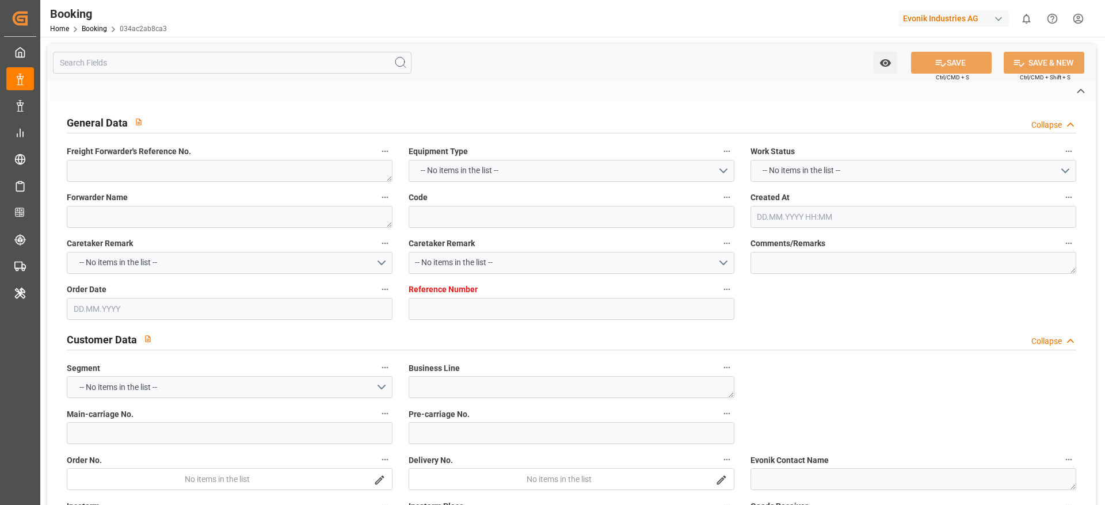
type textarea "HLBU3986935"
type input "AL MANAMAH"
type input "NWC / EU"
type input "Calvert City"
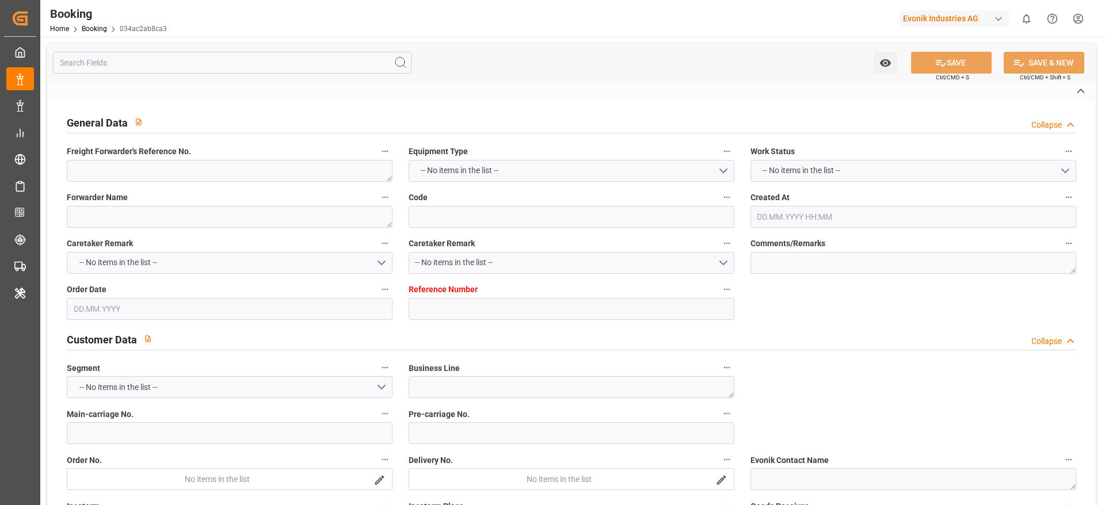
type textarea "INPUT_Evonik_Seeburger_IFTMIN_1003107917_20250902132510651.edi"
type textarea "INPUT_Evonik_Seeburger_IFTMIN_1003056563_20250815143928382.edi,INPUT_Evonik_See…"
type textarea "1003107917"
type textarea "Logward System"
type textarea "Pod-Pol-PodRegionName-businessDivision-businessLine-"
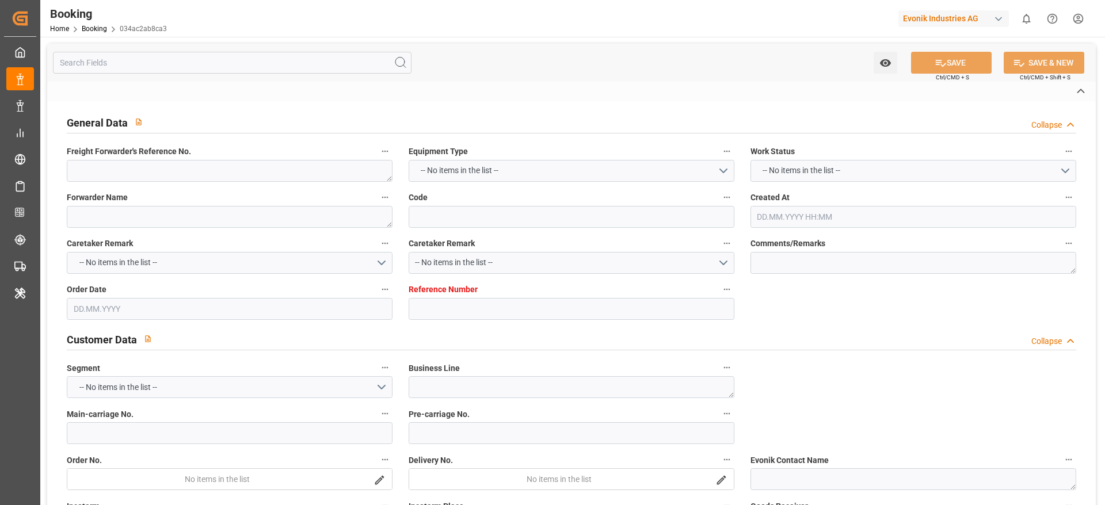
type textarea "IFTMIN"
type textarea "a011t00000LcJC5AAN"
type textarea "No"
type input "7001250194"
type input "9349538"
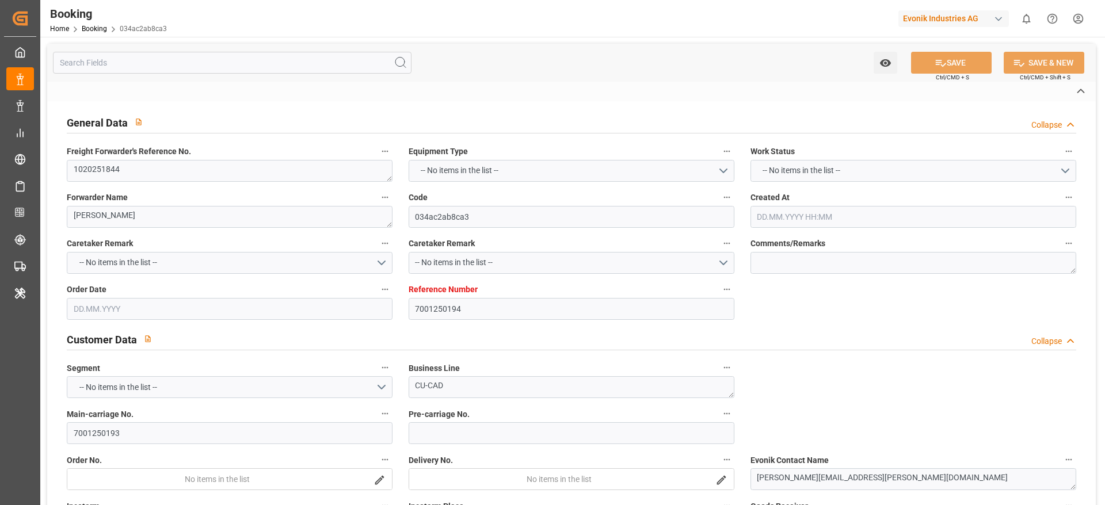
type input "9349538"
type input "EUNWC"
type input "USCCT"
type input "15.08.2025 12:41"
type input "15.08.2025"
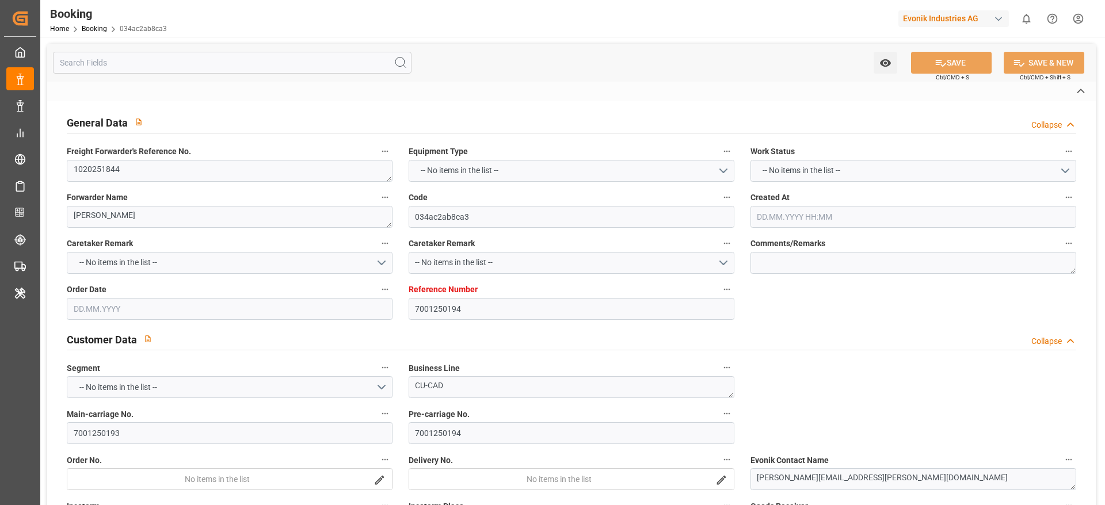
type input "02.10.2025"
type input "29.08.2025"
type input "[DATE] 00:00"
type input "06.09.2025 00:00"
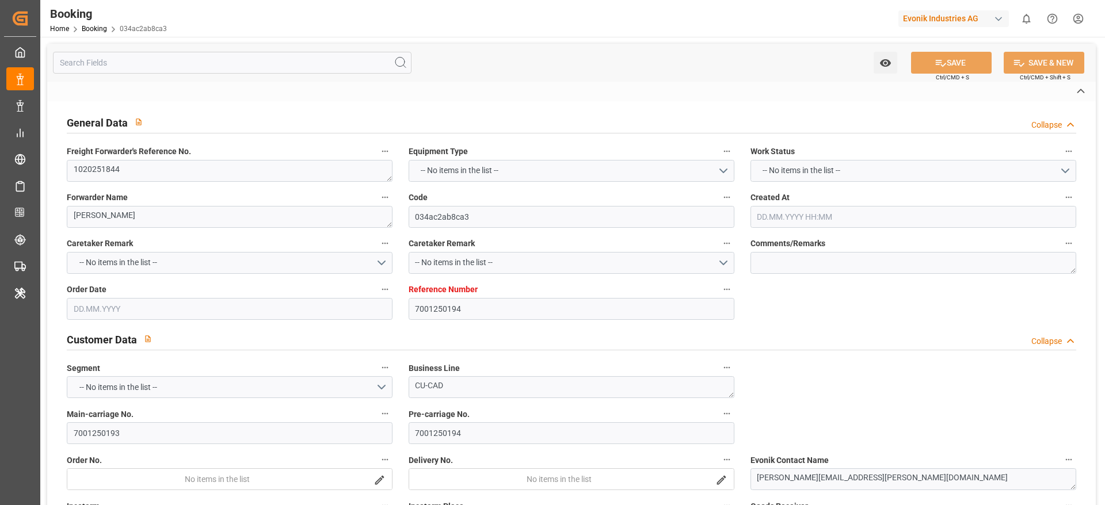
type input "23.09.2025 00:00"
type input "02.09.2025 11:26"
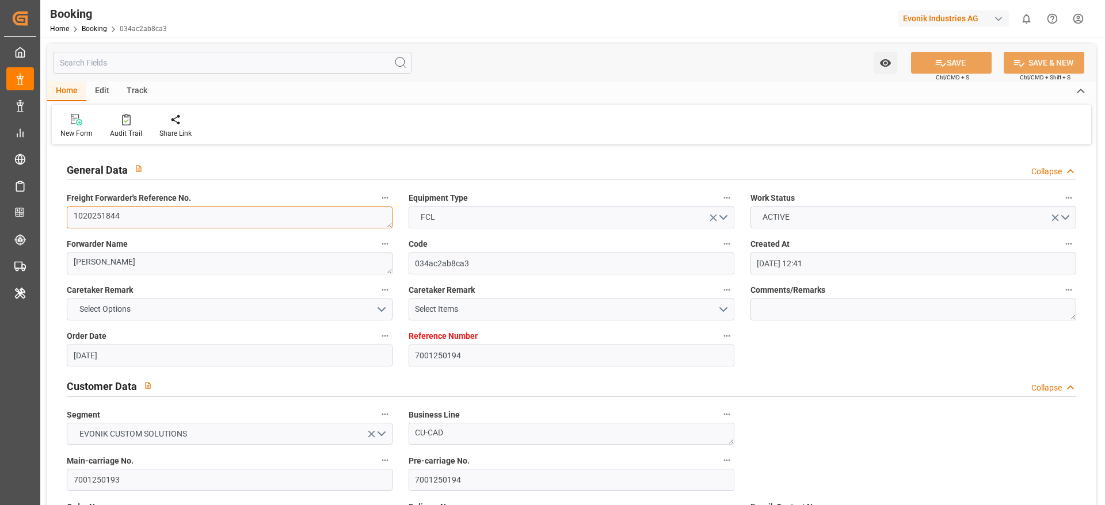
click at [182, 223] on textarea "1020251844" at bounding box center [230, 218] width 326 height 22
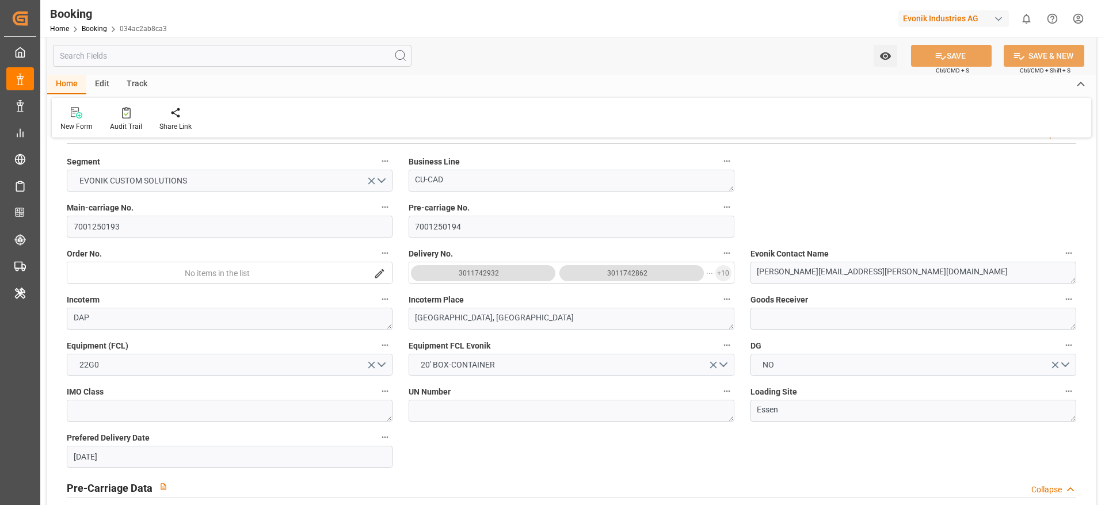
click at [487, 292] on label "Incoterm Place" at bounding box center [572, 300] width 326 height 16
click at [719, 292] on button "Incoterm Place" at bounding box center [726, 299] width 15 height 15
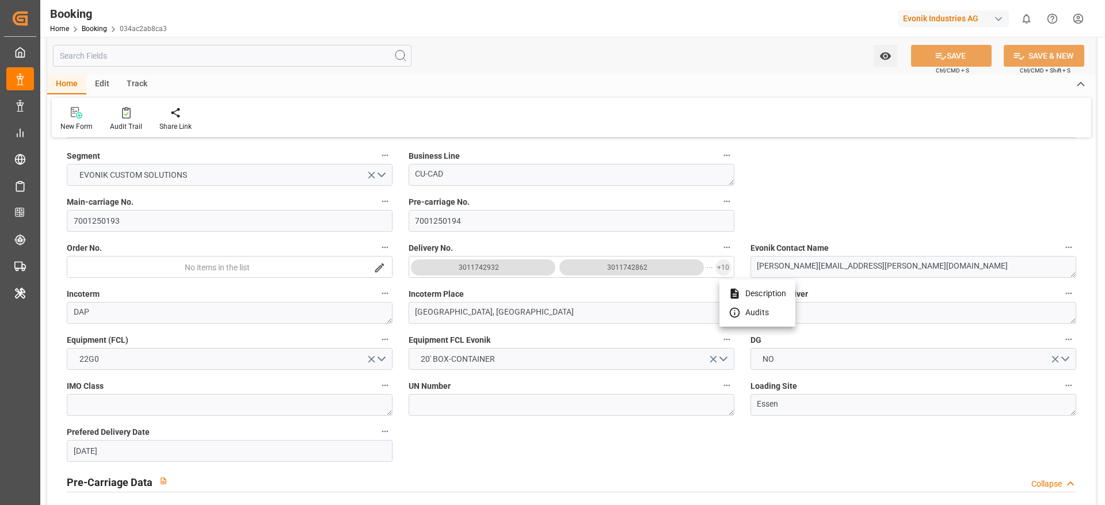
click at [848, 200] on div at bounding box center [552, 252] width 1105 height 505
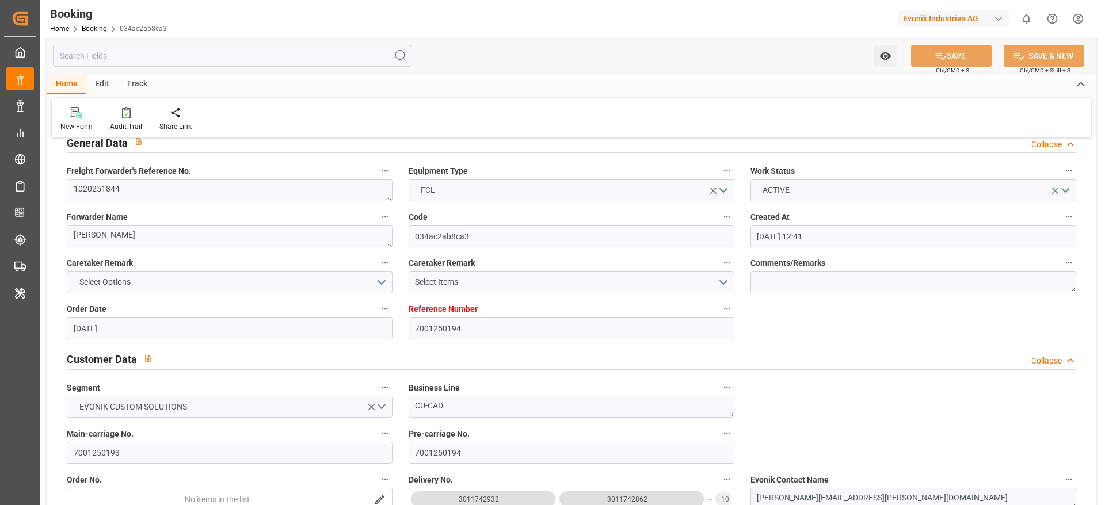
scroll to position [0, 0]
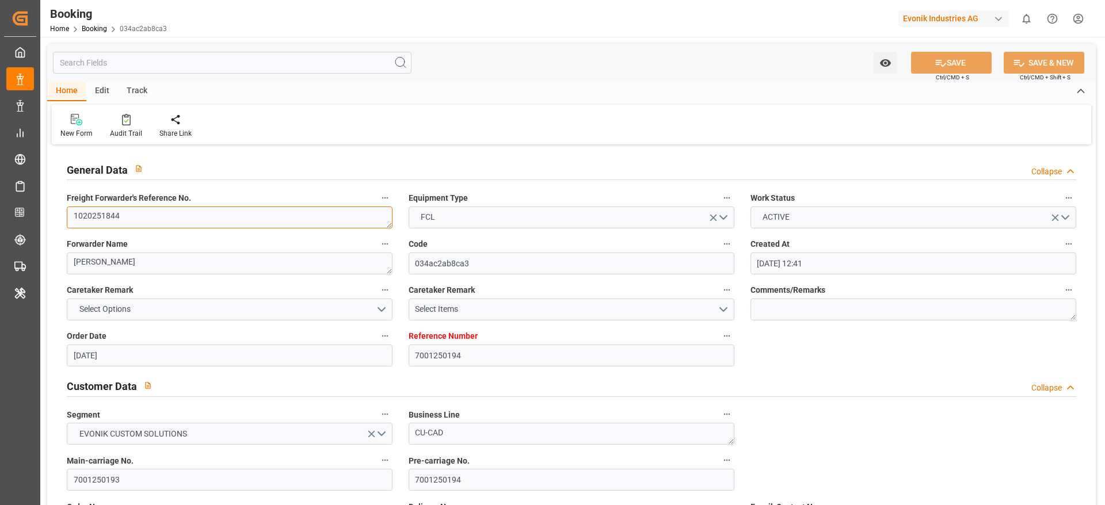
click at [209, 223] on textarea "1020251844" at bounding box center [230, 218] width 326 height 22
click at [220, 214] on textarea "1020251844" at bounding box center [230, 218] width 326 height 22
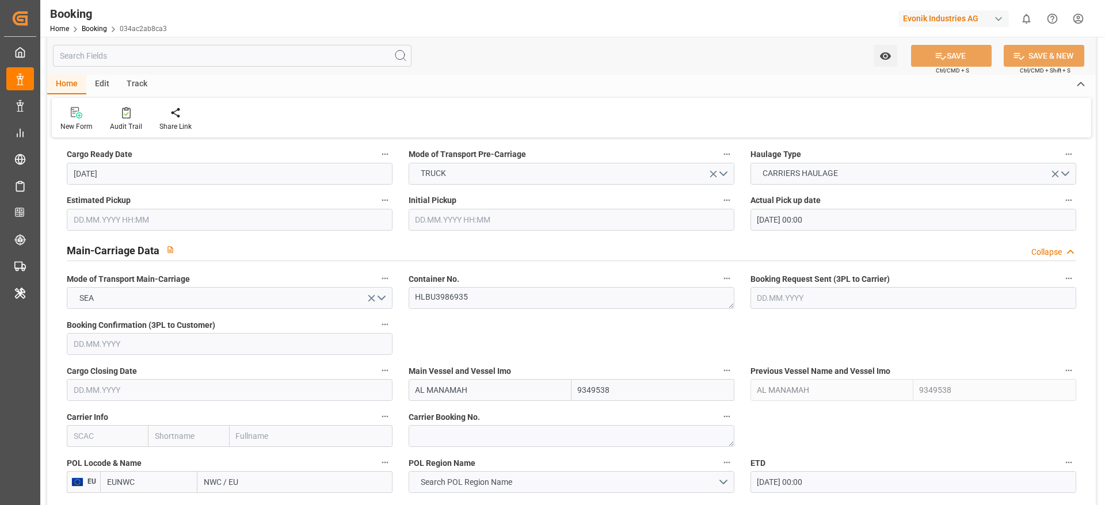
scroll to position [690, 0]
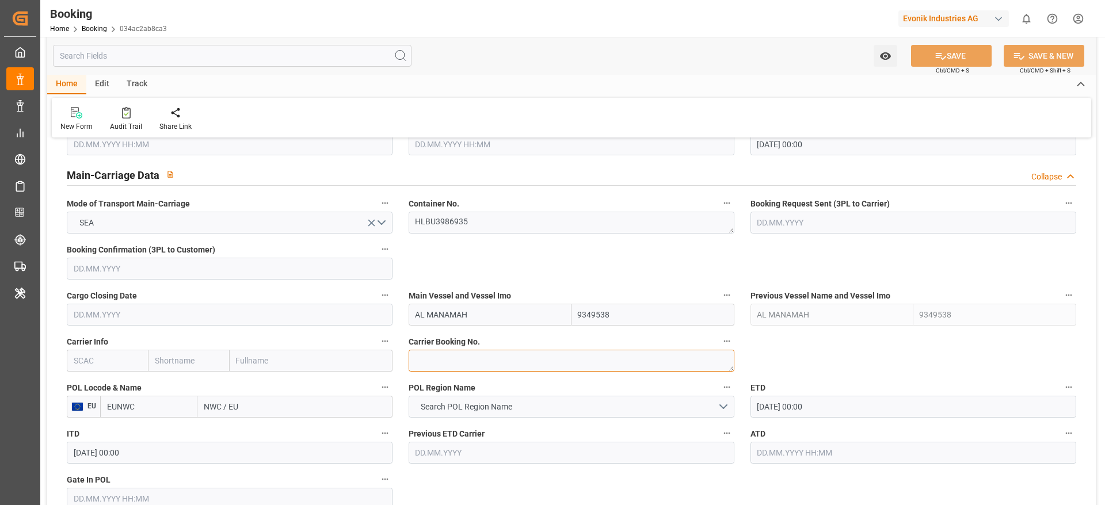
click at [462, 360] on textarea at bounding box center [572, 361] width 326 height 22
paste textarea "19209526"
type textarea "19209526"
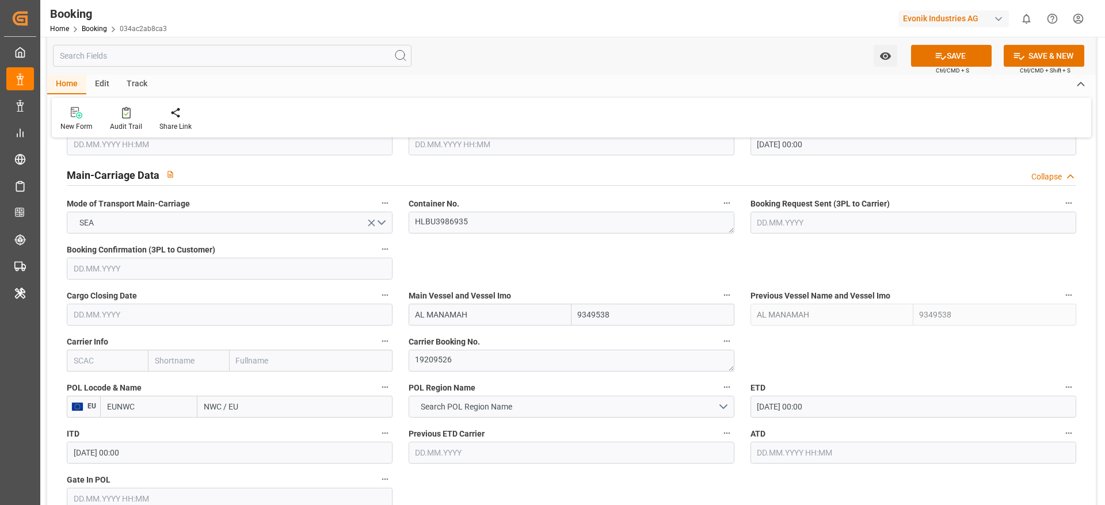
click at [206, 352] on input "text" at bounding box center [188, 361] width 81 height 22
click at [188, 350] on input "text" at bounding box center [188, 361] width 81 height 22
type input "hlcu"
type input "HLCU"
type input "Hapag Lloyd"
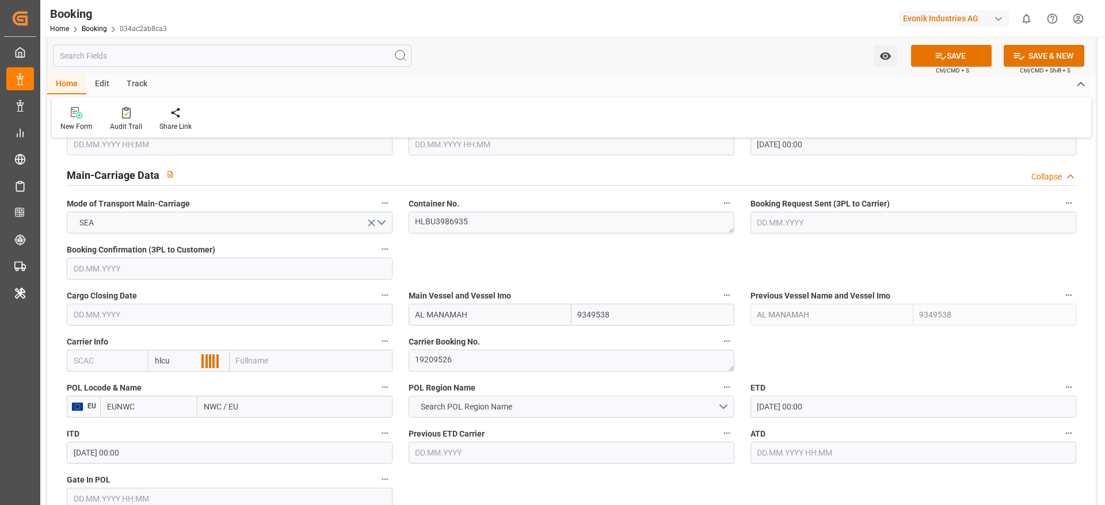
type input "Hapag Lloyd Aktiengesellschaft"
type input "Hapag Lloyd"
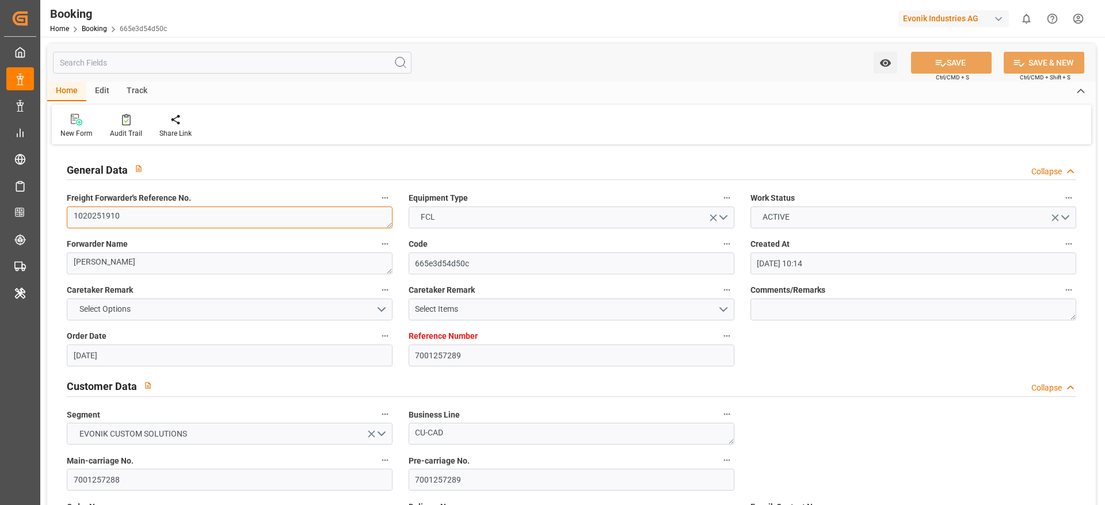
click at [135, 215] on textarea "1020251910" at bounding box center [230, 218] width 326 height 22
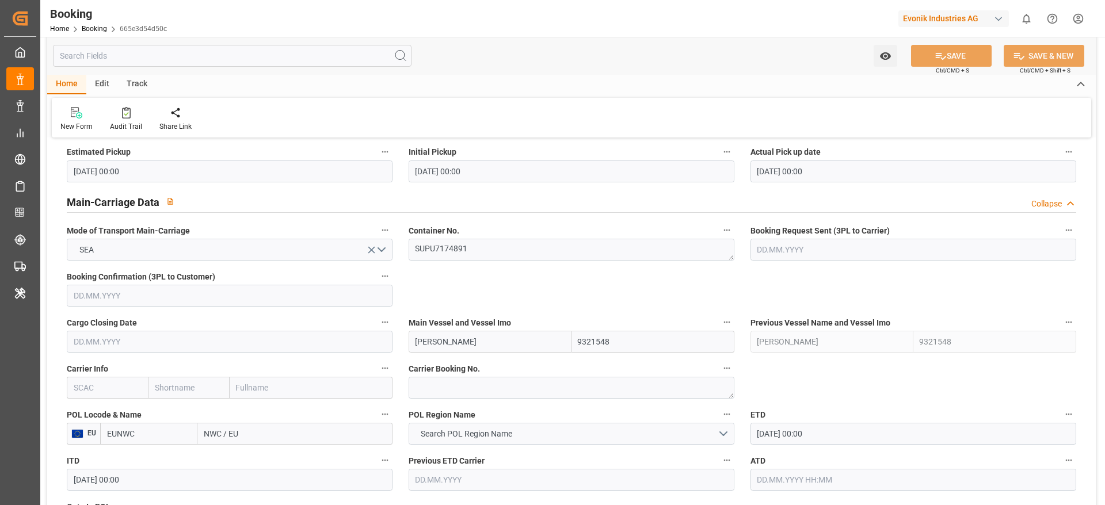
scroll to position [690, 0]
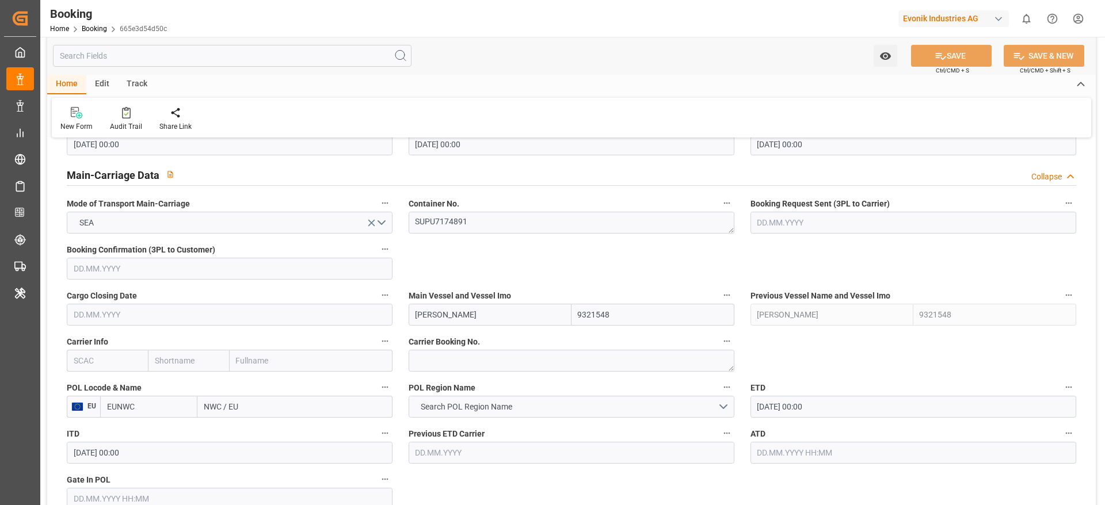
click at [429, 344] on div "Carrier Booking No." at bounding box center [571, 353] width 342 height 46
click at [427, 365] on textarea at bounding box center [572, 361] width 326 height 22
click at [467, 364] on textarea at bounding box center [572, 361] width 326 height 22
paste textarea "27792194"
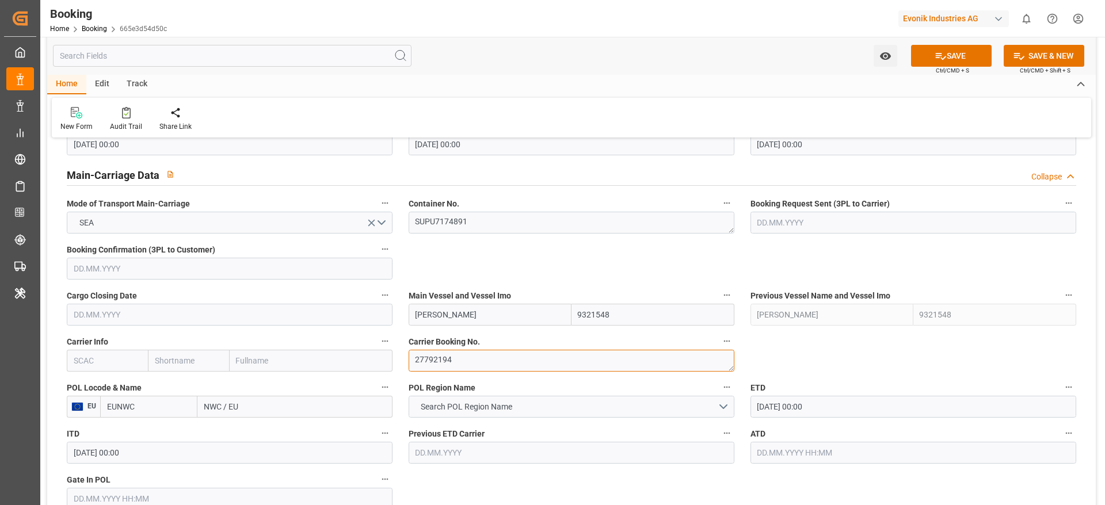
type textarea "27792194"
click at [205, 354] on input "text" at bounding box center [188, 361] width 81 height 22
type input "hlcu"
click at [166, 383] on b "Hapag [PERSON_NAME]" at bounding box center [186, 391] width 62 height 21
type input "HLCU"
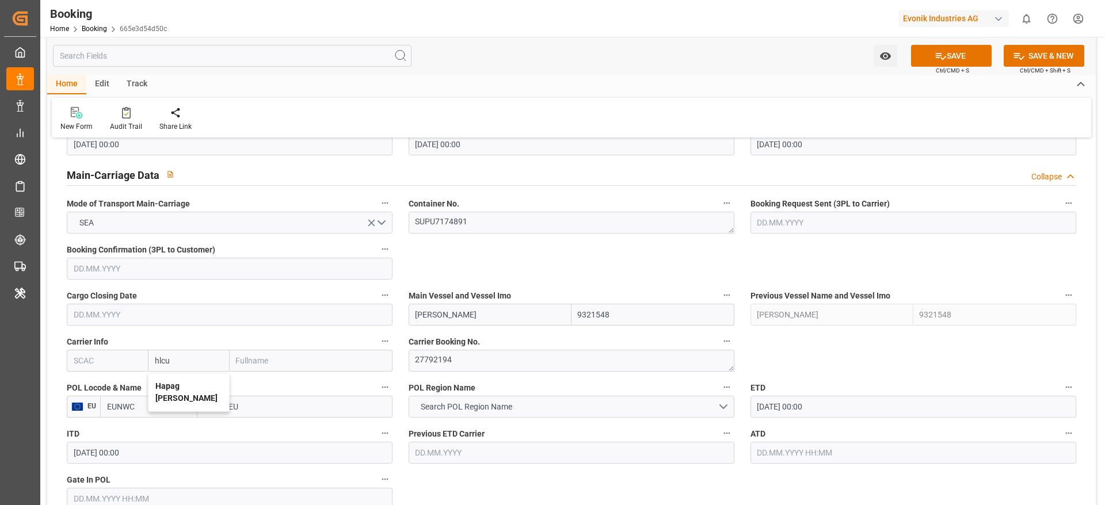
type input "Hapag [PERSON_NAME]"
type input "Hapag [PERSON_NAME] Aktiengesellschaft"
type input "Hapag [PERSON_NAME]"
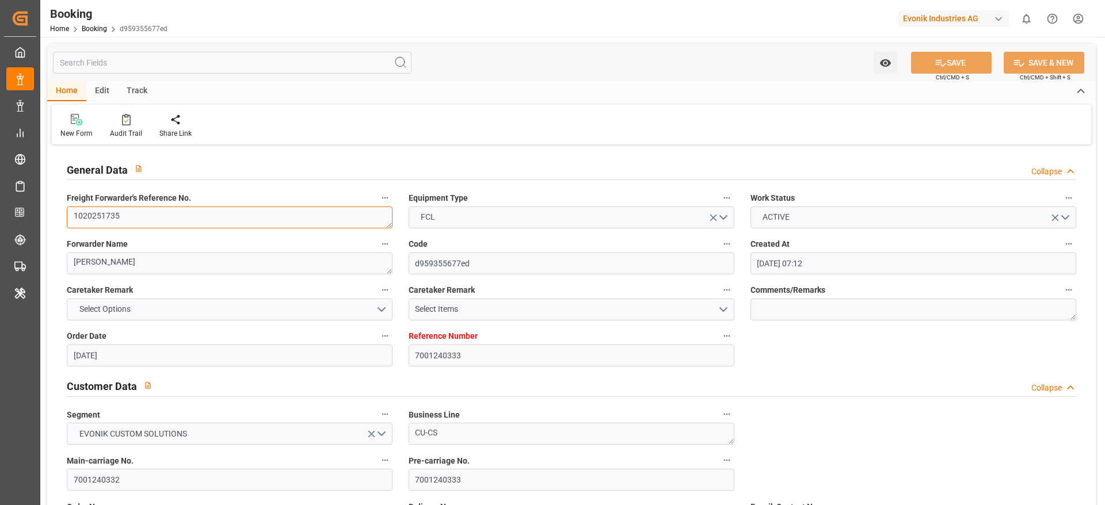
click at [134, 217] on textarea "1020251735" at bounding box center [230, 218] width 326 height 22
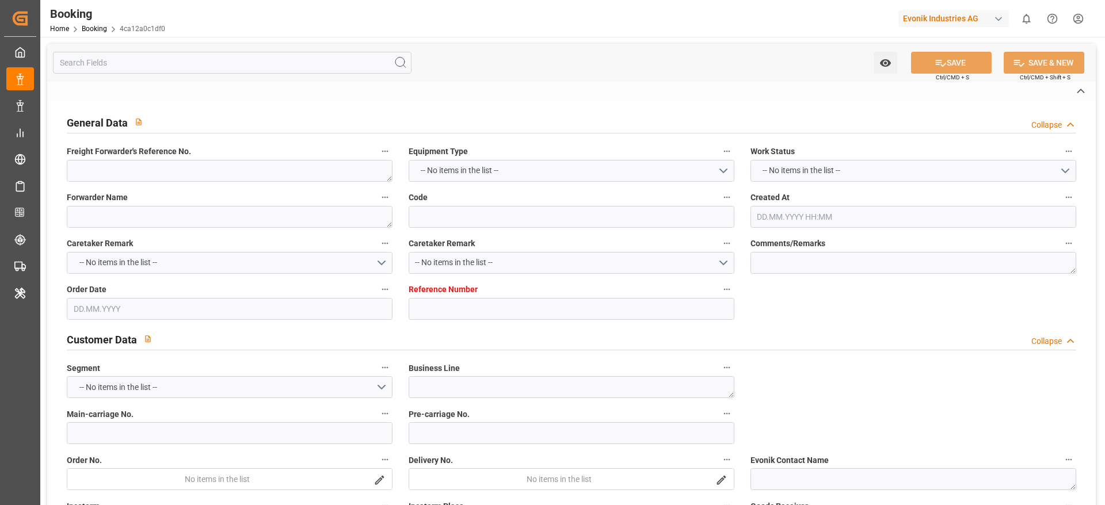
type textarea "YMFRTM0254580"
type textarea "[PERSON_NAME] (TC Operator)"
type input "4ca12a0c1df0"
type input "7001247945"
type textarea "CU-KA"
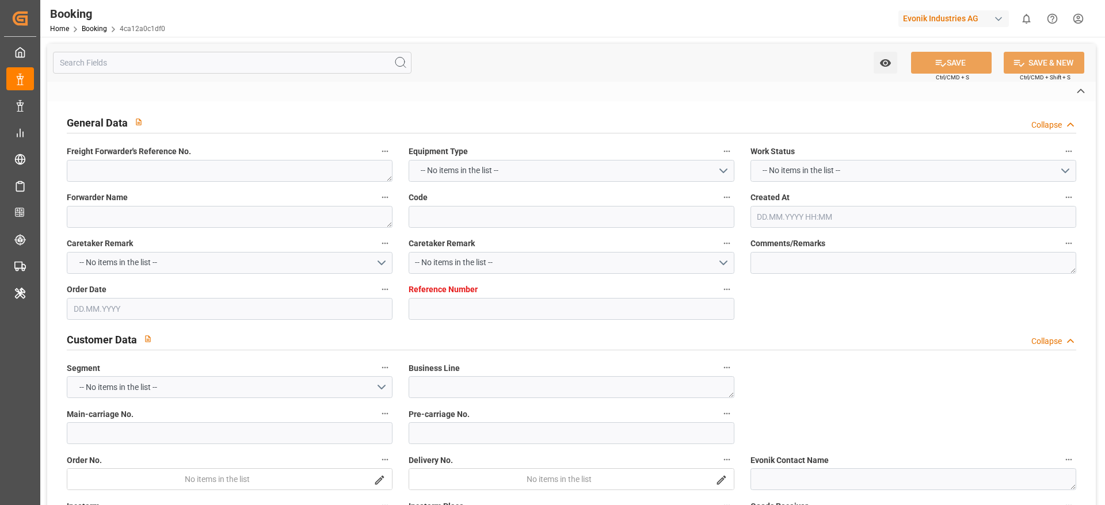
type input "7001247943"
type textarea "[PERSON_NAME][EMAIL_ADDRESS][PERSON_NAME][DOMAIN_NAME]"
type textarea "CIF"
type textarea "[GEOGRAPHIC_DATA]"
type textarea "3"
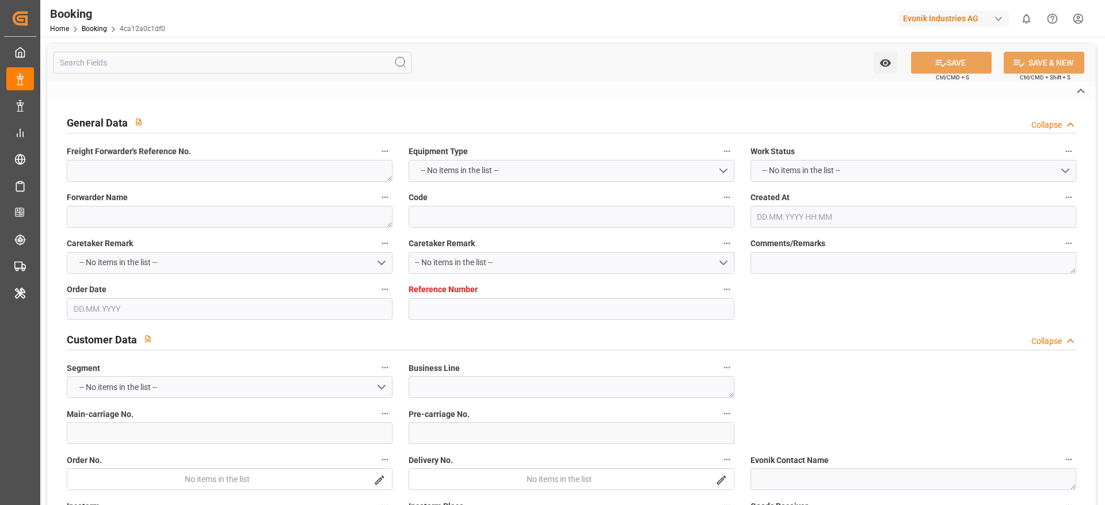
type textarea "Niederkassel"
type textarea "UTCU4666984"
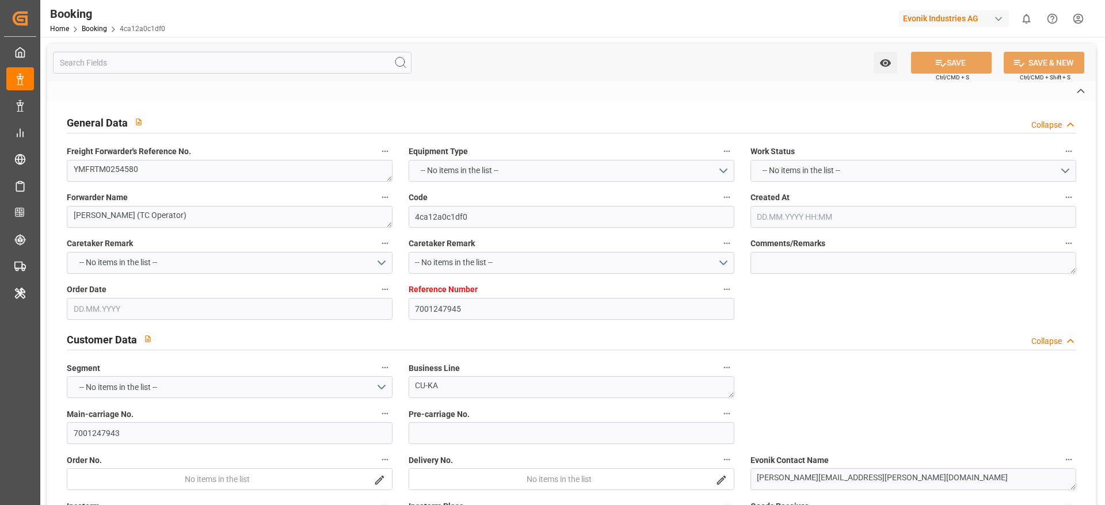
type input "ONE TRIUMPH"
type input "NWC / EU"
type input "[GEOGRAPHIC_DATA]"
type textarea "vesselName etd [PERSON_NAME]"
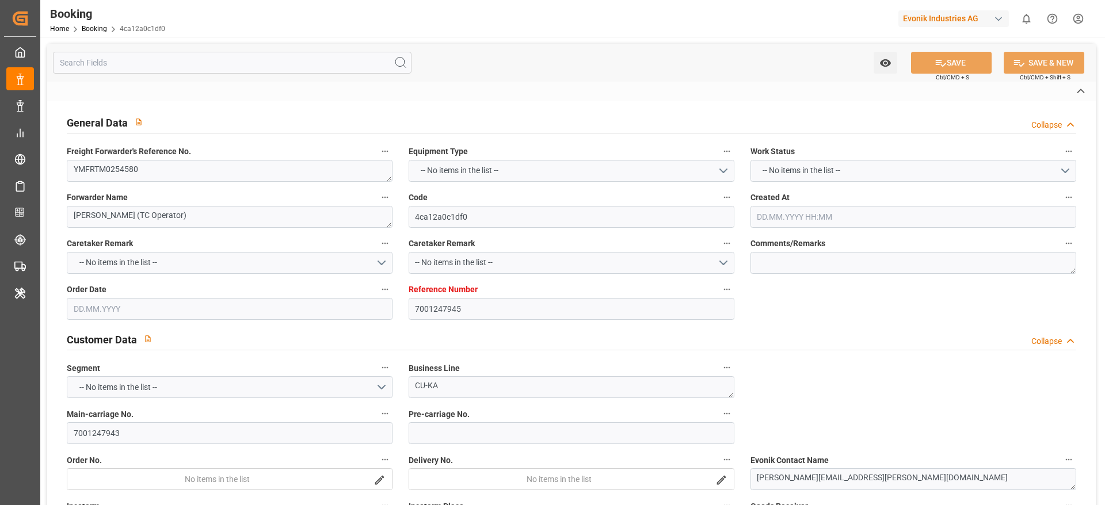
type textarea "INPUT_Evonik_Seeburger_IFTMIN_1003108406_20250902161139165.edi"
type textarea "INPUT_Evonik_Seeburger_IFTMIN_1003049123_20250813150028611.edi,INPUT_Evonik_See…"
type textarea "1003108406"
type textarea "Logward System"
type textarea "Pol-PodRegionName-businessDivision-businessLine-"
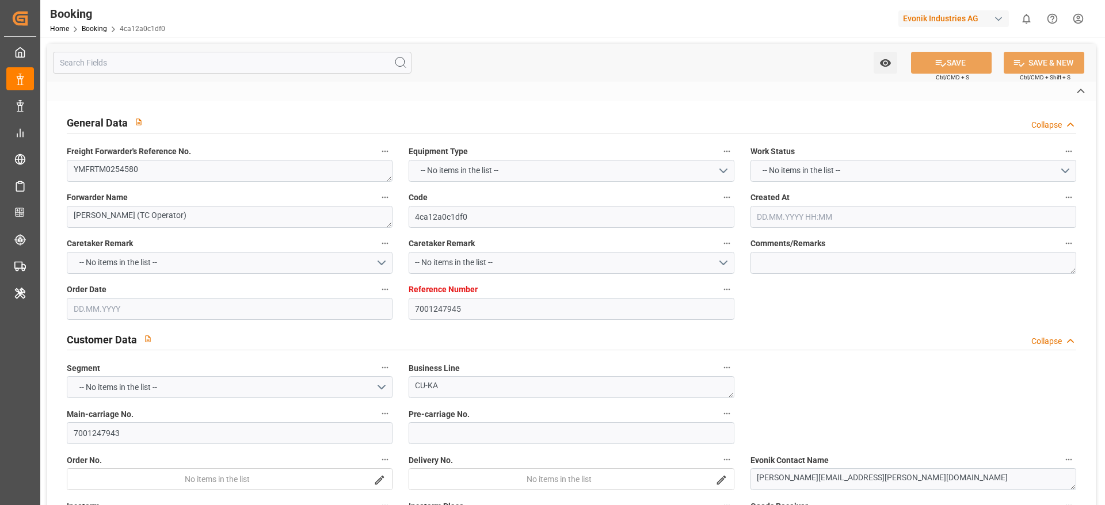
type textarea "IFTMIN"
type textarea "a011t00000LcJC5AAN"
type textarea "No"
type input "7001247945"
type input "9769271"
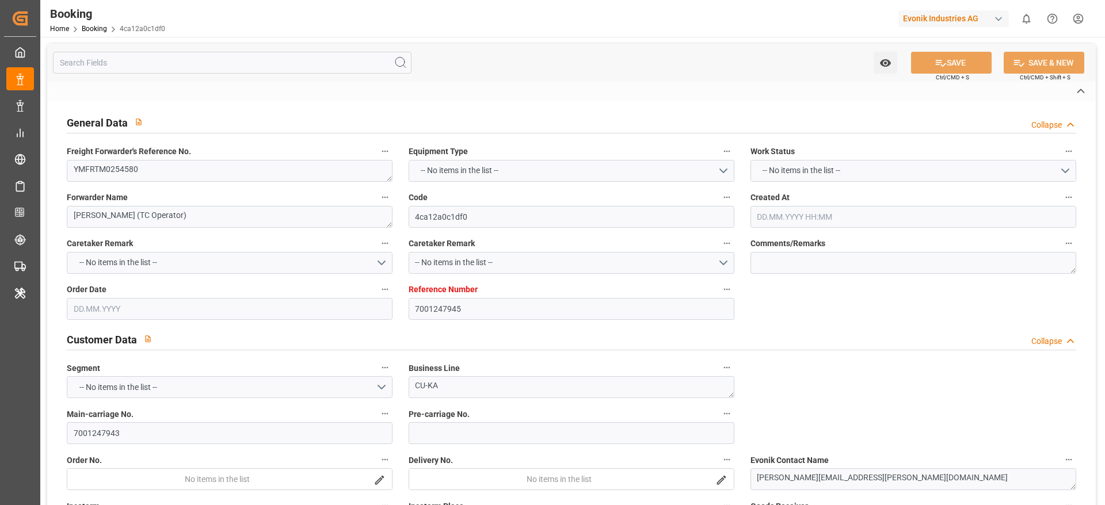
type input "9769271"
type input "EUNWC"
type input "TWKHH"
type input "[DATE] 13:02"
type input "[DATE]"
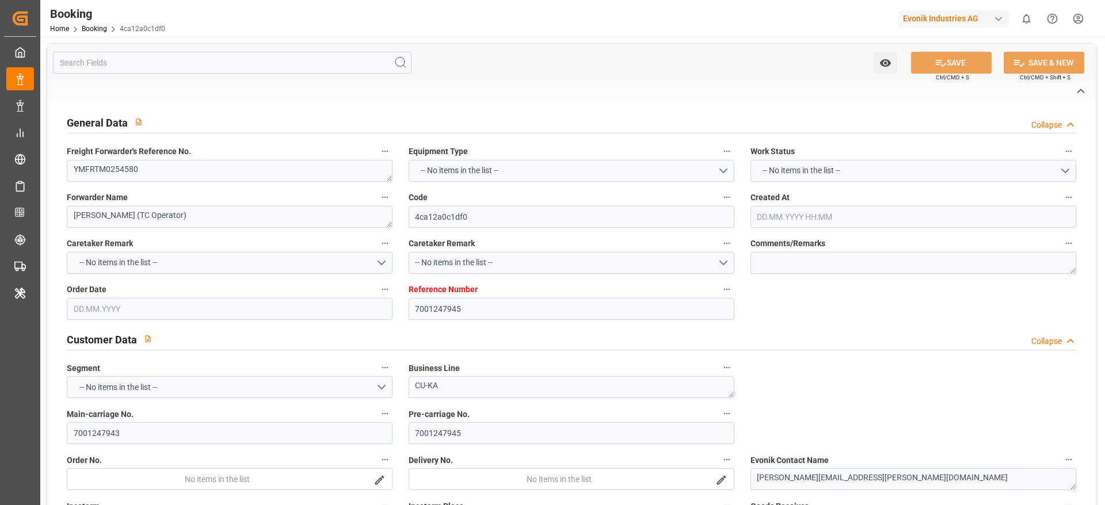
type input "[DATE]"
type input "[DATE] 00:00"
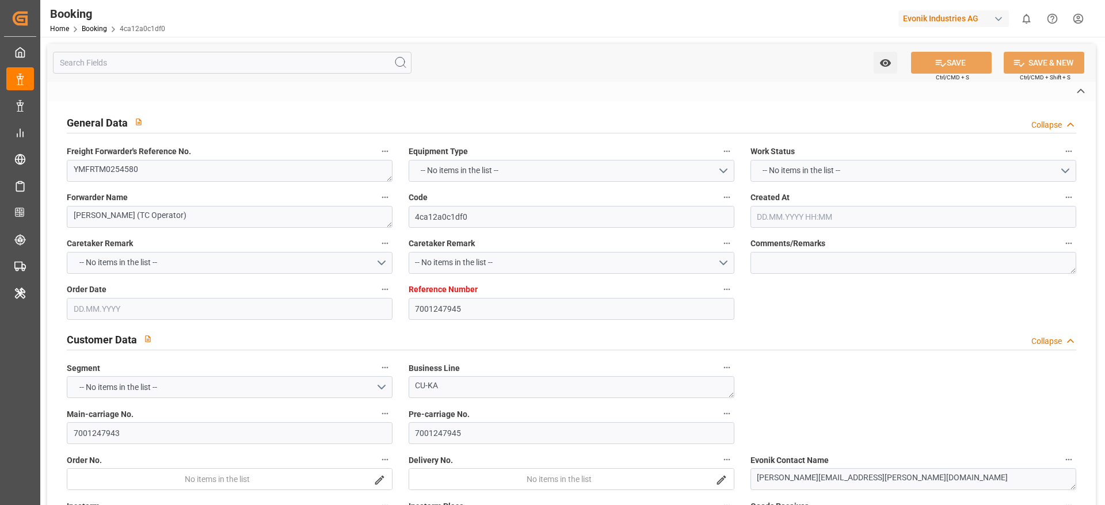
type input "[DATE] 00:00"
type input "[DATE]"
type input "[DATE] 14:13"
